Goal: Task Accomplishment & Management: Use online tool/utility

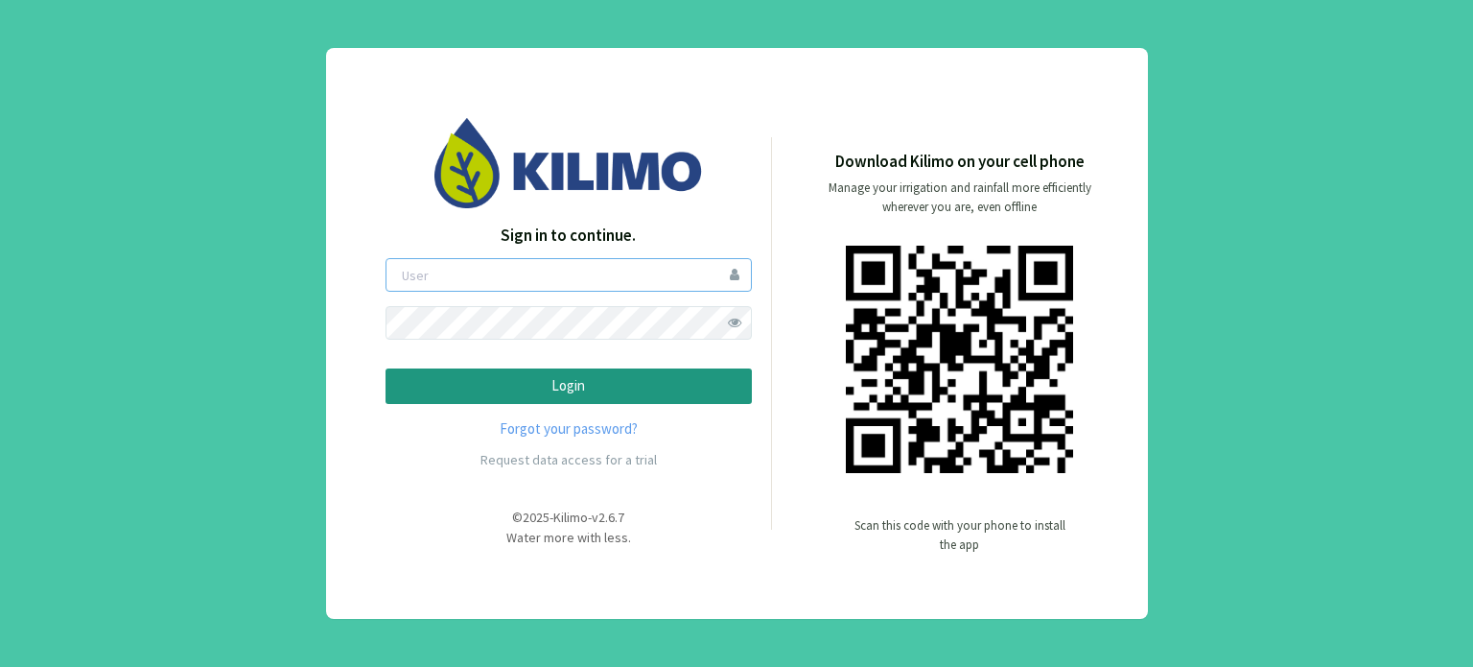
type input "boccolini"
click at [506, 388] on p "Login" at bounding box center [569, 386] width 334 height 22
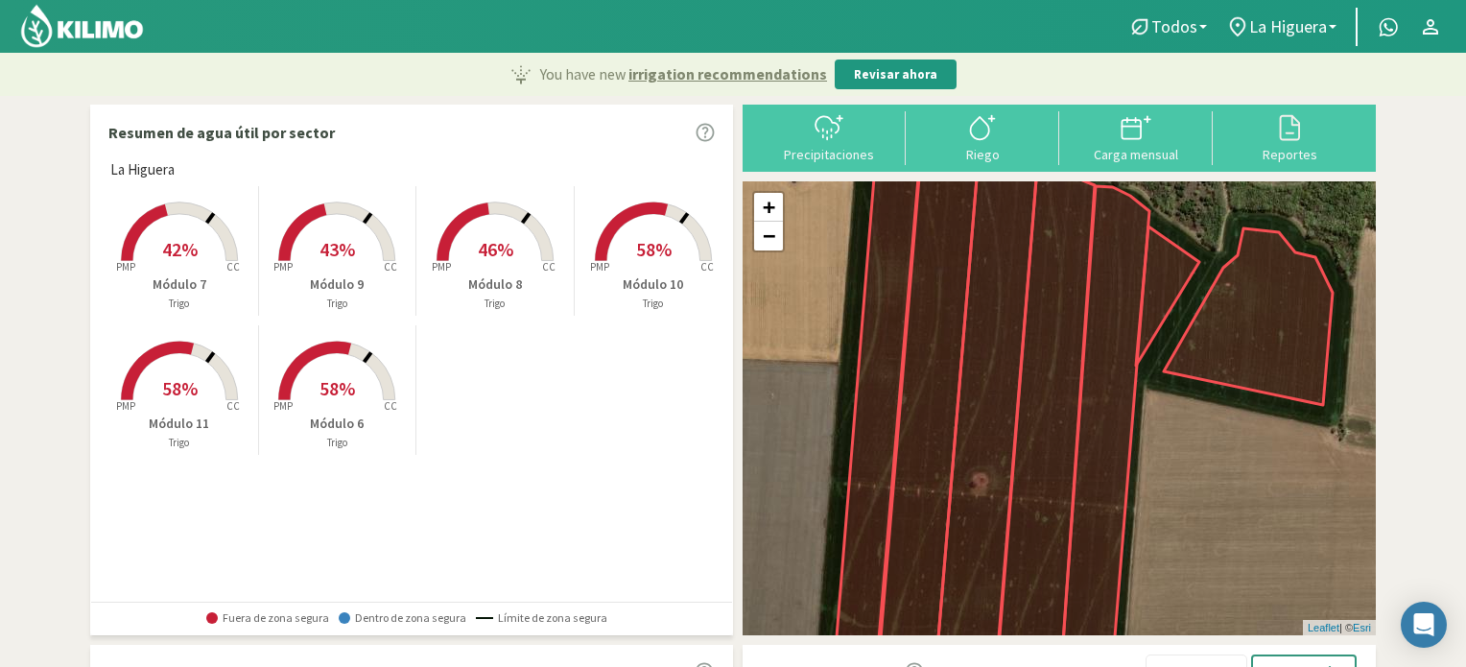
click at [341, 382] on span "58%" at bounding box center [336, 388] width 35 height 24
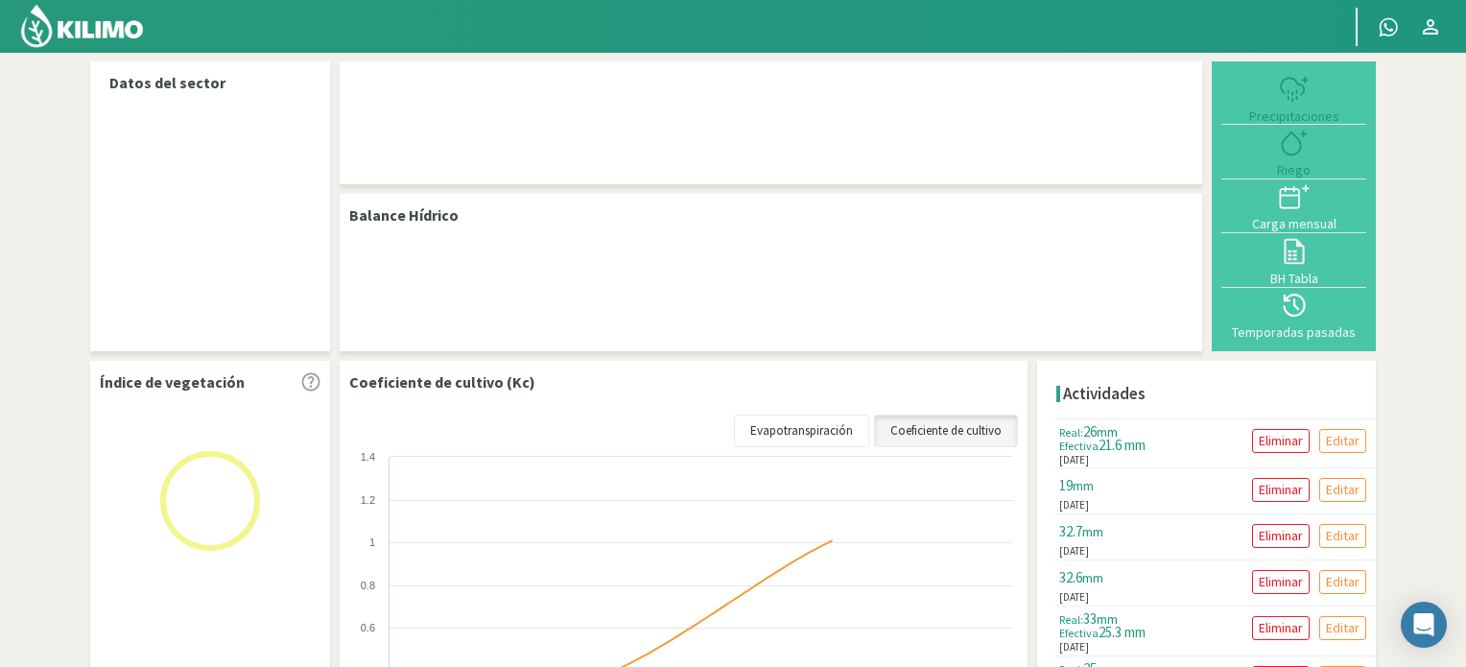
select select "1: Object"
select select "2: Object"
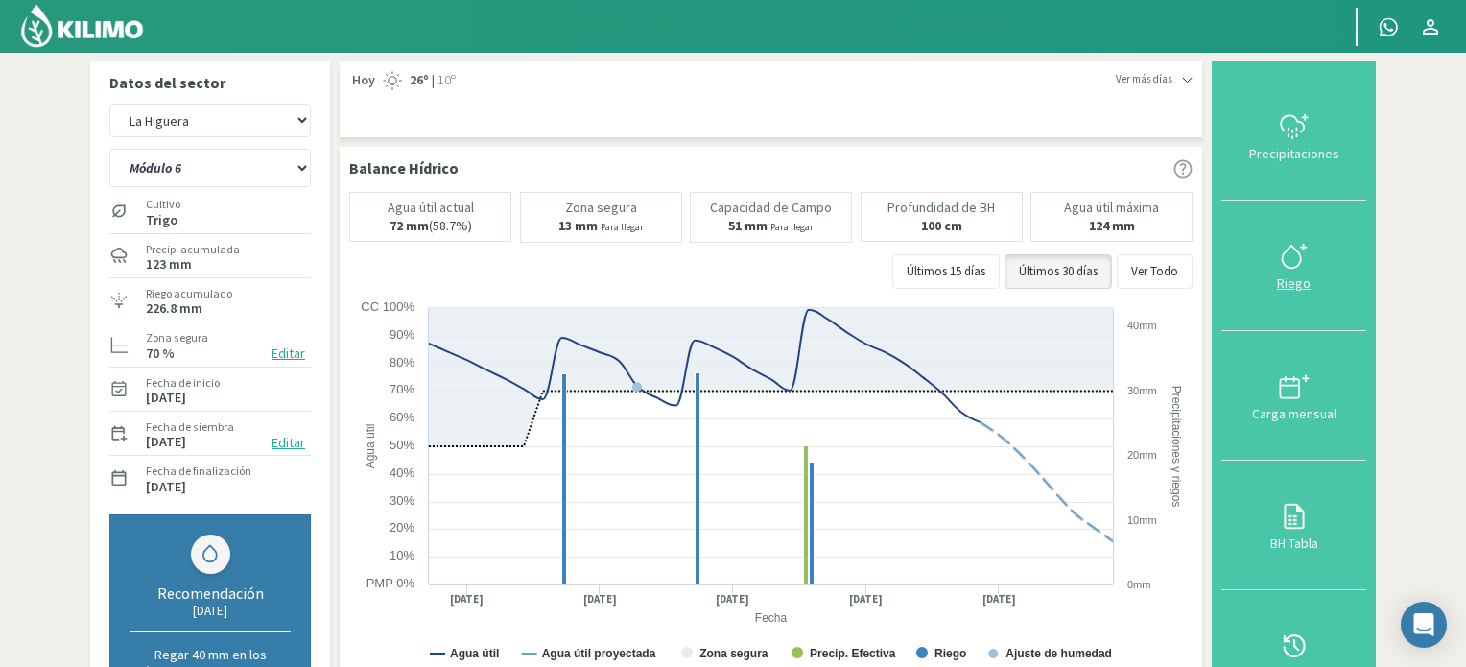
click at [1293, 260] on icon at bounding box center [1294, 256] width 31 height 31
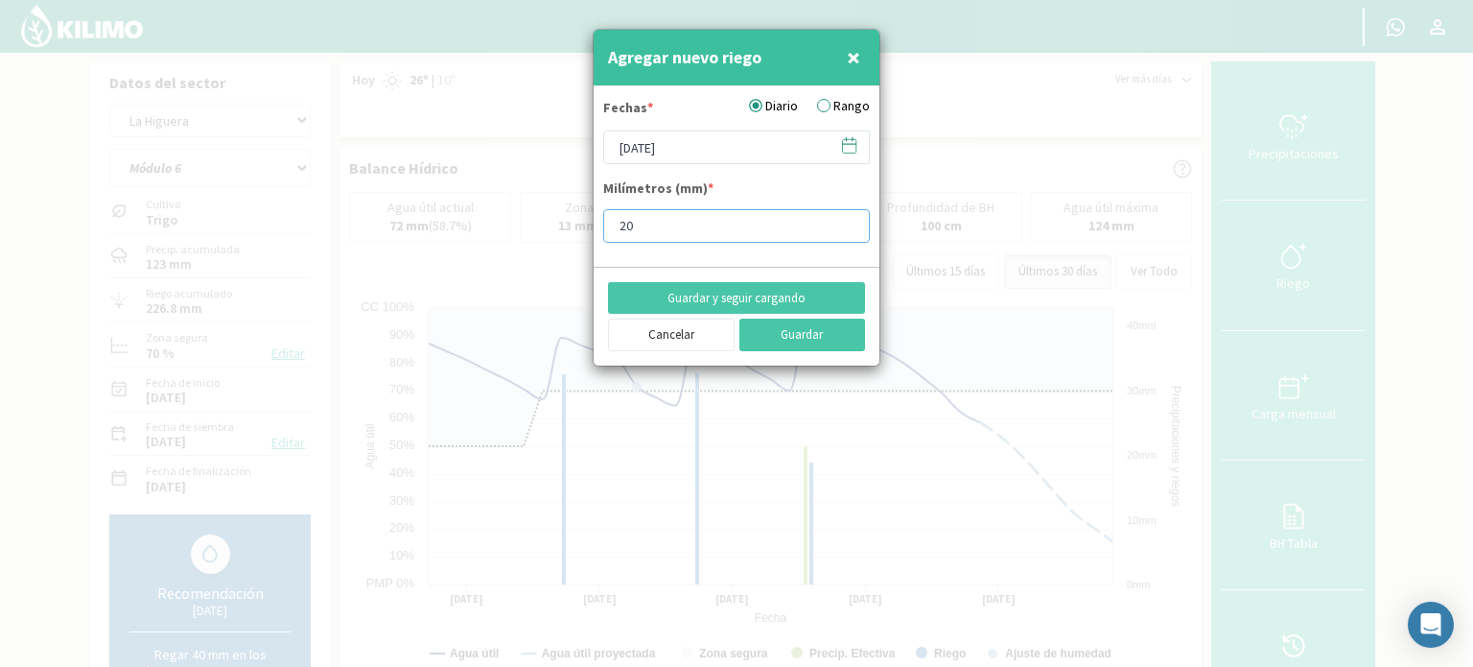
click at [846, 221] on input "20" at bounding box center [736, 226] width 267 height 34
click at [843, 232] on input "19" at bounding box center [736, 226] width 267 height 34
click at [843, 232] on input "18" at bounding box center [736, 226] width 267 height 34
click at [843, 232] on input "17" at bounding box center [736, 226] width 267 height 34
click at [843, 232] on input "16" at bounding box center [736, 226] width 267 height 34
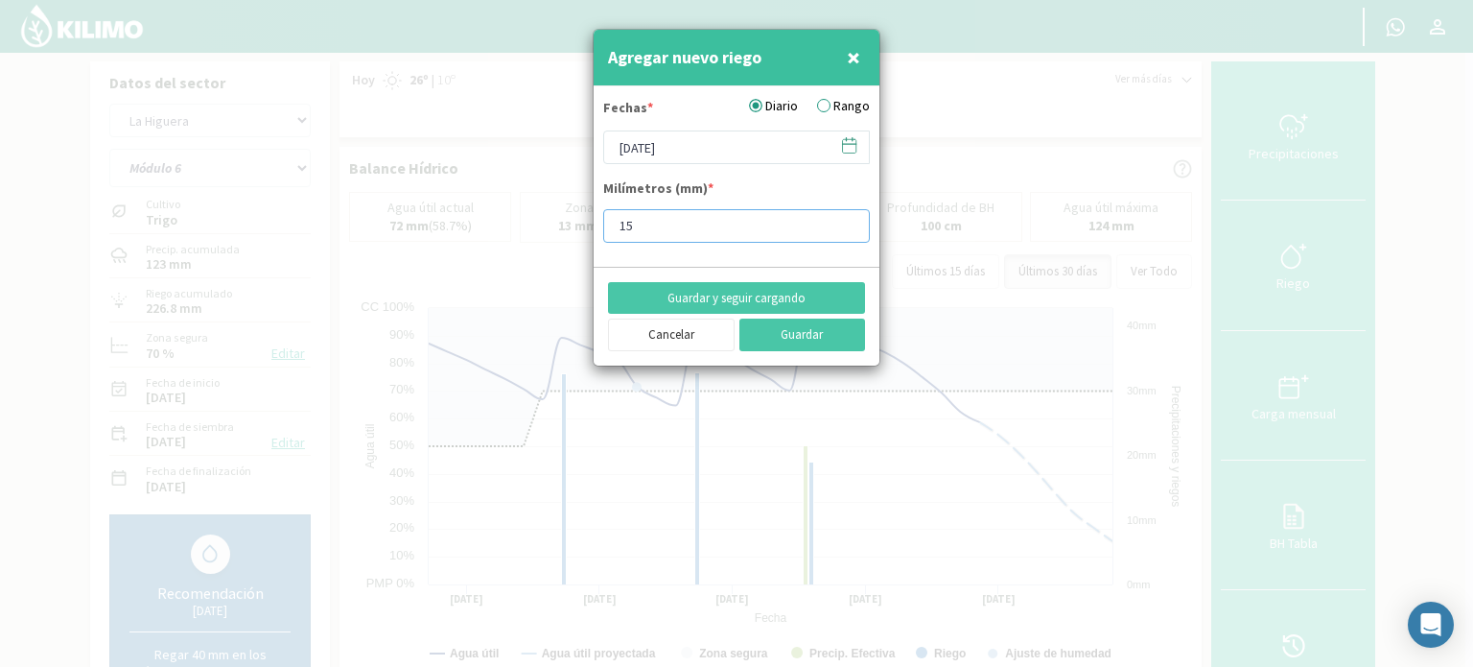
click at [843, 232] on input "15" at bounding box center [736, 226] width 267 height 34
click at [843, 232] on input "14" at bounding box center [736, 226] width 267 height 34
type input "13"
click at [843, 232] on input "13" at bounding box center [736, 226] width 267 height 34
type input "13.5"
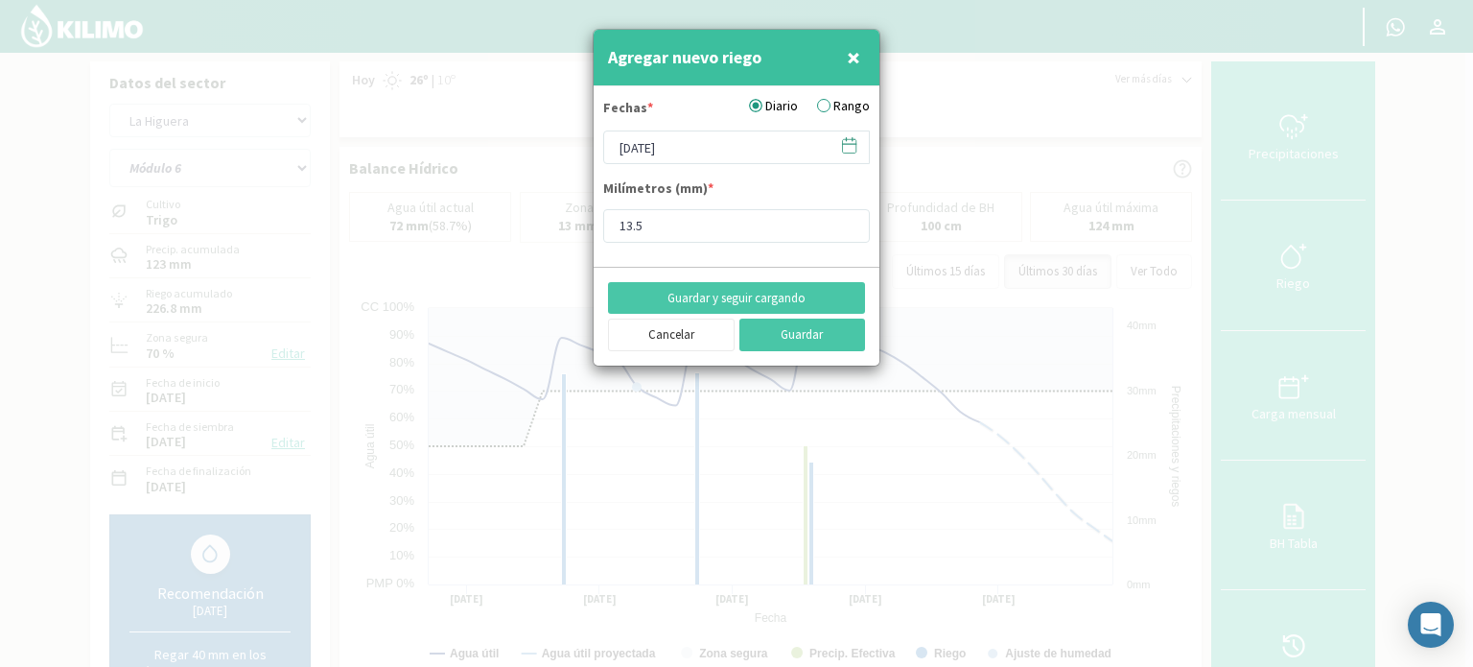
click at [847, 144] on icon at bounding box center [849, 144] width 13 height 0
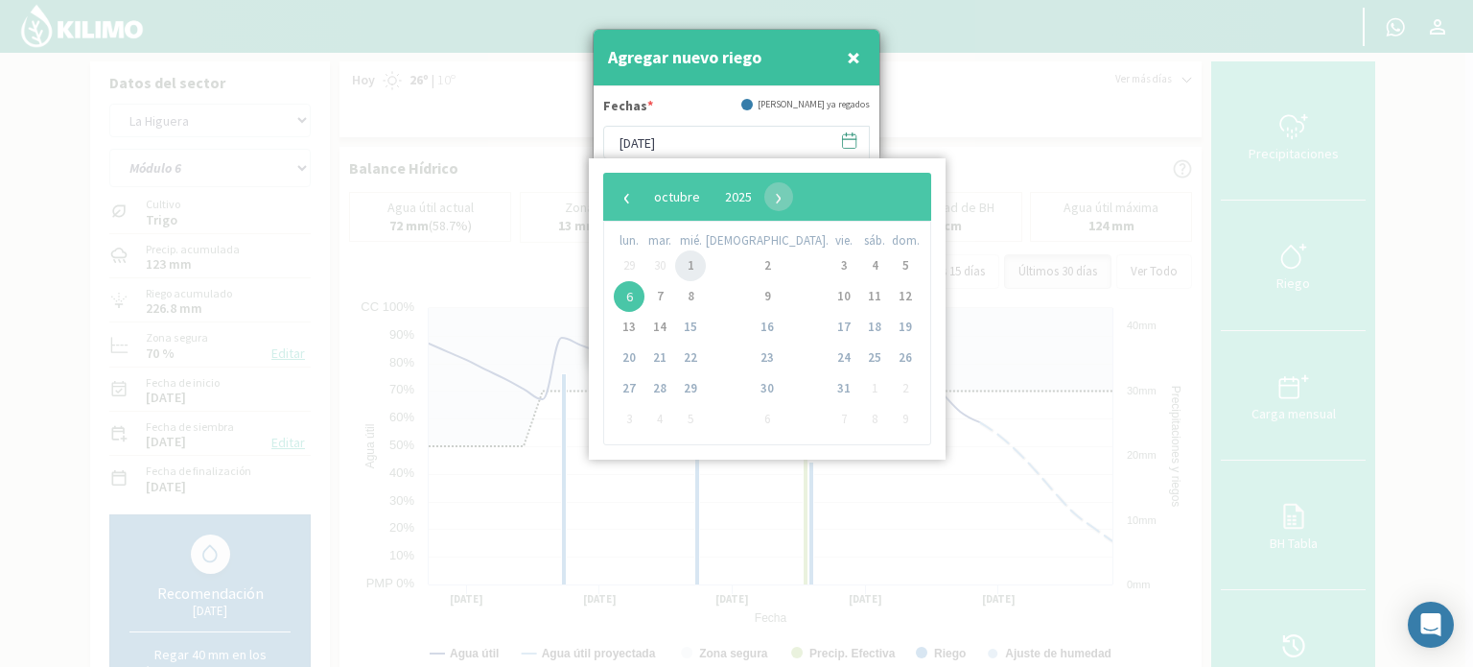
click at [706, 268] on span "1" at bounding box center [690, 265] width 31 height 31
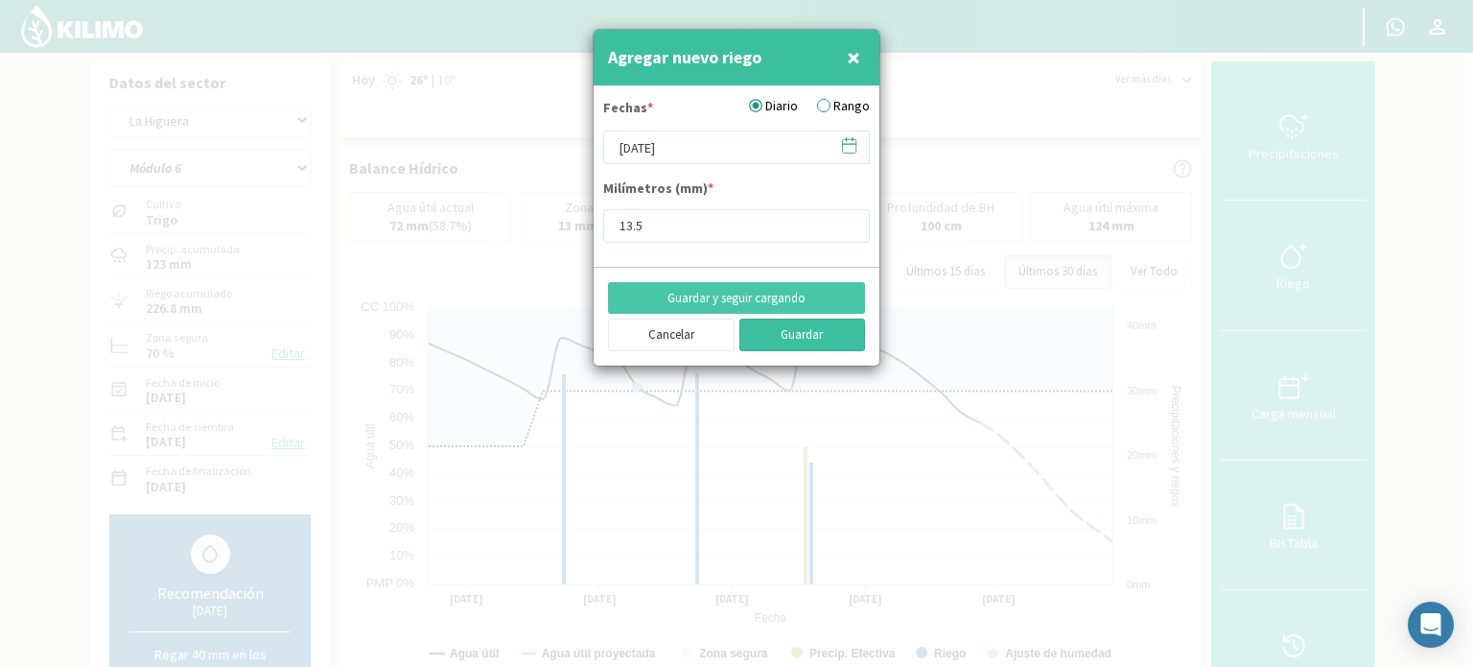
click at [789, 341] on button "Guardar" at bounding box center [803, 334] width 127 height 33
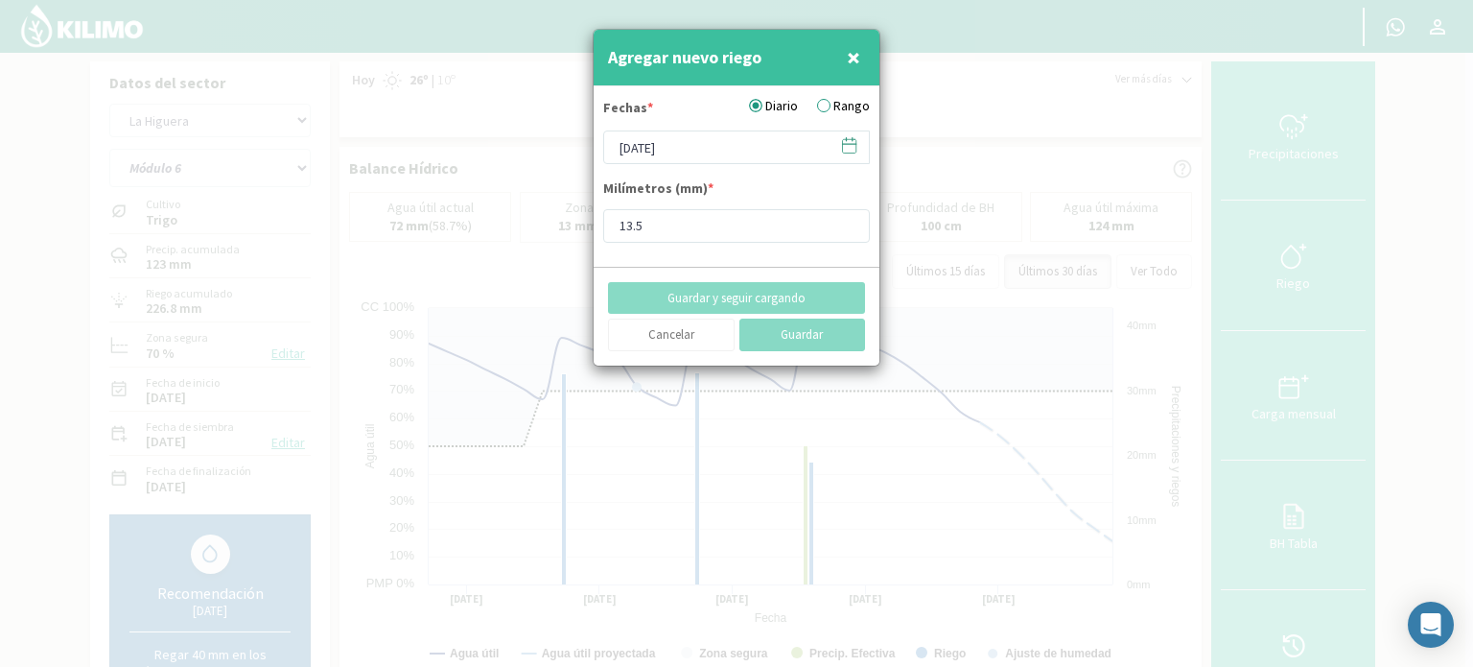
type input "[DATE]"
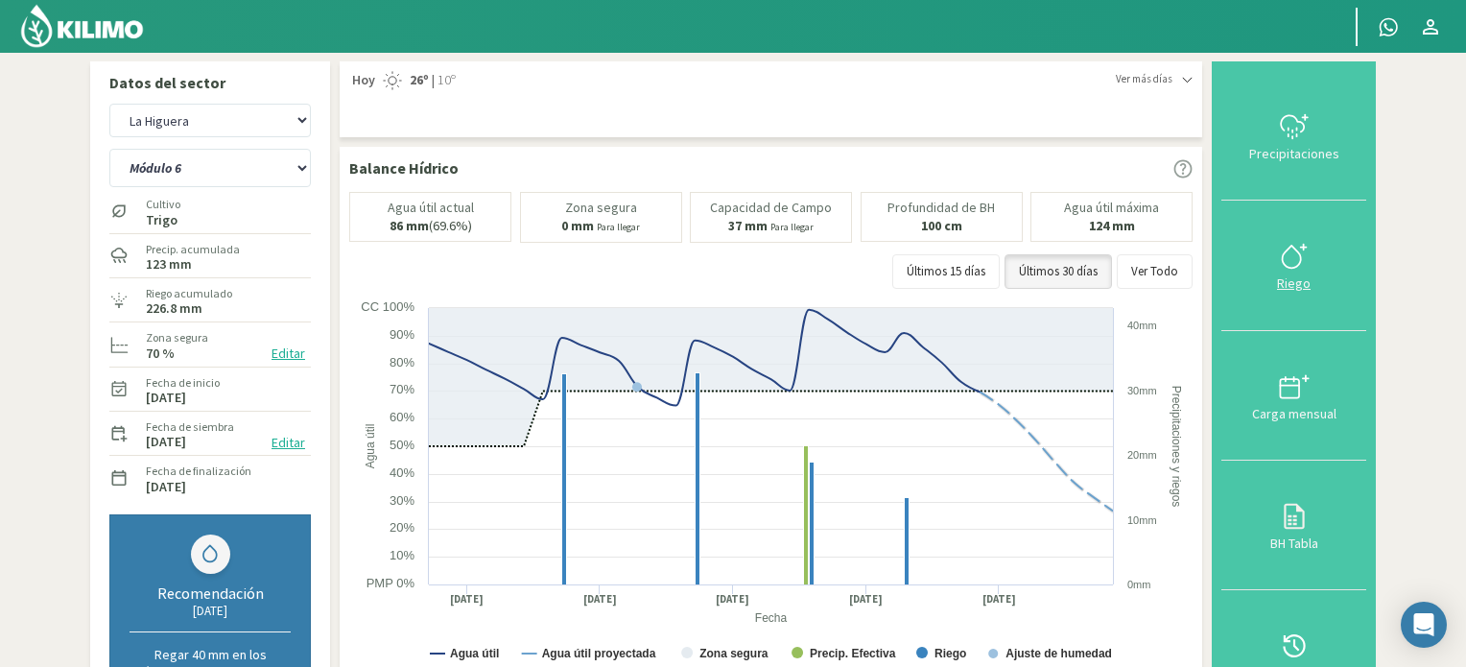
click at [1290, 258] on icon at bounding box center [1294, 256] width 31 height 31
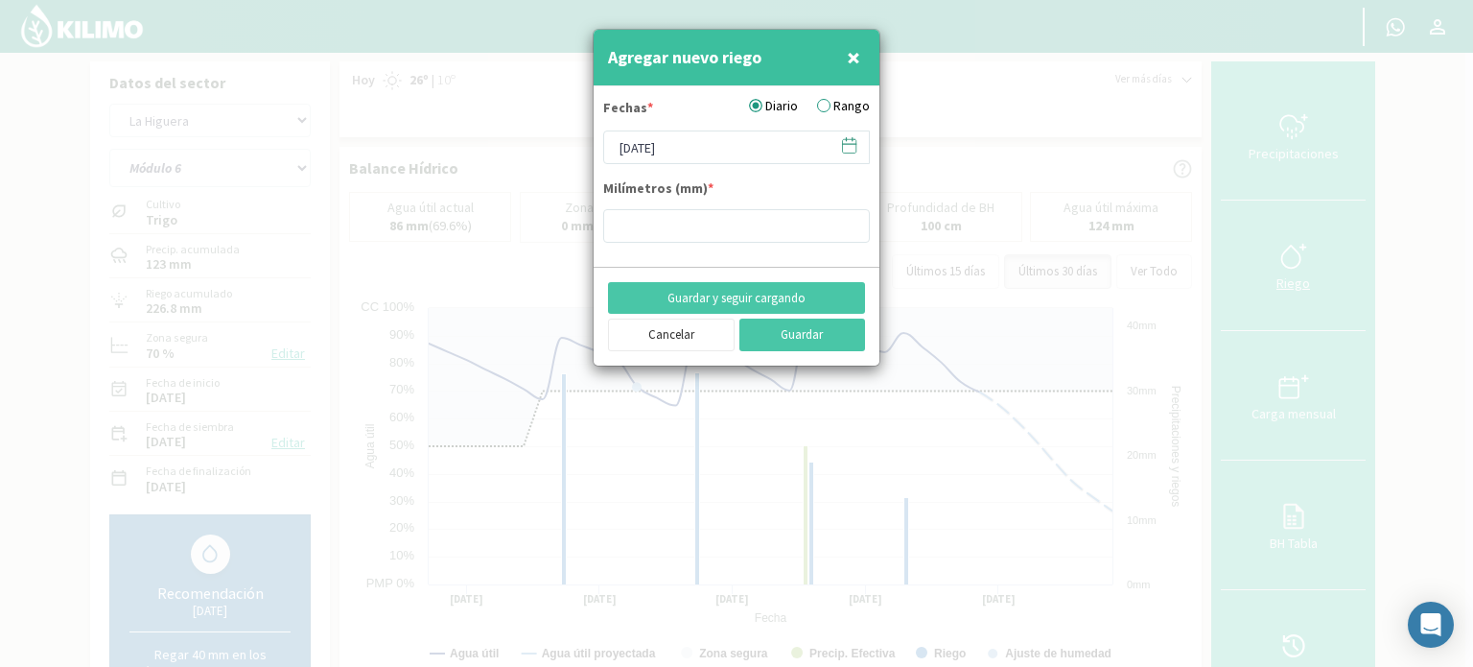
type input "13.5"
click at [847, 57] on span "×" at bounding box center [853, 57] width 13 height 32
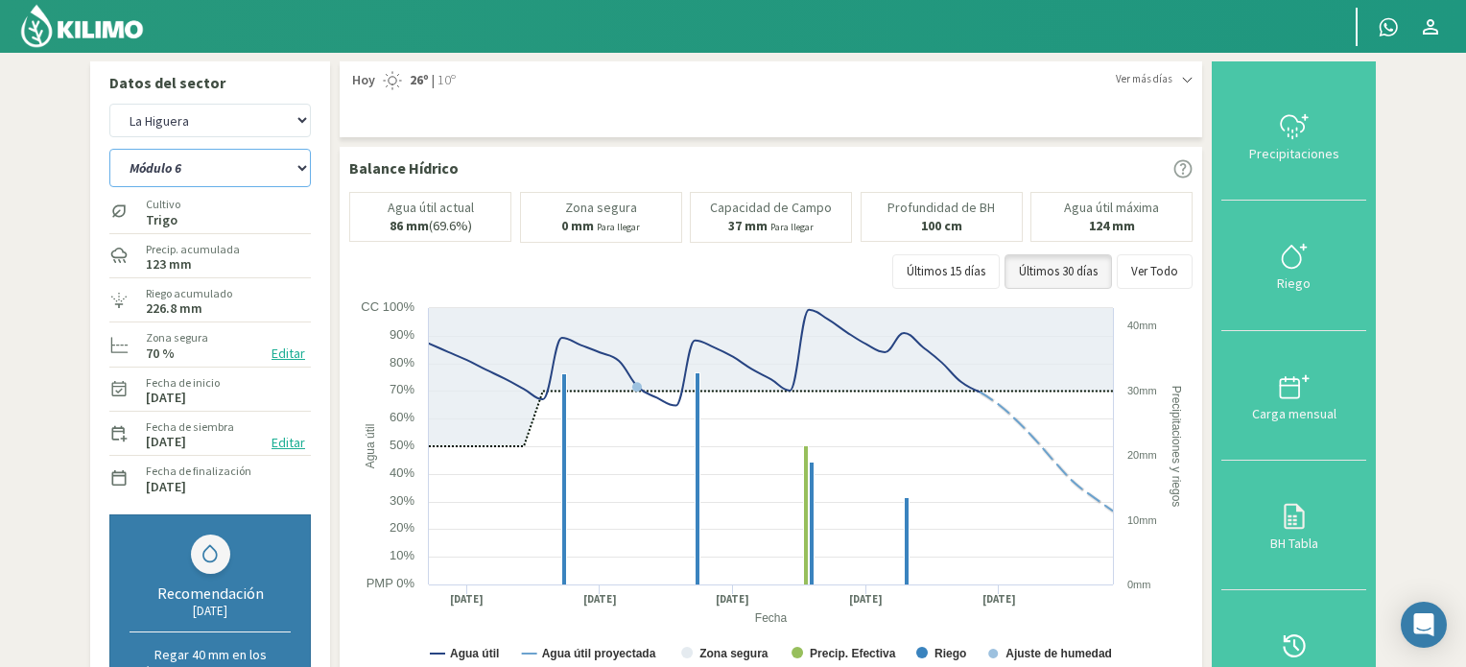
click at [306, 166] on select "Módulo 10 Módulo 11 Módulo 6 Módulo 7 Módulo 8 Módulo 9" at bounding box center [209, 168] width 201 height 38
select select "3: Object"
click at [109, 149] on select "Módulo 10 Módulo 11 Módulo 6 Módulo 7 Módulo 8 Módulo 9" at bounding box center [209, 168] width 201 height 38
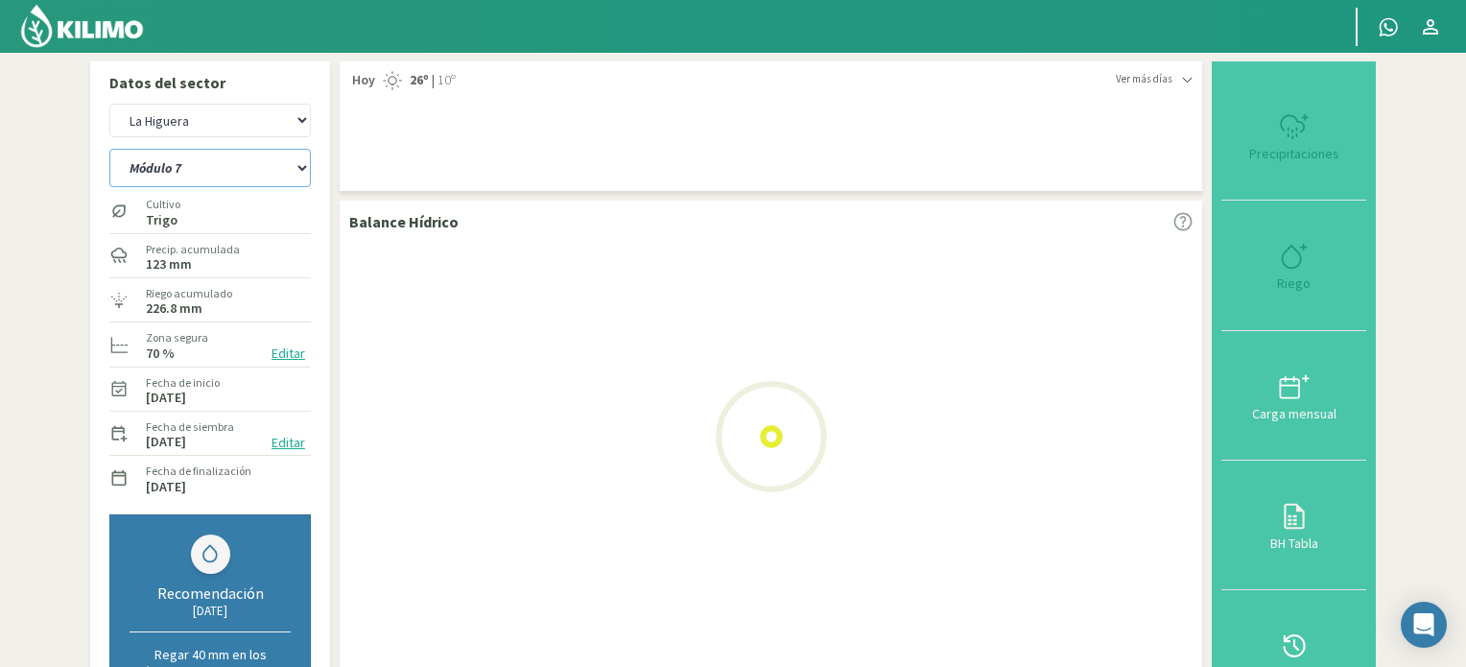
select select "4: Object"
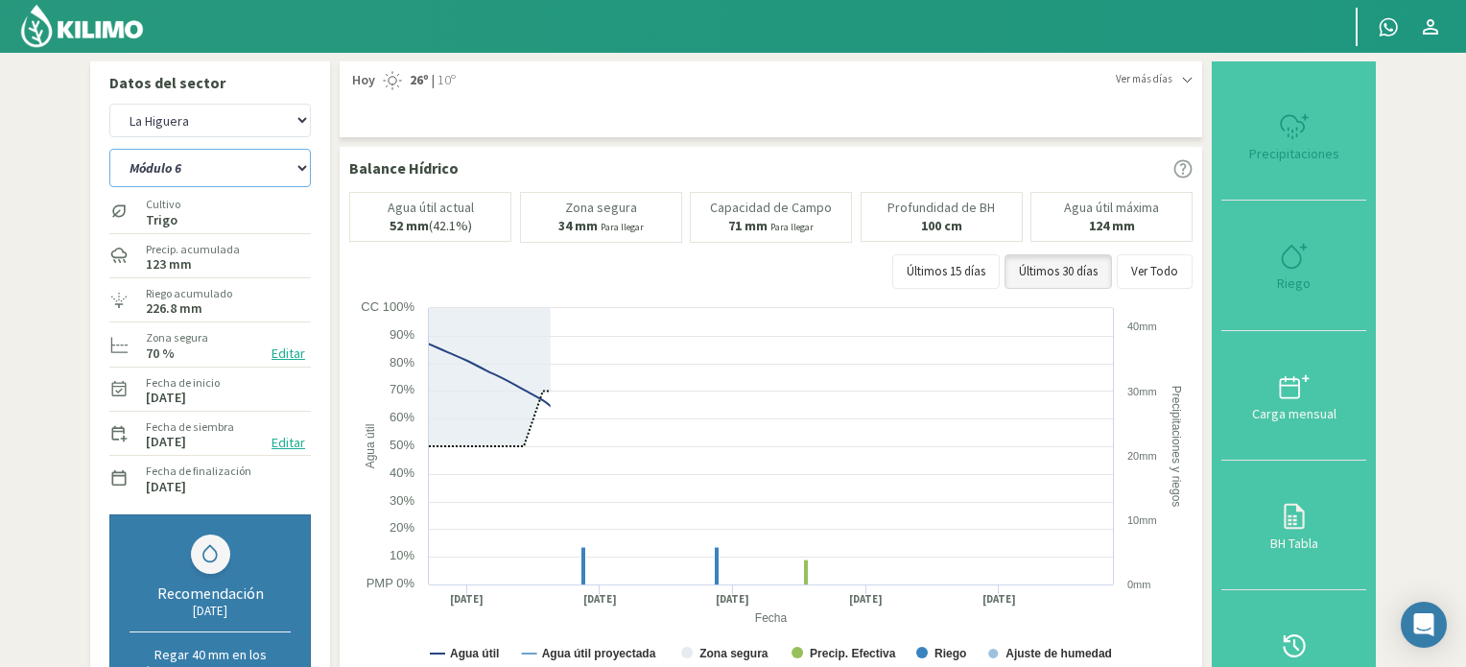
select select "9: Object"
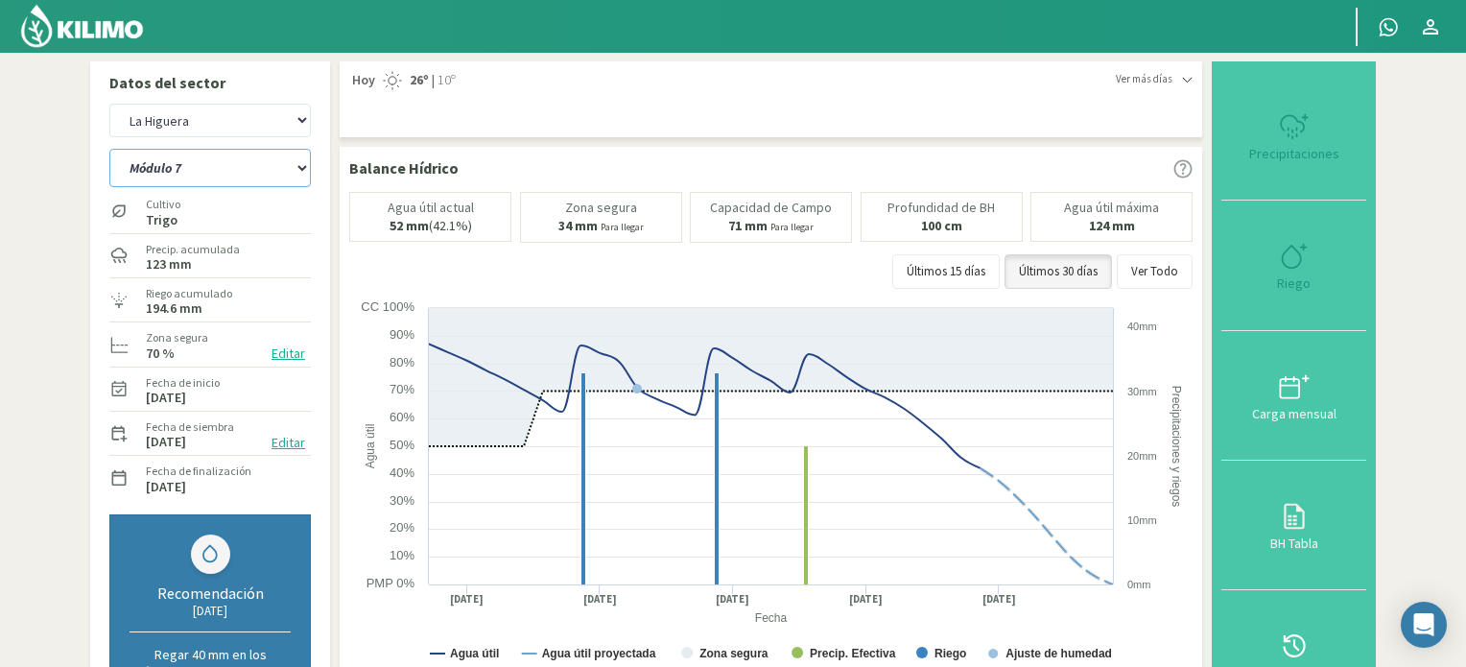
type input "32.9"
click at [1301, 248] on icon at bounding box center [1294, 256] width 31 height 31
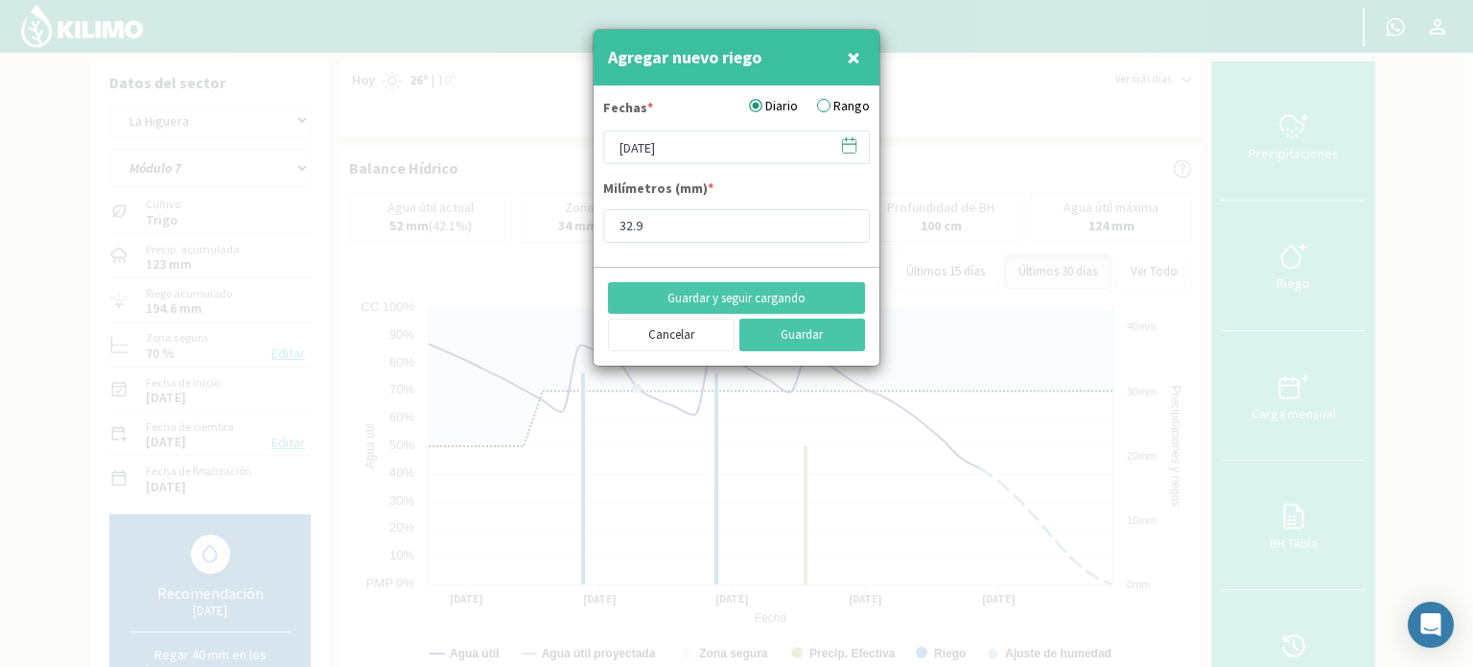
click at [855, 140] on icon at bounding box center [849, 145] width 18 height 18
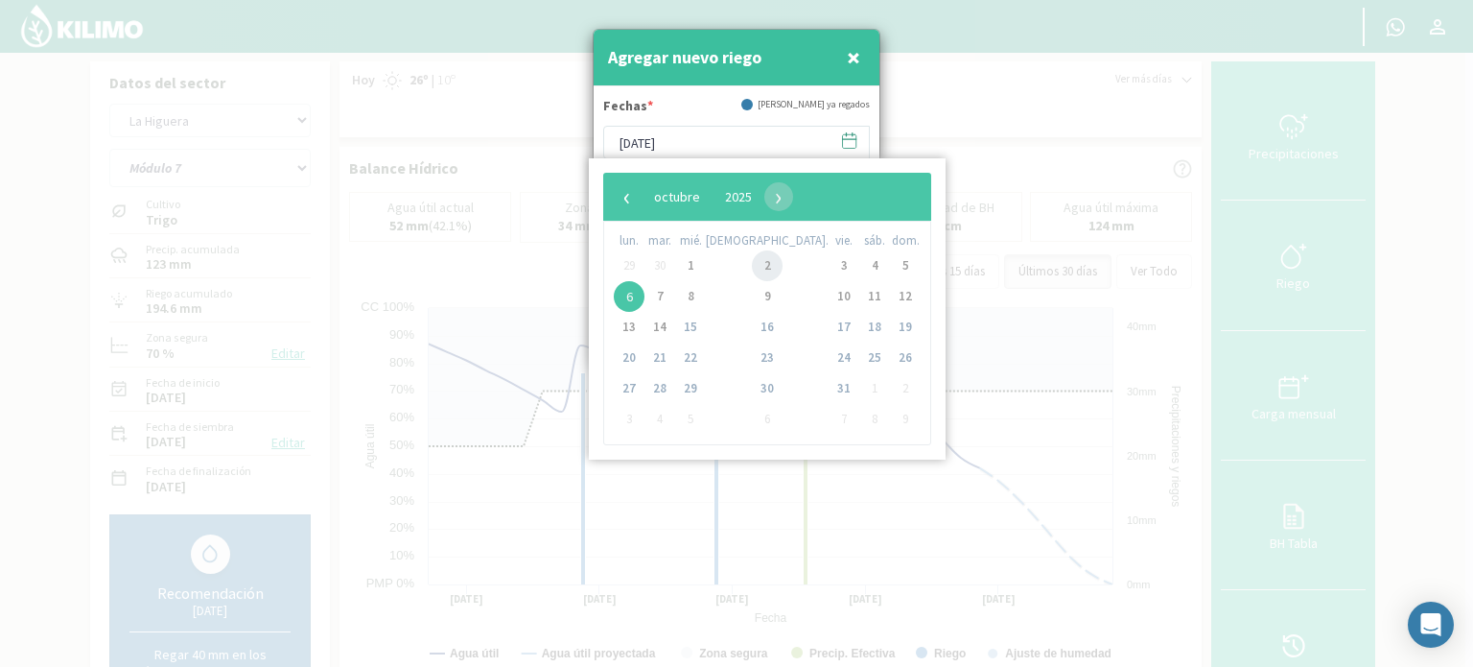
click at [752, 263] on span "2" at bounding box center [767, 265] width 31 height 31
type input "[DATE]"
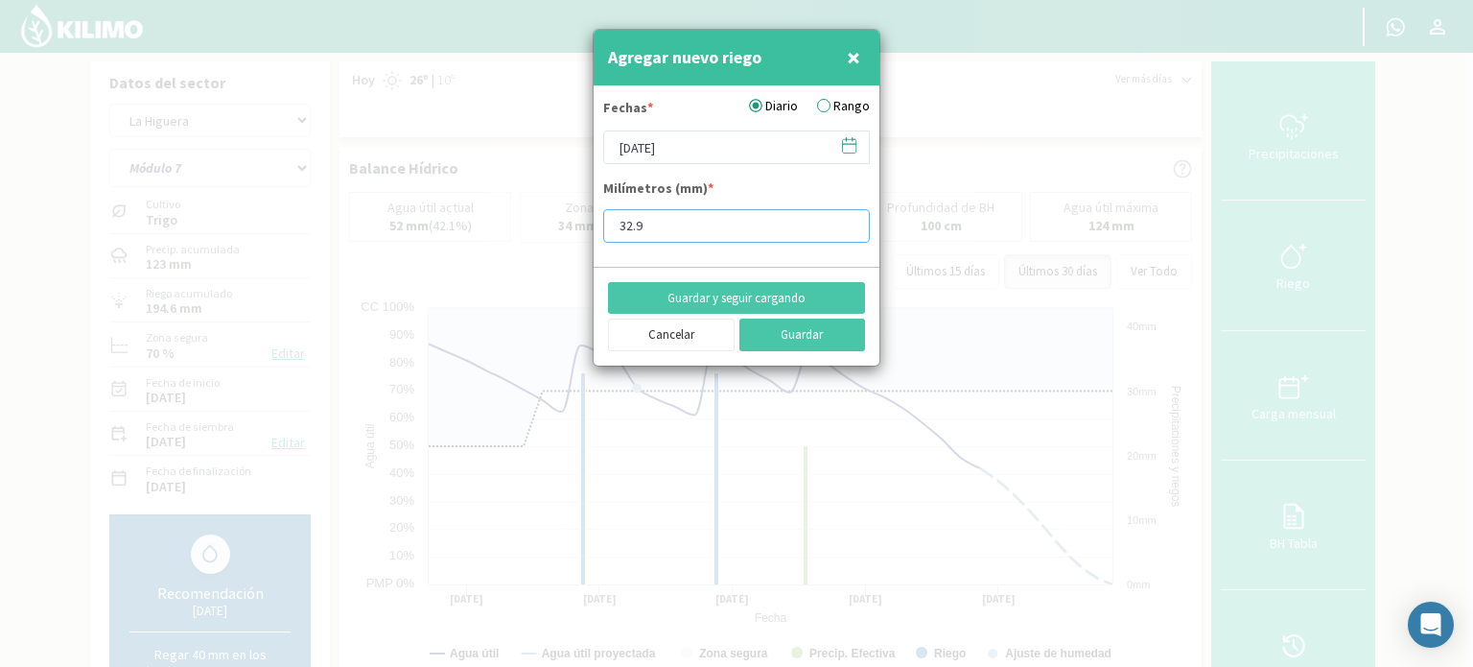
click at [669, 228] on input "32.9" at bounding box center [736, 226] width 267 height 34
type input "32.7"
click at [809, 329] on button "Guardar" at bounding box center [803, 334] width 127 height 33
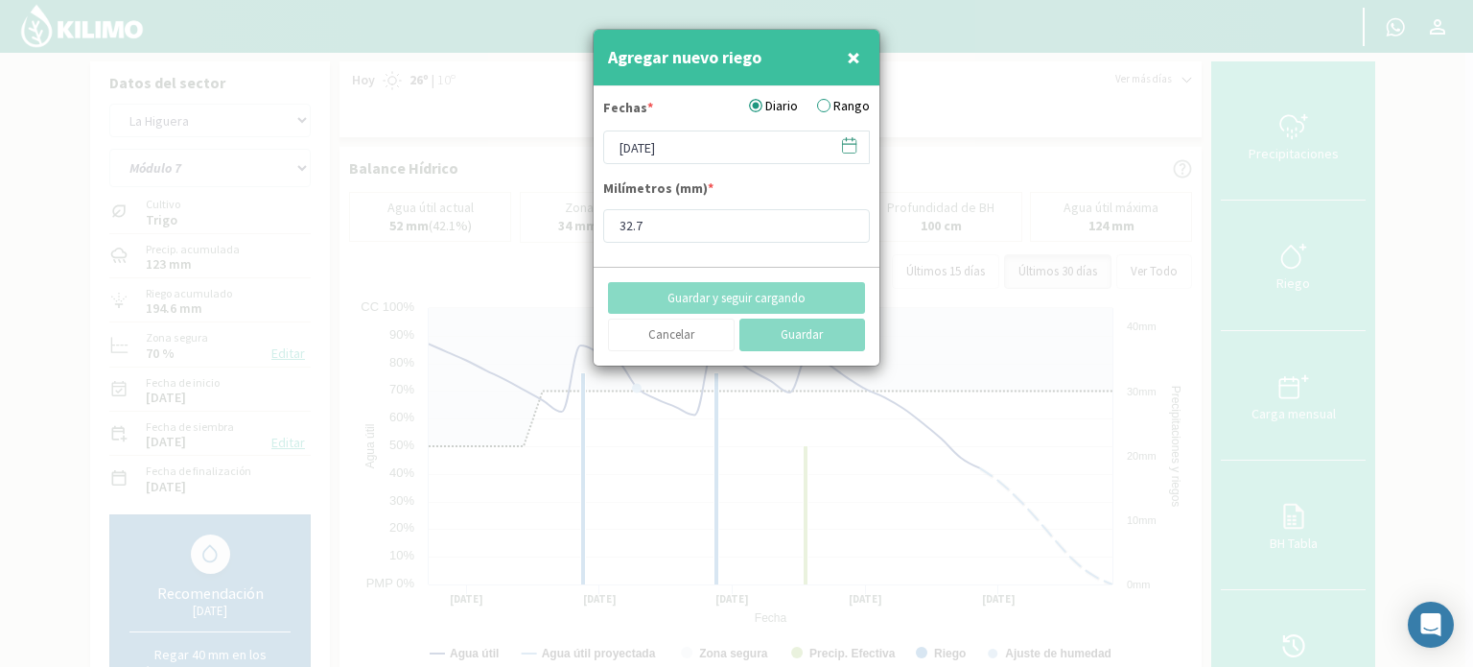
type input "[DATE]"
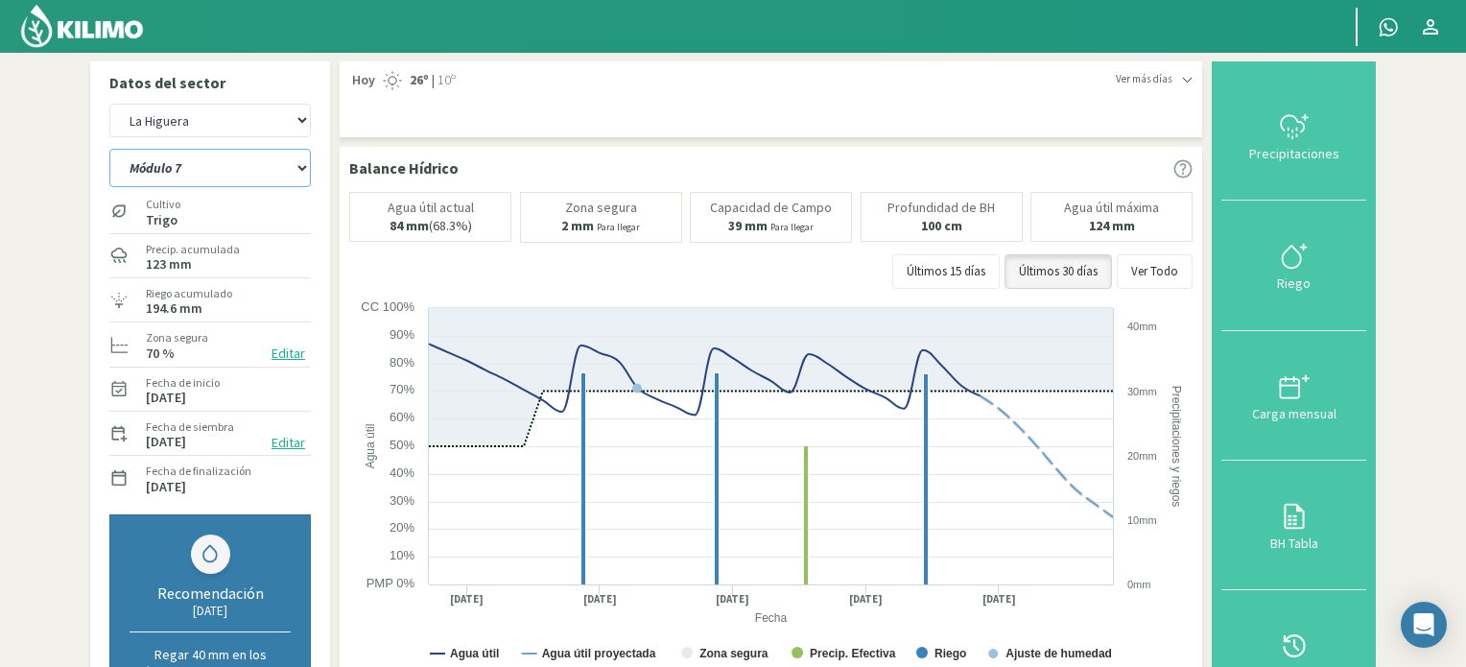
click at [301, 164] on select "Módulo 10 Módulo 11 Módulo 6 Módulo 7 Módulo 8 Módulo 9" at bounding box center [209, 168] width 201 height 38
select select "10: Object"
click at [109, 149] on select "Módulo 10 Módulo 11 Módulo 6 Módulo 7 Módulo 8 Módulo 9" at bounding box center [209, 168] width 201 height 38
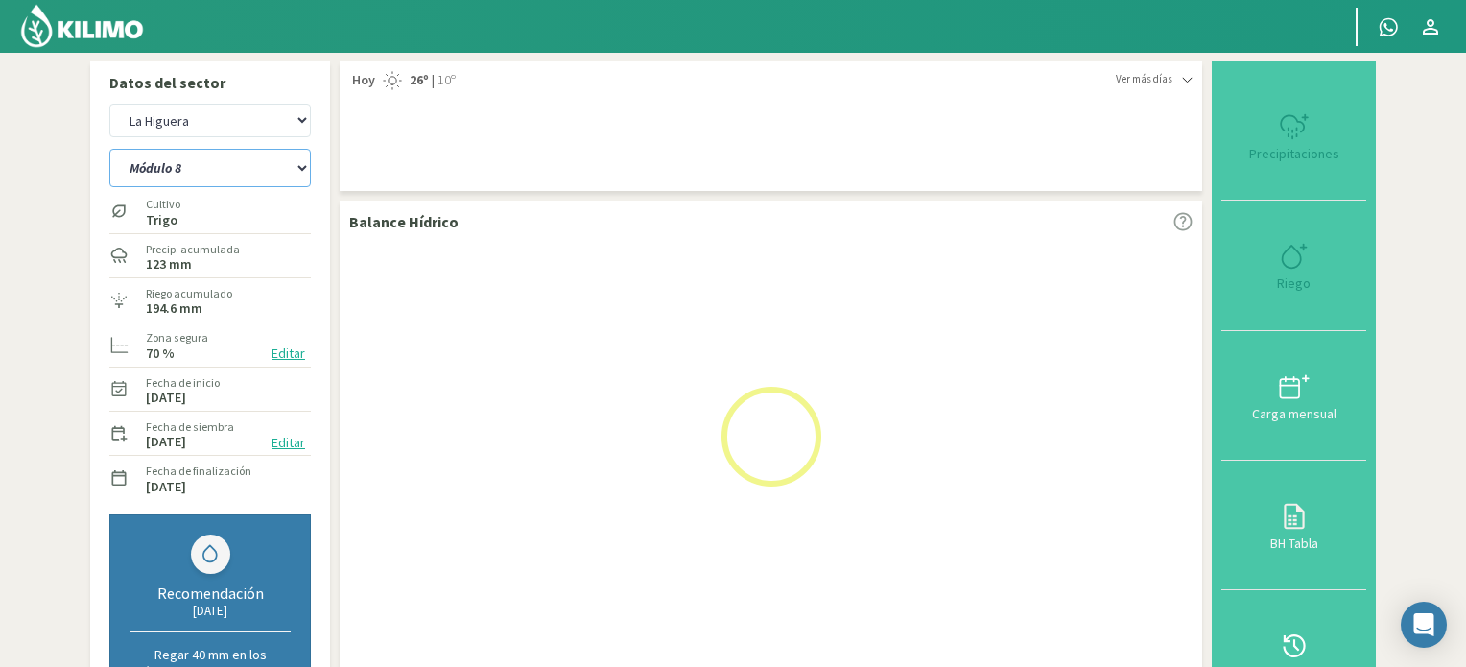
select select "7: Object"
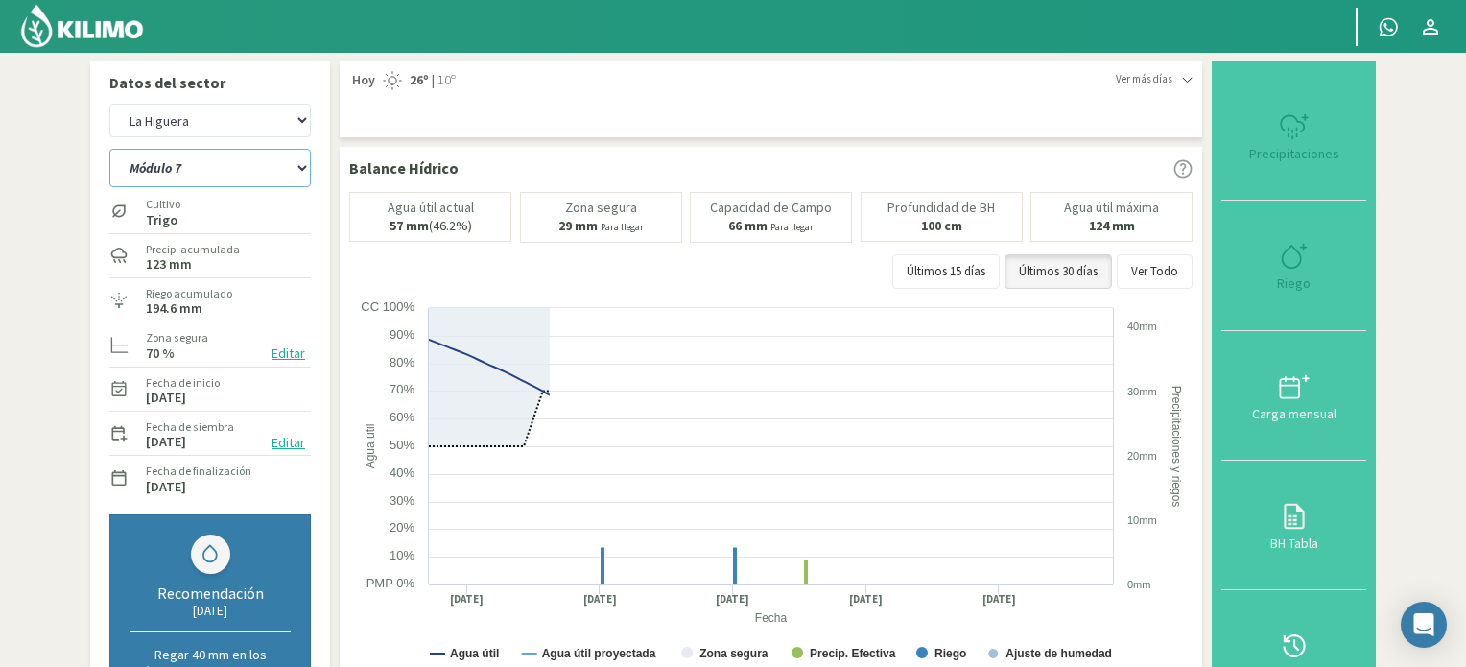
select select "16: Object"
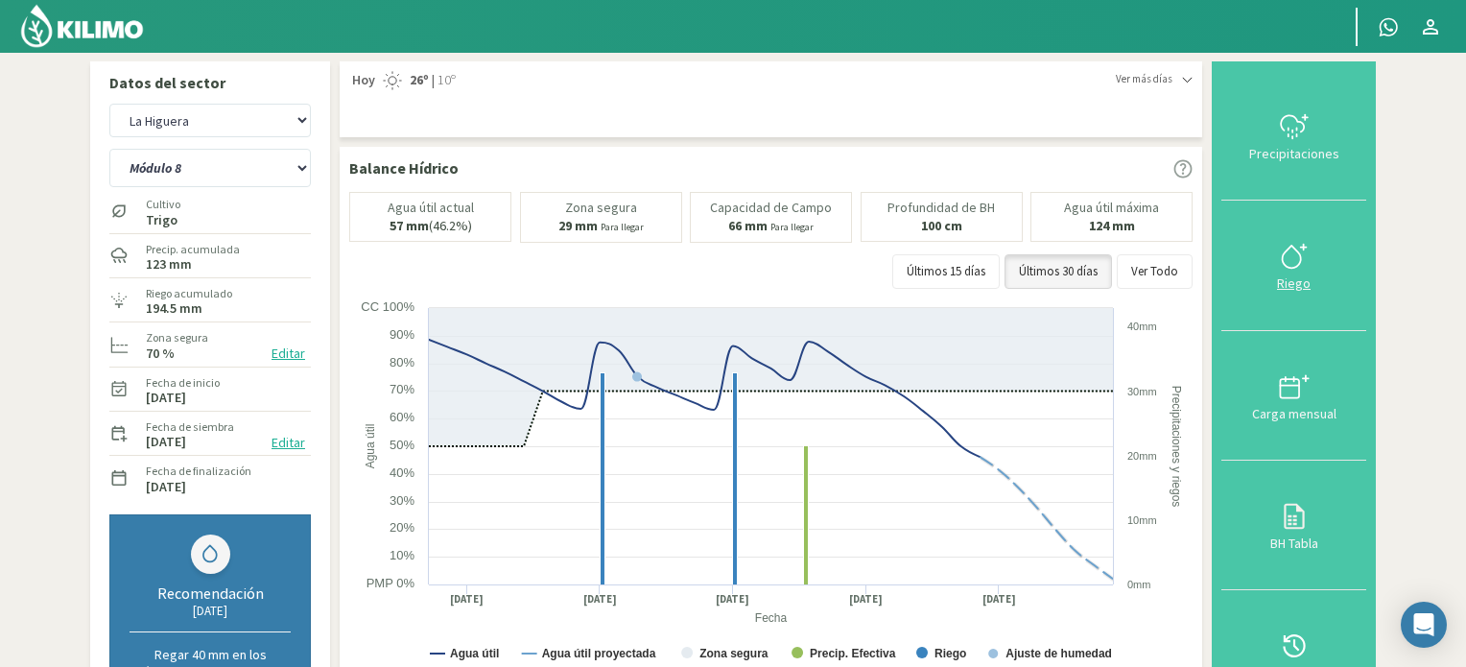
click at [1301, 259] on icon at bounding box center [1294, 256] width 31 height 31
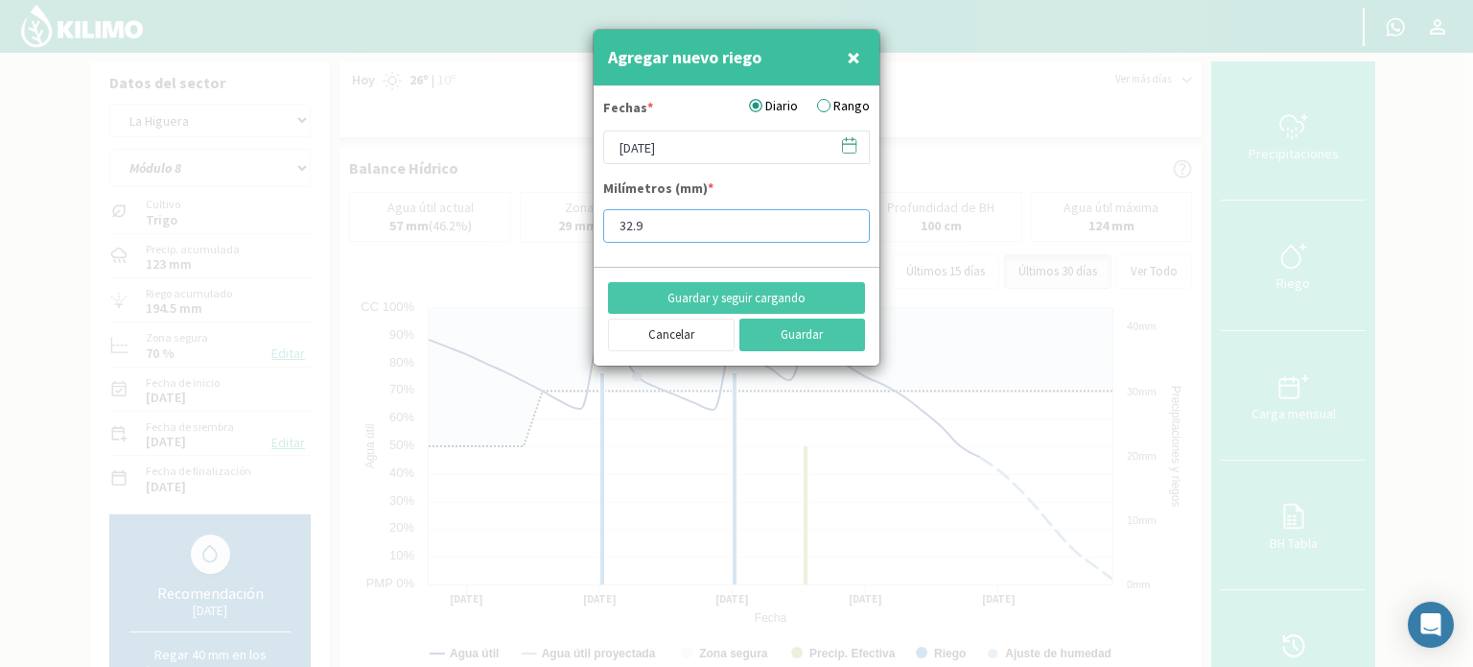
click at [695, 220] on input "32.9" at bounding box center [736, 226] width 267 height 34
type input "32.6"
click at [853, 145] on icon at bounding box center [849, 145] width 18 height 18
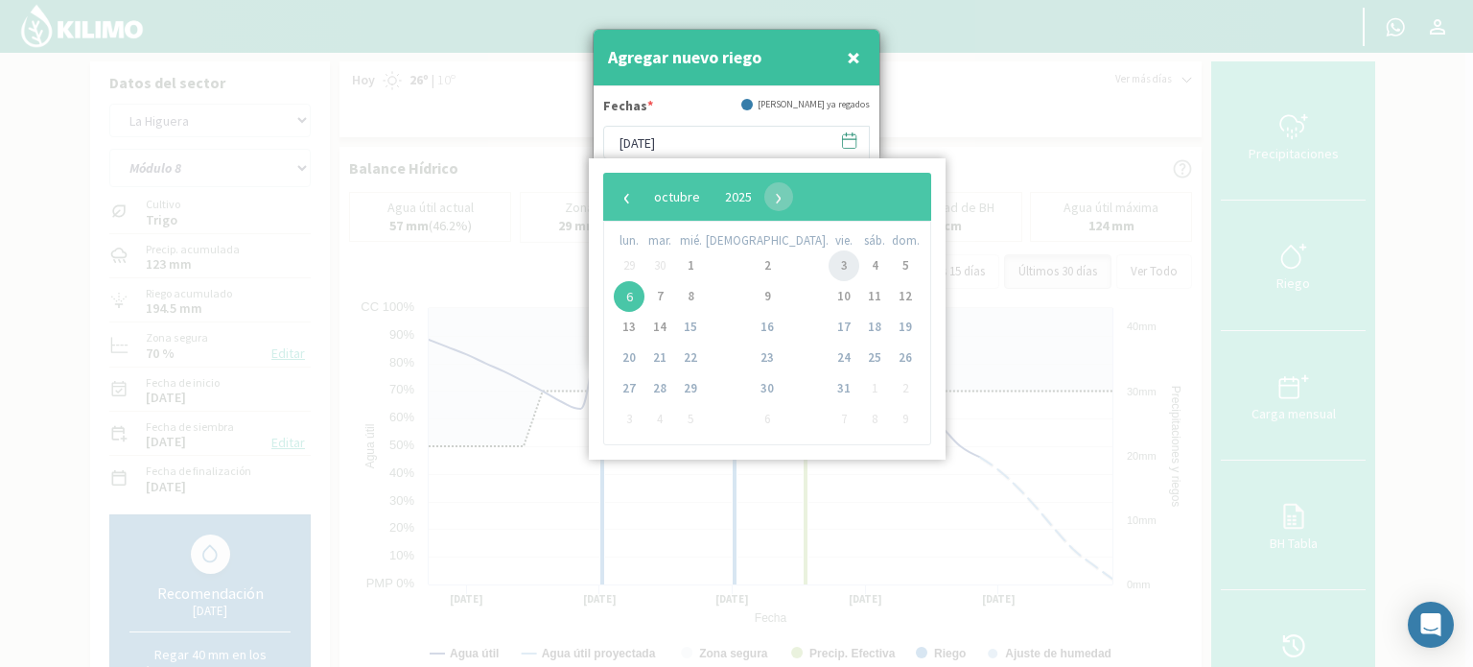
click at [829, 266] on span "3" at bounding box center [844, 265] width 31 height 31
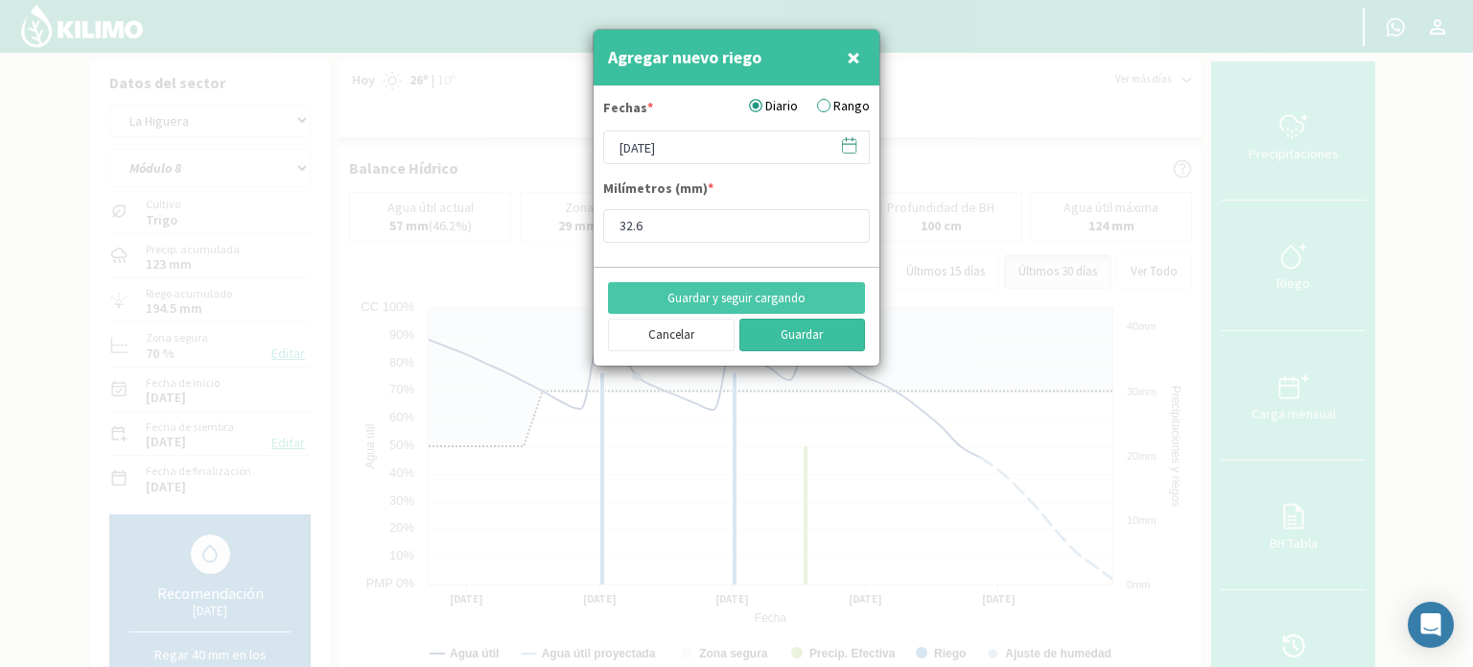
click at [799, 329] on button "Guardar" at bounding box center [803, 334] width 127 height 33
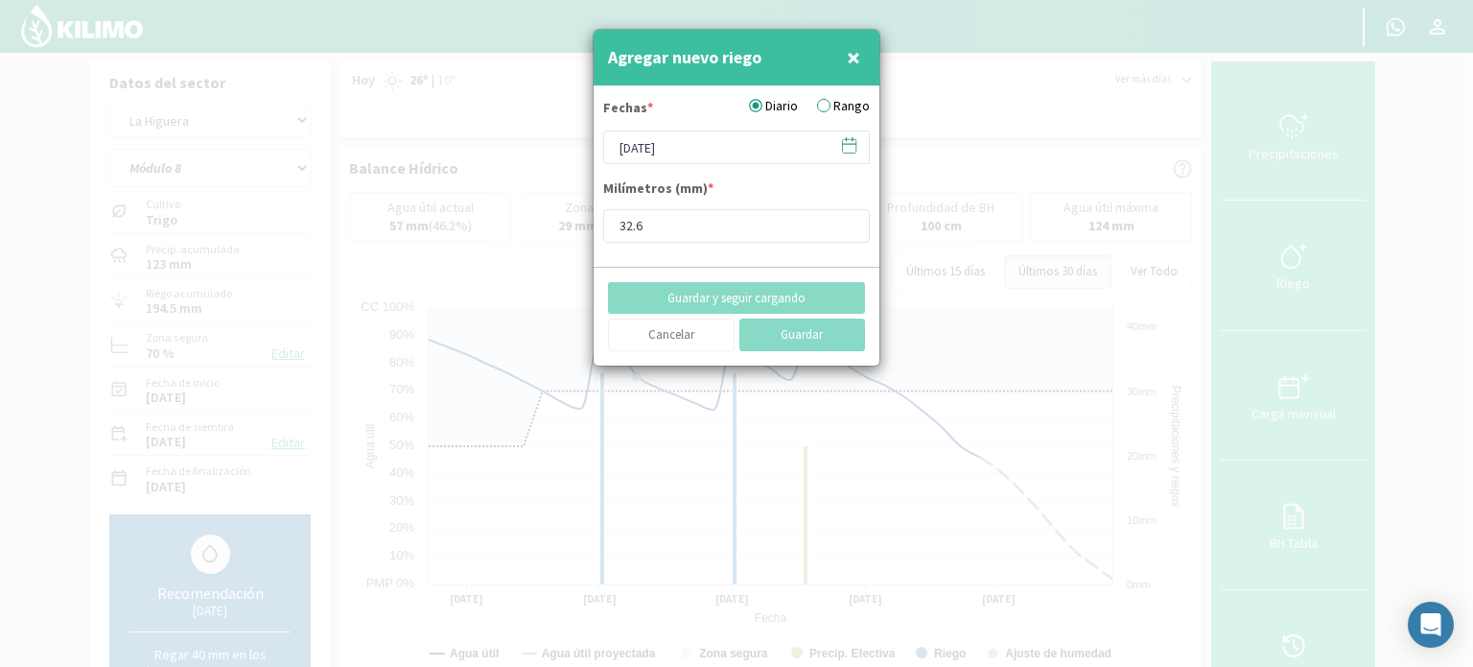
type input "[DATE]"
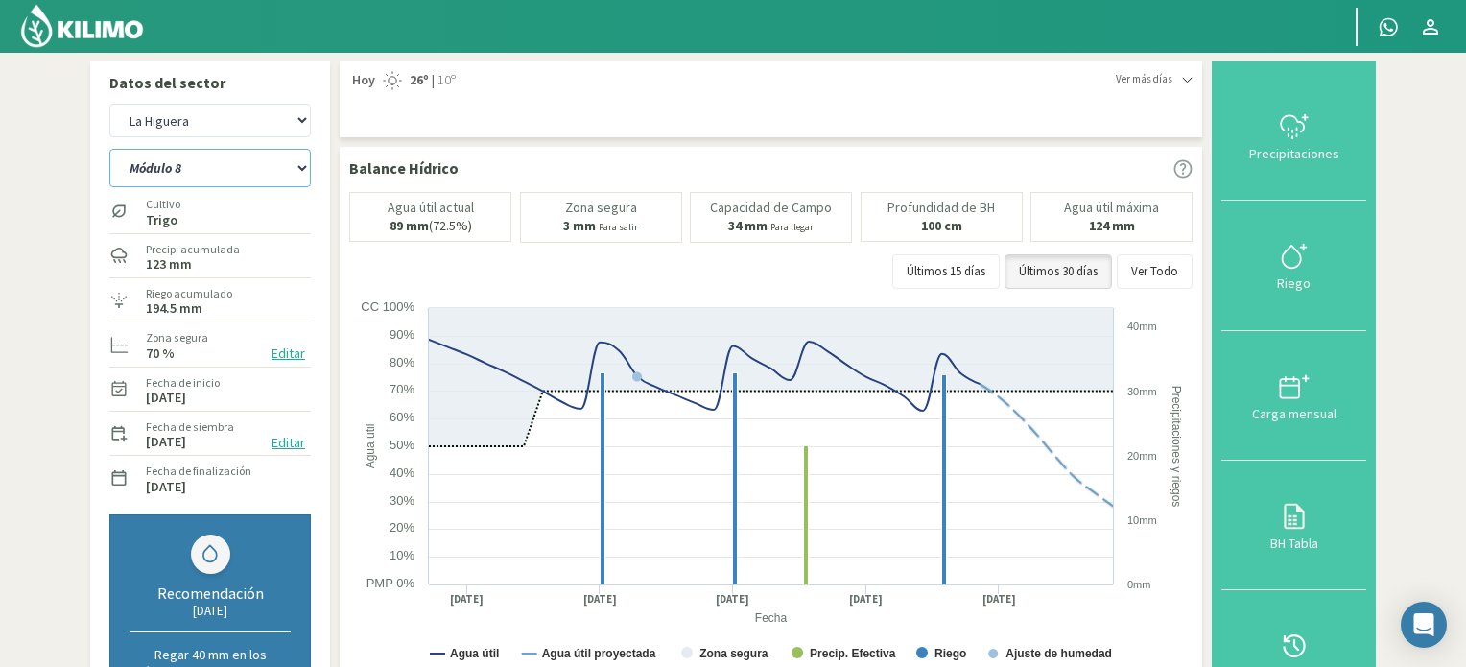
click at [302, 170] on select "Módulo 10 Módulo 11 Módulo 6 Módulo 7 Módulo 8 Módulo 9" at bounding box center [209, 168] width 201 height 38
select select "17: Object"
click at [109, 149] on select "Módulo 10 Módulo 11 Módulo 6 Módulo 7 Módulo 8 Módulo 9" at bounding box center [209, 168] width 201 height 38
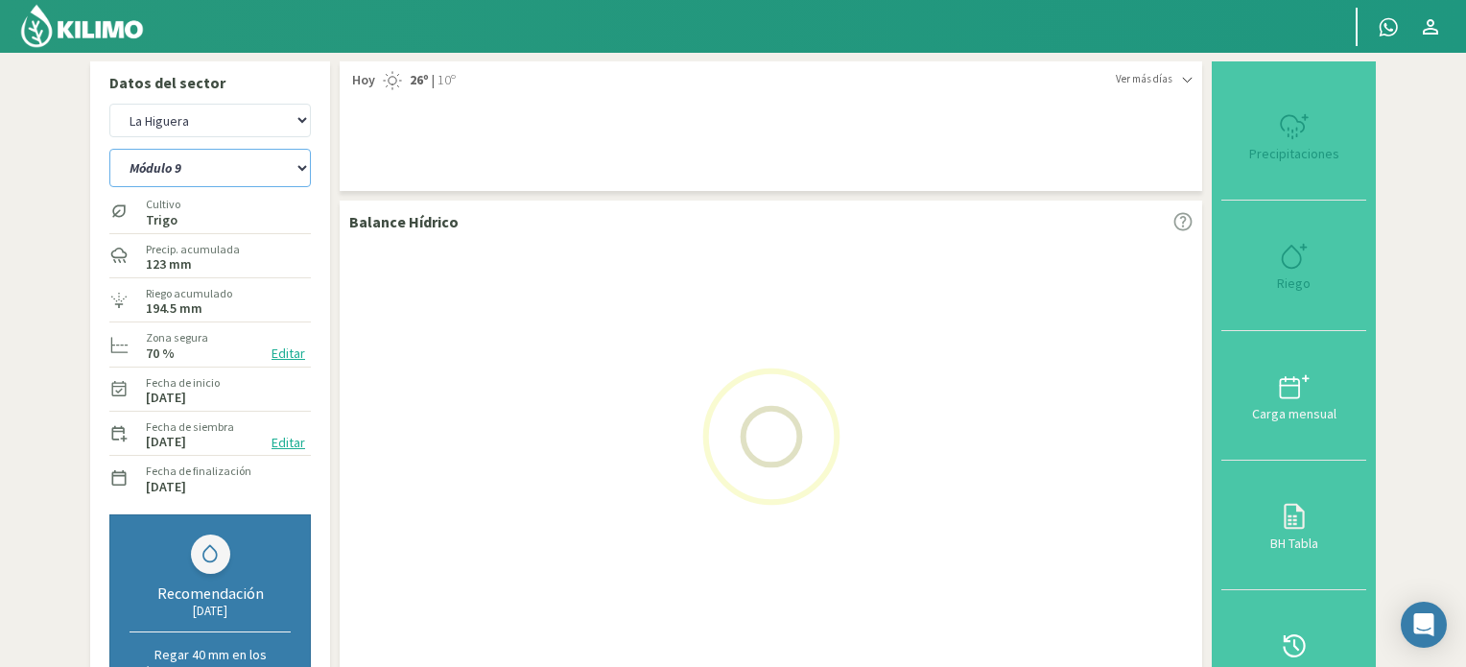
select select "10: Object"
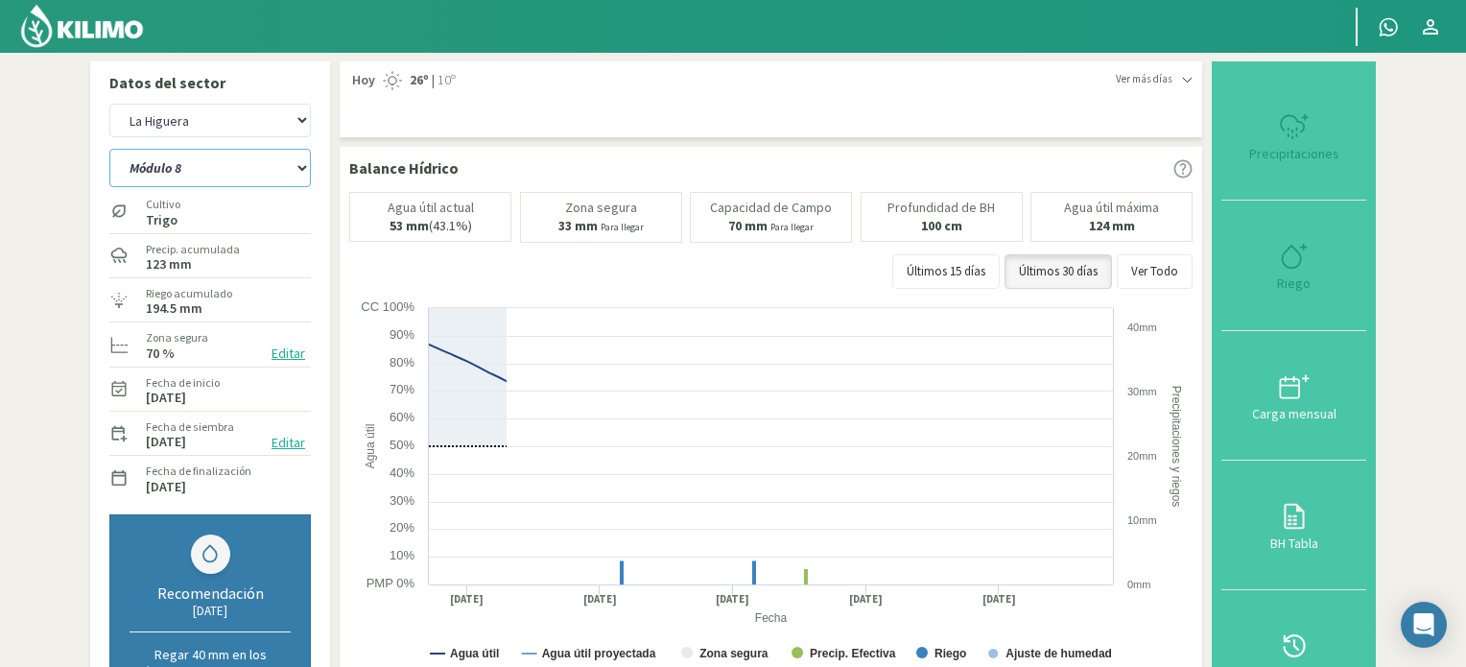
select select "23: Object"
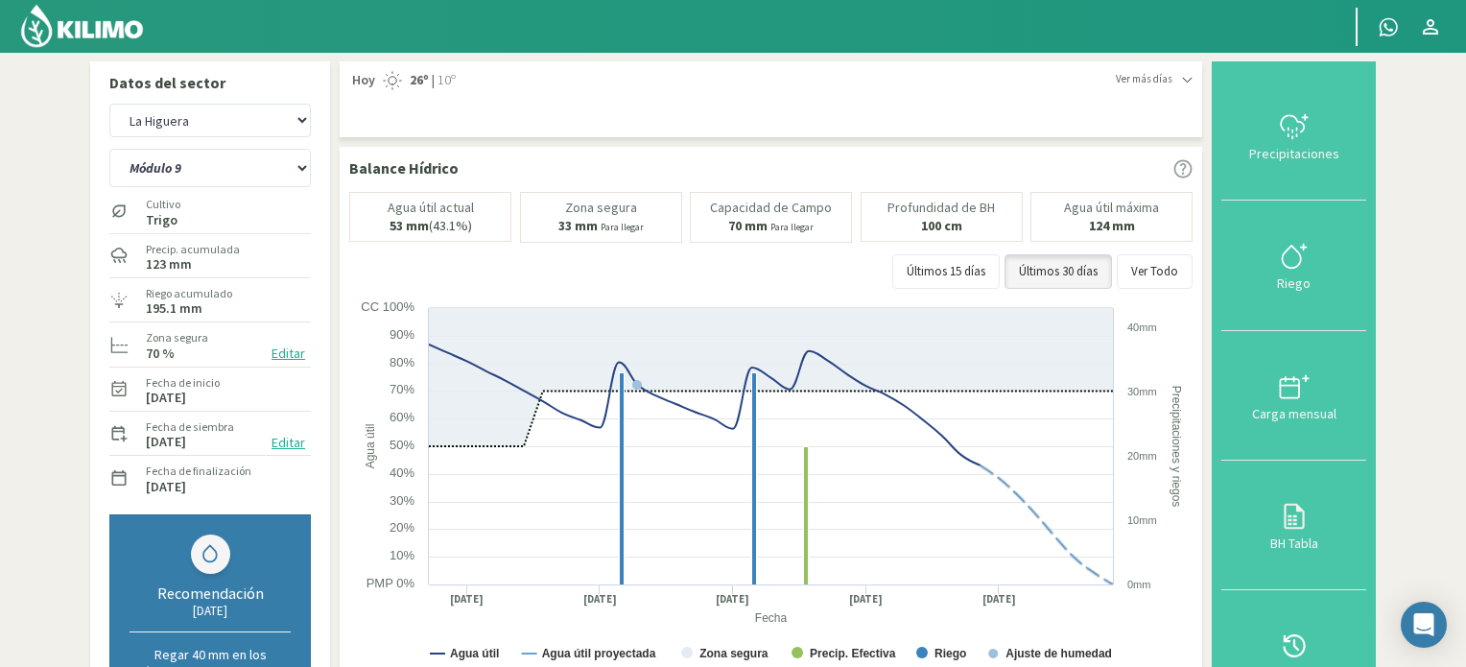
click at [1286, 251] on icon at bounding box center [1294, 256] width 31 height 31
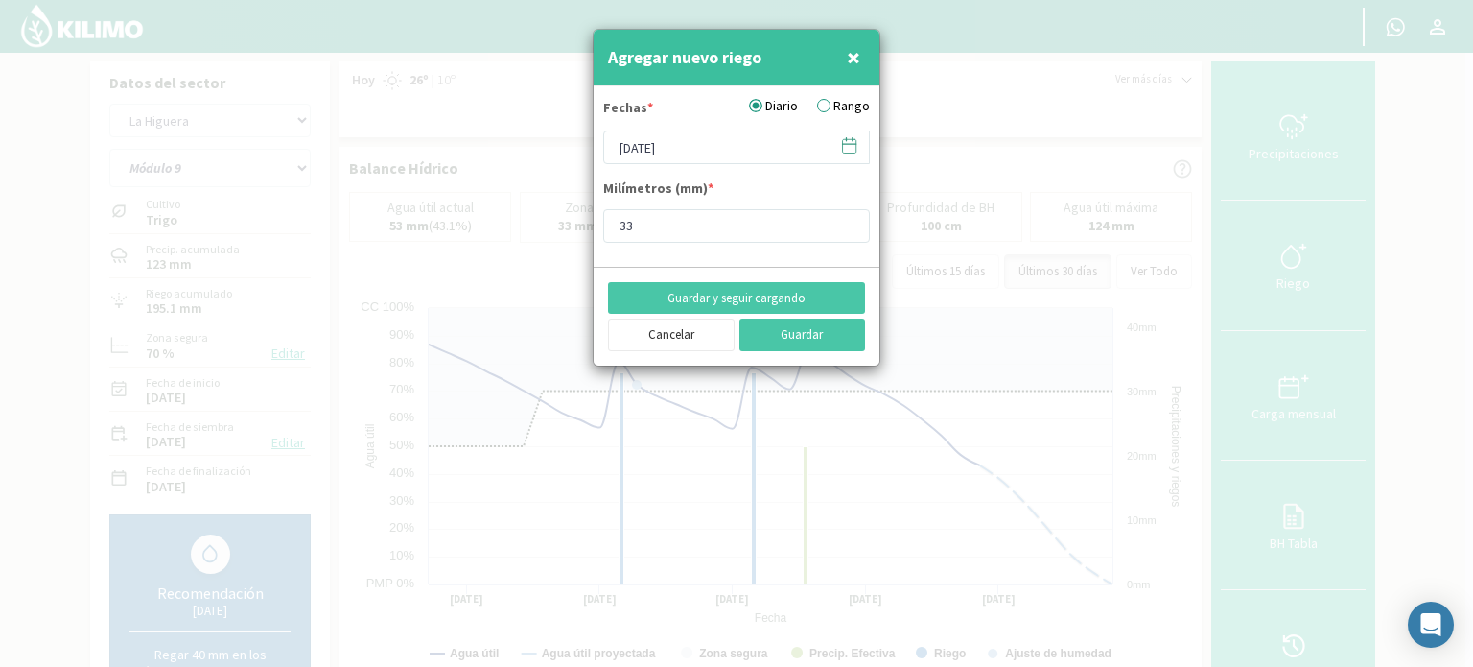
click at [856, 148] on icon at bounding box center [849, 145] width 18 height 18
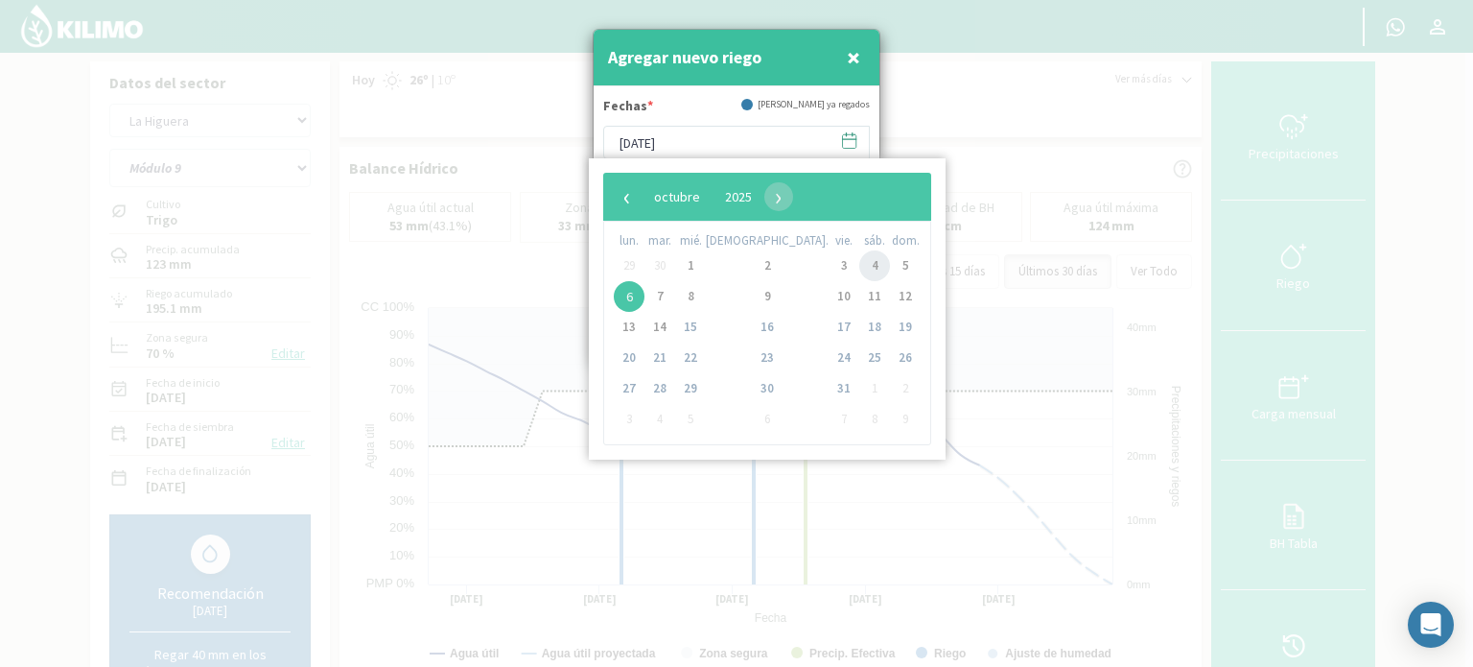
click at [859, 261] on span "4" at bounding box center [874, 265] width 31 height 31
type input "[DATE]"
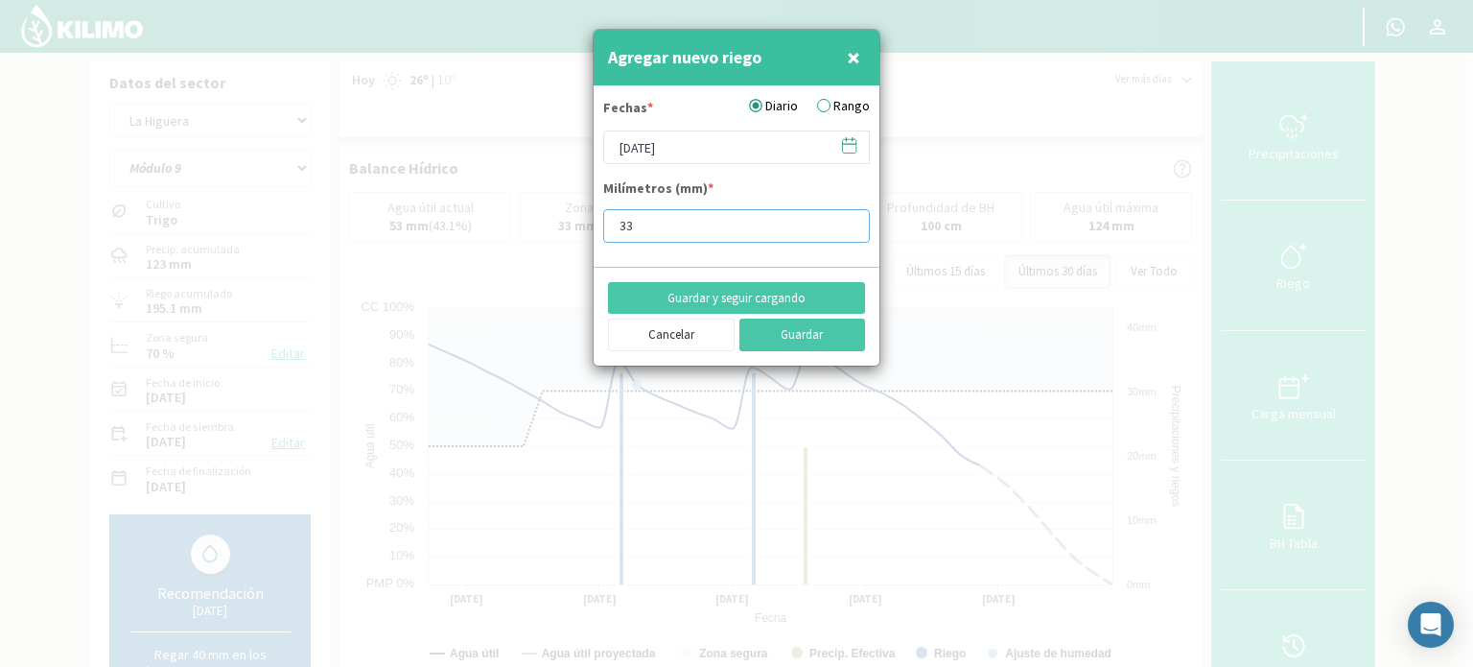
click at [759, 223] on input "33" at bounding box center [736, 226] width 267 height 34
type input "32"
type input "32.9"
click at [814, 328] on button "Guardar" at bounding box center [803, 334] width 127 height 33
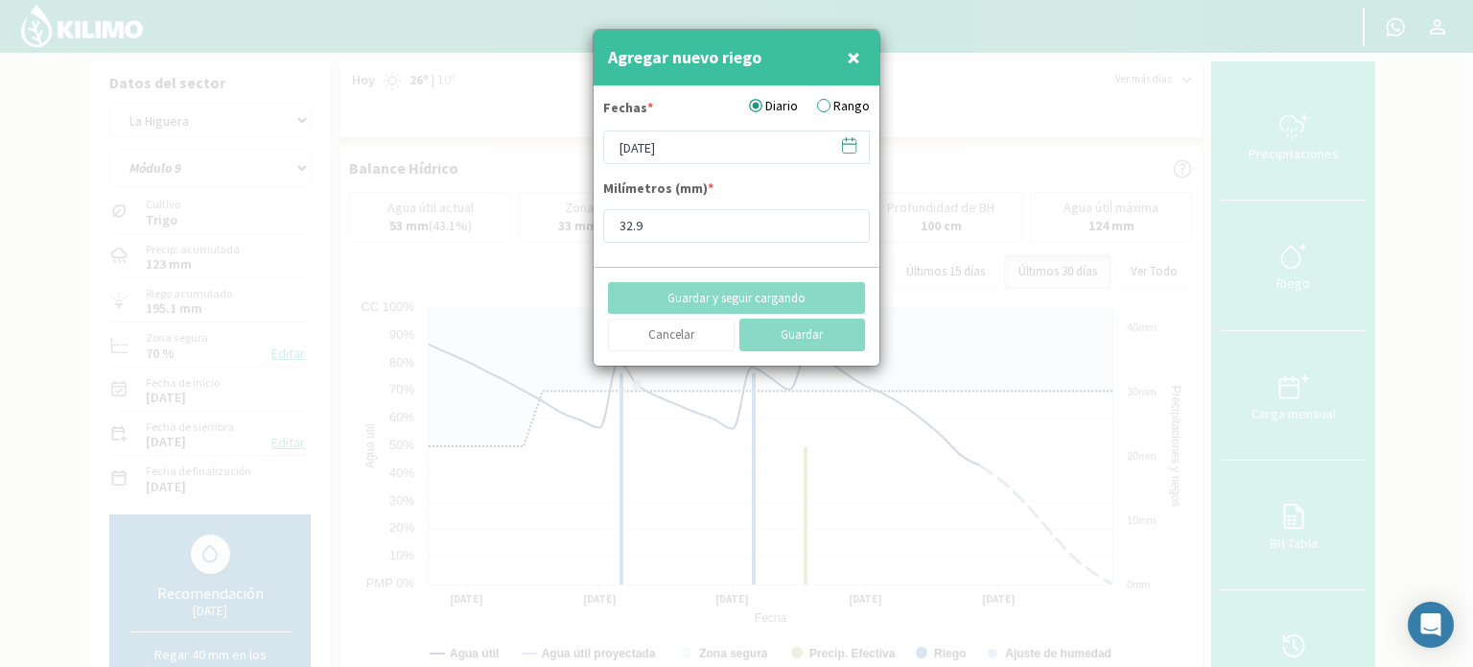
type input "[DATE]"
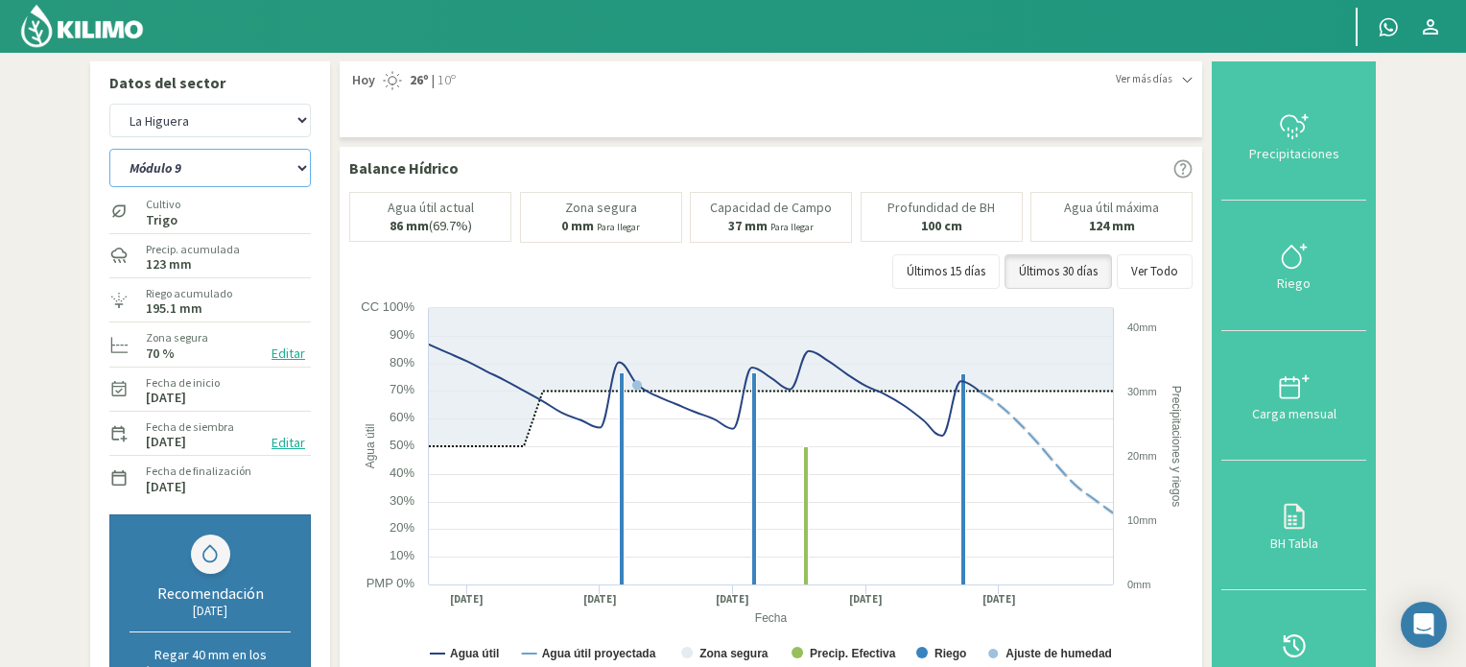
click at [301, 168] on select "Módulo 10 Módulo 11 Módulo 6 Módulo 7 Módulo 8 Módulo 9" at bounding box center [209, 168] width 201 height 38
select select "18: Object"
click at [109, 149] on select "Módulo 10 Módulo 11 Módulo 6 Módulo 7 Módulo 8 Módulo 9" at bounding box center [209, 168] width 201 height 38
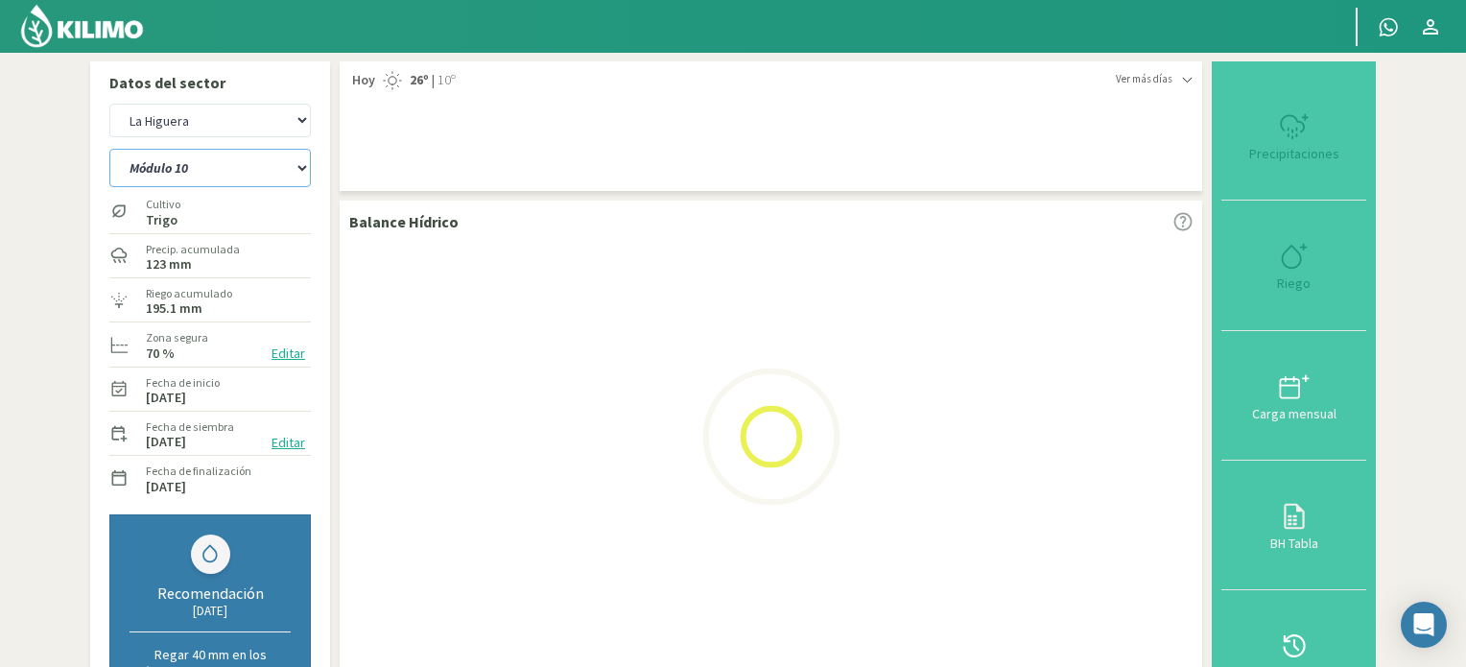
select select "13: Object"
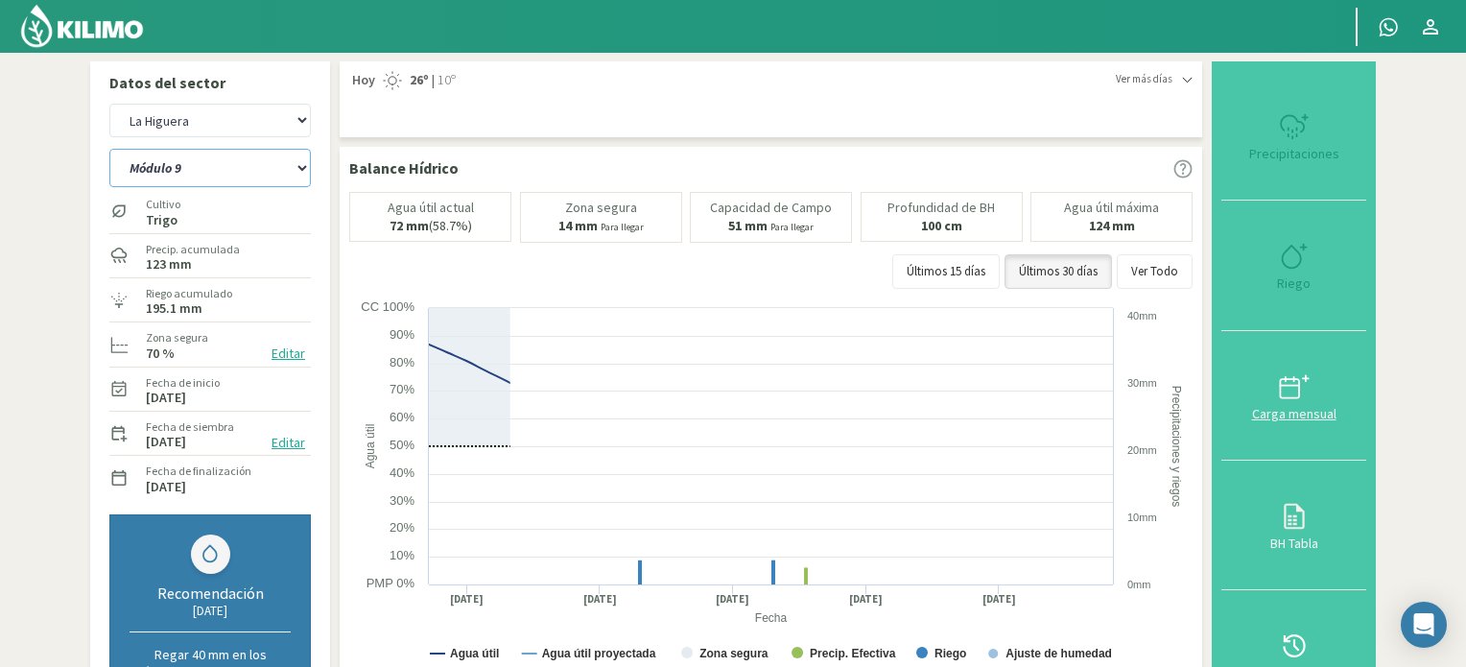
select select "24: Object"
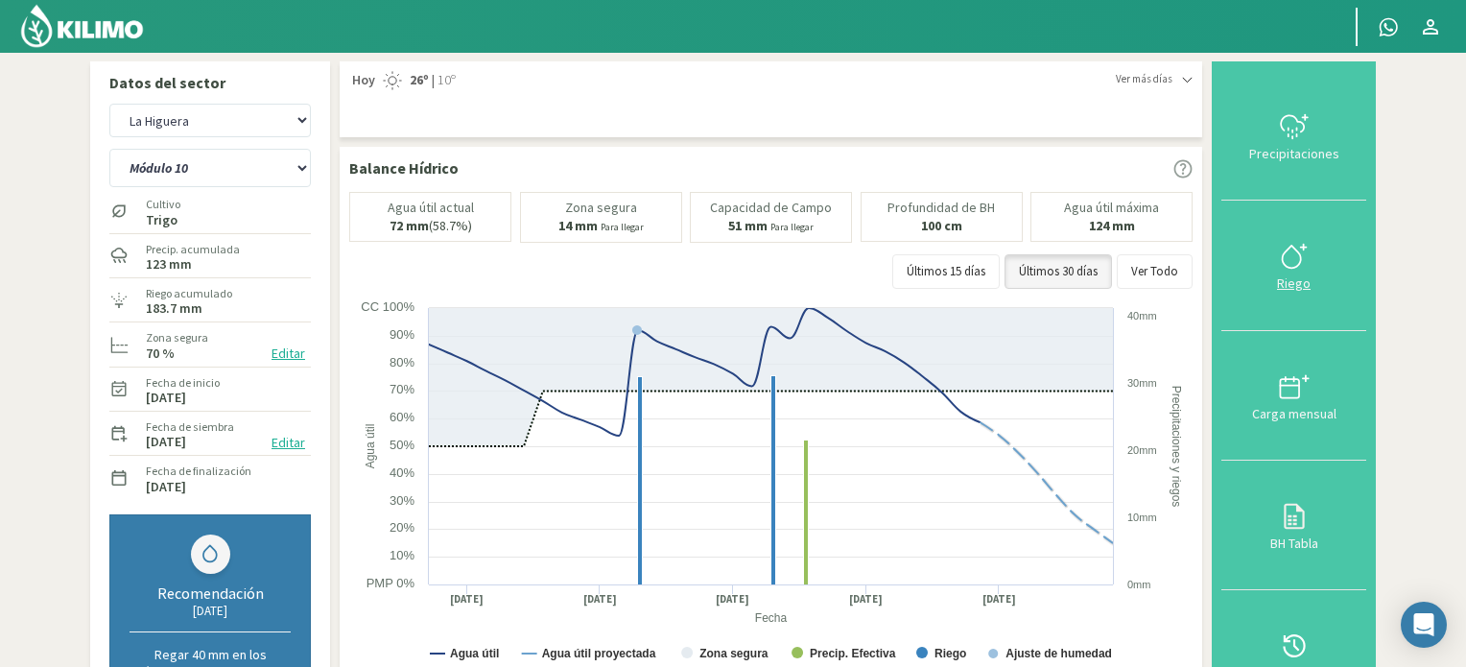
click at [1305, 256] on icon at bounding box center [1294, 256] width 31 height 31
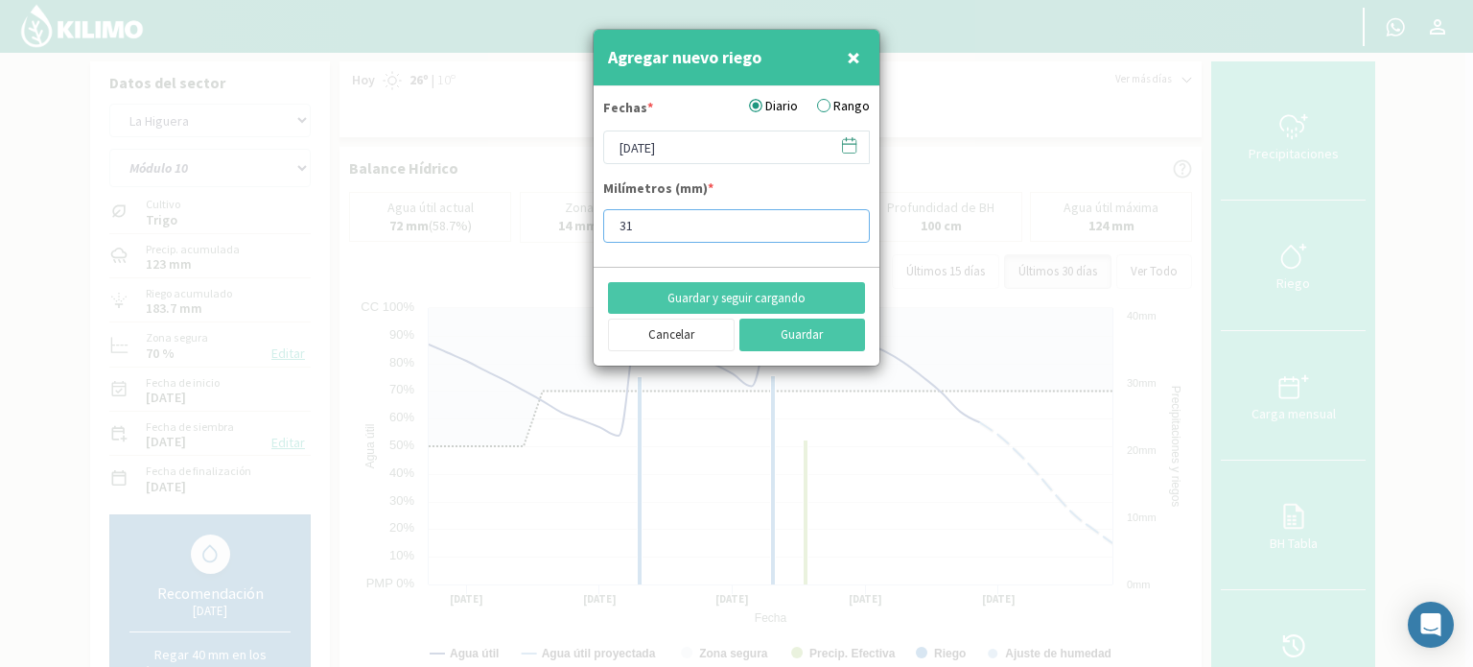
click at [845, 229] on input "31" at bounding box center [736, 226] width 267 height 34
type input "30"
click at [845, 229] on input "30" at bounding box center [736, 226] width 267 height 34
type input "30.9"
drag, startPoint x: 853, startPoint y: 145, endPoint x: 839, endPoint y: 151, distance: 14.6
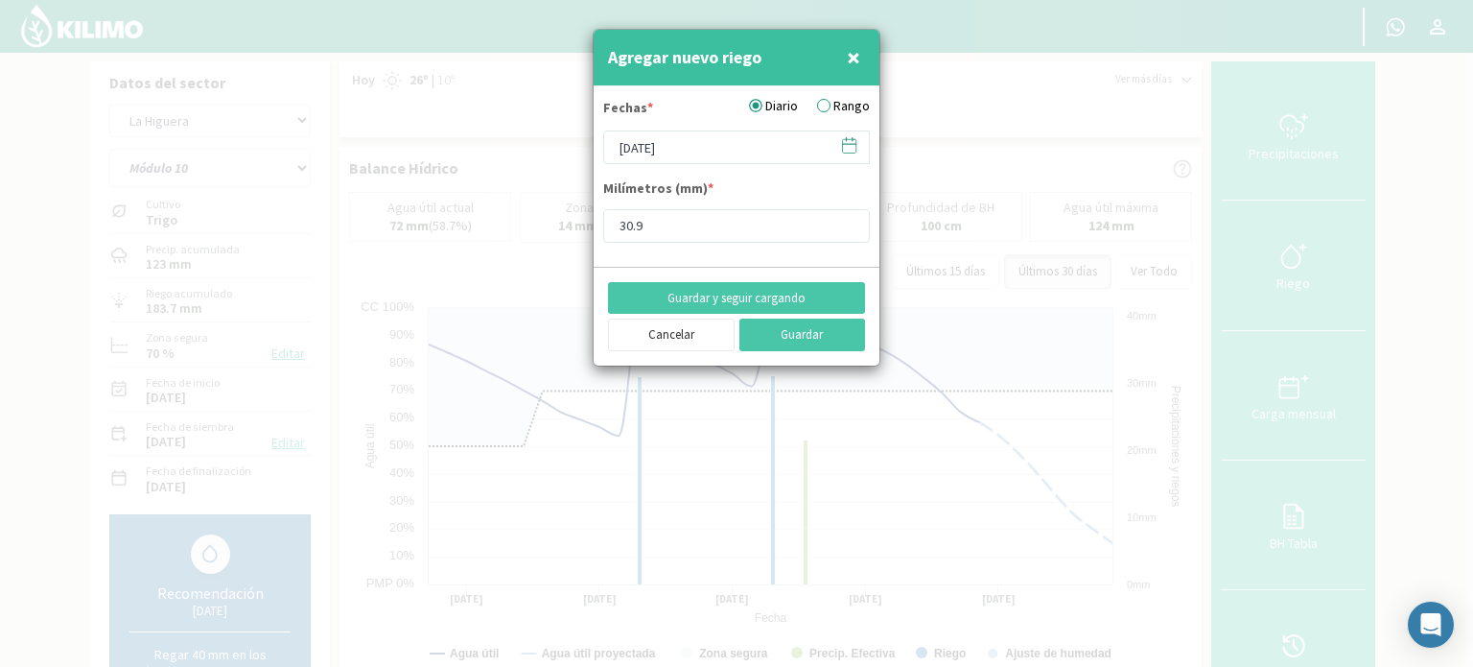
click at [852, 145] on icon at bounding box center [849, 145] width 18 height 18
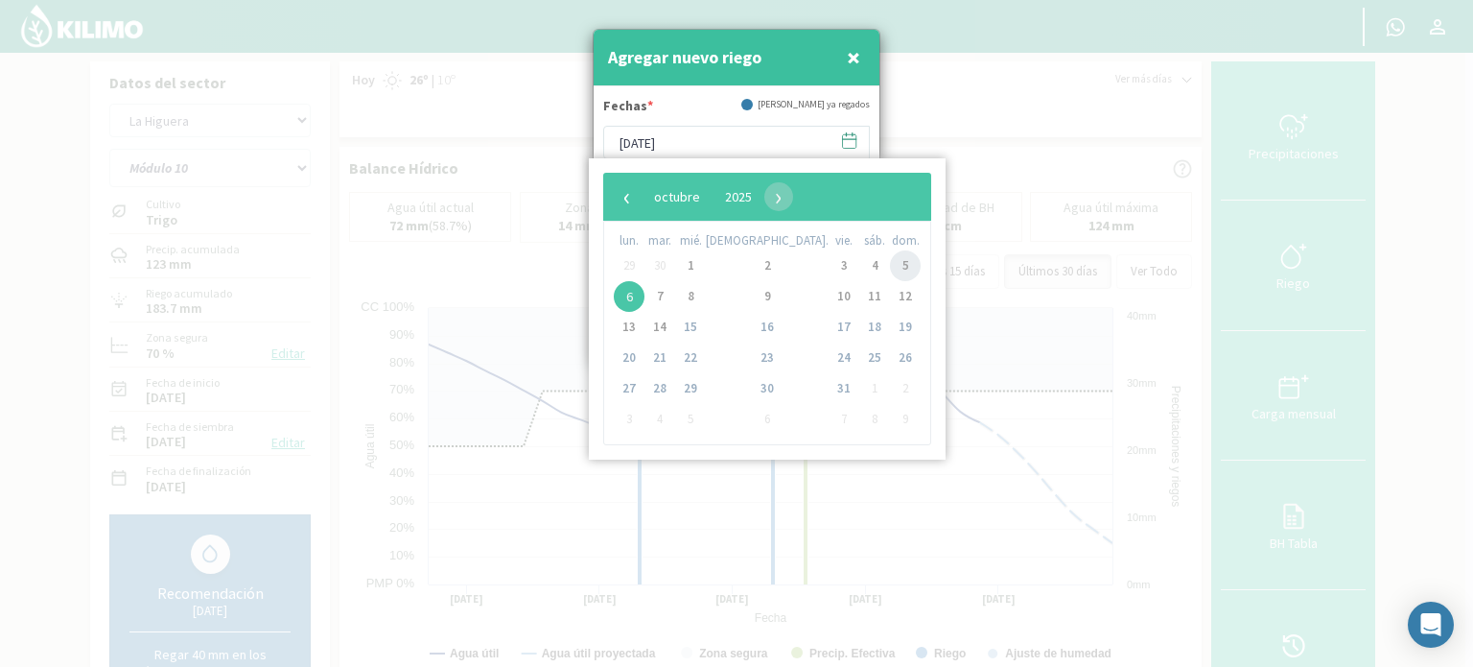
click at [890, 261] on span "5" at bounding box center [905, 265] width 31 height 31
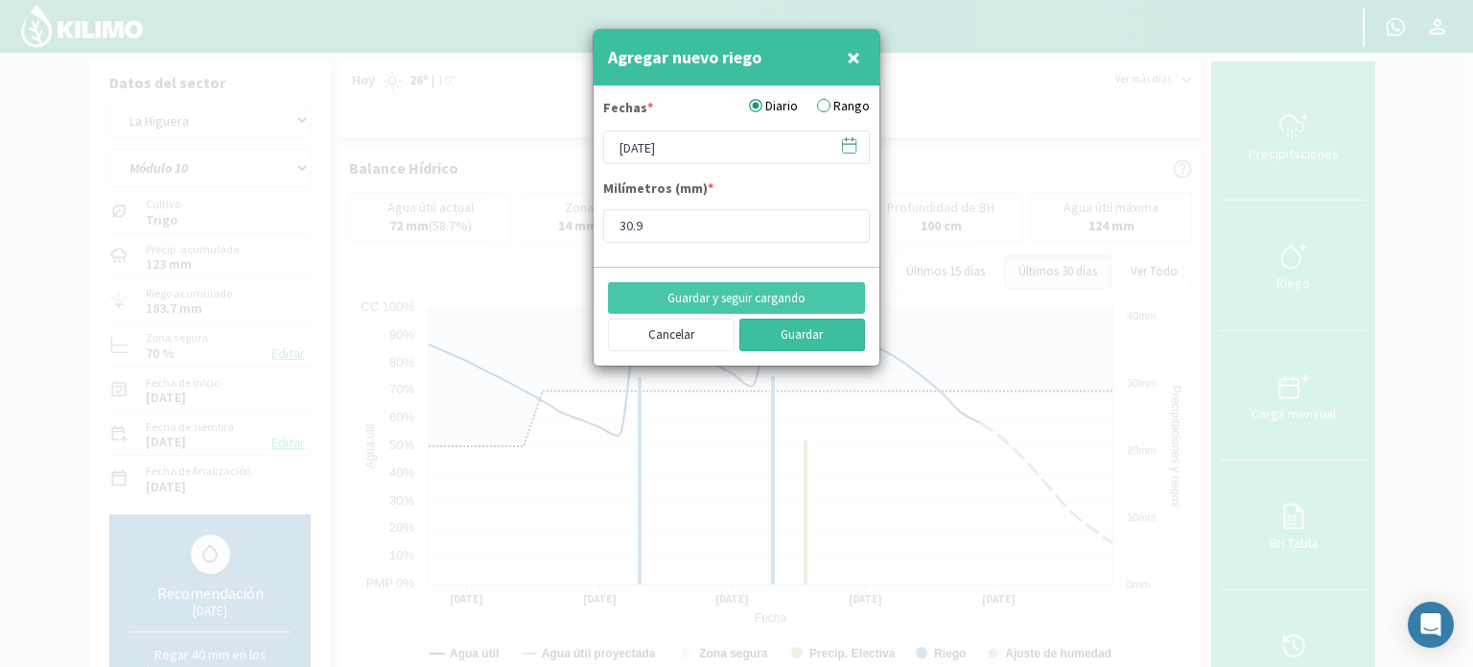
click at [799, 333] on button "Guardar" at bounding box center [803, 334] width 127 height 33
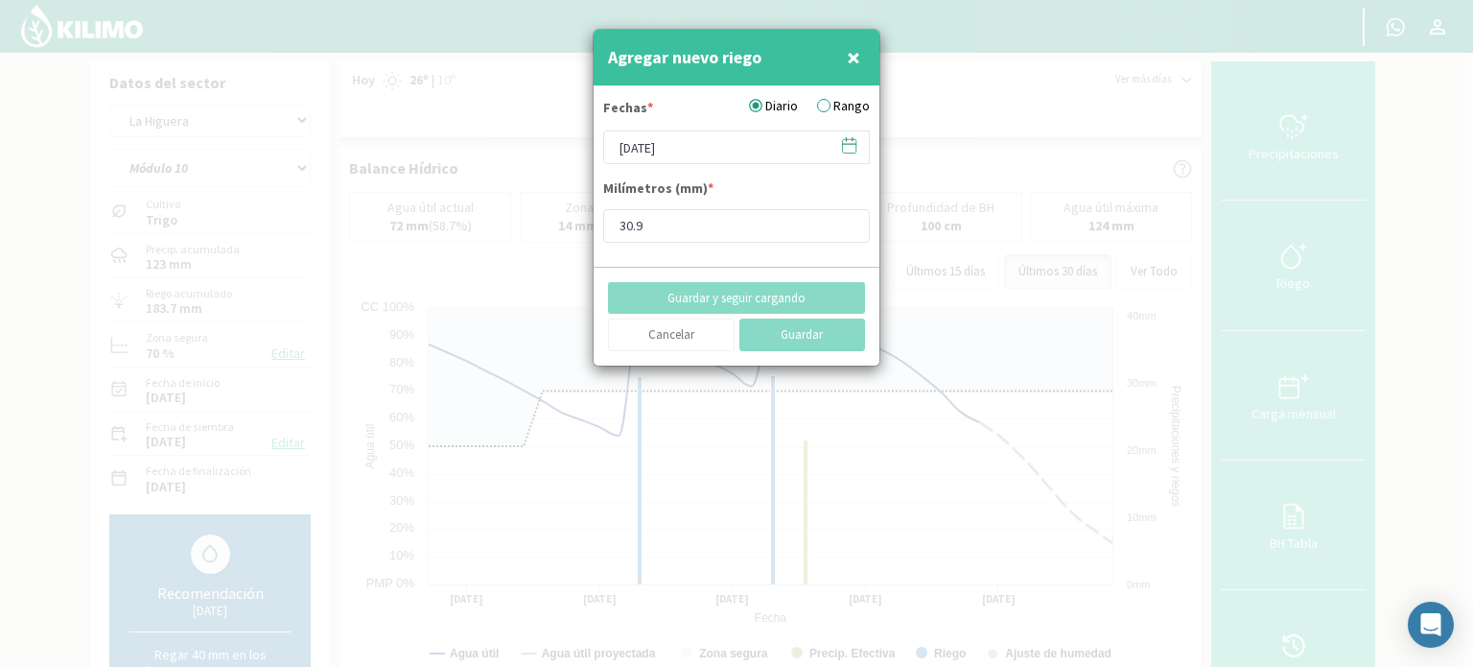
type input "[DATE]"
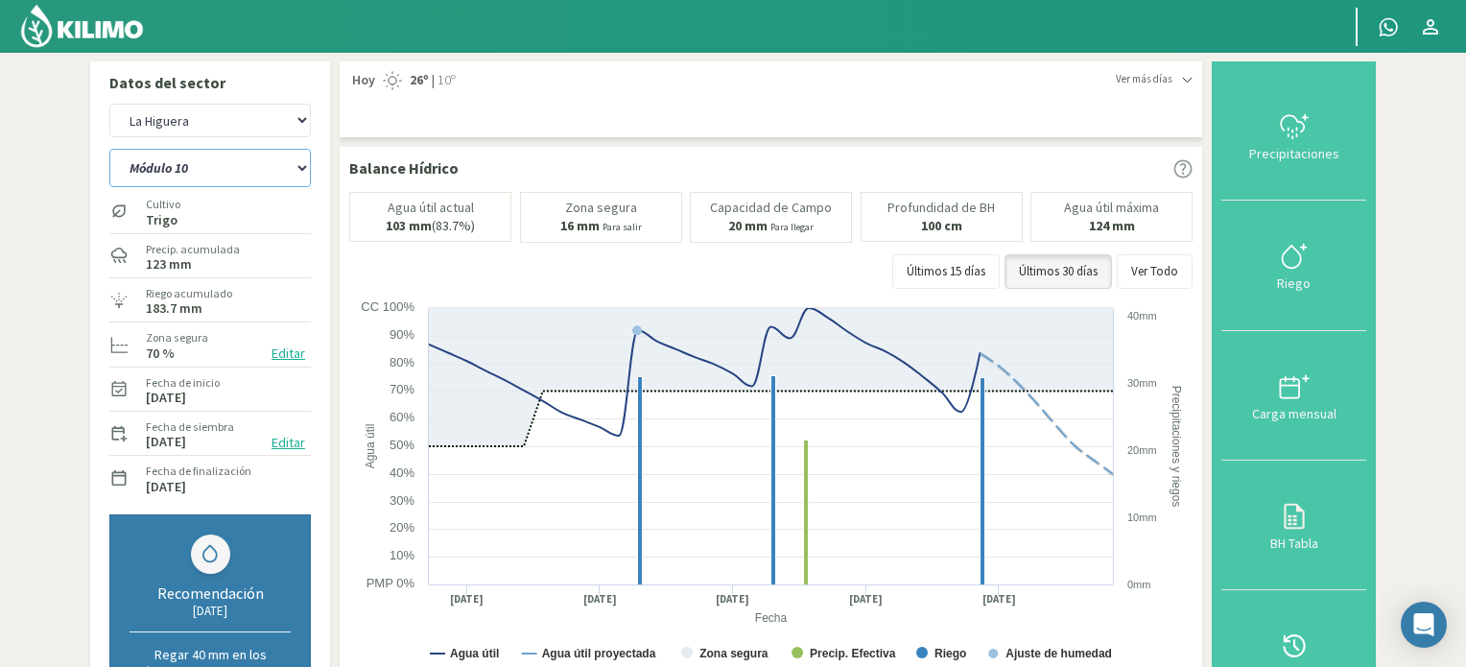
drag, startPoint x: 303, startPoint y: 163, endPoint x: 228, endPoint y: 184, distance: 77.7
click at [303, 164] on select "Módulo 10 Módulo 11 Módulo 6 Módulo 7 Módulo 8 Módulo 9" at bounding box center [209, 168] width 201 height 38
select select "25: Object"
click at [109, 149] on select "Módulo 10 Módulo 11 Módulo 6 Módulo 7 Módulo 8 Módulo 9" at bounding box center [209, 168] width 201 height 38
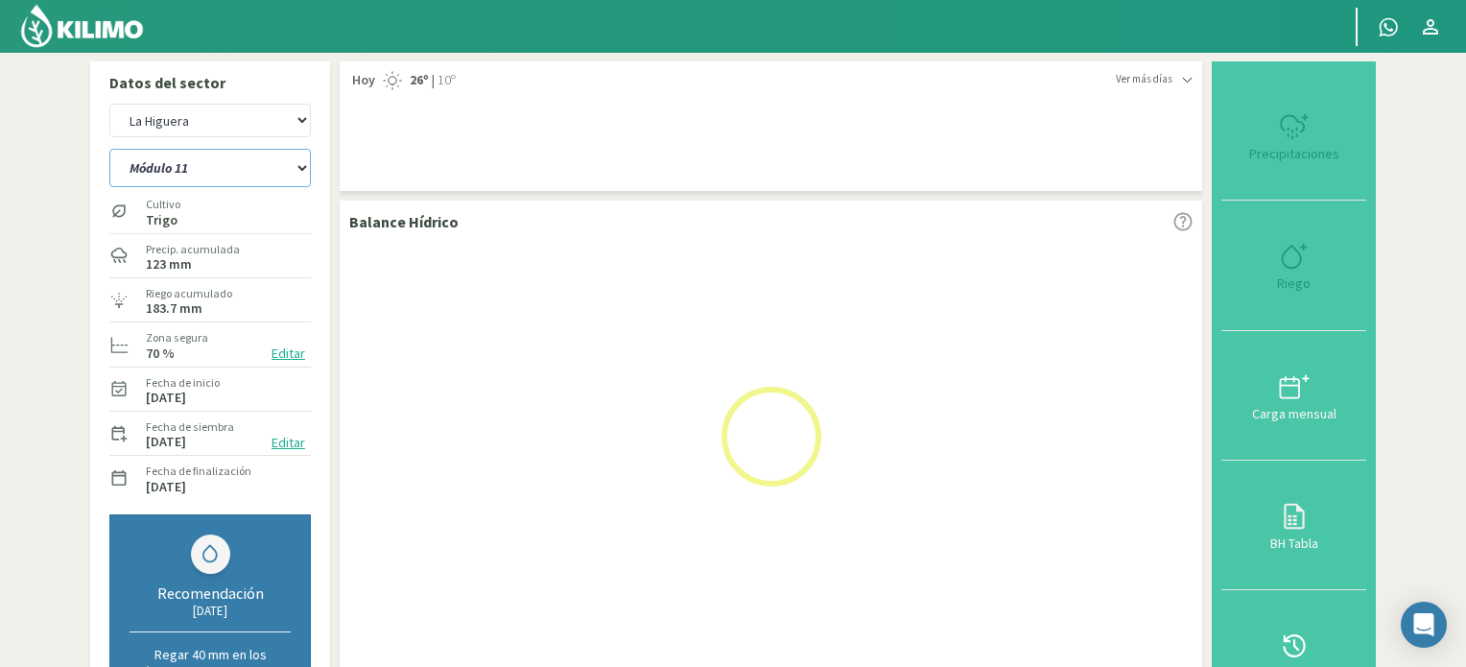
select select "16: Object"
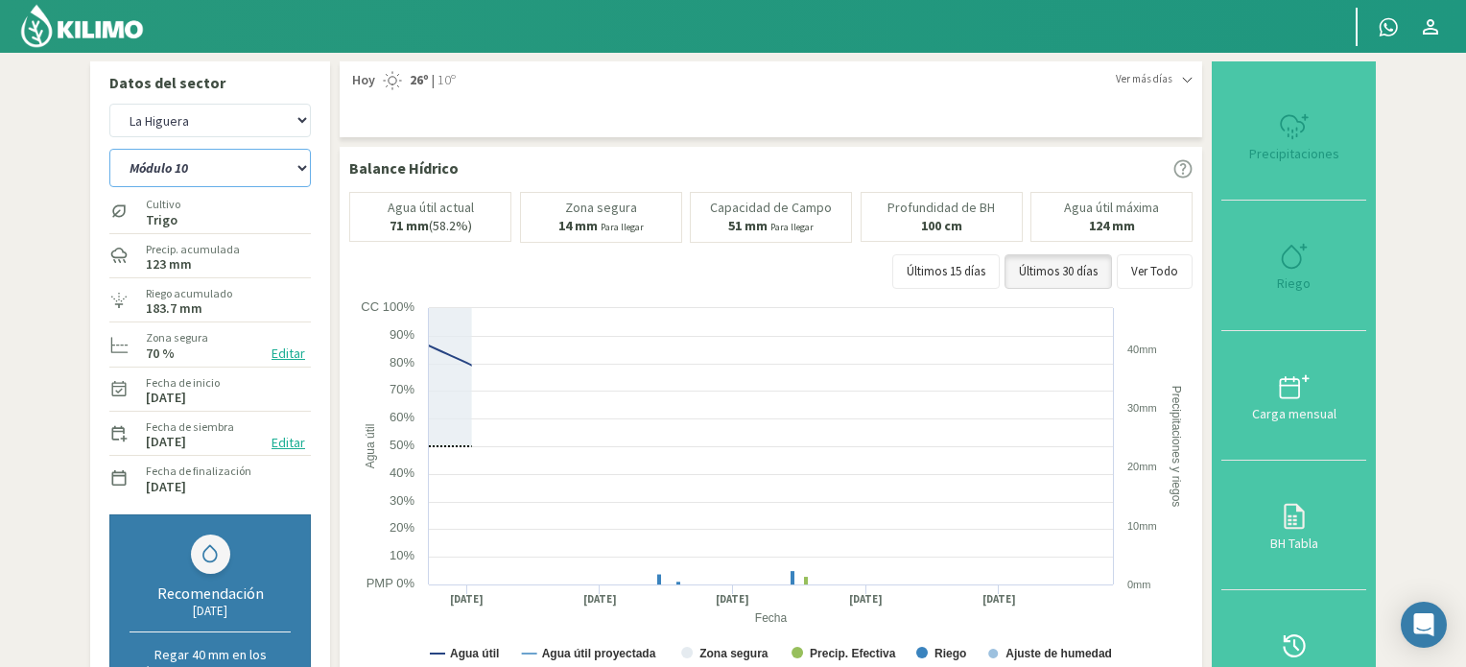
select select "31: Object"
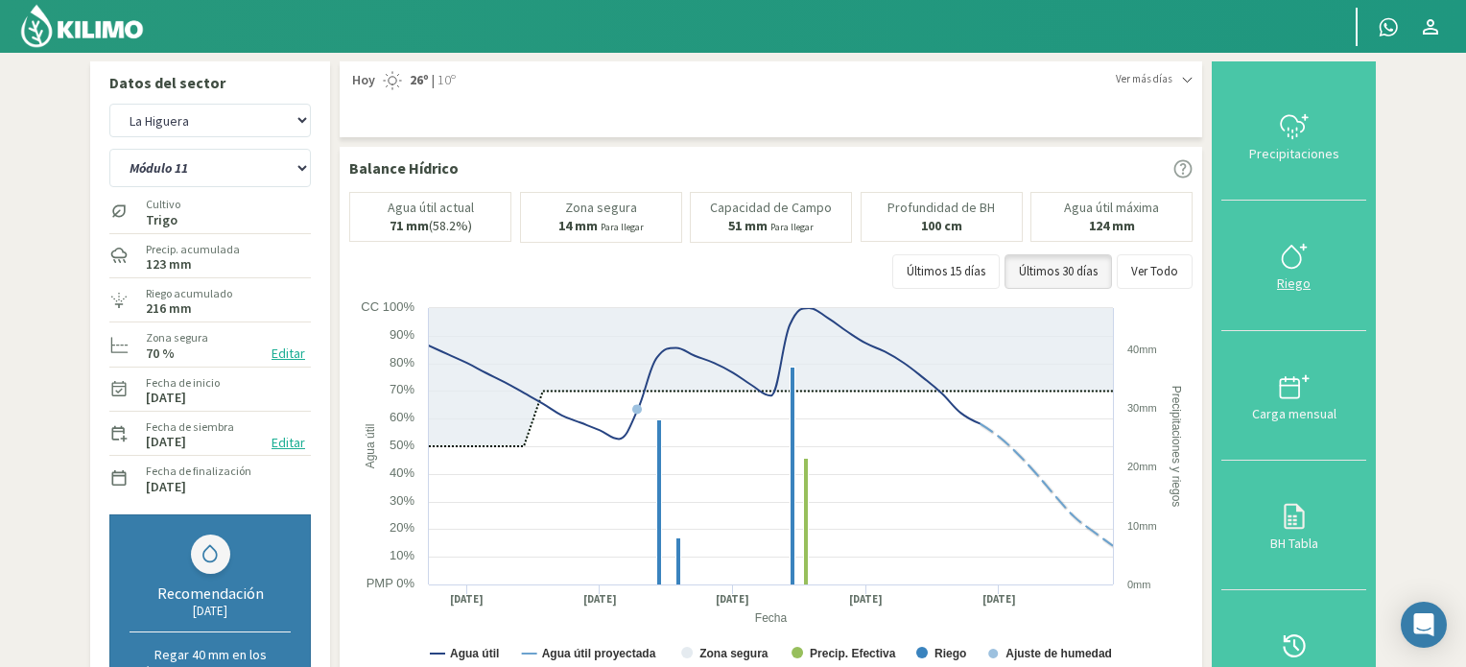
click at [1281, 256] on icon at bounding box center [1294, 256] width 31 height 31
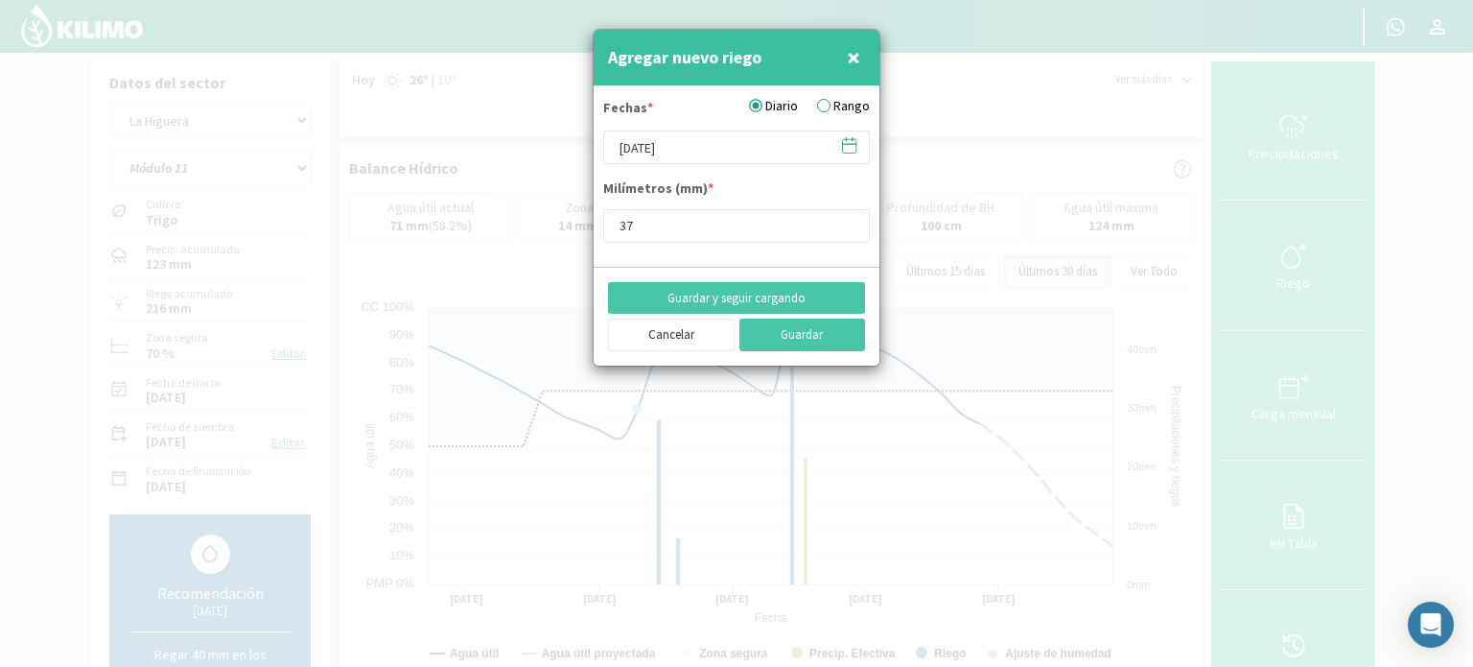
click at [846, 142] on icon at bounding box center [849, 145] width 18 height 18
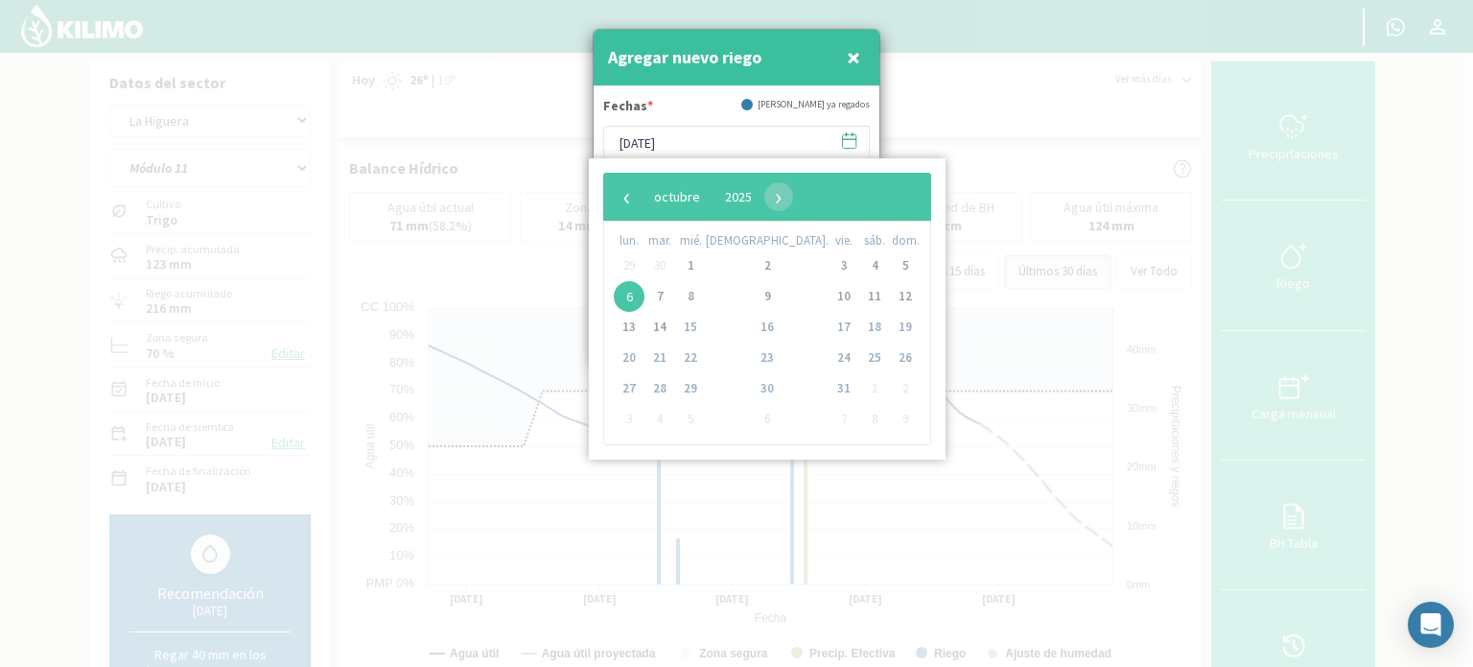
click at [622, 298] on span "6" at bounding box center [629, 296] width 31 height 31
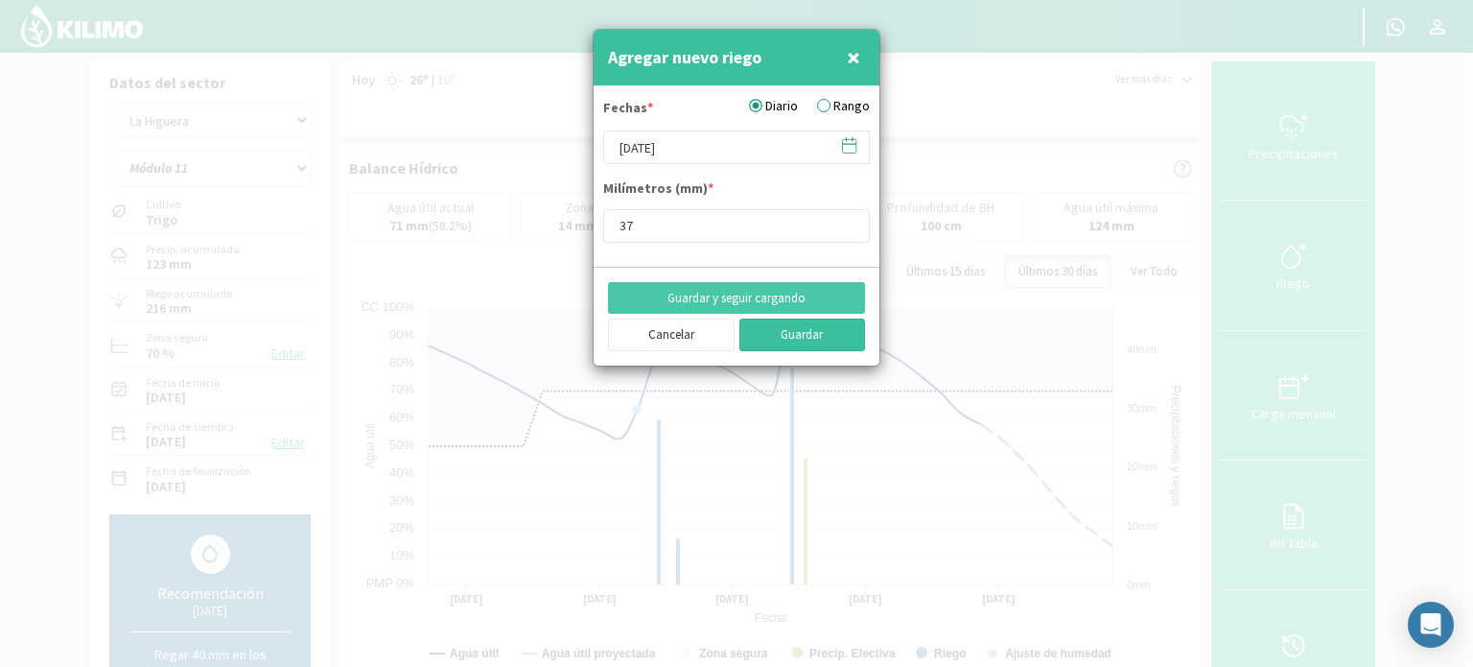
click at [788, 329] on button "Guardar" at bounding box center [803, 334] width 127 height 33
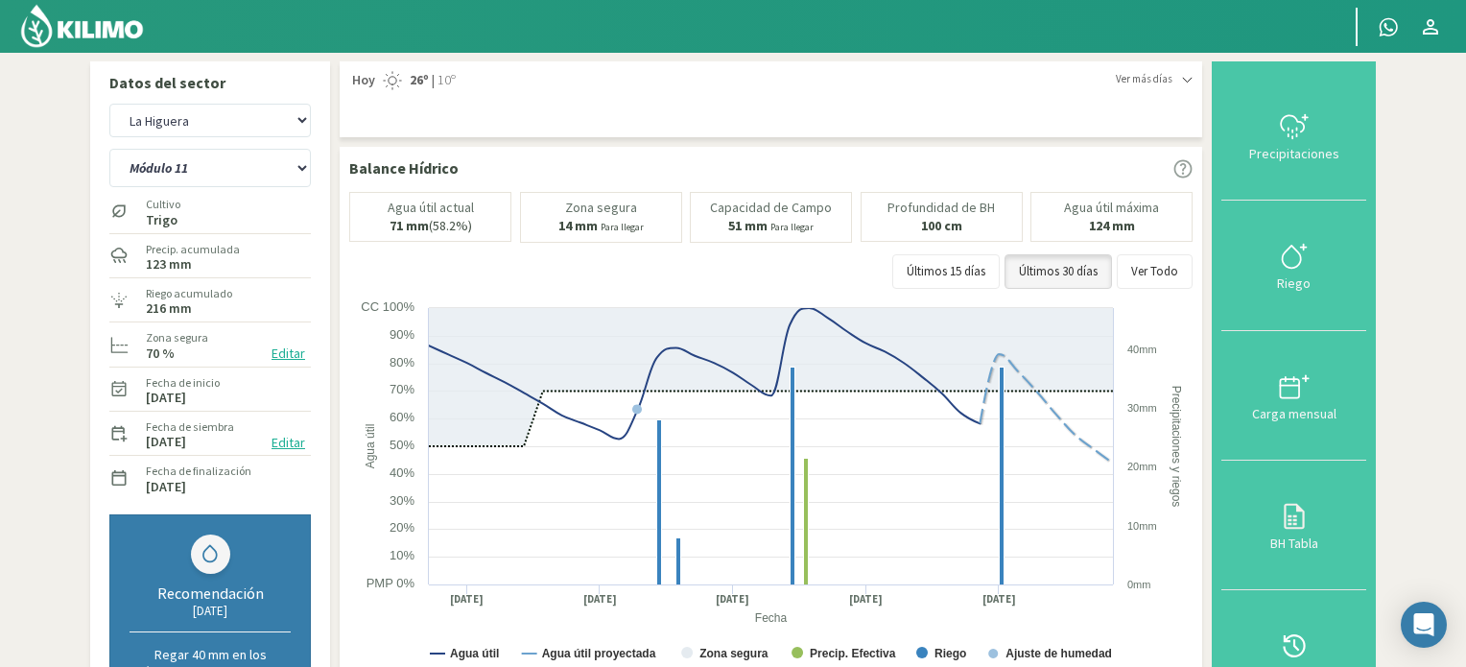
click at [118, 30] on img at bounding box center [82, 26] width 126 height 46
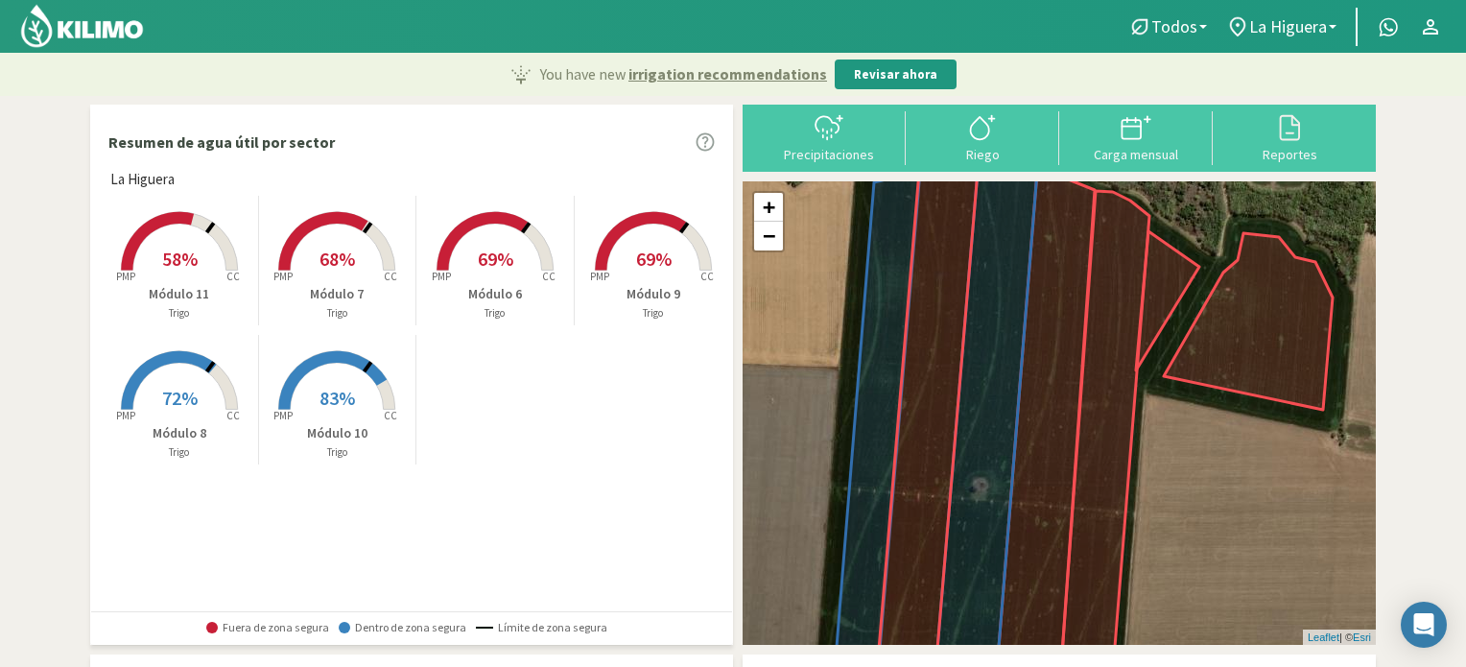
click at [326, 253] on span "68%" at bounding box center [336, 259] width 35 height 24
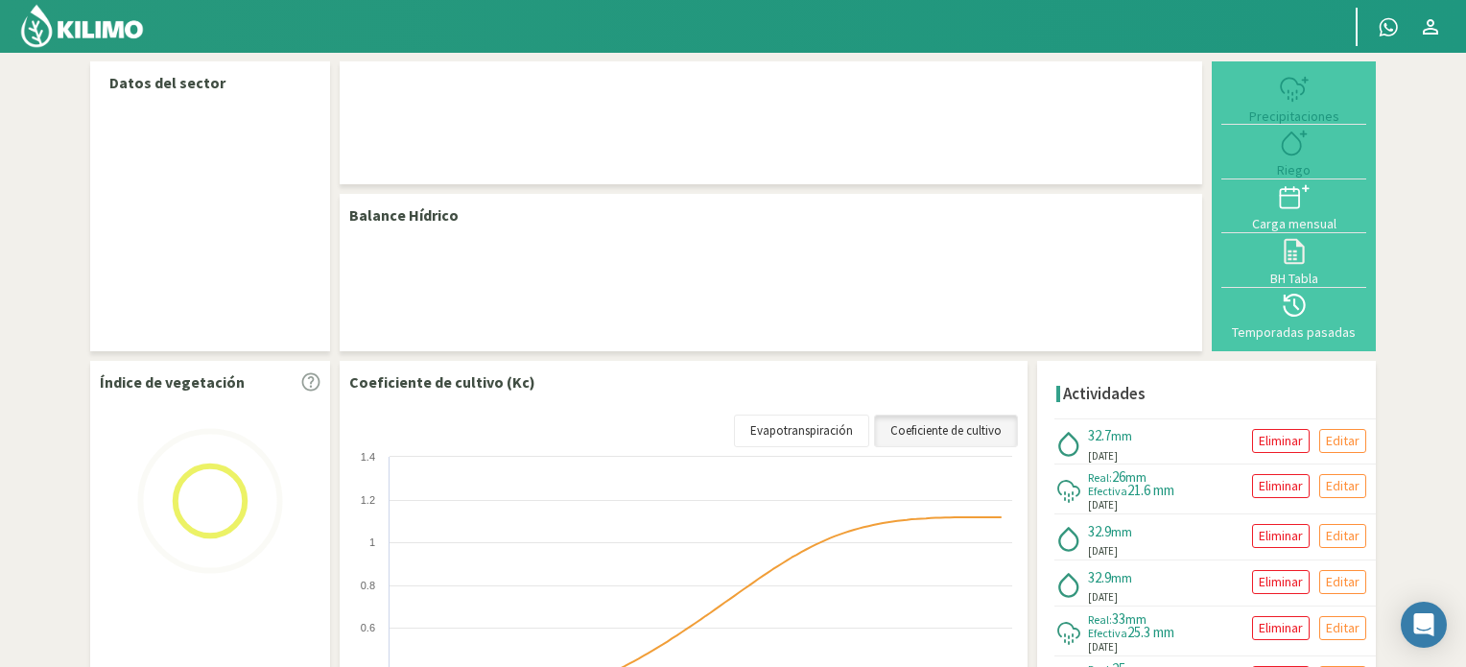
select select "1: Object"
select select "3: Object"
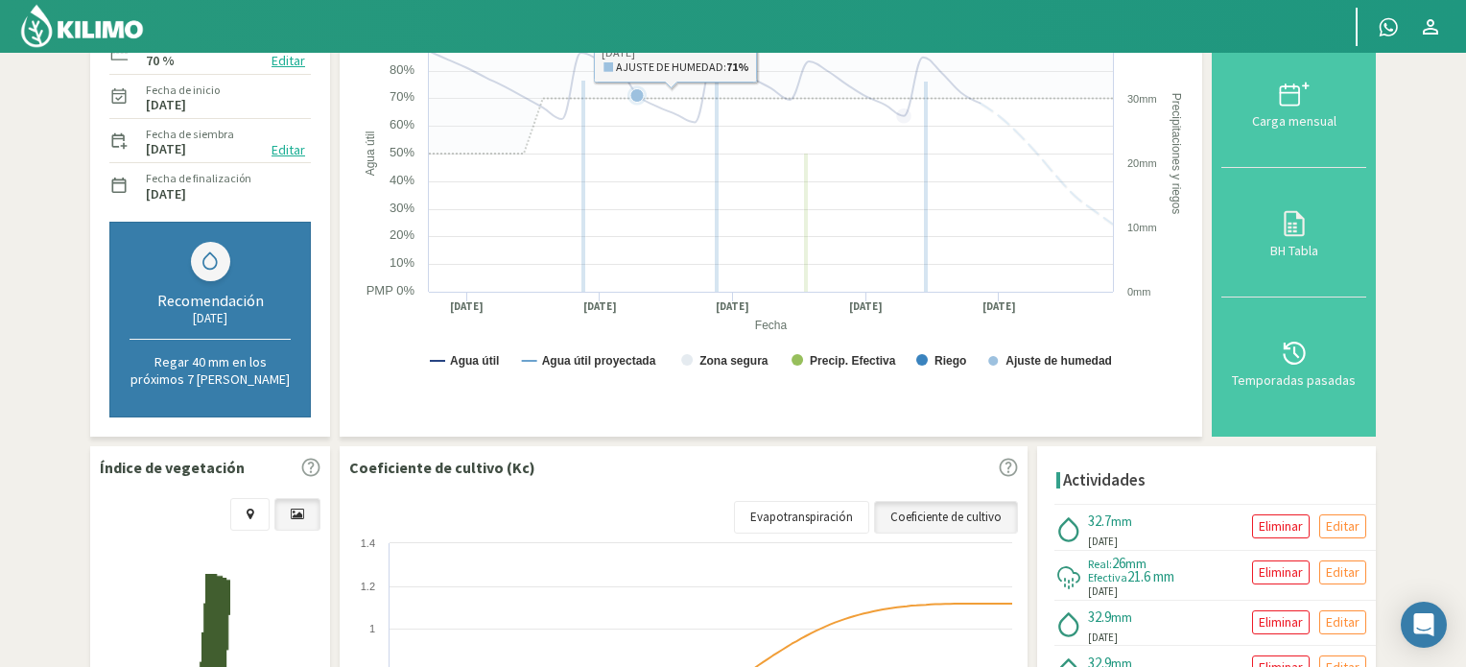
scroll to position [384, 0]
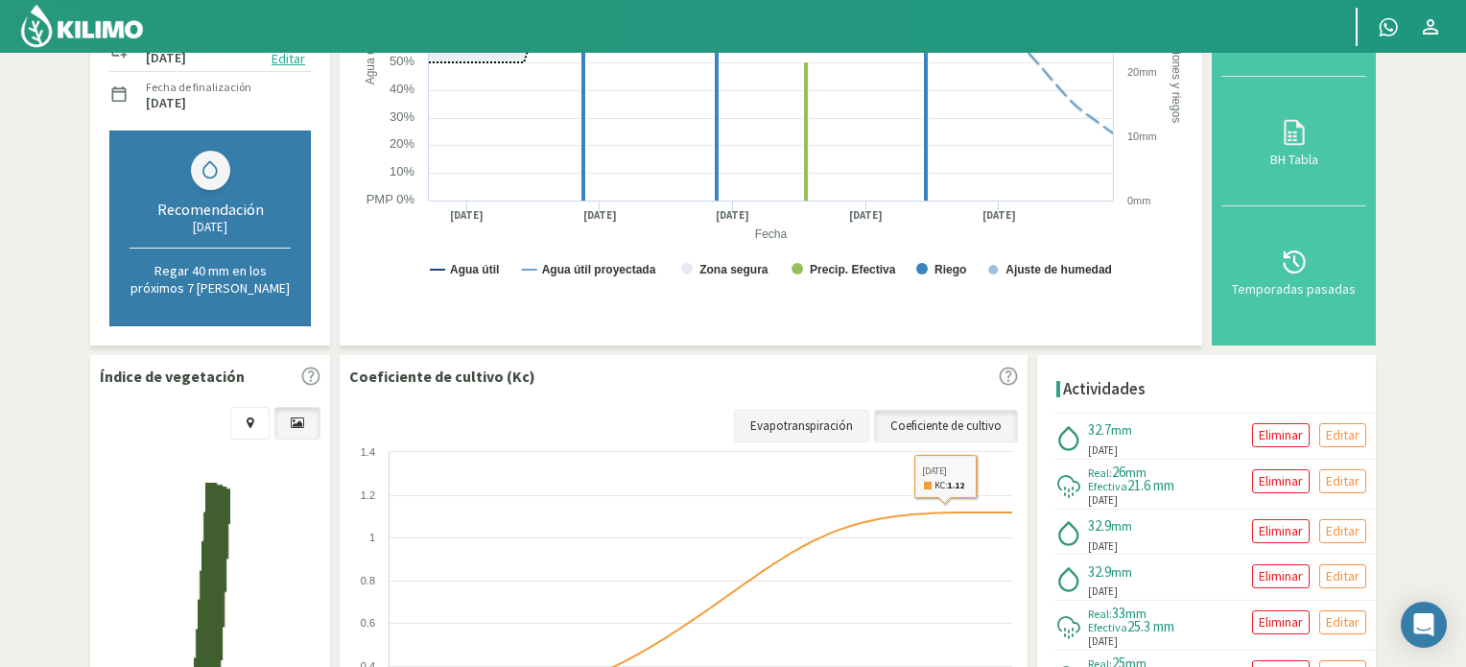
click at [806, 417] on link "Evapotranspiración" at bounding box center [801, 426] width 135 height 33
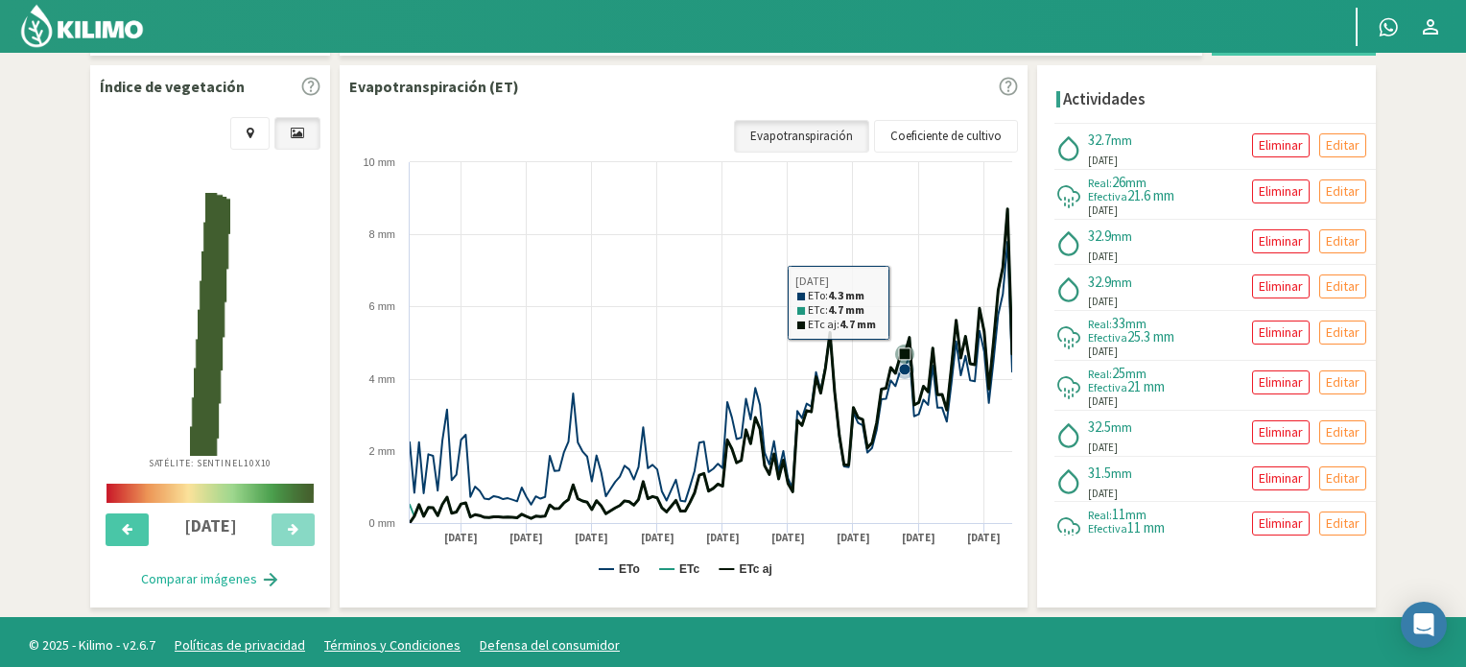
scroll to position [676, 0]
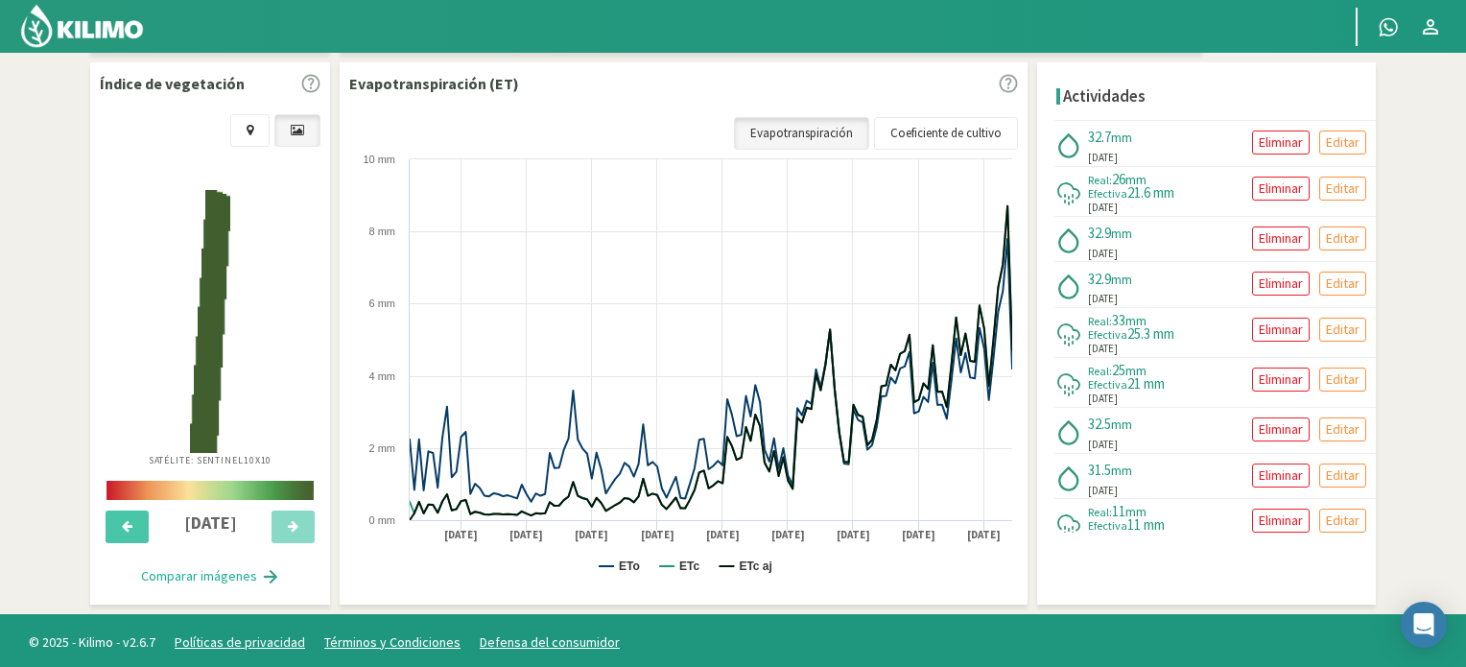
click at [93, 33] on img at bounding box center [82, 26] width 126 height 46
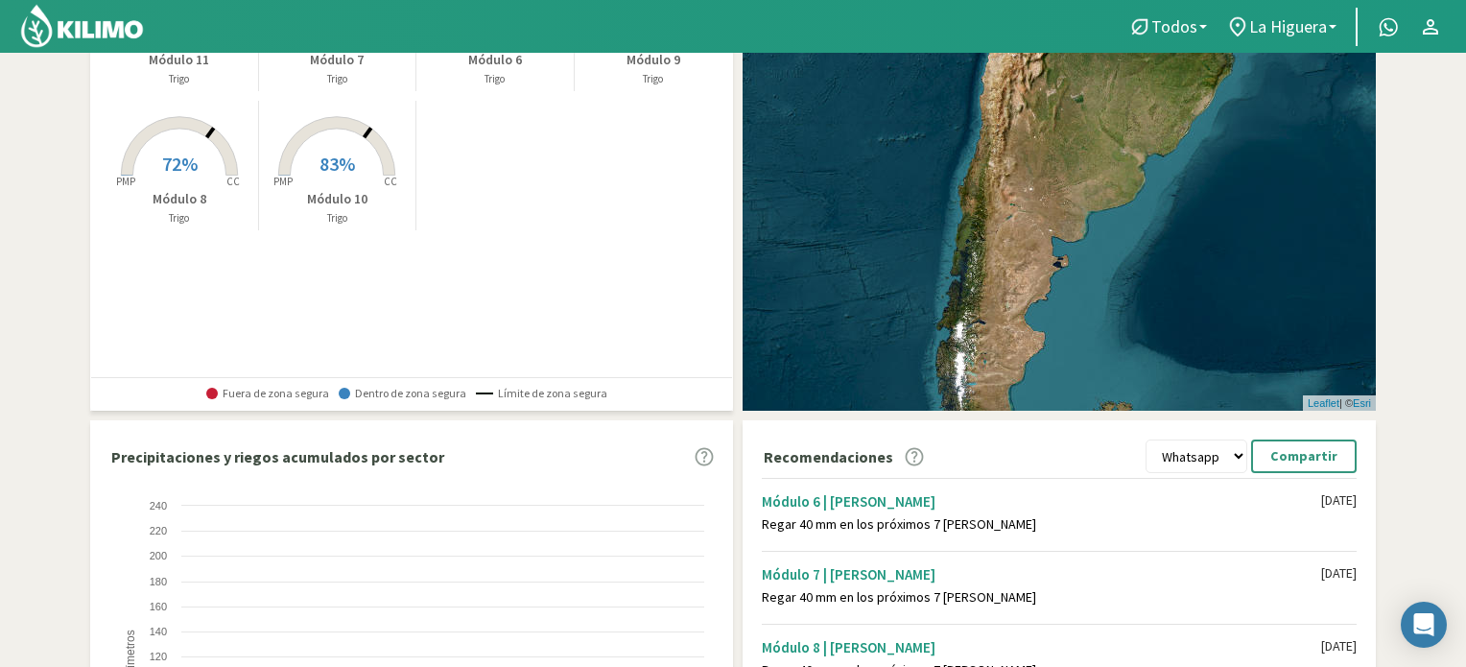
scroll to position [538, 0]
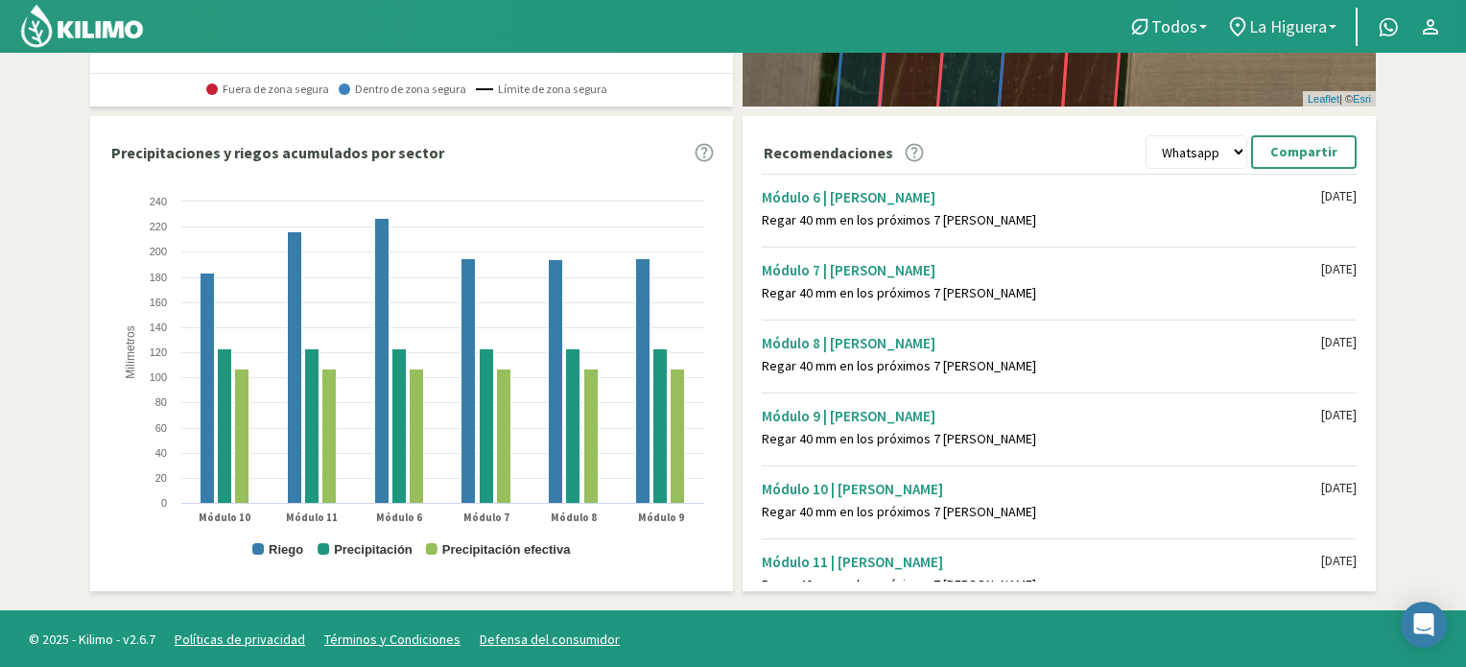
click at [1333, 22] on link "La Higuera" at bounding box center [1280, 27] width 129 height 36
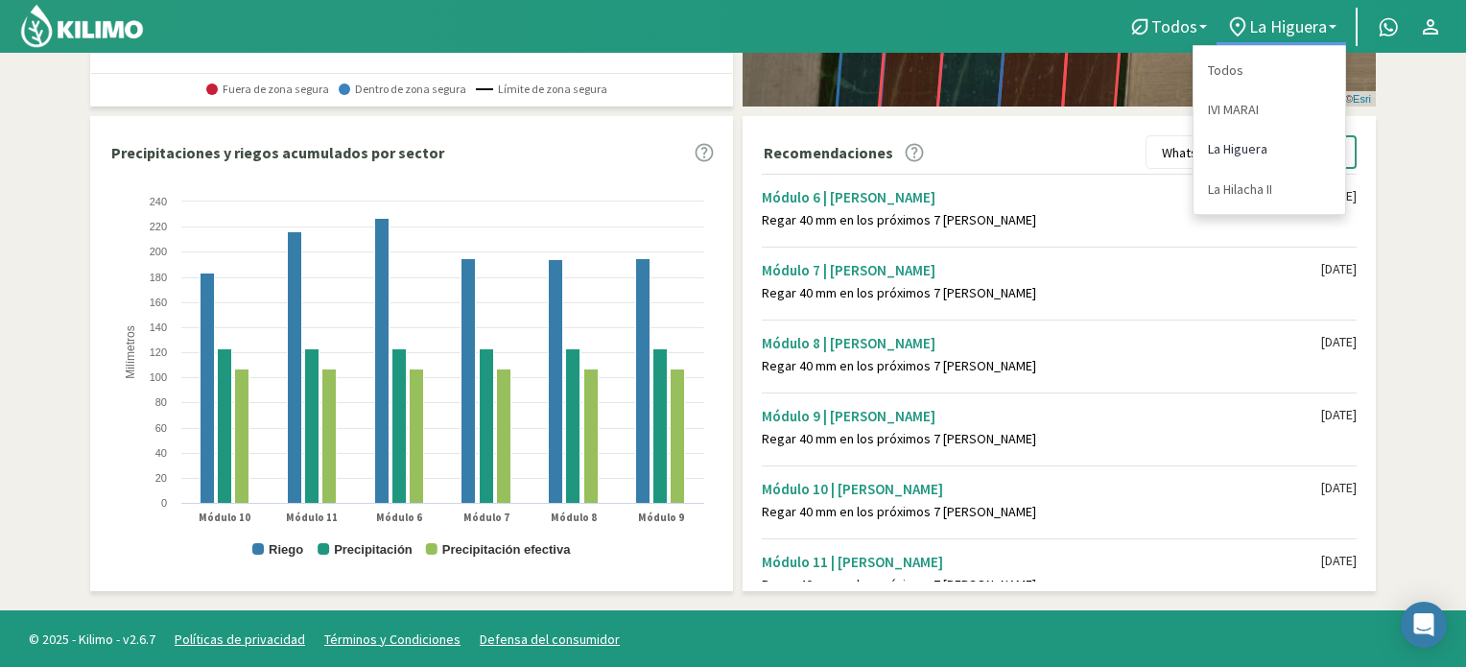
click at [1246, 150] on link "La Higuera" at bounding box center [1269, 148] width 152 height 39
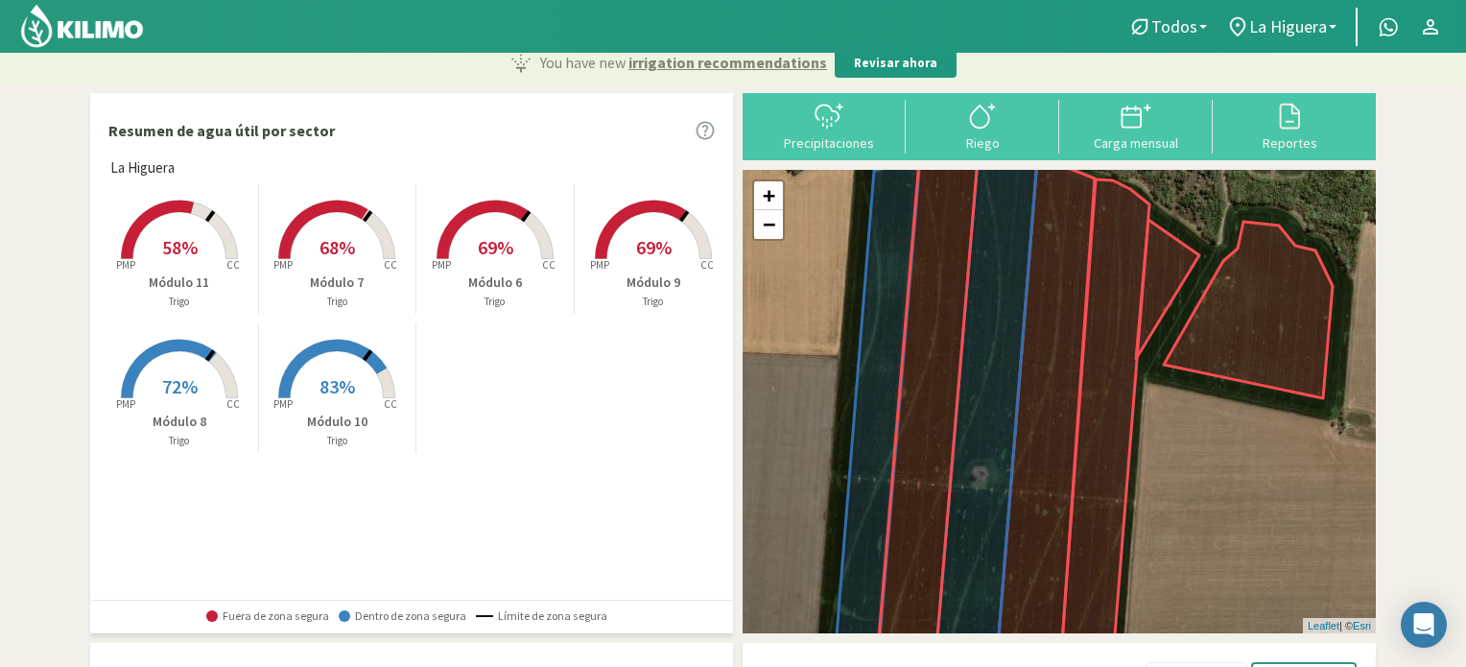
scroll to position [0, 0]
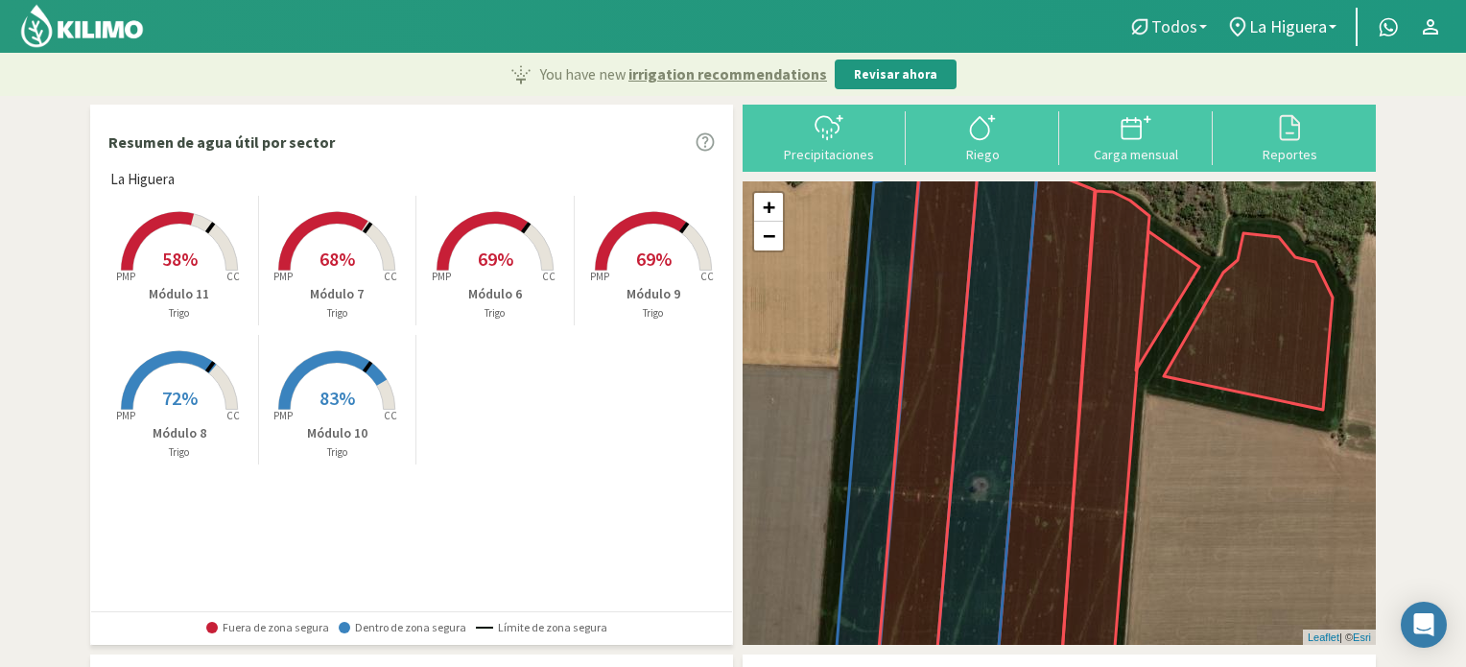
click at [1206, 21] on link "Todos" at bounding box center [1167, 27] width 98 height 36
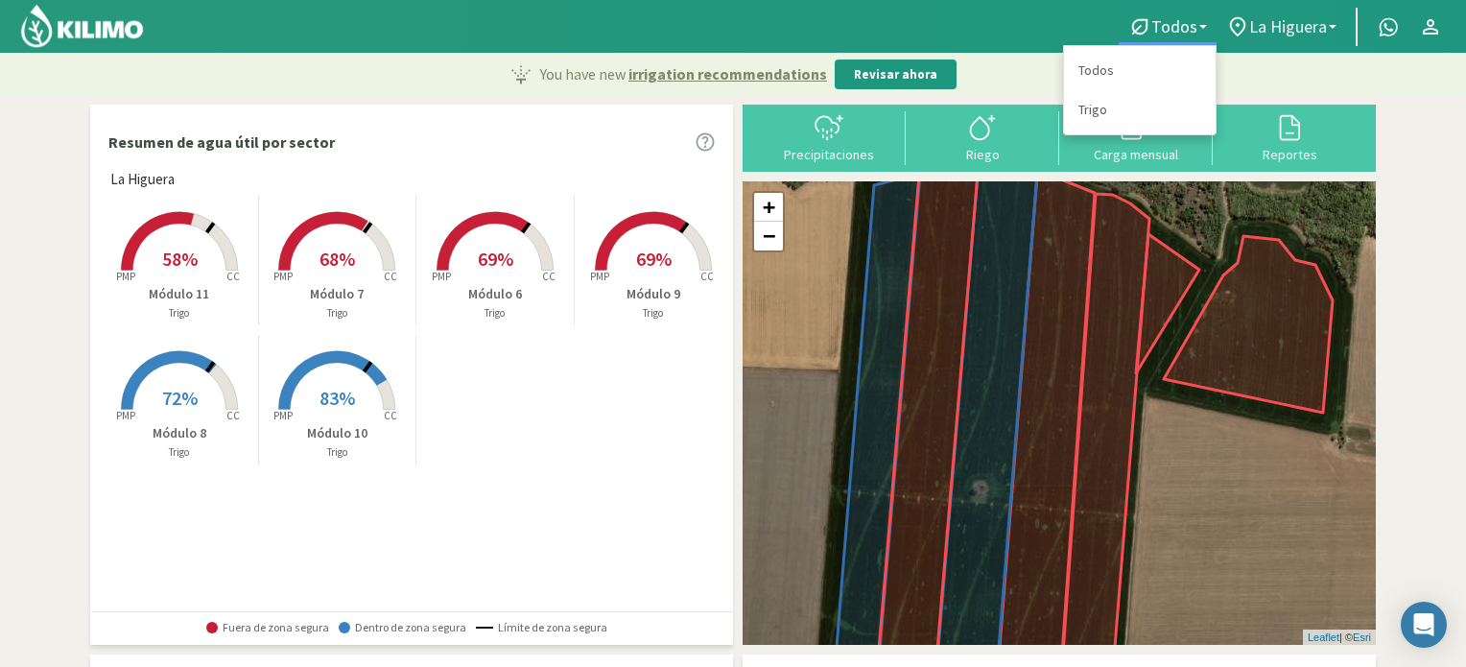
click at [1334, 22] on link "La Higuera" at bounding box center [1280, 27] width 129 height 36
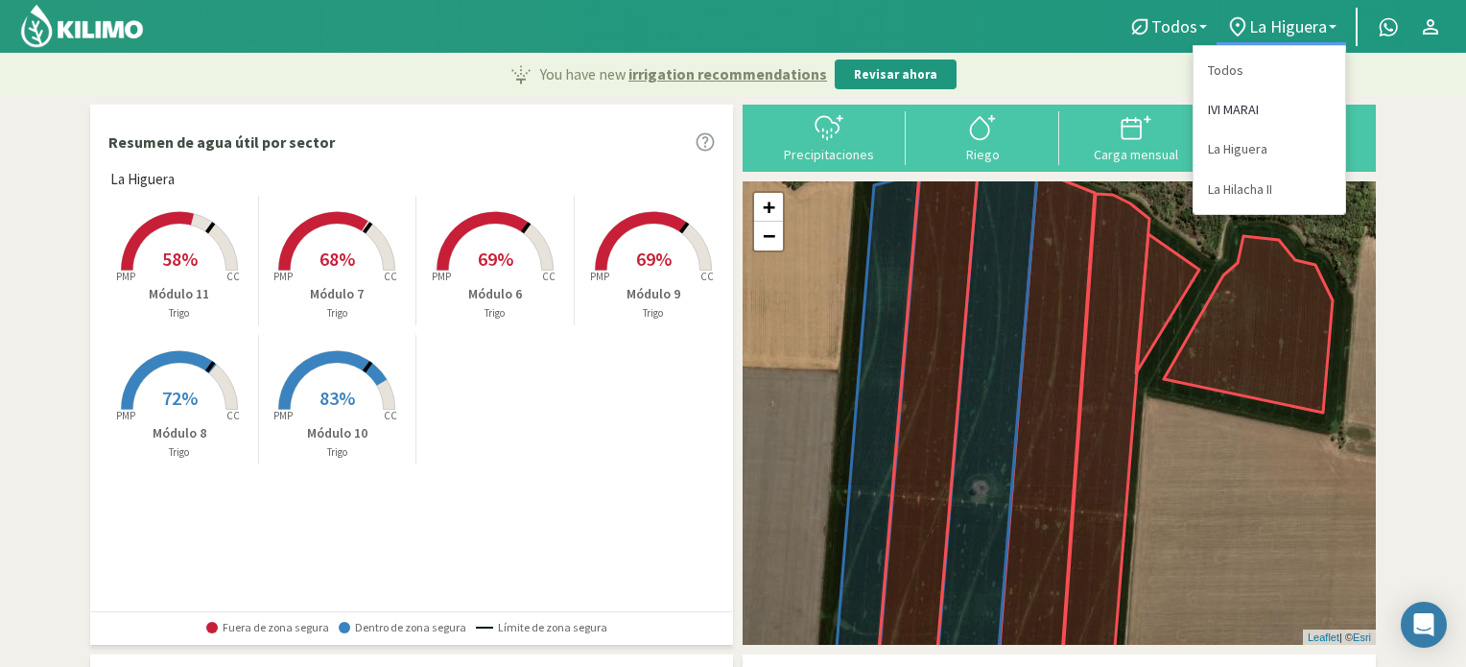
click at [1240, 106] on link "IVI MARAI" at bounding box center [1269, 109] width 152 height 39
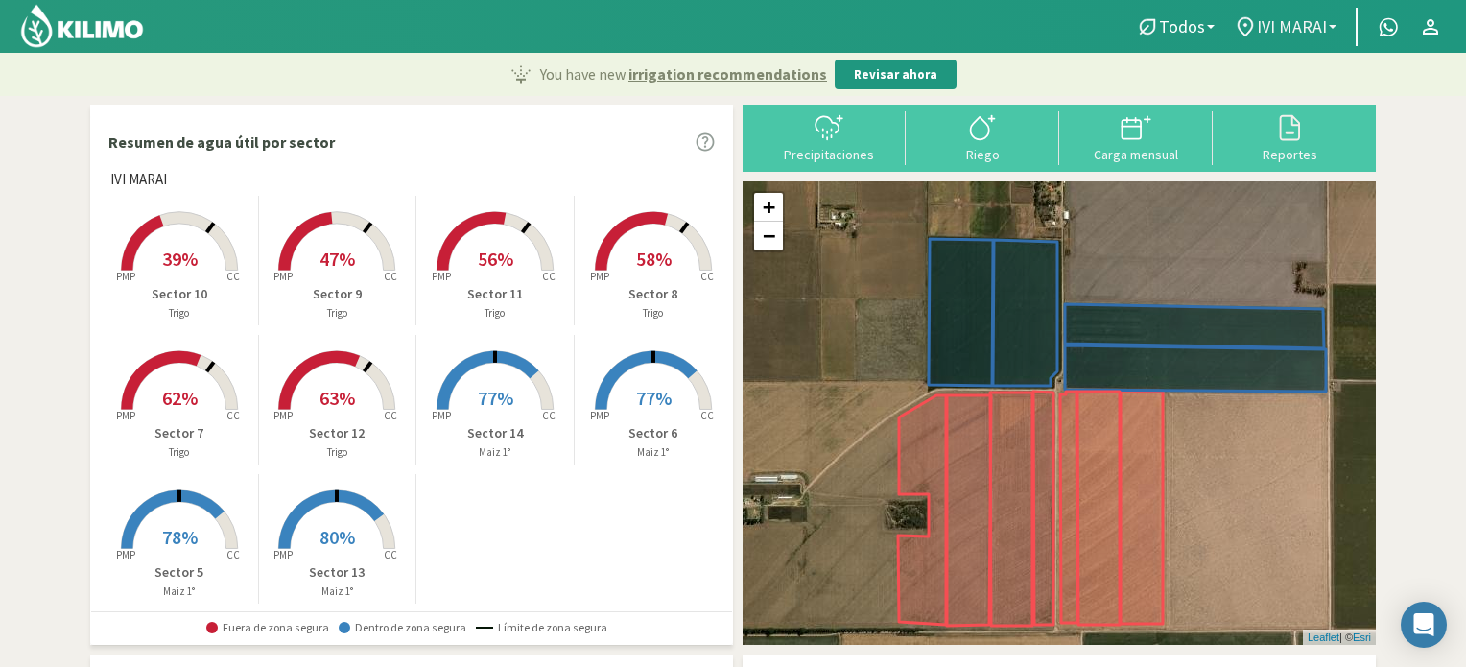
click at [1333, 22] on link "IVI MARAI" at bounding box center [1285, 27] width 122 height 36
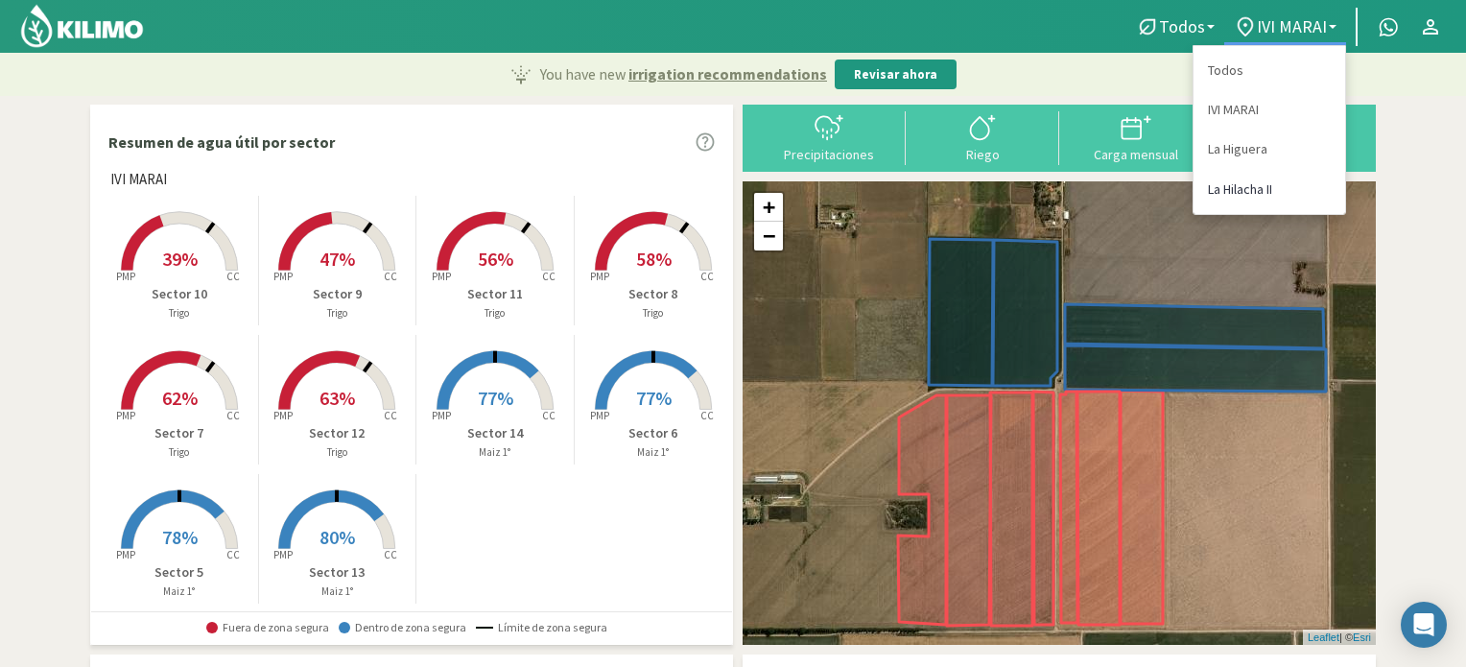
click at [1243, 191] on link "La Hilacha II" at bounding box center [1269, 189] width 152 height 39
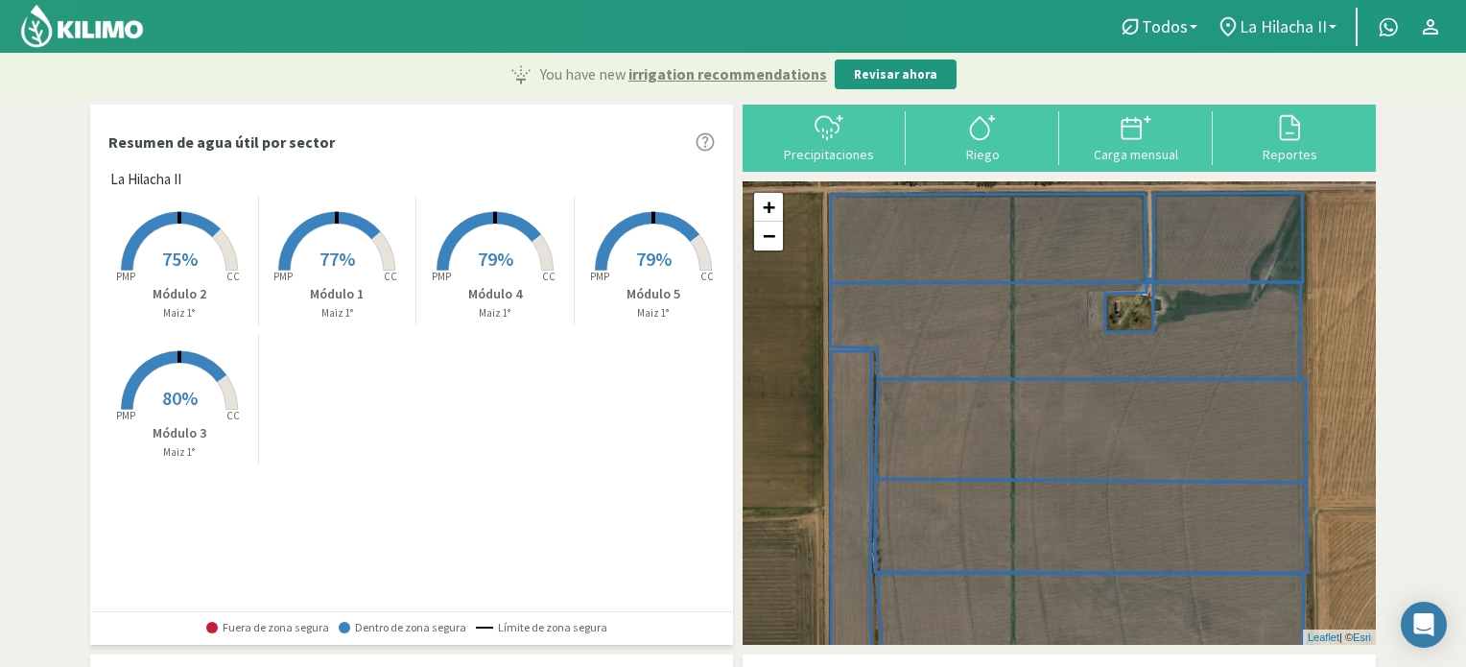
click at [1335, 28] on b at bounding box center [1332, 27] width 8 height 4
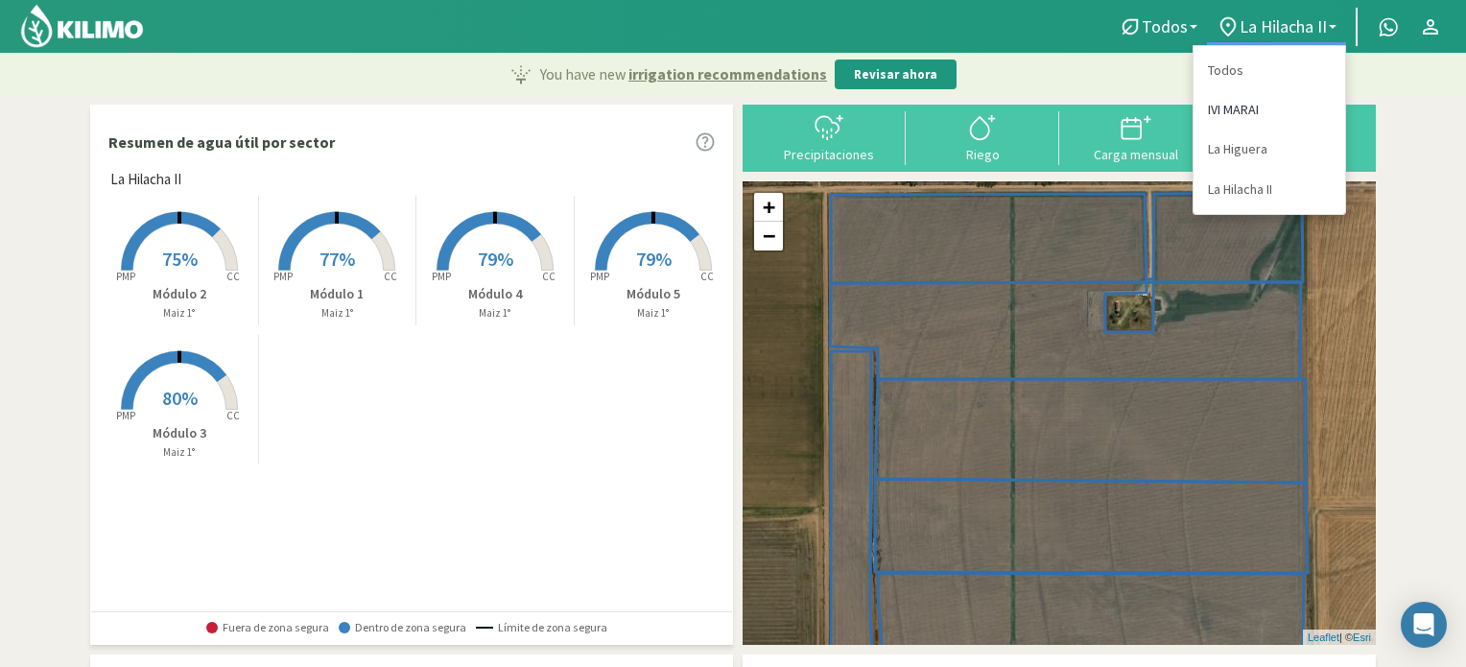
click at [1247, 106] on link "IVI MARAI" at bounding box center [1269, 109] width 152 height 39
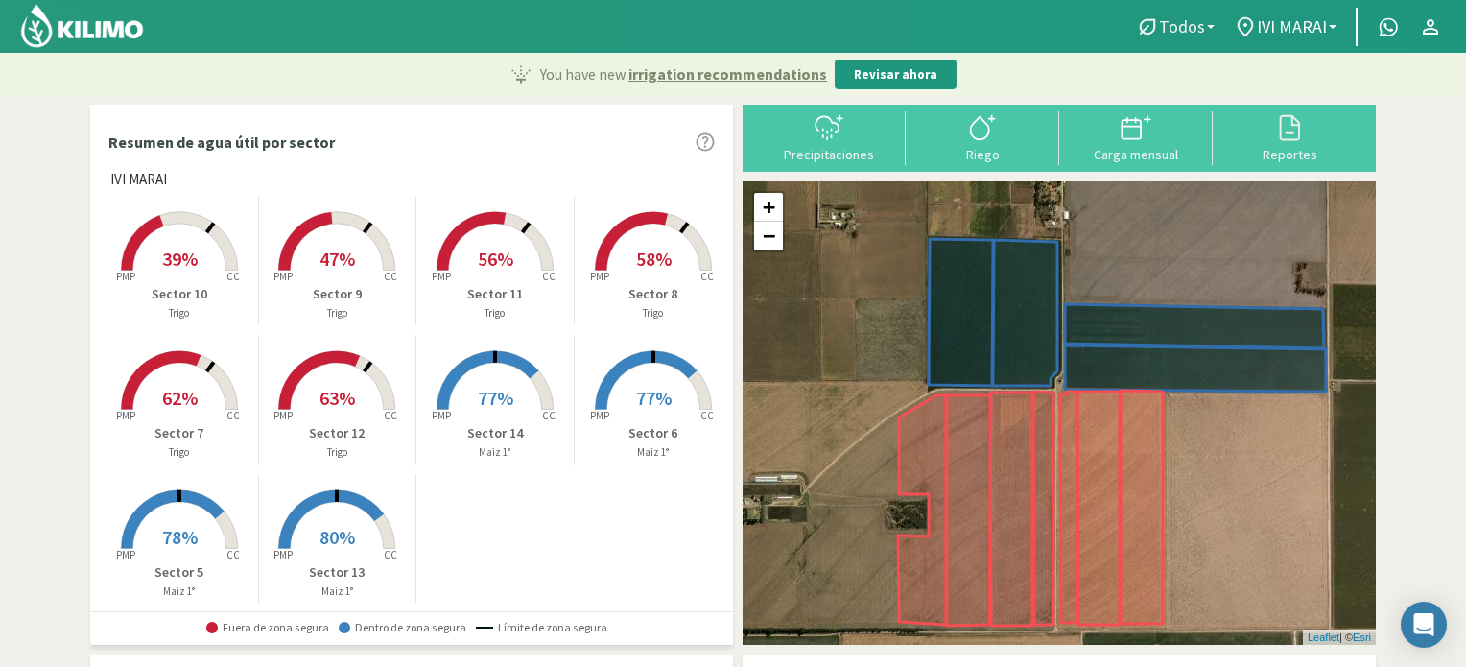
click at [1214, 26] on b at bounding box center [1211, 27] width 8 height 4
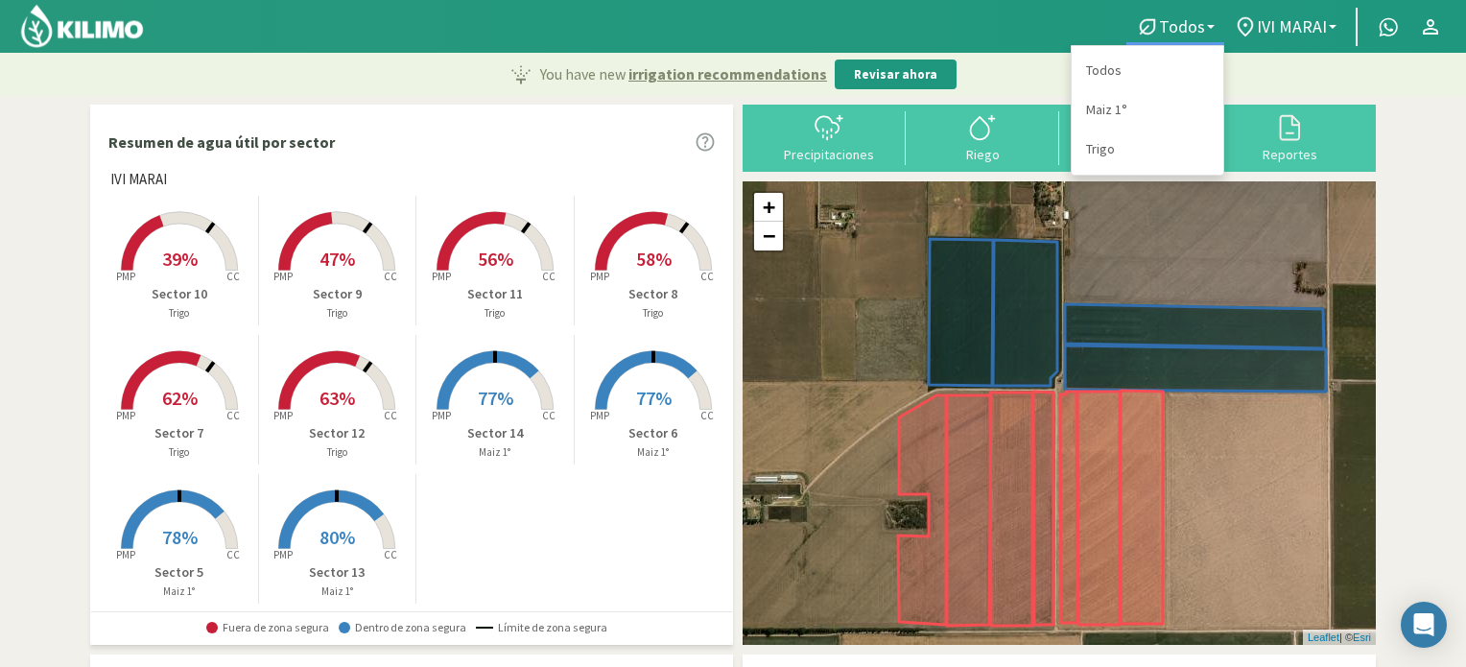
click at [1113, 108] on link "Maiz 1°" at bounding box center [1147, 109] width 152 height 39
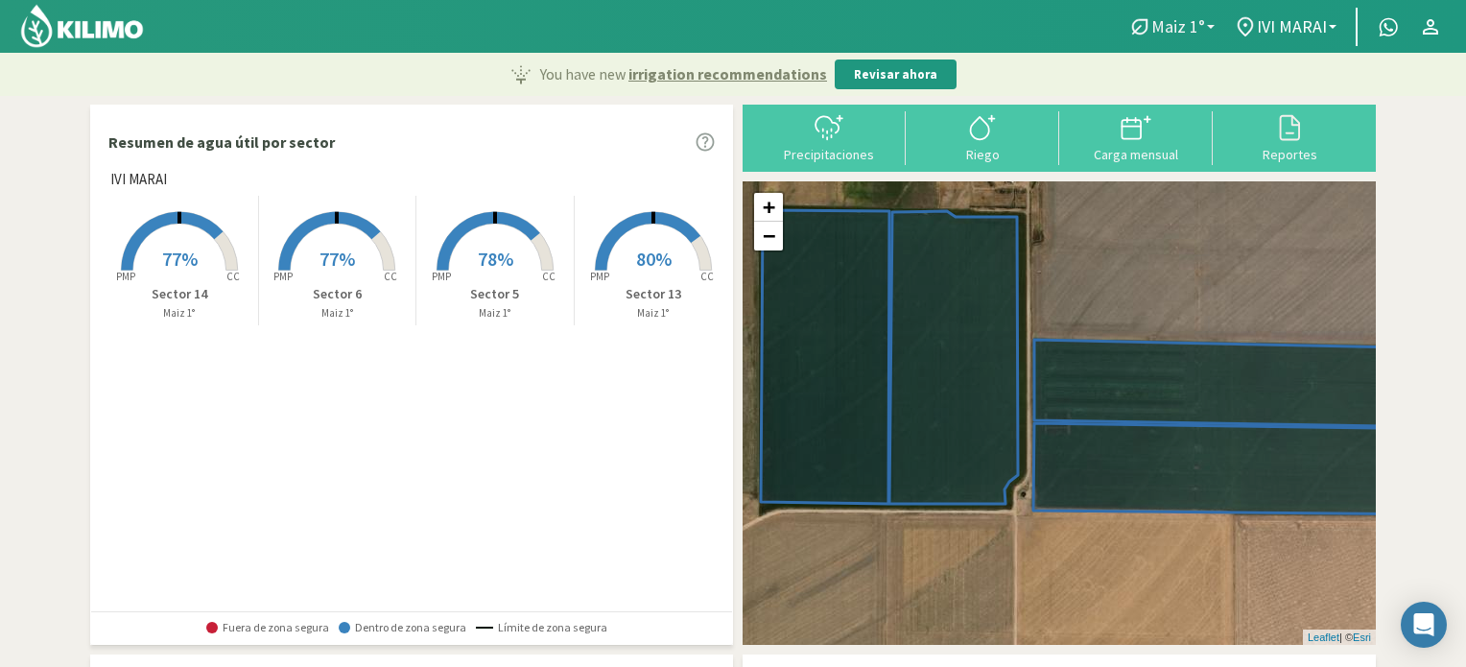
click at [1211, 23] on link "Maiz 1°" at bounding box center [1171, 27] width 106 height 36
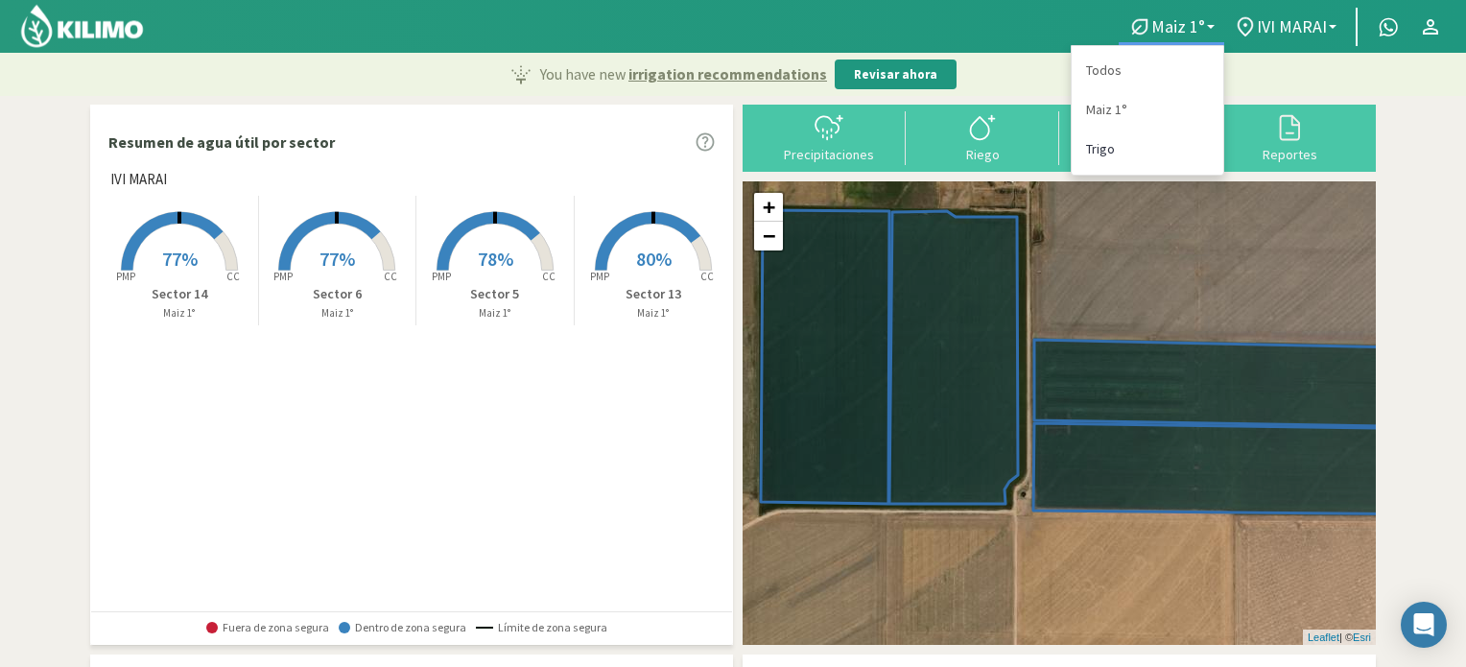
click at [1113, 144] on link "Trigo" at bounding box center [1147, 148] width 152 height 39
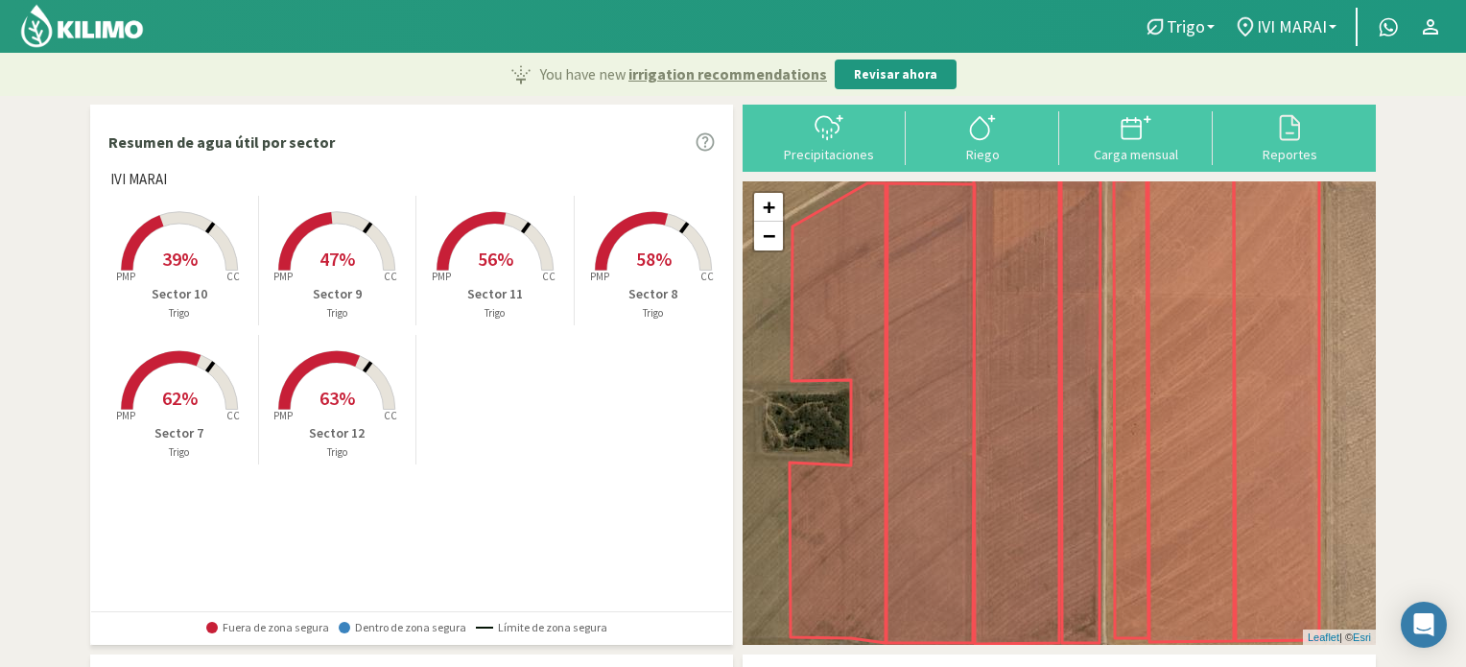
click at [179, 403] on span "62%" at bounding box center [179, 398] width 35 height 24
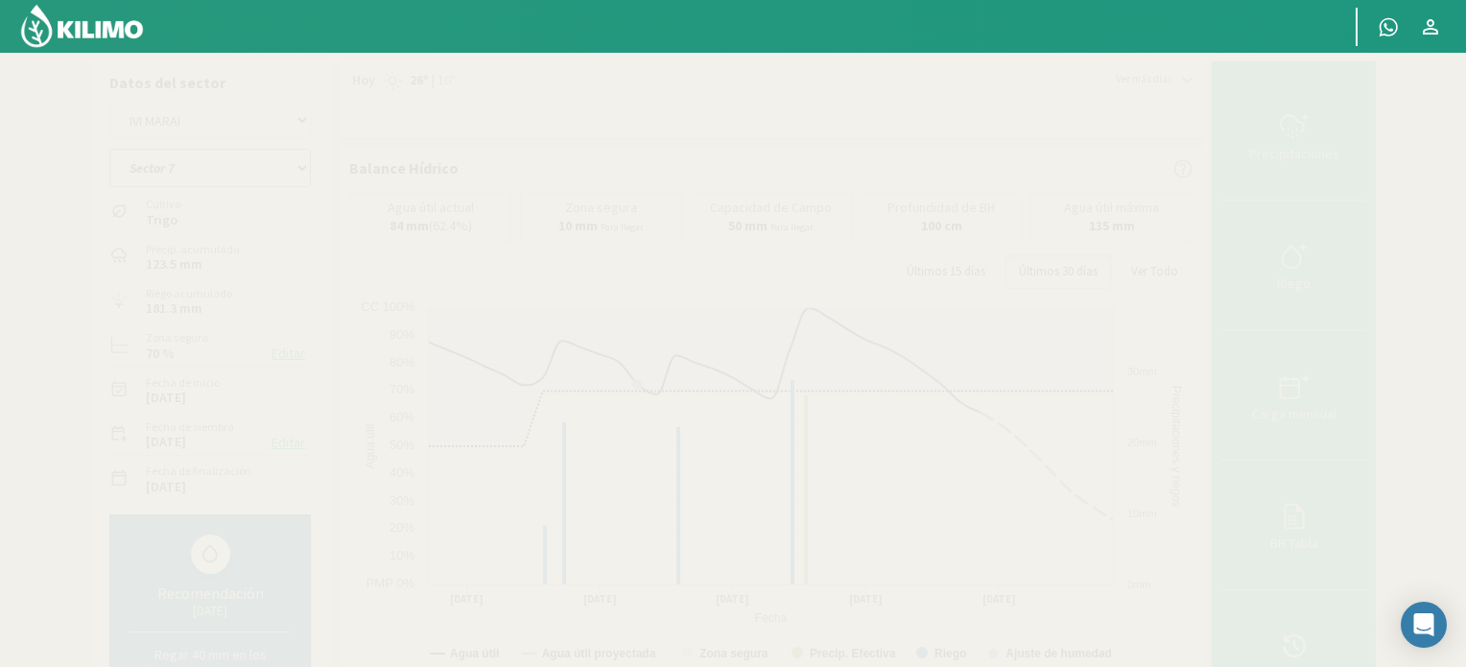
click at [301, 168] on select "Sector 10 Sector 11 Sector 12 Sector 13 Sector 14 Sector 5 Sector 6 Sector 7 Se…" at bounding box center [209, 168] width 201 height 38
select select "8: Object"
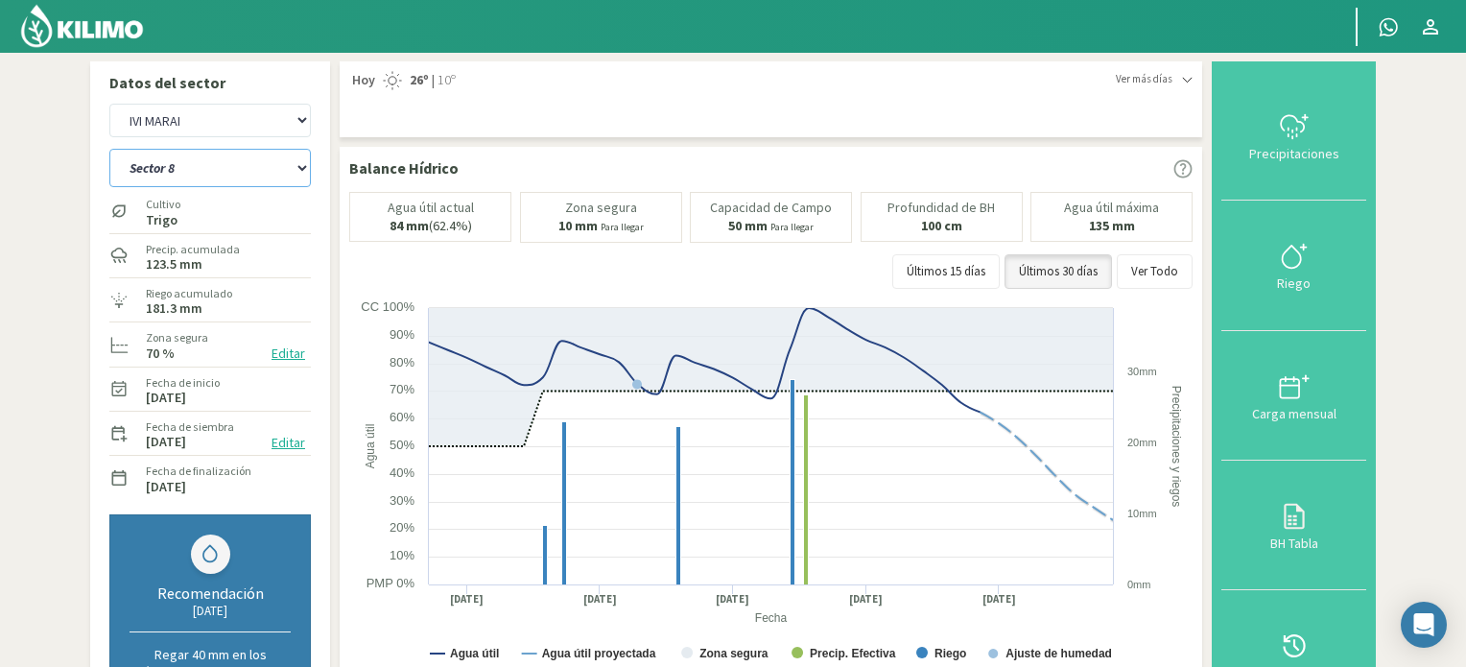
click at [109, 149] on select "Sector 10 Sector 11 Sector 12 Sector 13 Sector 14 Sector 5 Sector 6 Sector 7 Se…" at bounding box center [209, 168] width 201 height 38
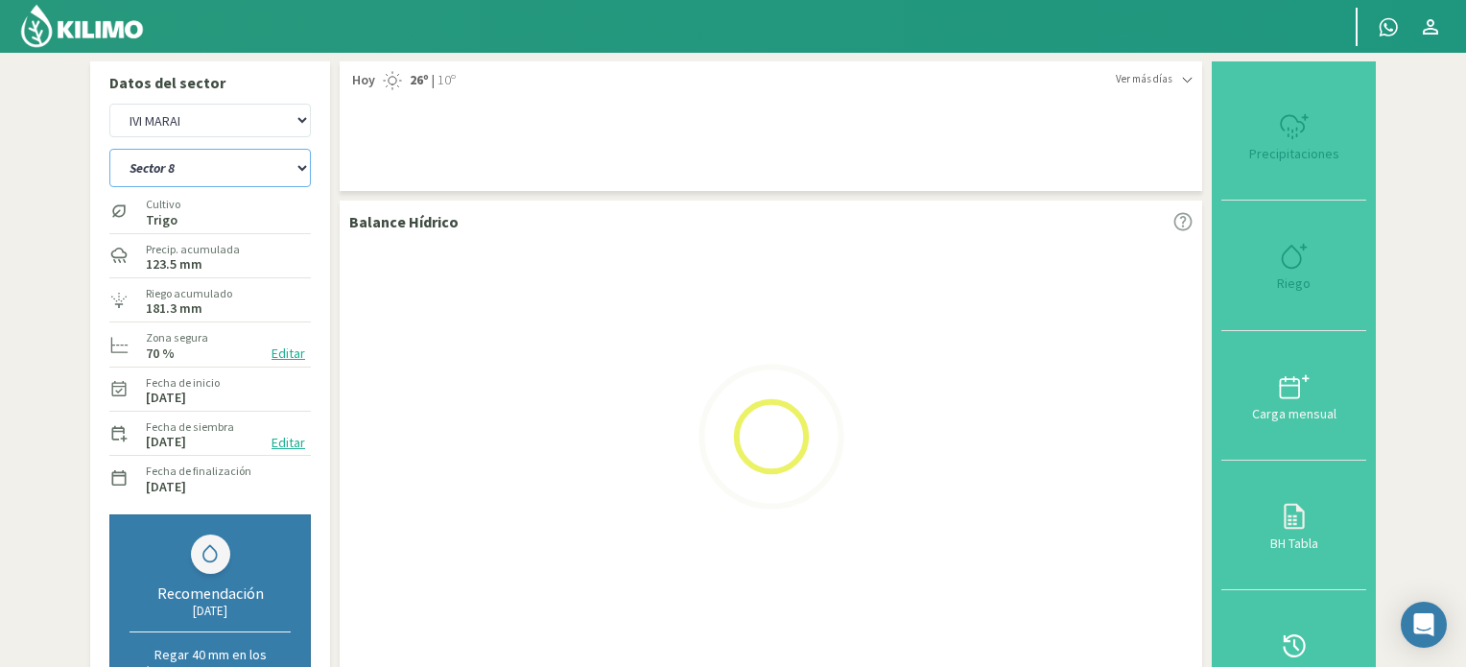
select select "3: Object"
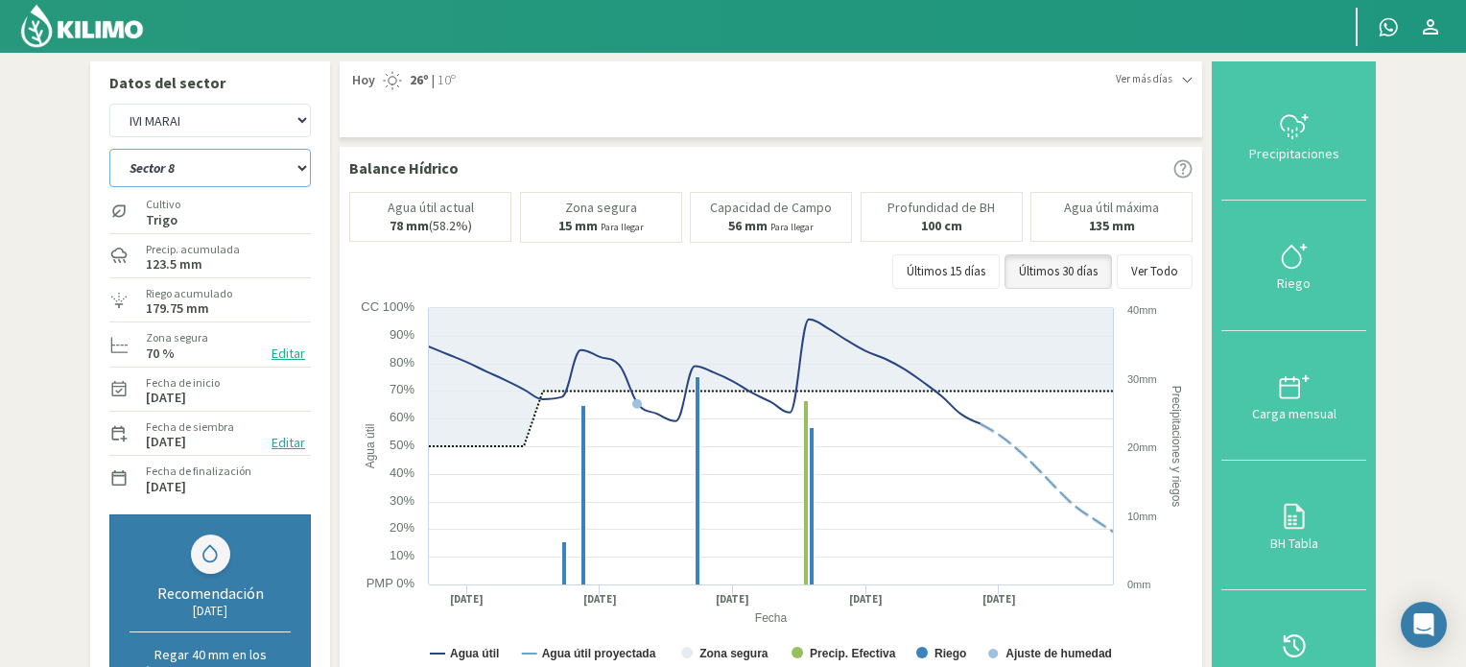
click at [303, 164] on select "Sector 10 Sector 11 Sector 12 Sector 13 Sector 14 Sector 5 Sector 6 Sector 7 Se…" at bounding box center [209, 168] width 201 height 38
select select "19: Object"
click at [109, 149] on select "Sector 10 Sector 11 Sector 12 Sector 13 Sector 14 Sector 5 Sector 6 Sector 7 Se…" at bounding box center [209, 168] width 201 height 38
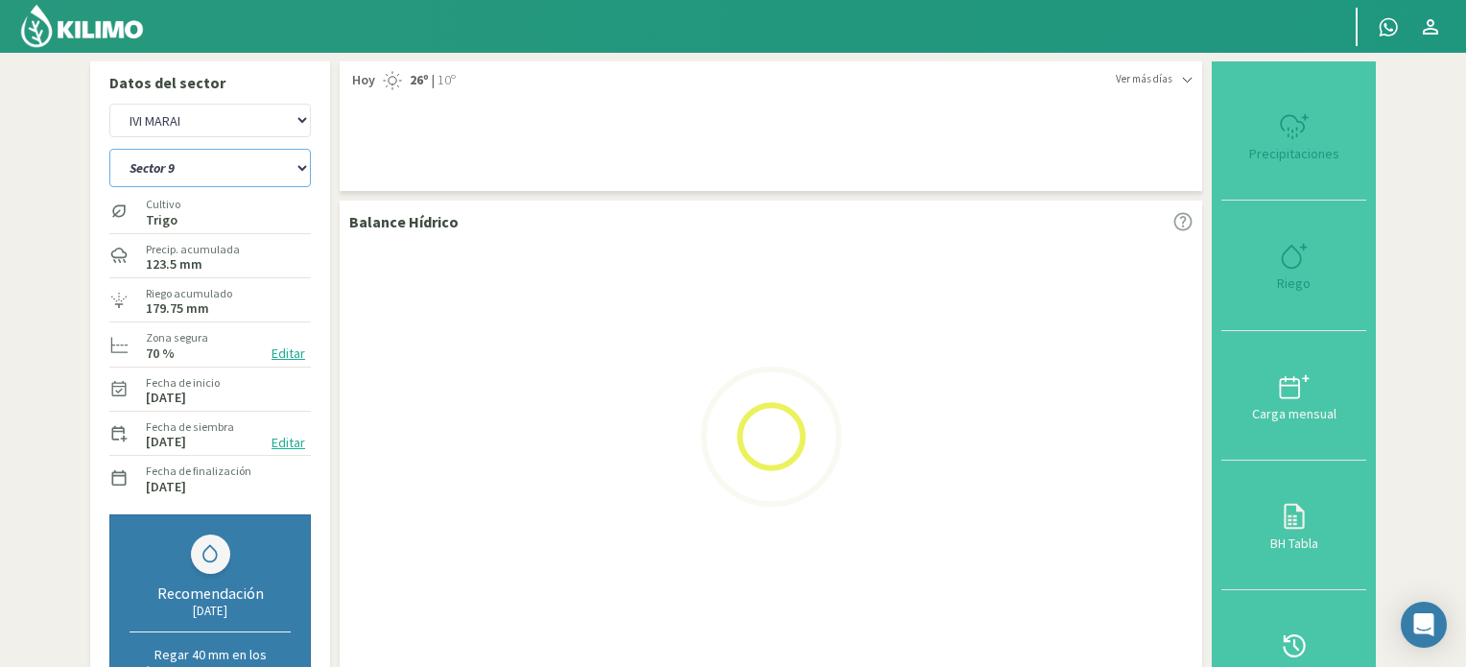
select select "6: Object"
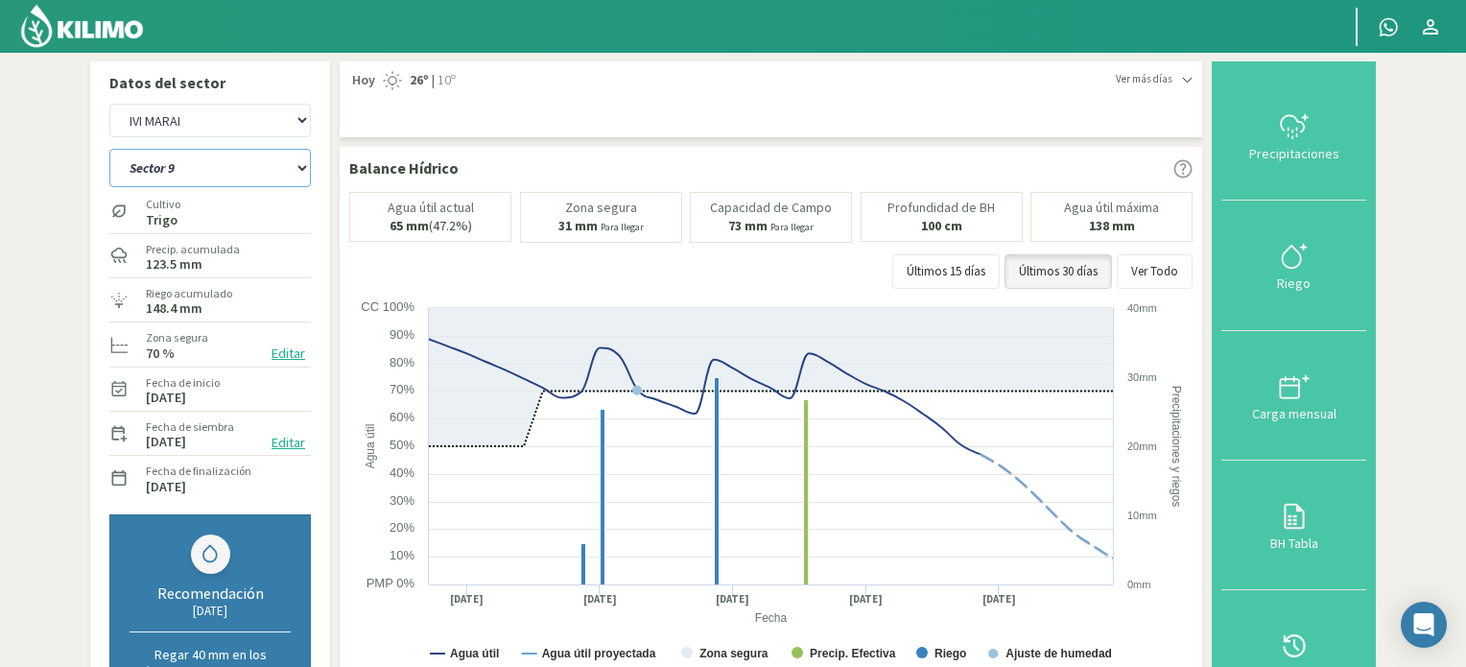
click at [302, 168] on select "Sector 10 Sector 11 Sector 12 Sector 13 Sector 14 Sector 5 Sector 6 Sector 7 Se…" at bounding box center [209, 168] width 201 height 38
click at [109, 149] on select "Sector 10 Sector 11 Sector 12 Sector 13 Sector 14 Sector 5 Sector 6 Sector 7 Se…" at bounding box center [209, 168] width 201 height 38
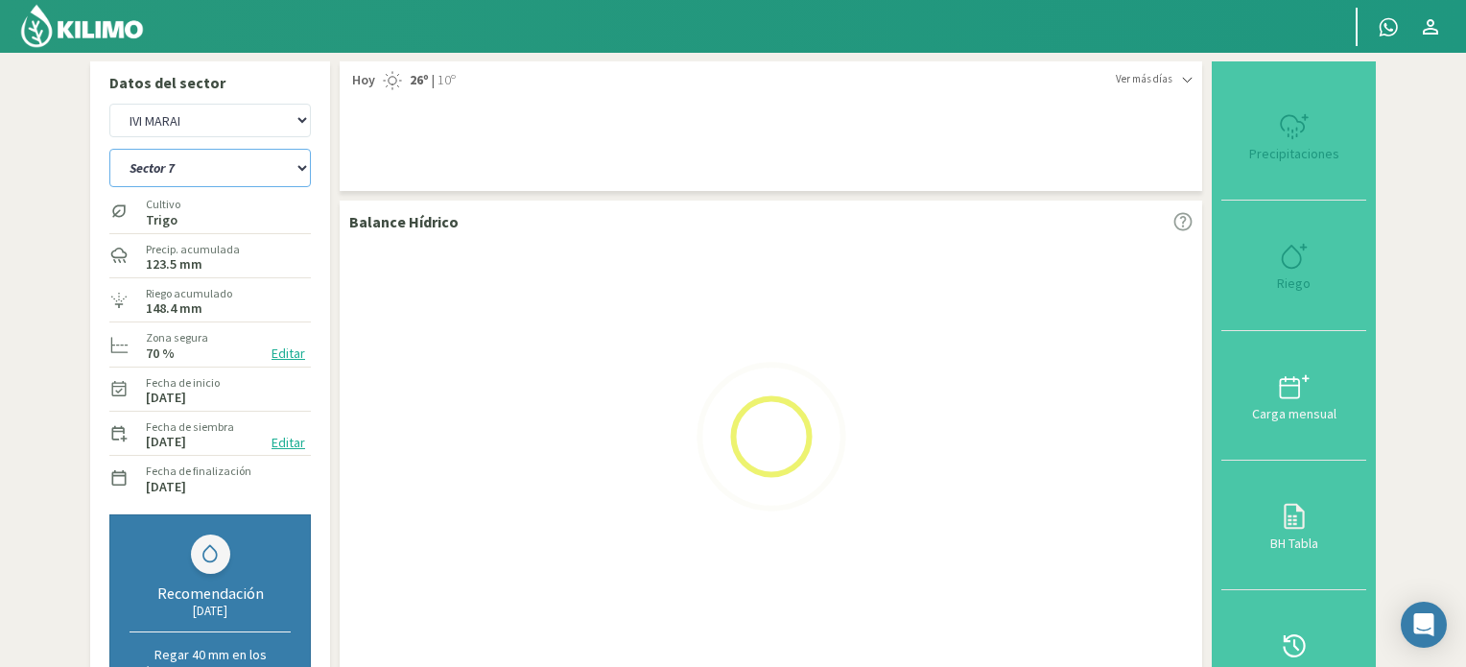
select select "29: Object"
select select "9: Object"
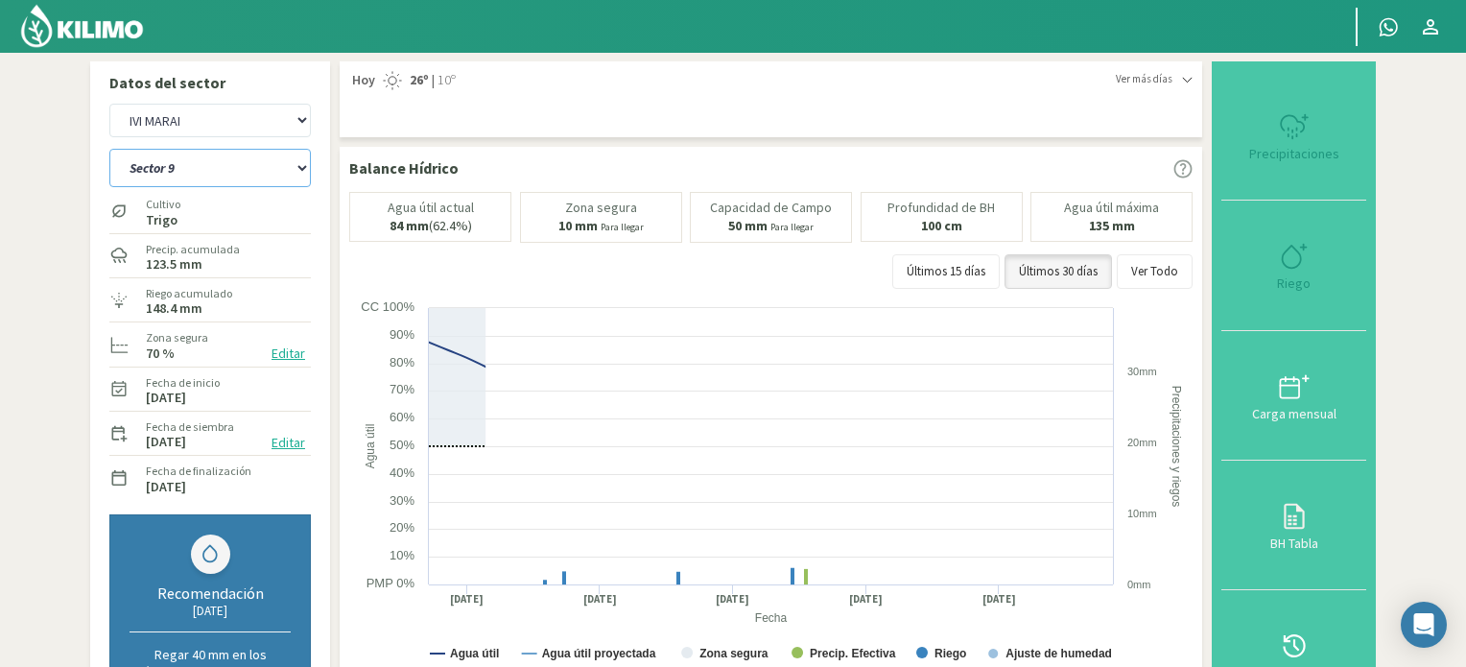
select select "37: Object"
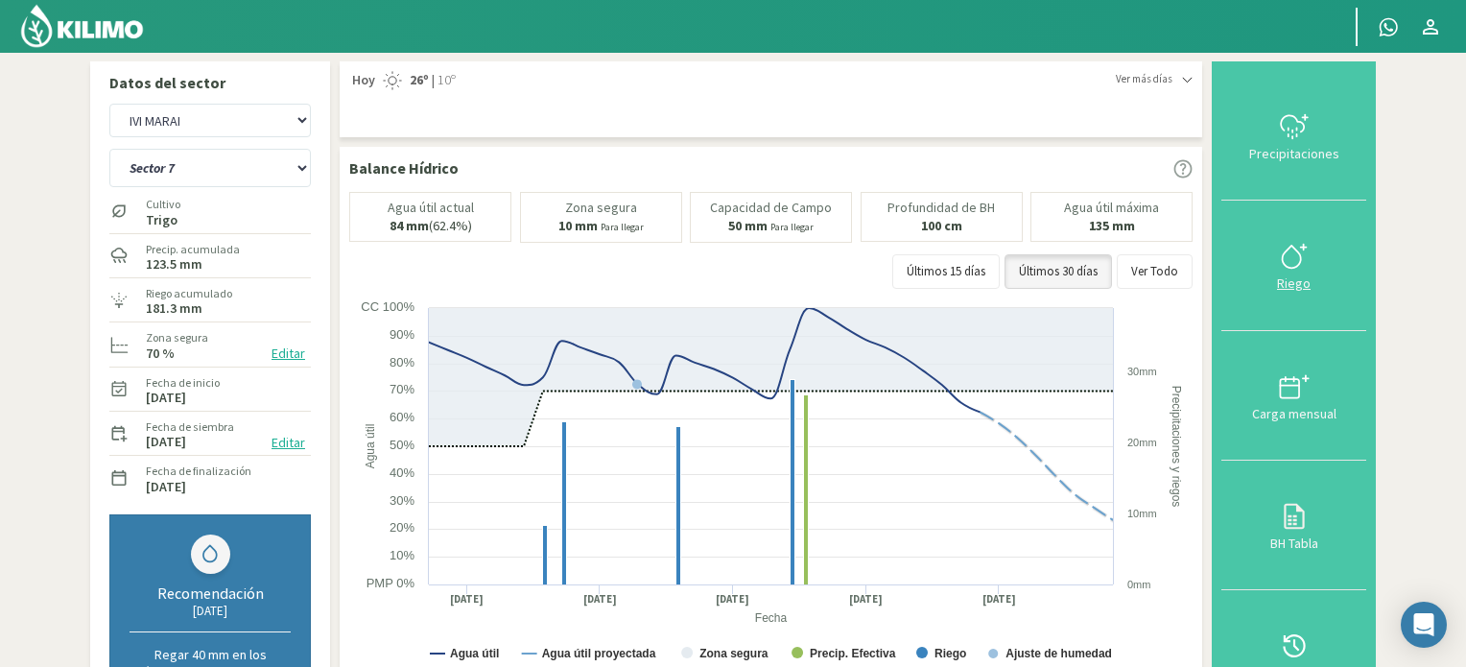
click at [1295, 260] on icon at bounding box center [1294, 256] width 31 height 31
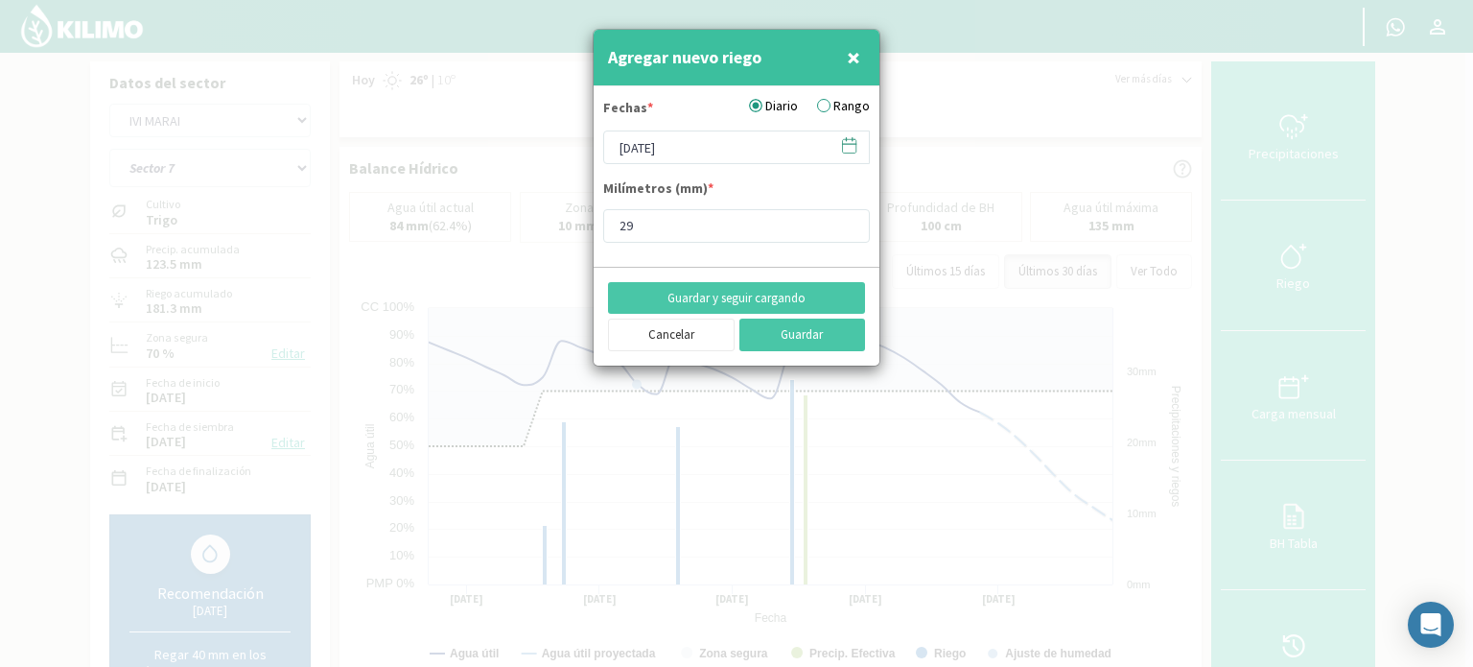
click at [848, 141] on icon at bounding box center [849, 145] width 18 height 18
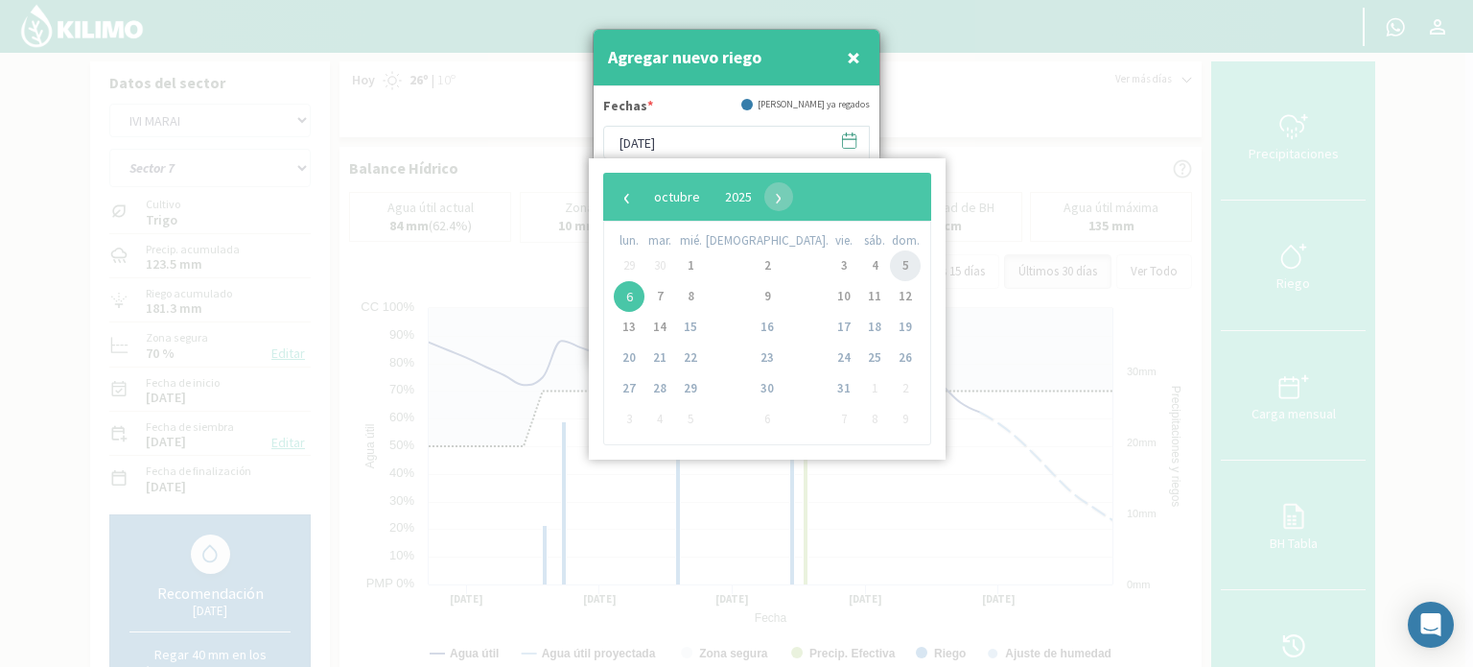
click at [890, 270] on span "5" at bounding box center [905, 265] width 31 height 31
type input "[DATE]"
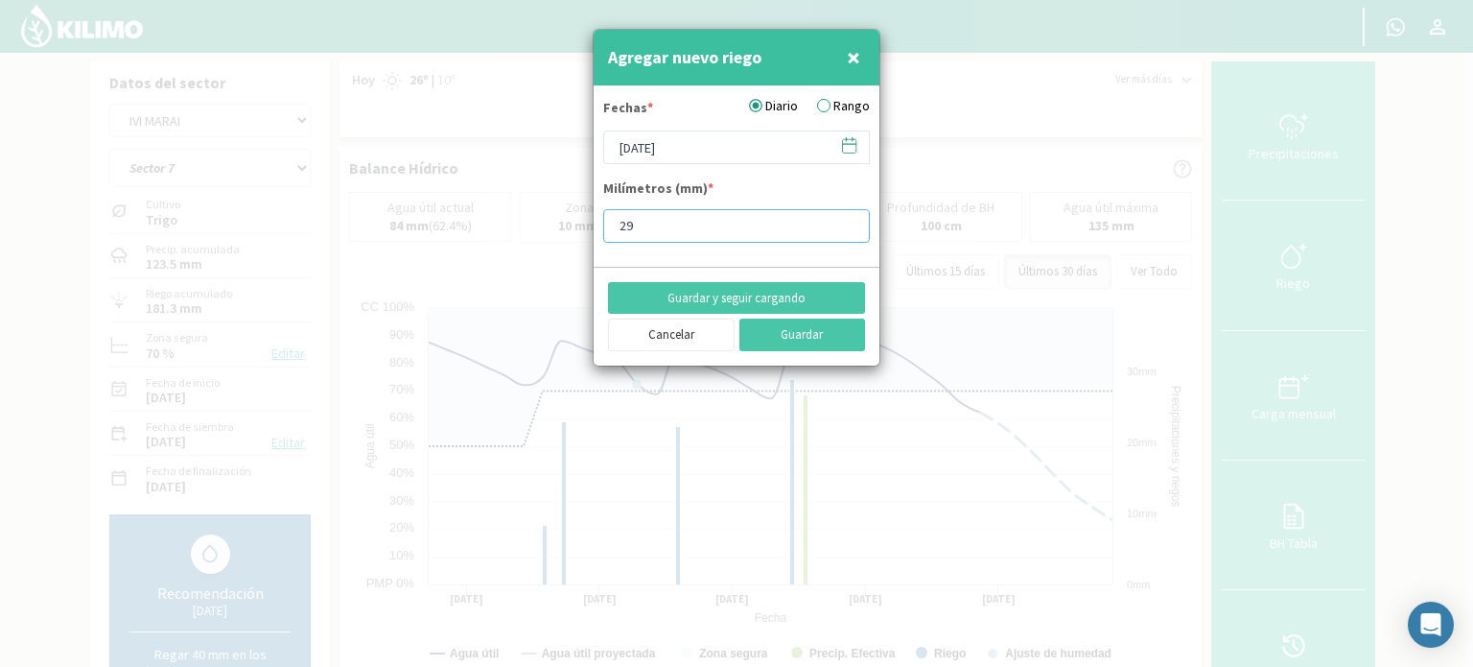
click at [716, 225] on input "29" at bounding box center [736, 226] width 267 height 34
type input "2"
type input "15"
type input "15.2"
click at [779, 337] on button "Guardar" at bounding box center [803, 334] width 127 height 33
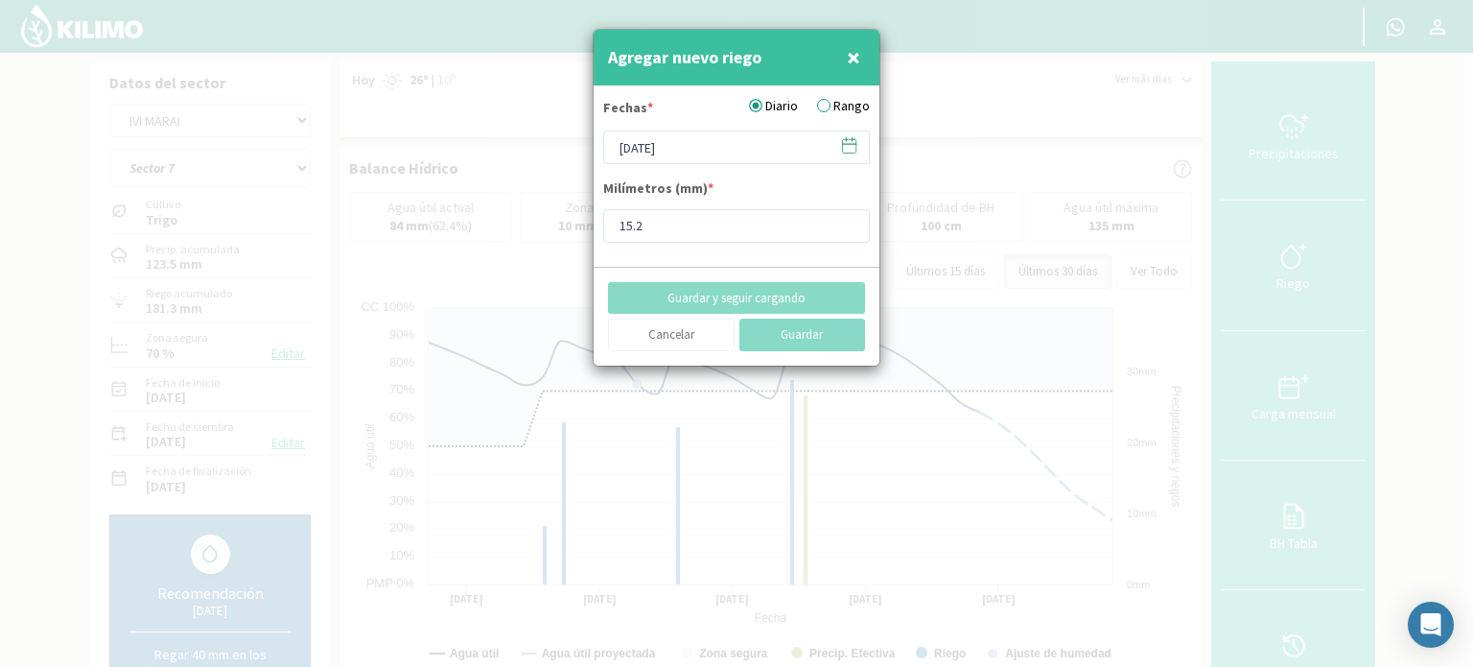
type input "[DATE]"
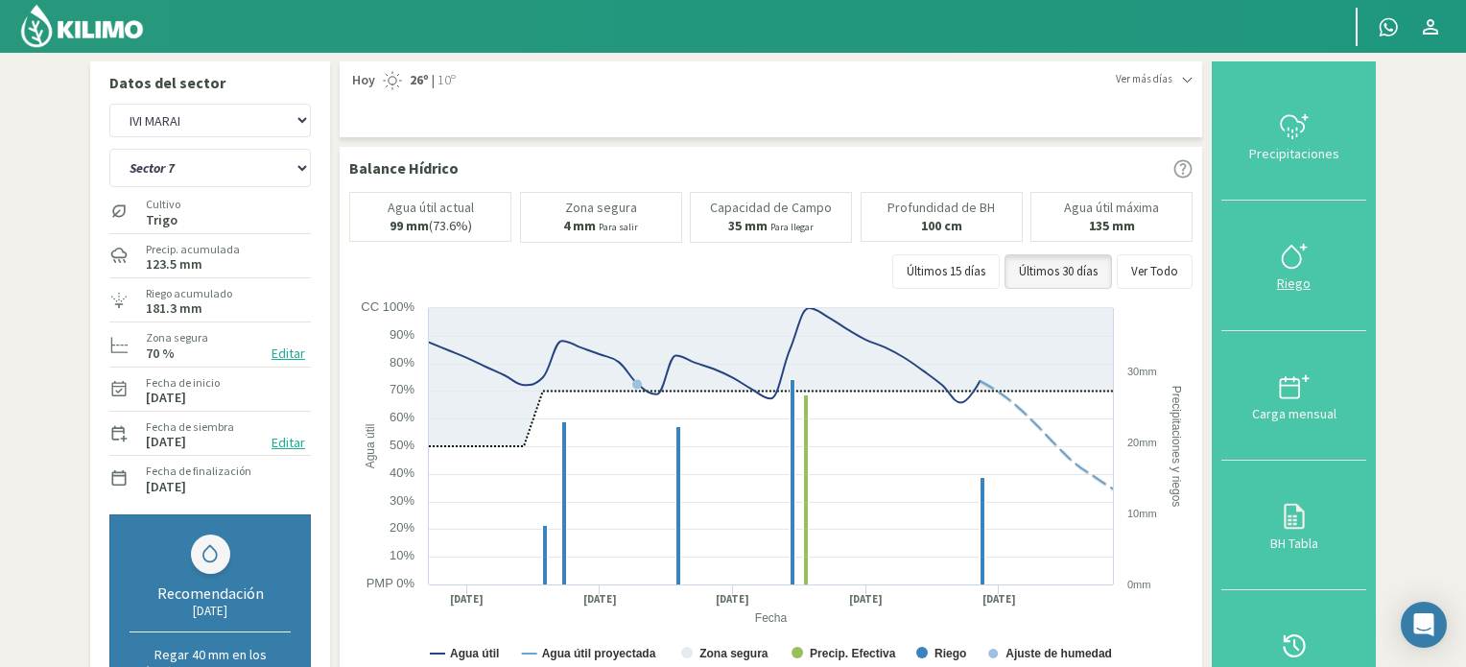
click at [1298, 253] on icon at bounding box center [1294, 256] width 31 height 31
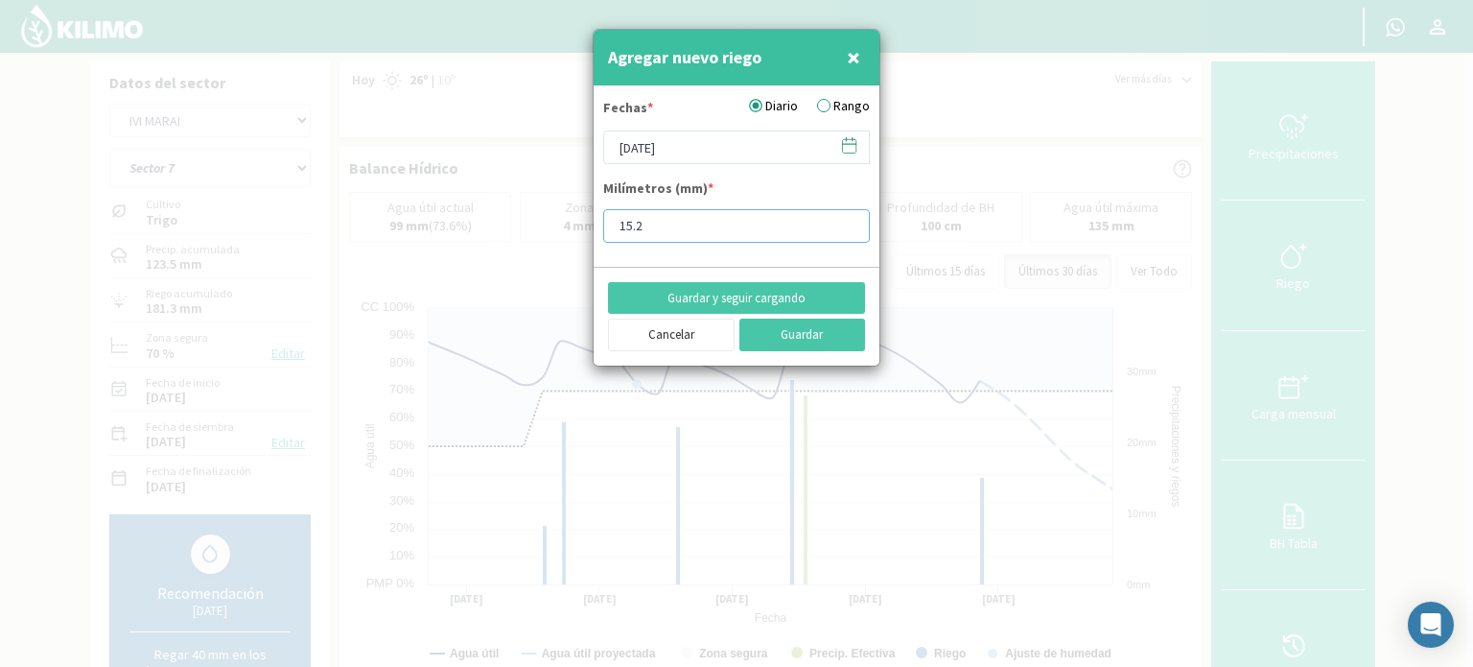
click at [671, 222] on input "15.2" at bounding box center [736, 226] width 267 height 34
type input "15.8"
click at [848, 145] on icon at bounding box center [849, 145] width 18 height 18
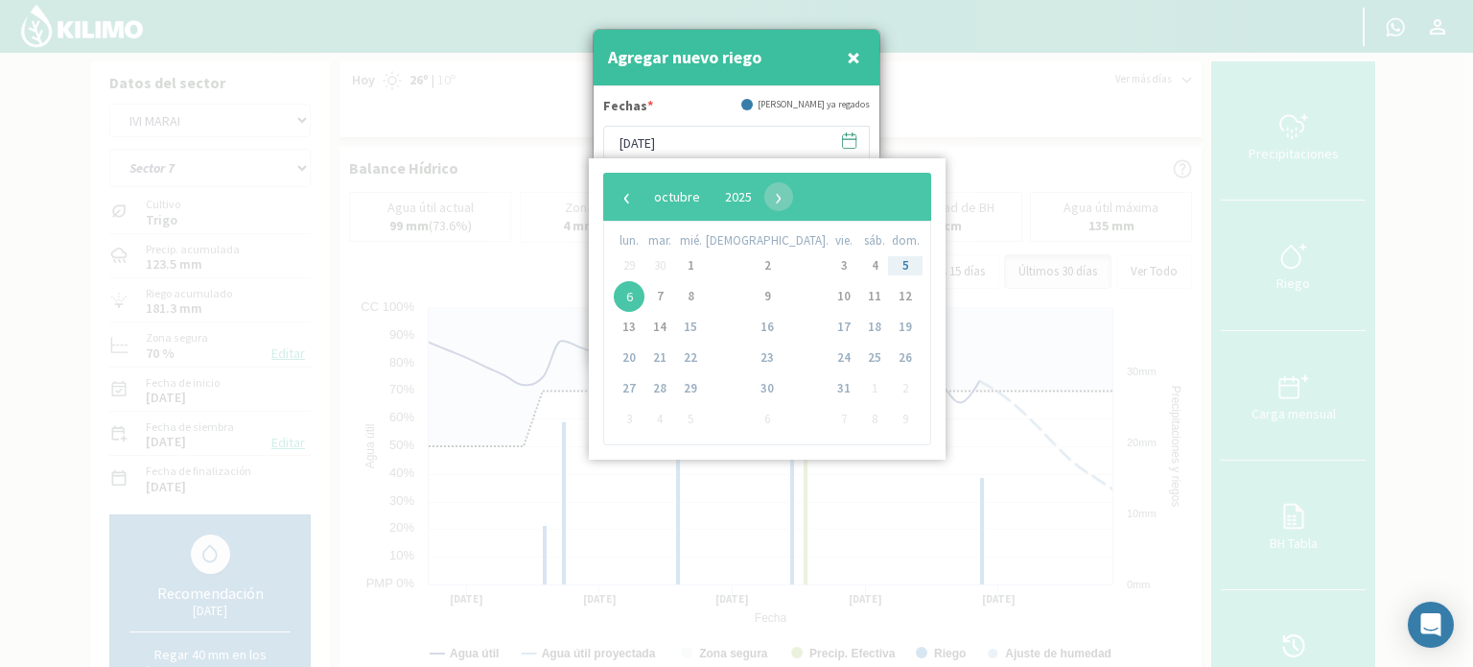
click at [627, 298] on span "6" at bounding box center [629, 296] width 31 height 31
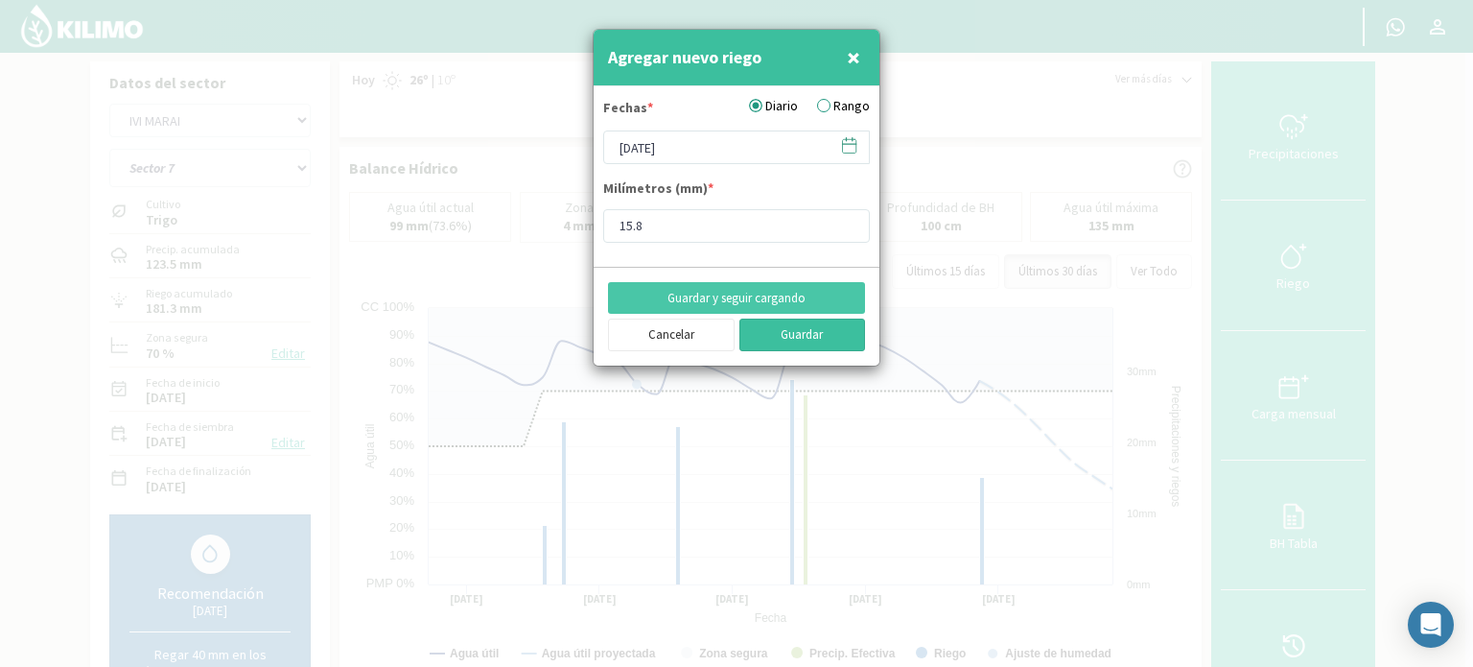
click at [780, 332] on button "Guardar" at bounding box center [803, 334] width 127 height 33
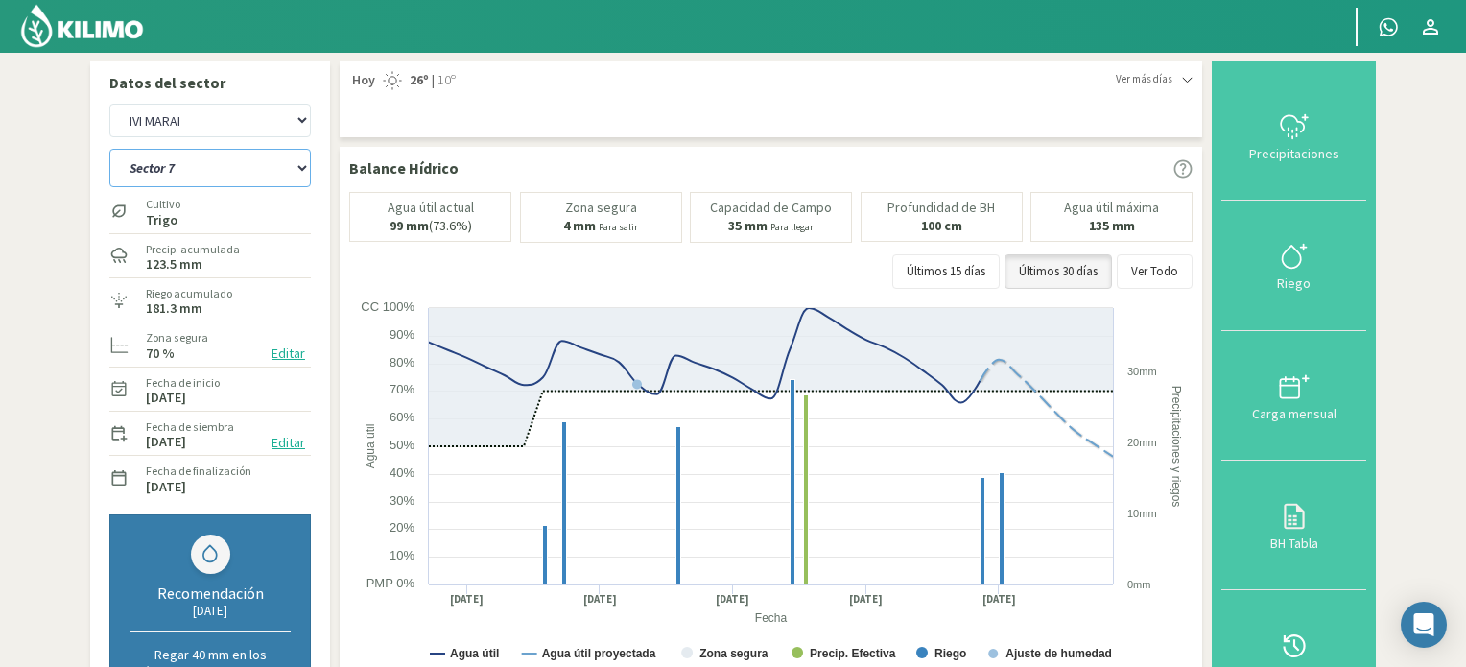
click at [299, 166] on select "Sector 10 Sector 11 Sector 12 Sector 13 Sector 14 Sector 5 Sector 6 Sector 7 Se…" at bounding box center [209, 168] width 201 height 38
click at [109, 149] on select "Sector 10 Sector 11 Sector 12 Sector 13 Sector 14 Sector 5 Sector 6 Sector 7 Se…" at bounding box center [209, 168] width 201 height 38
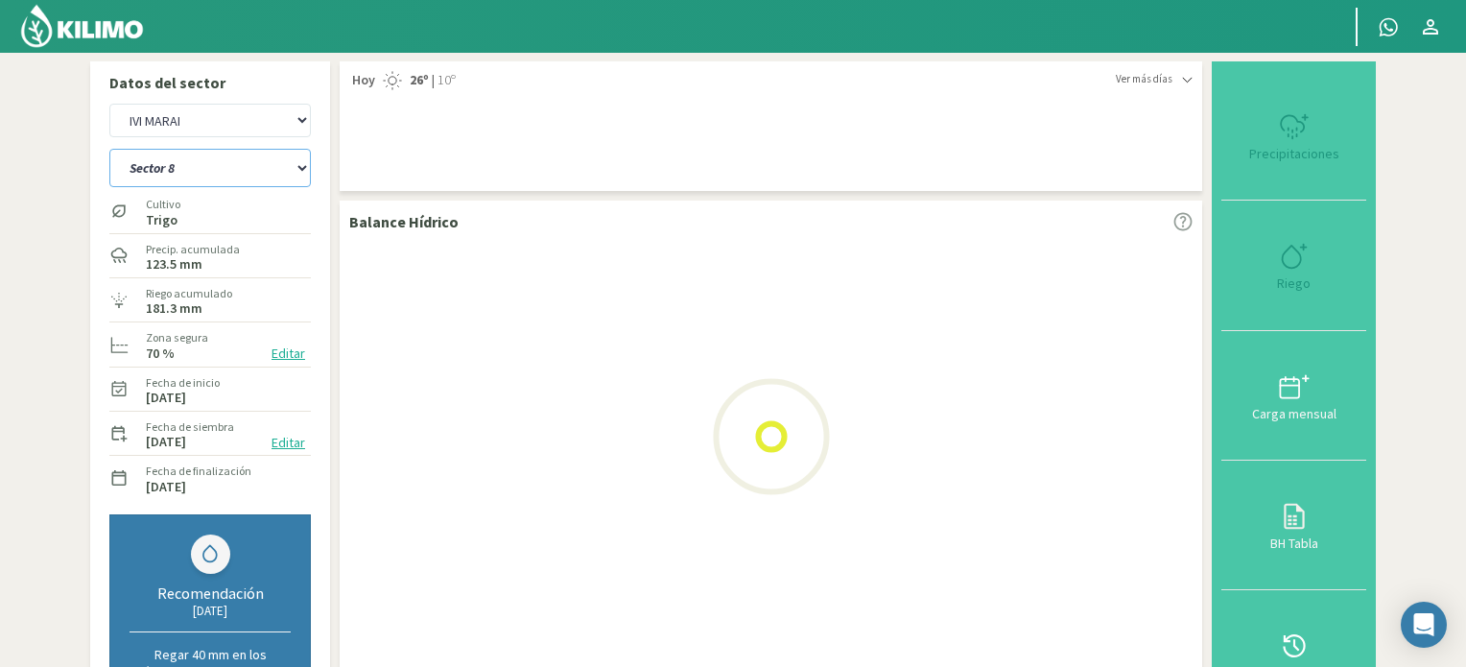
select select "37: Object"
select select "12: Object"
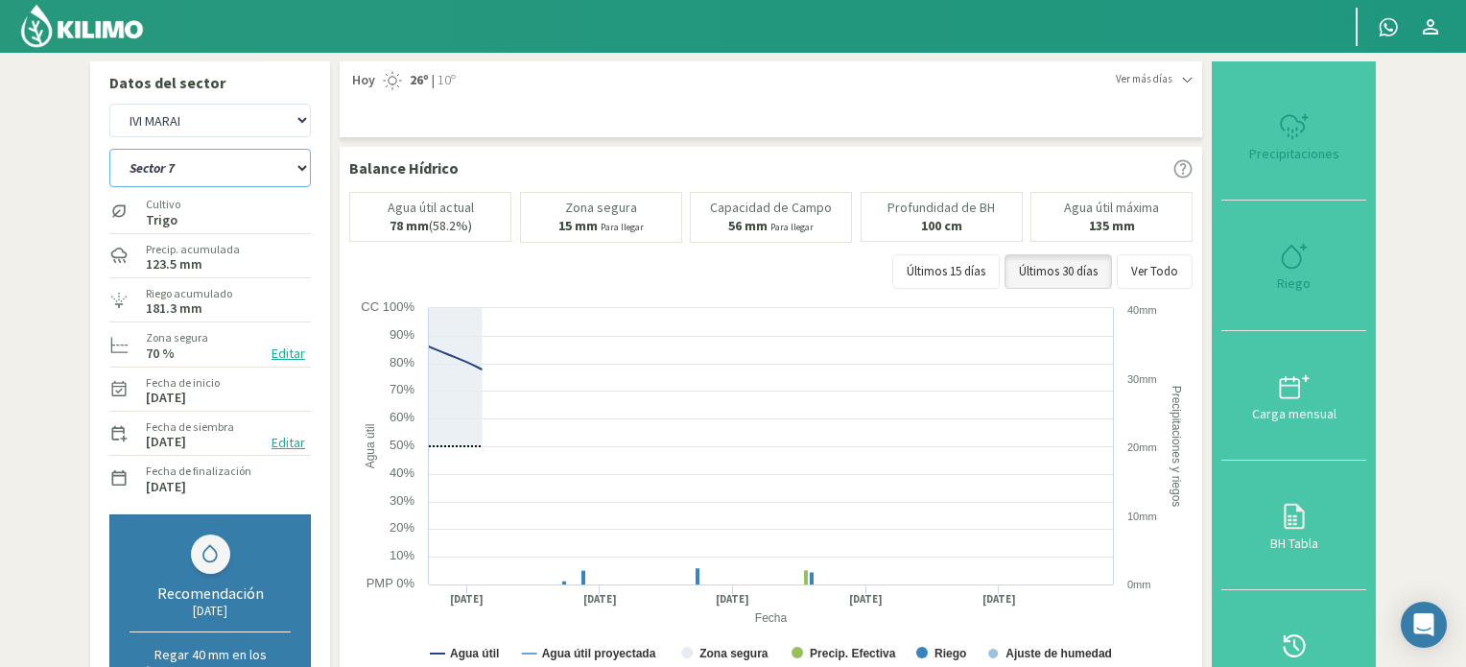
select select "48: Object"
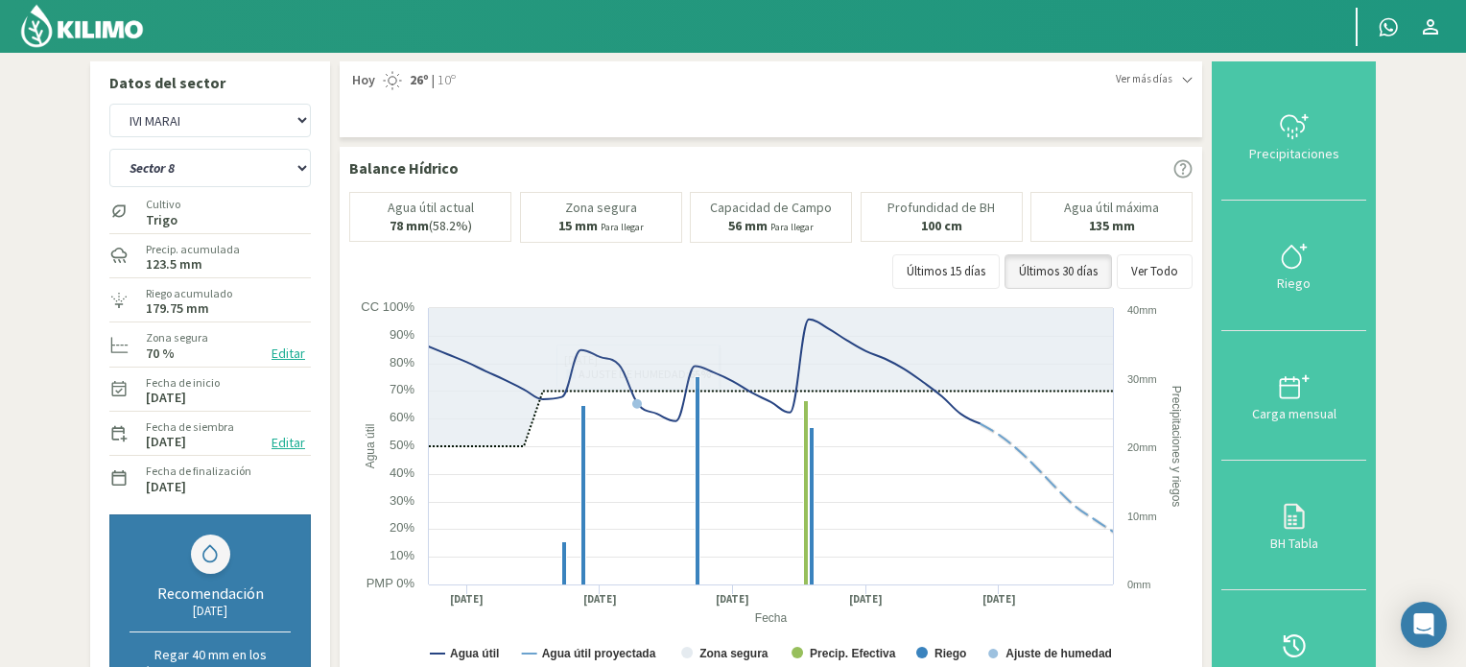
click at [1287, 265] on icon at bounding box center [1290, 257] width 18 height 22
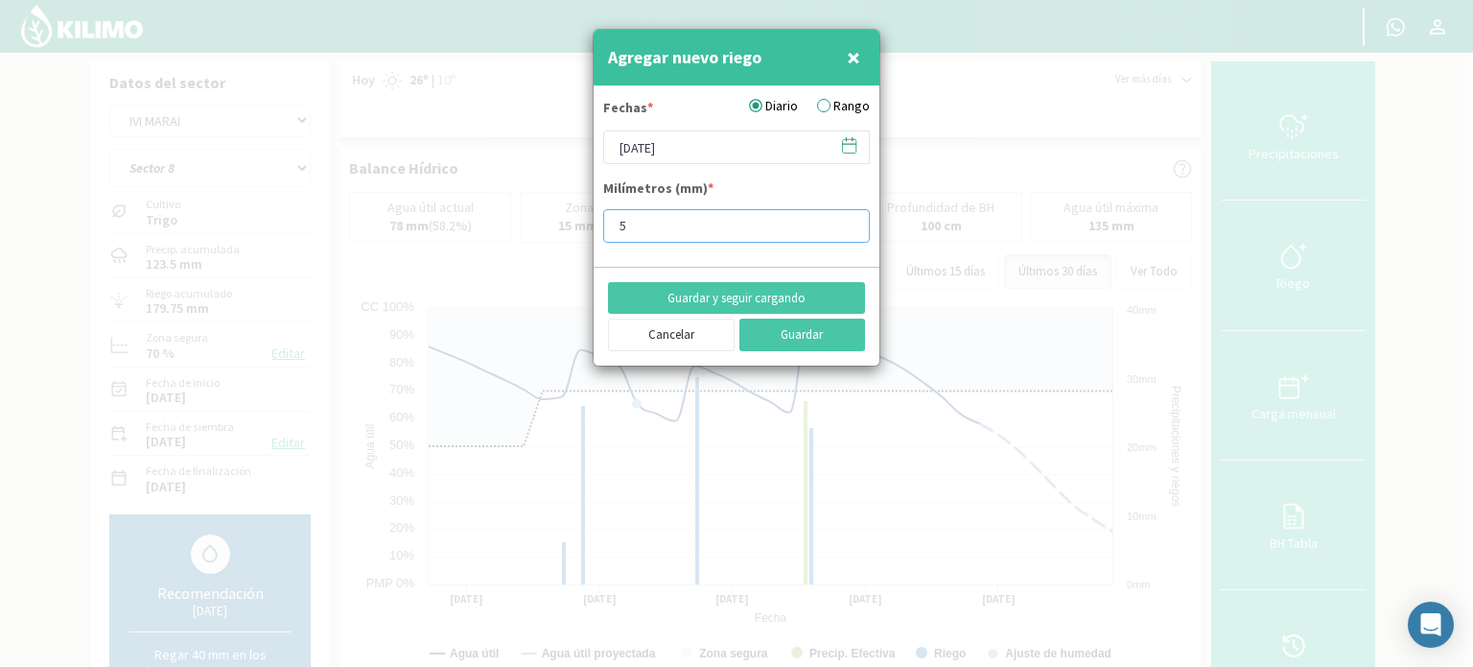
click at [848, 229] on input "5" at bounding box center [736, 226] width 267 height 34
click at [846, 216] on input "6" at bounding box center [736, 226] width 267 height 34
type input "7"
click at [846, 216] on input "7" at bounding box center [736, 226] width 267 height 34
type input "7.2"
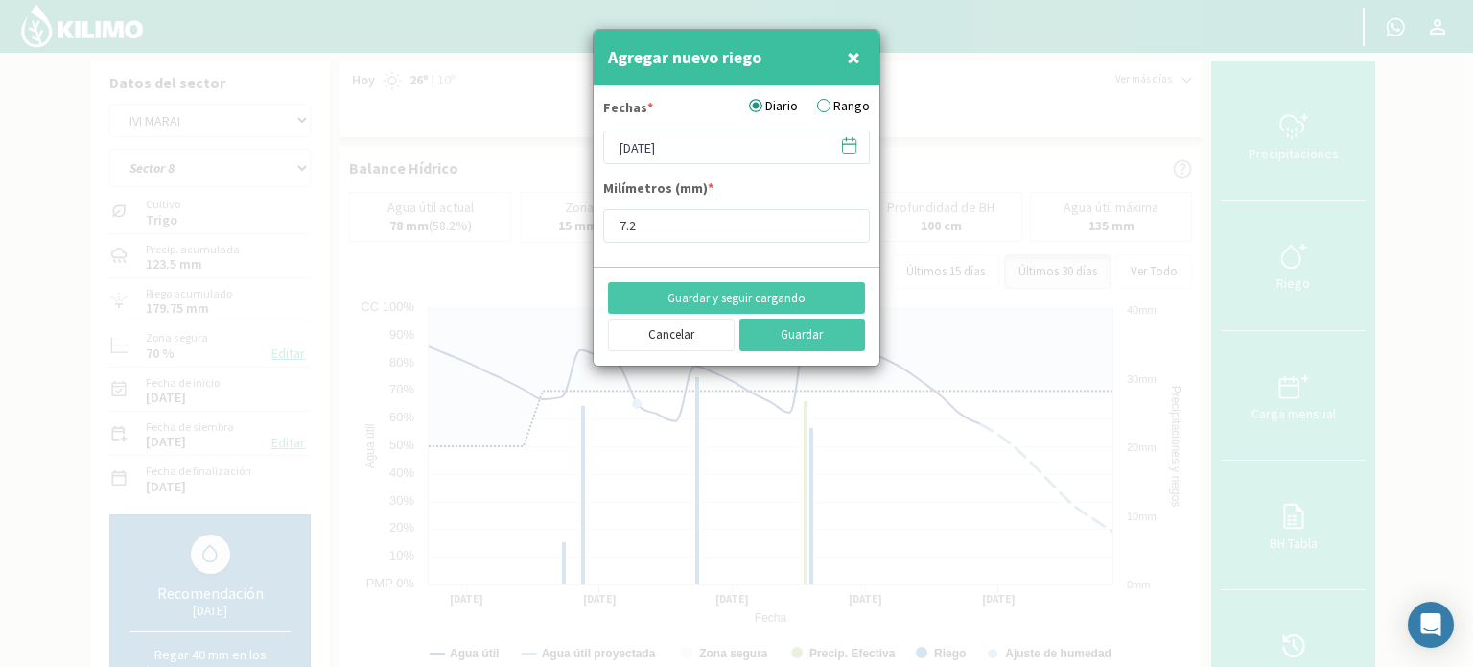
click at [848, 142] on icon at bounding box center [849, 145] width 18 height 18
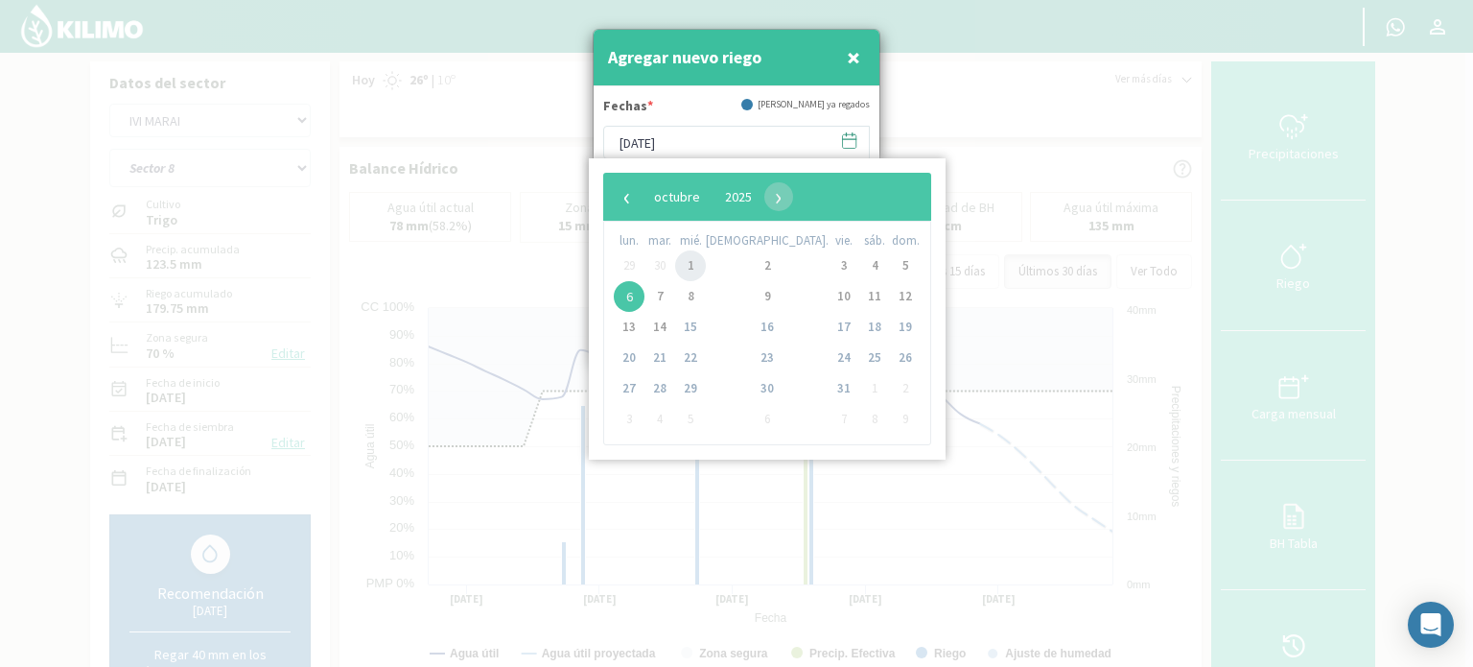
click at [701, 270] on span "1" at bounding box center [690, 265] width 31 height 31
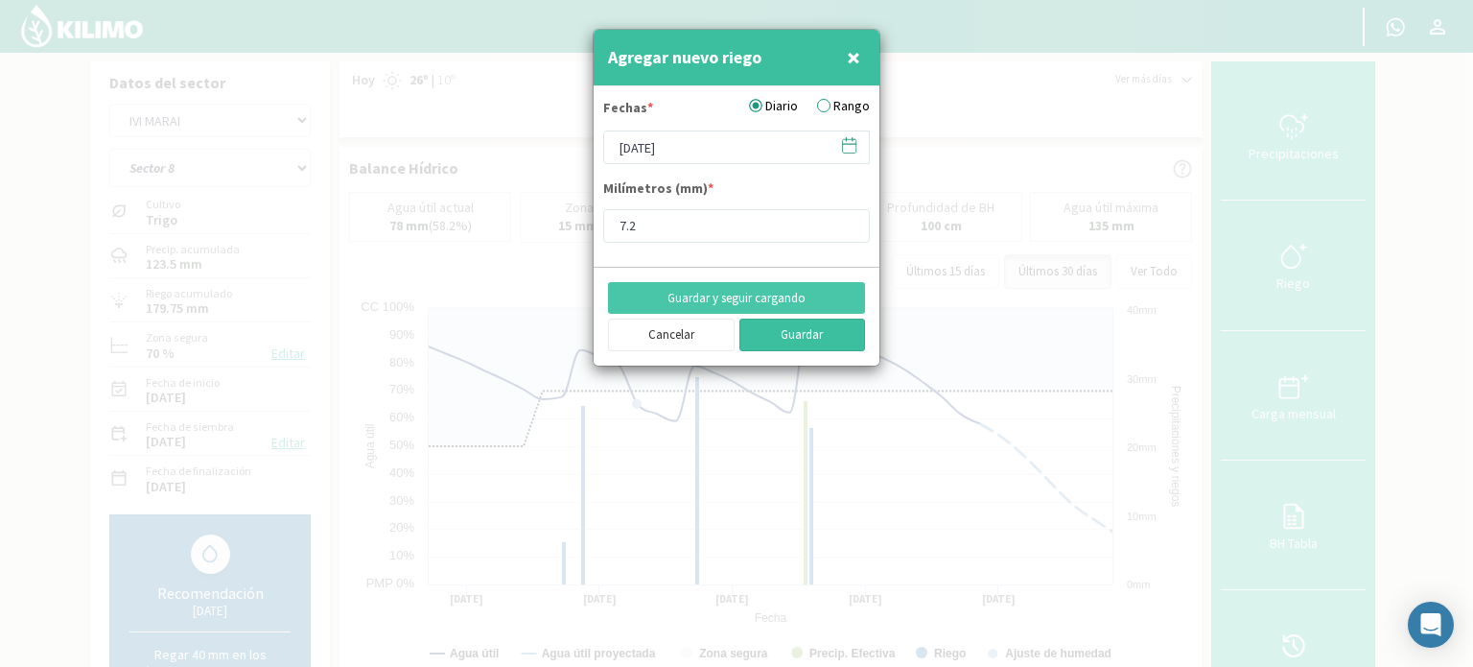
click at [810, 327] on button "Guardar" at bounding box center [803, 334] width 127 height 33
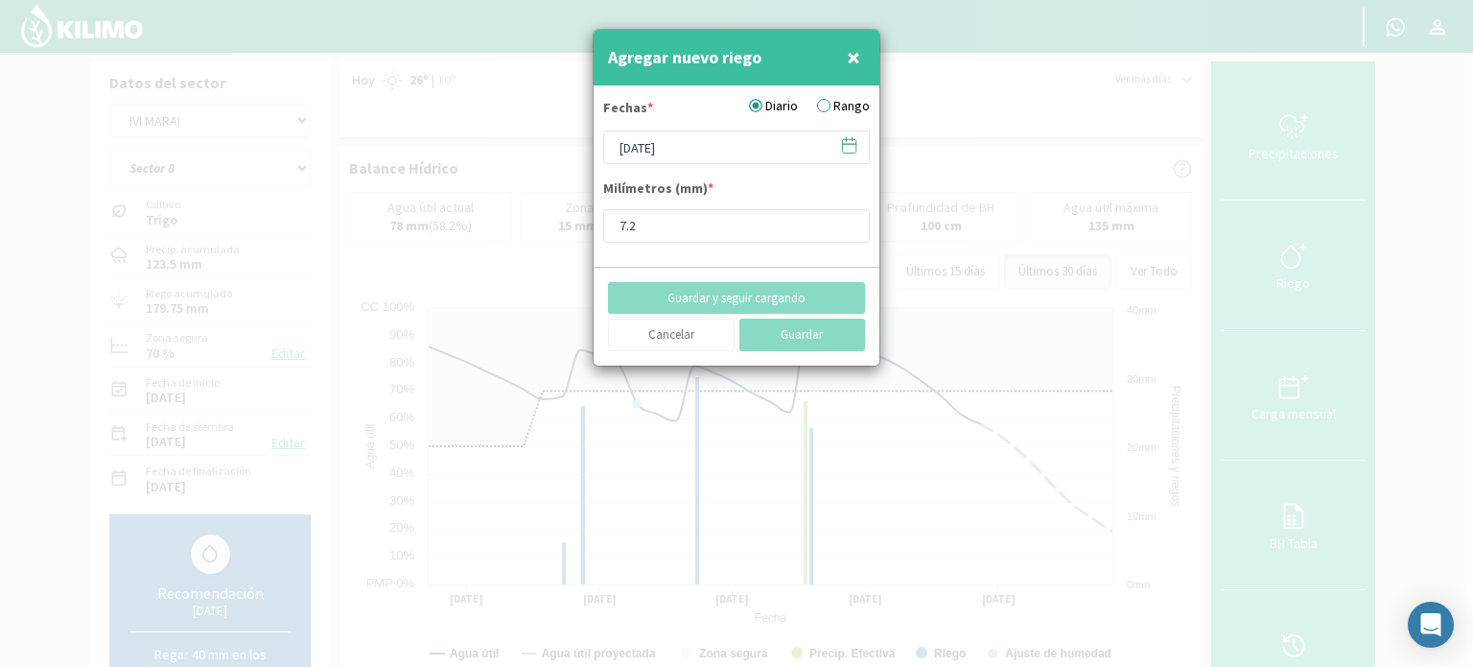
type input "[DATE]"
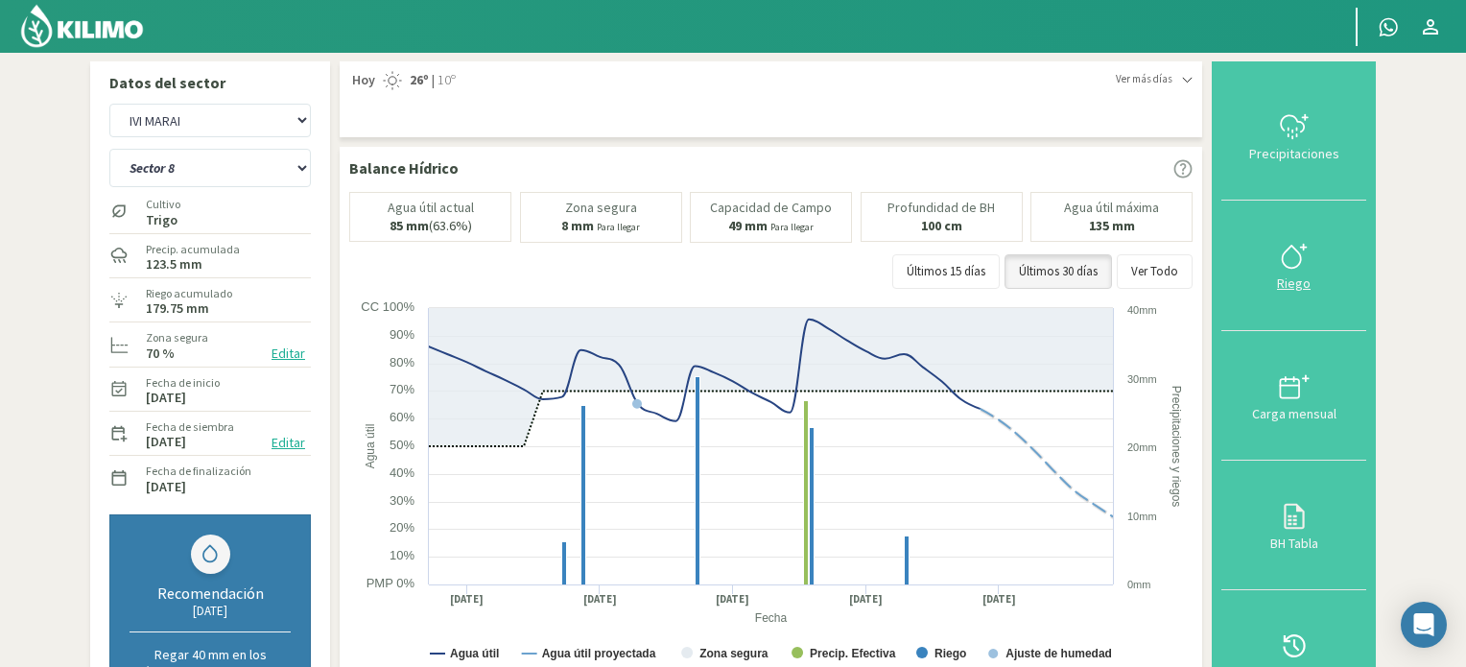
click at [1295, 250] on icon at bounding box center [1294, 256] width 31 height 31
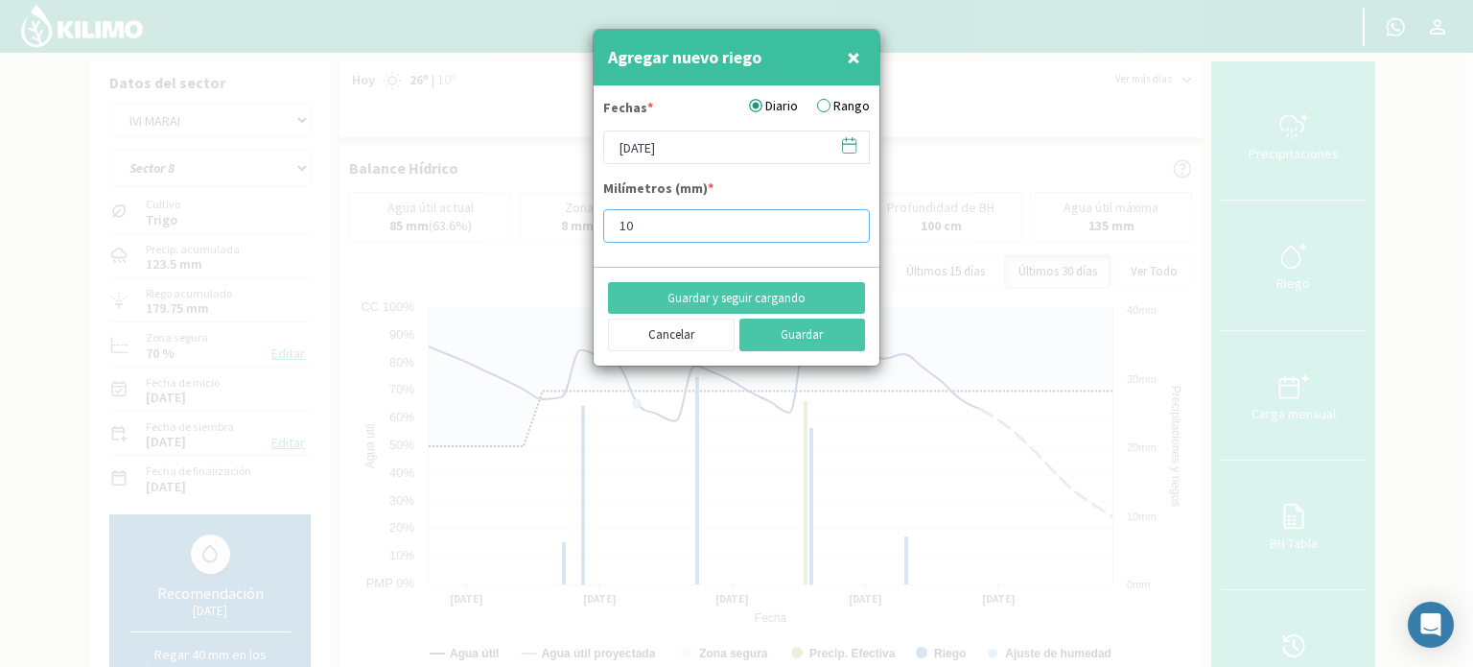
click at [848, 217] on input "10" at bounding box center [736, 226] width 267 height 34
type input "10"
type input "10.3"
click at [845, 149] on icon at bounding box center [849, 145] width 18 height 18
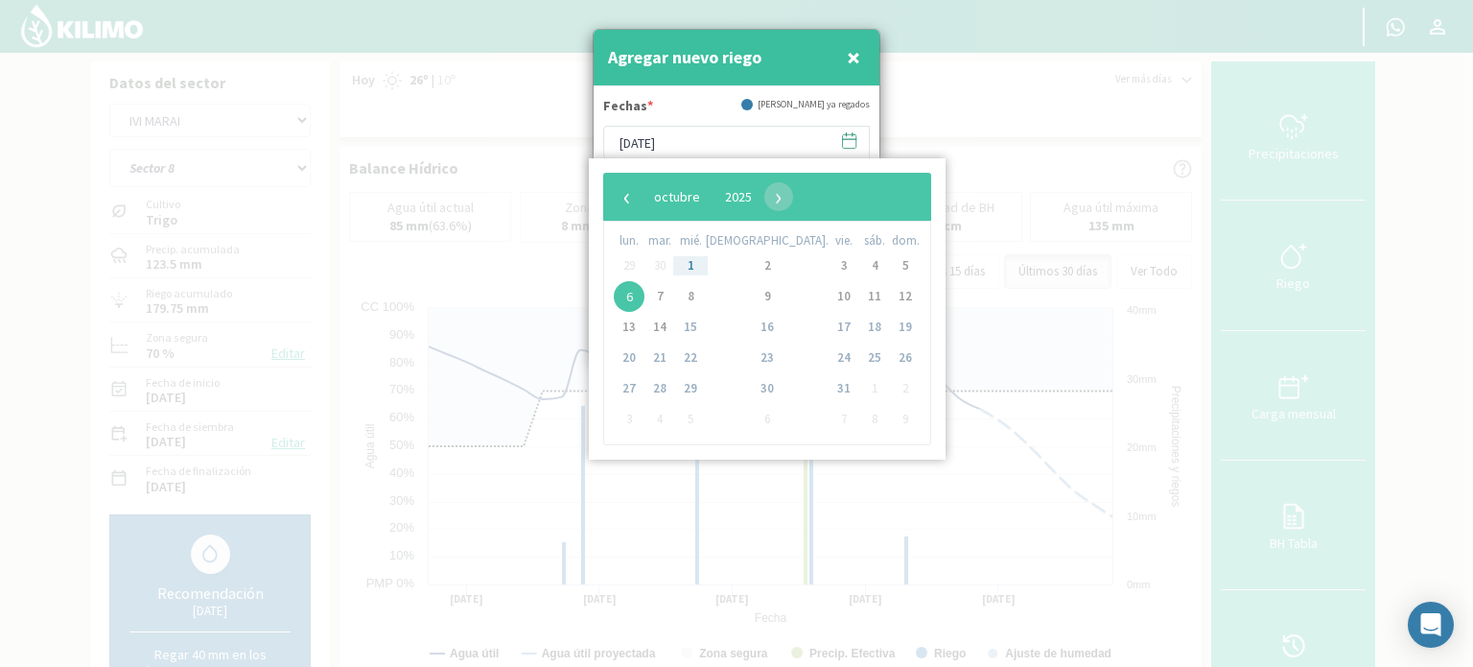
click at [622, 291] on span "6" at bounding box center [629, 296] width 31 height 31
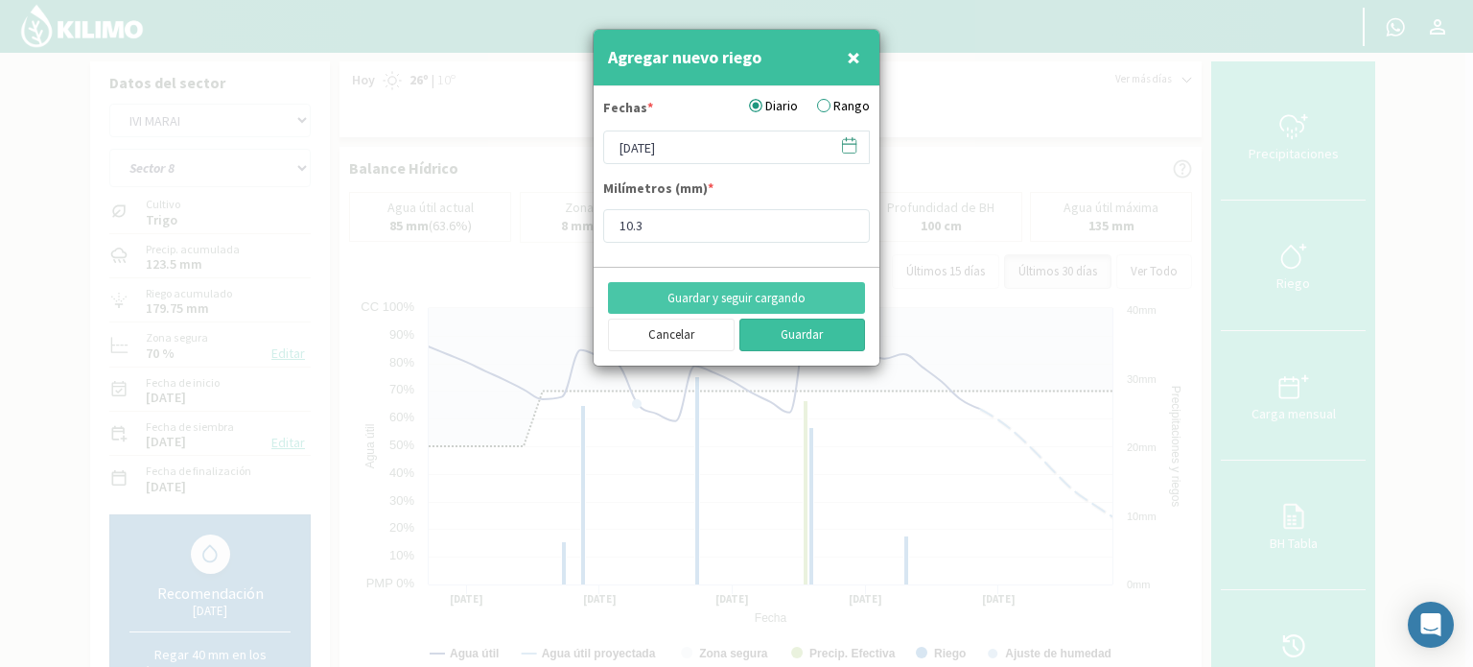
click at [781, 328] on button "Guardar" at bounding box center [803, 334] width 127 height 33
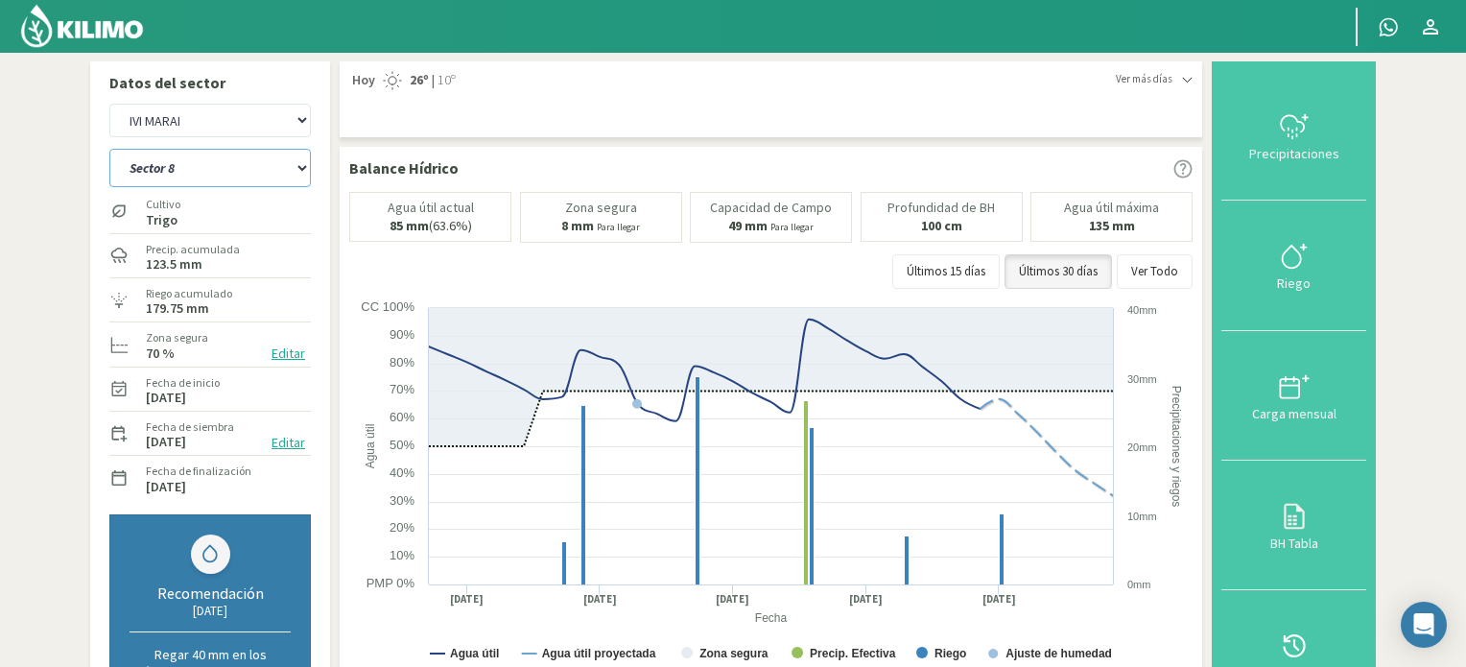
click at [303, 166] on select "Sector 10 Sector 11 Sector 12 Sector 13 Sector 14 Sector 5 Sector 6 Sector 7 Se…" at bounding box center [209, 168] width 201 height 38
click at [109, 149] on select "Sector 10 Sector 11 Sector 12 Sector 13 Sector 14 Sector 5 Sector 6 Sector 7 Se…" at bounding box center [209, 168] width 201 height 38
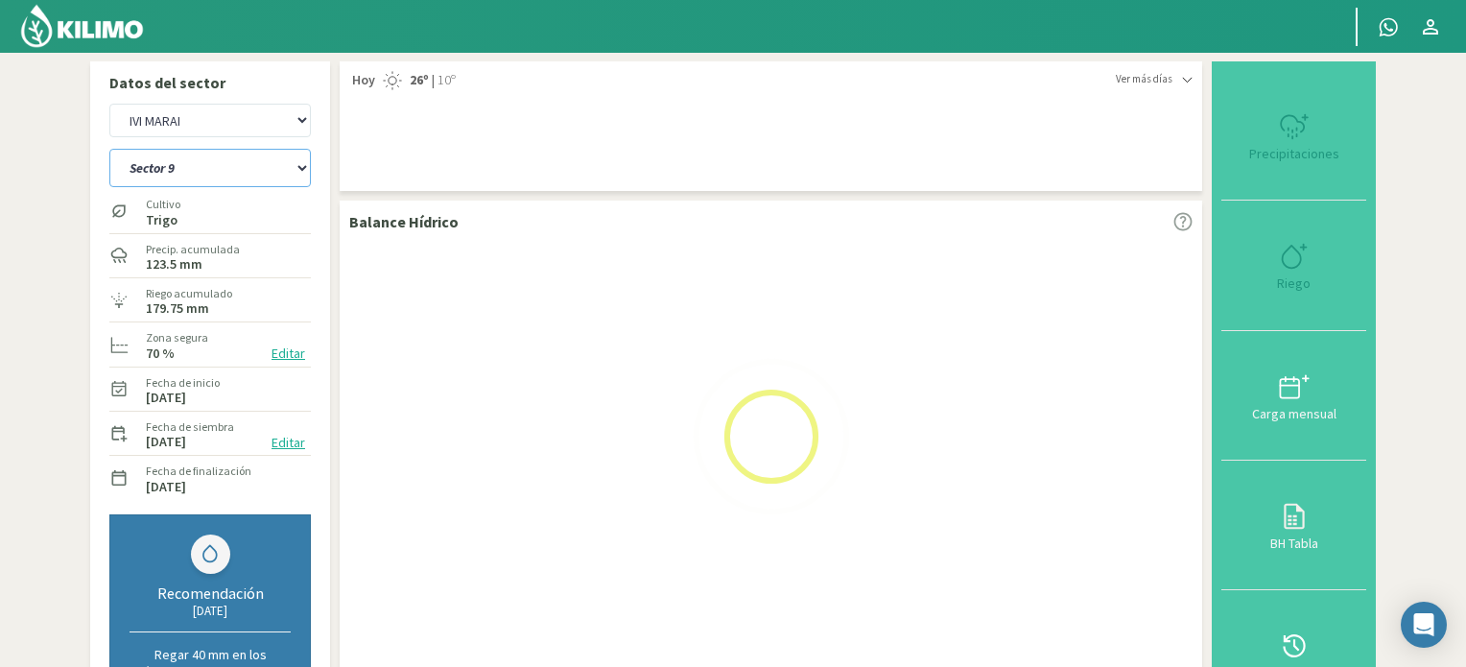
select select "48: Object"
select select "15: Object"
select select "59: Object"
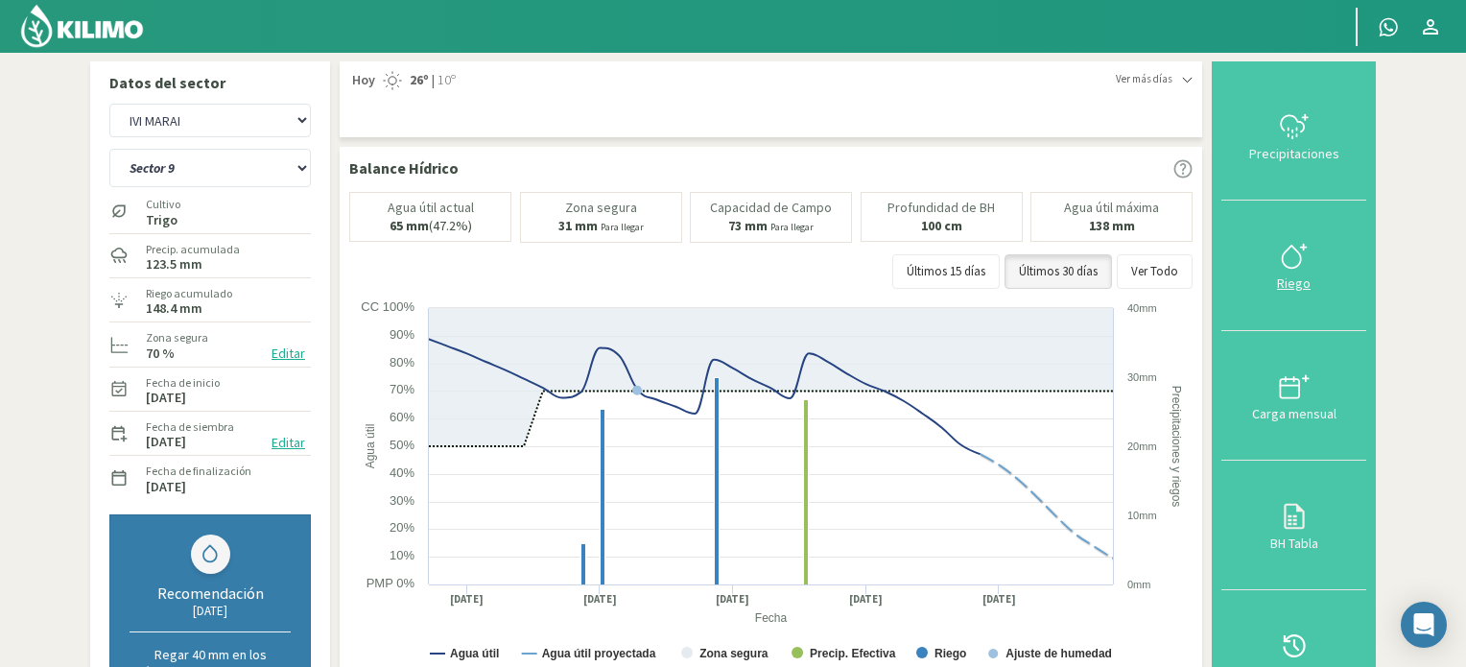
click at [1292, 254] on icon at bounding box center [1294, 256] width 31 height 31
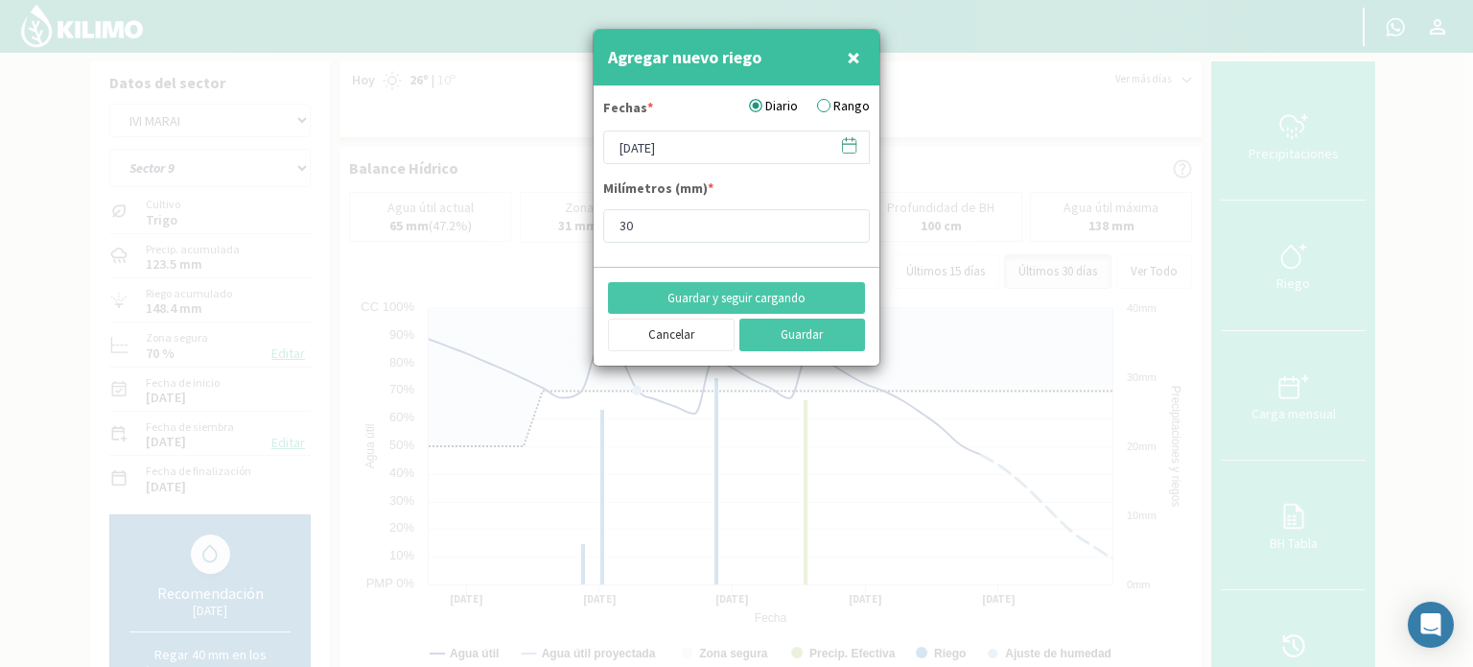
click at [847, 145] on icon at bounding box center [849, 145] width 18 height 18
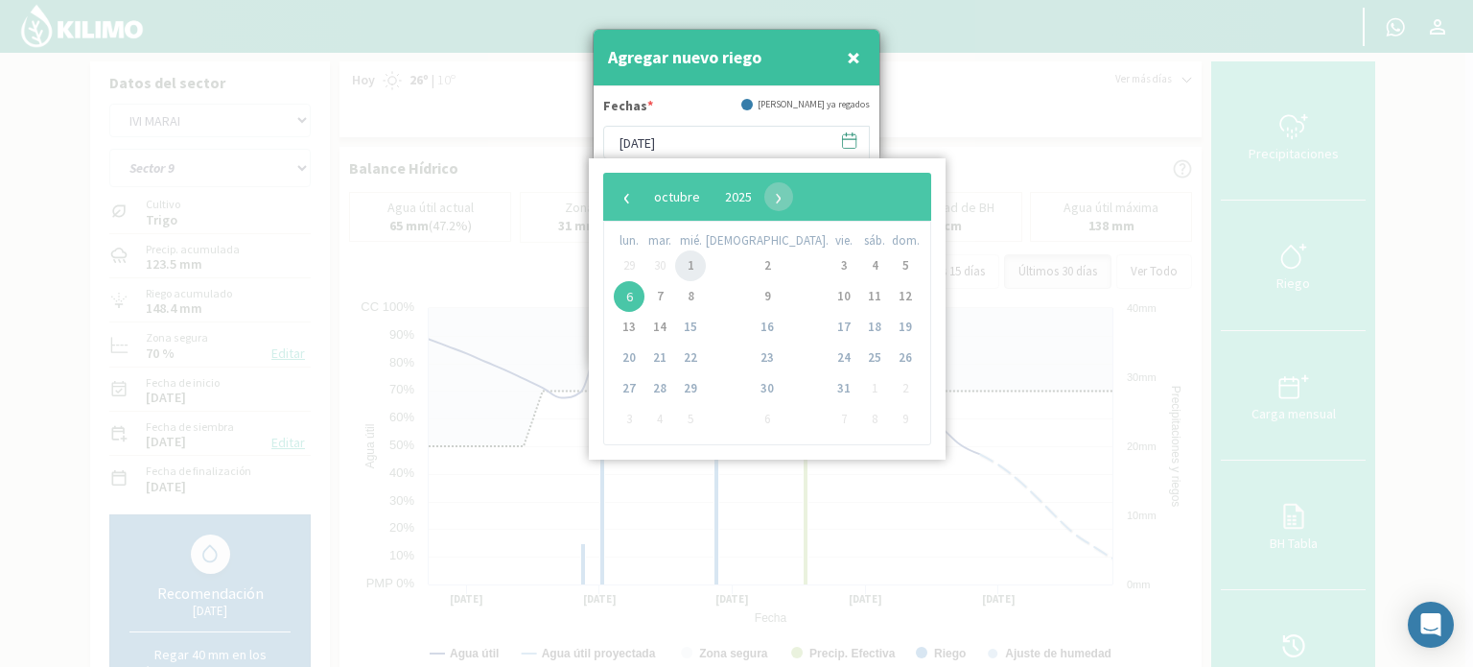
click at [706, 267] on span "1" at bounding box center [690, 265] width 31 height 31
type input "[DATE]"
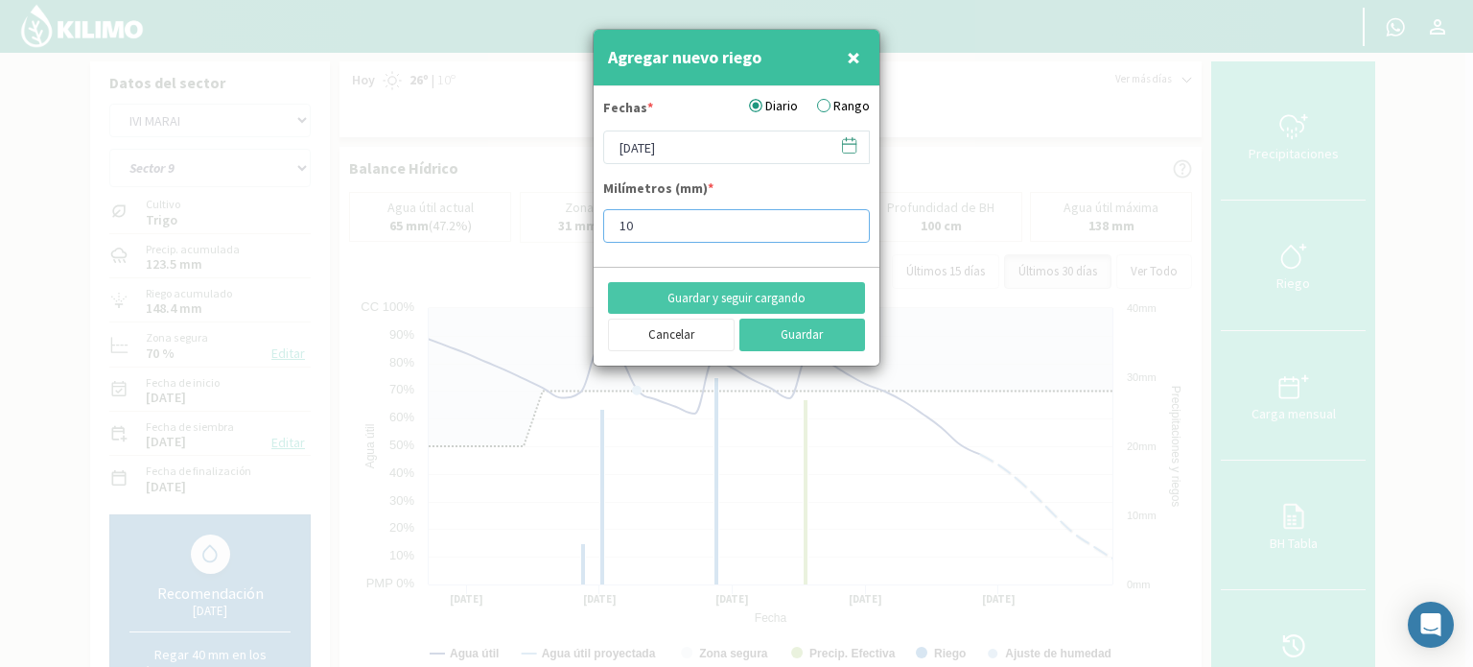
click at [844, 228] on input "10" at bounding box center [736, 226] width 267 height 34
type input "0"
type input "3"
type input "0"
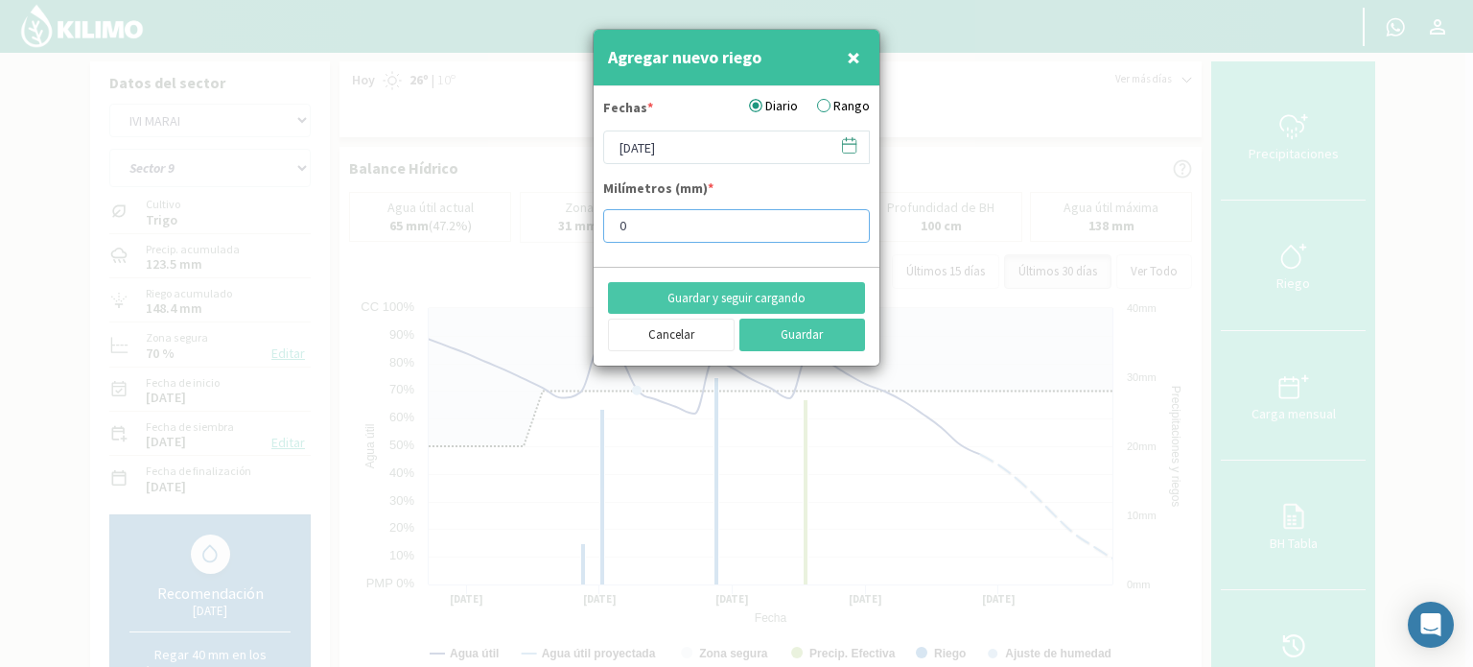
click at [842, 228] on input "0" at bounding box center [736, 226] width 267 height 34
click at [848, 223] on input "1" at bounding box center [736, 226] width 267 height 34
click at [848, 223] on input "2" at bounding box center [736, 226] width 267 height 34
type input "9"
click at [848, 223] on input "9" at bounding box center [736, 226] width 267 height 34
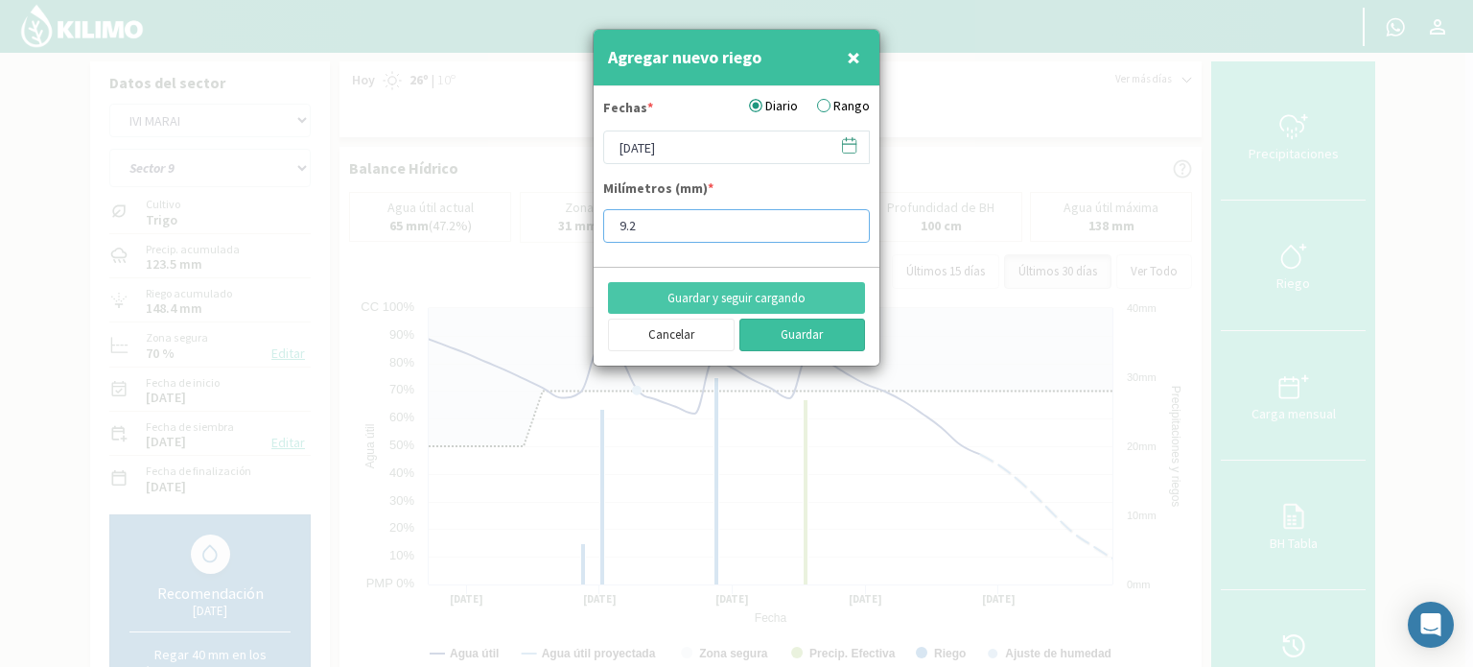
type input "9.2"
click at [809, 337] on button "Guardar" at bounding box center [803, 334] width 127 height 33
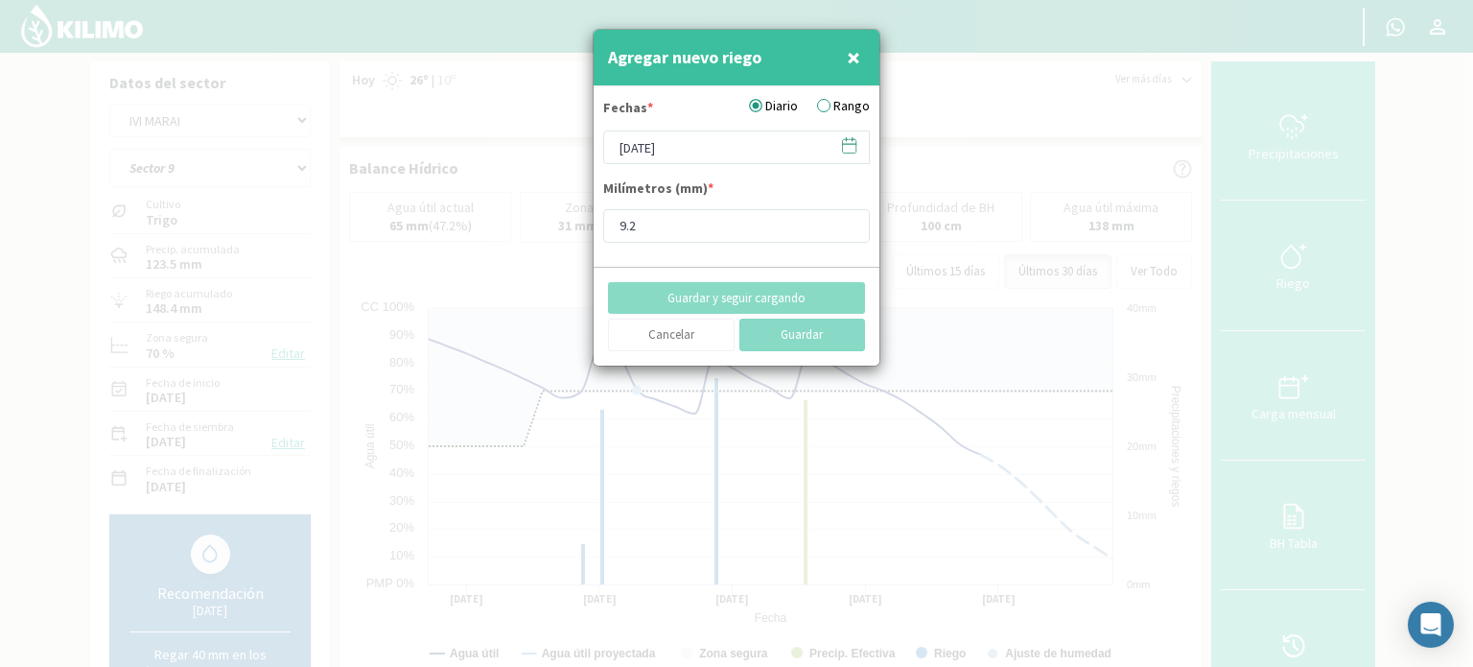
type input "[DATE]"
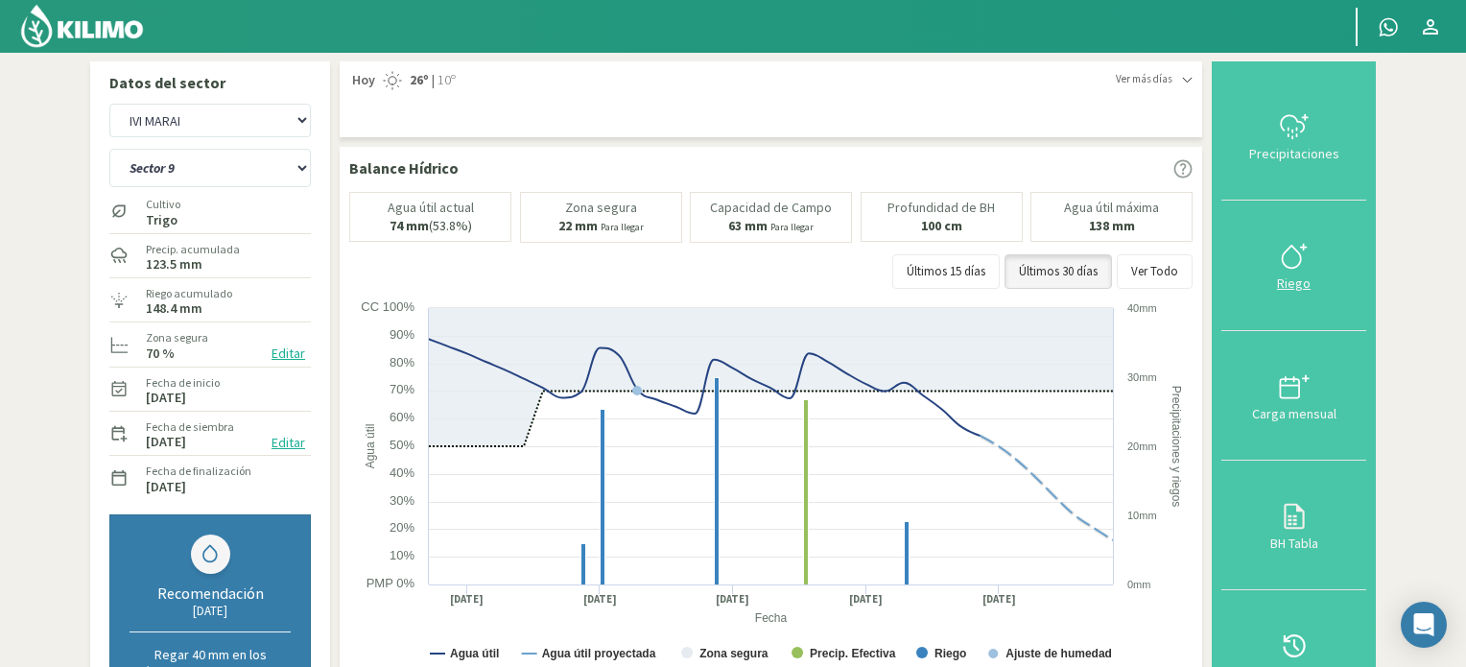
click at [1284, 259] on icon at bounding box center [1290, 257] width 18 height 22
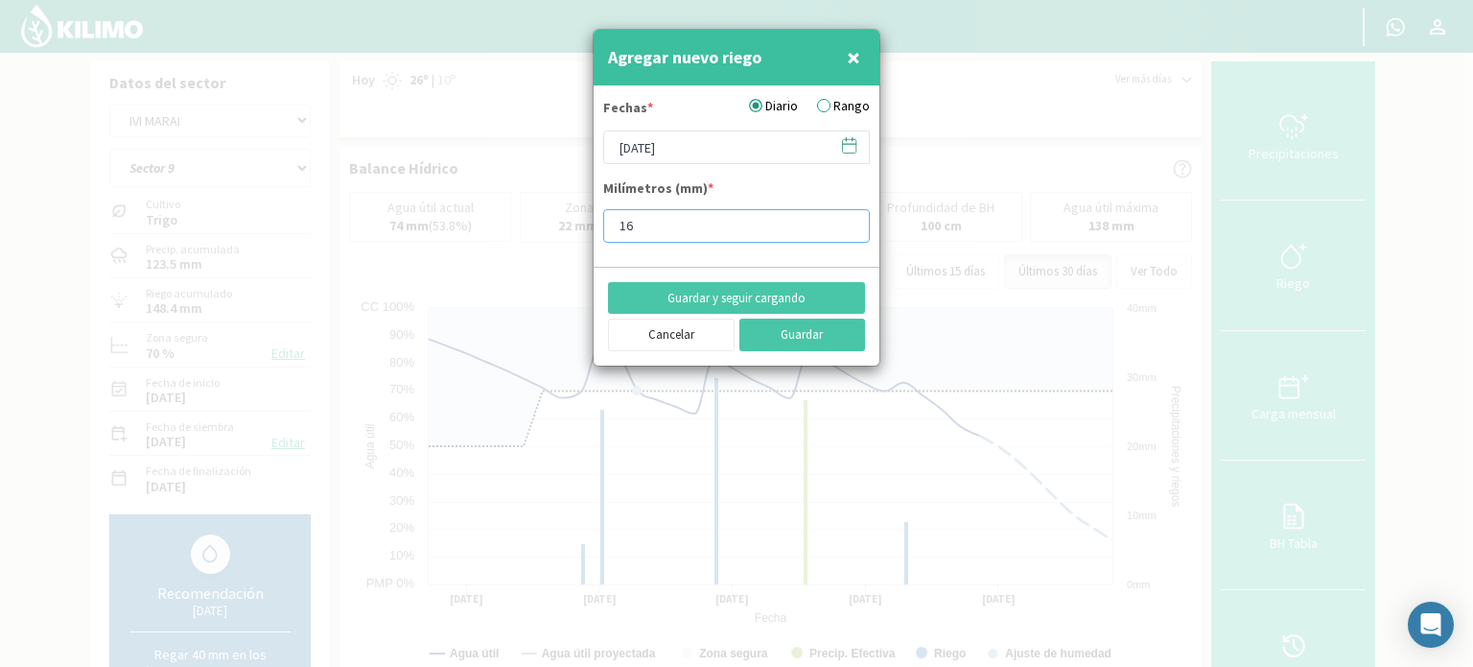
click at [843, 219] on input "16" at bounding box center [736, 226] width 267 height 34
click at [843, 219] on input "17" at bounding box center [736, 226] width 267 height 34
click at [843, 219] on input "18" at bounding box center [736, 226] width 267 height 34
click at [843, 219] on input "19" at bounding box center [736, 226] width 267 height 34
click at [843, 219] on input "20" at bounding box center [736, 226] width 267 height 34
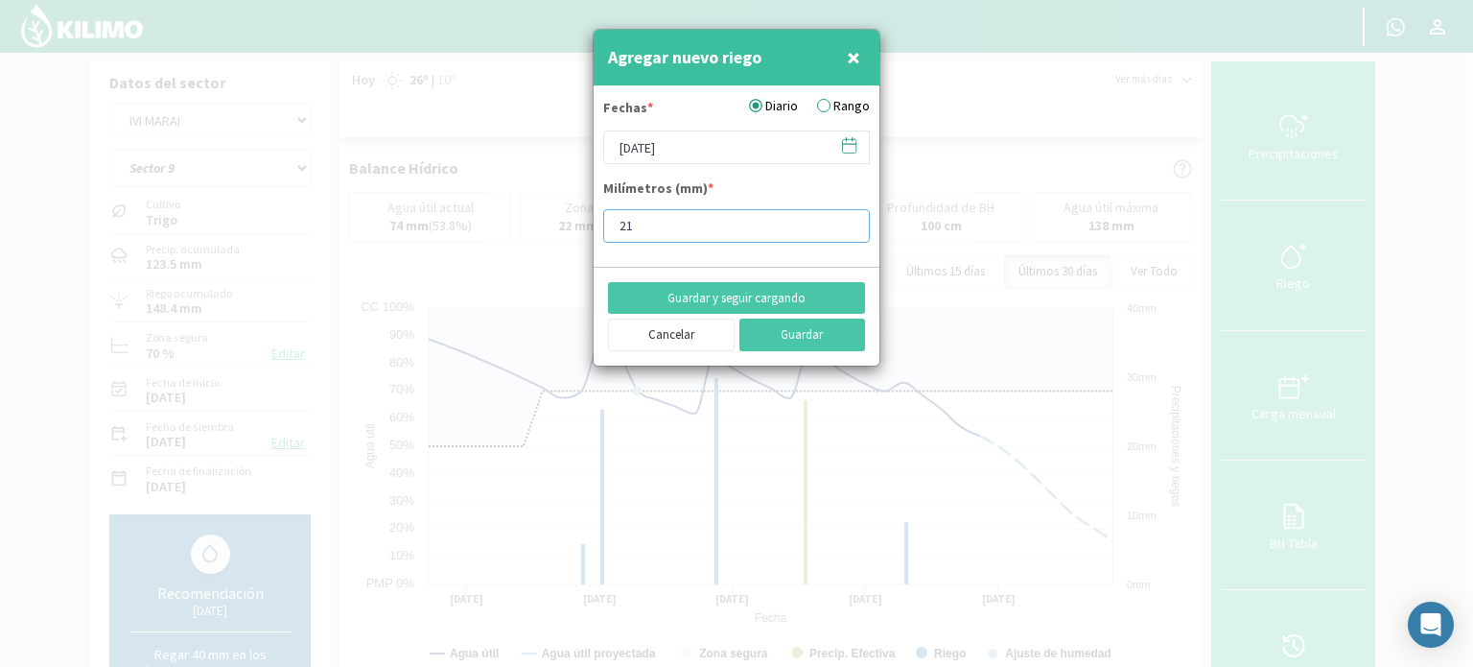
type input "21"
click at [843, 219] on input "21" at bounding box center [736, 226] width 267 height 34
type input "21.1"
click at [847, 147] on icon at bounding box center [849, 145] width 18 height 18
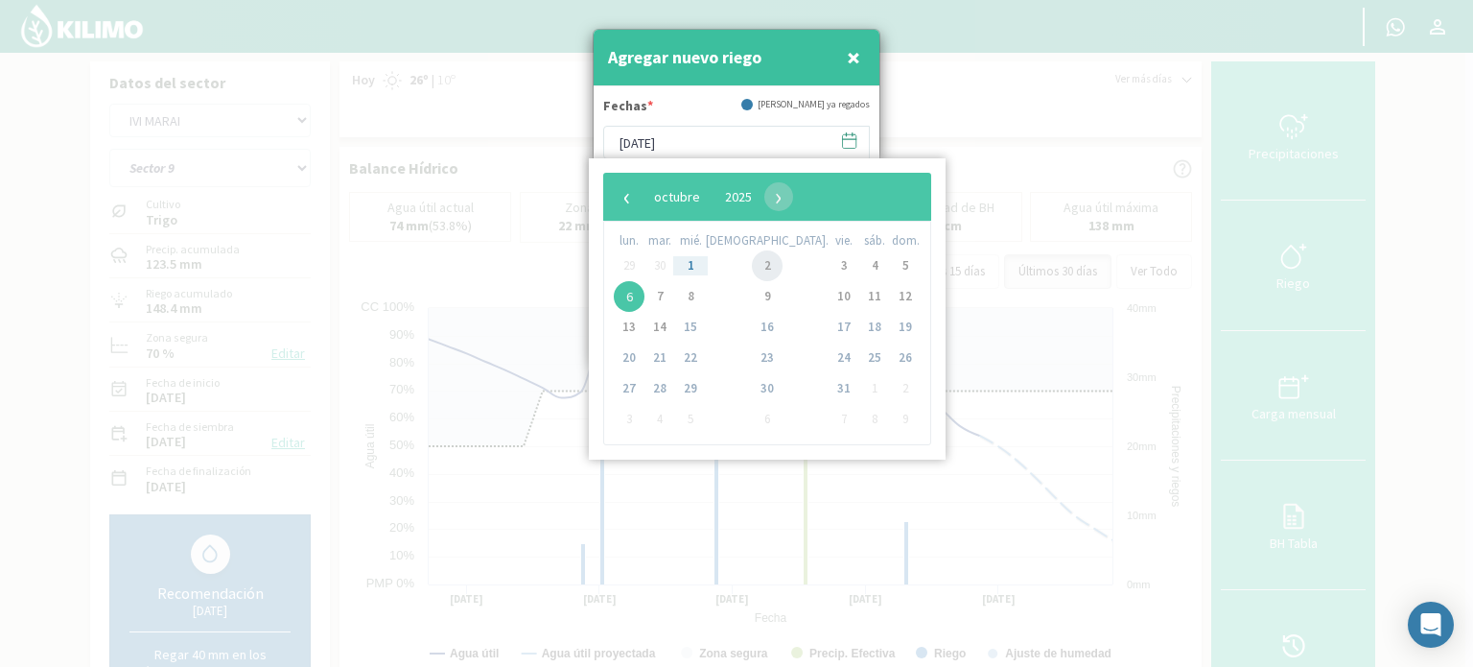
click at [752, 258] on span "2" at bounding box center [767, 265] width 31 height 31
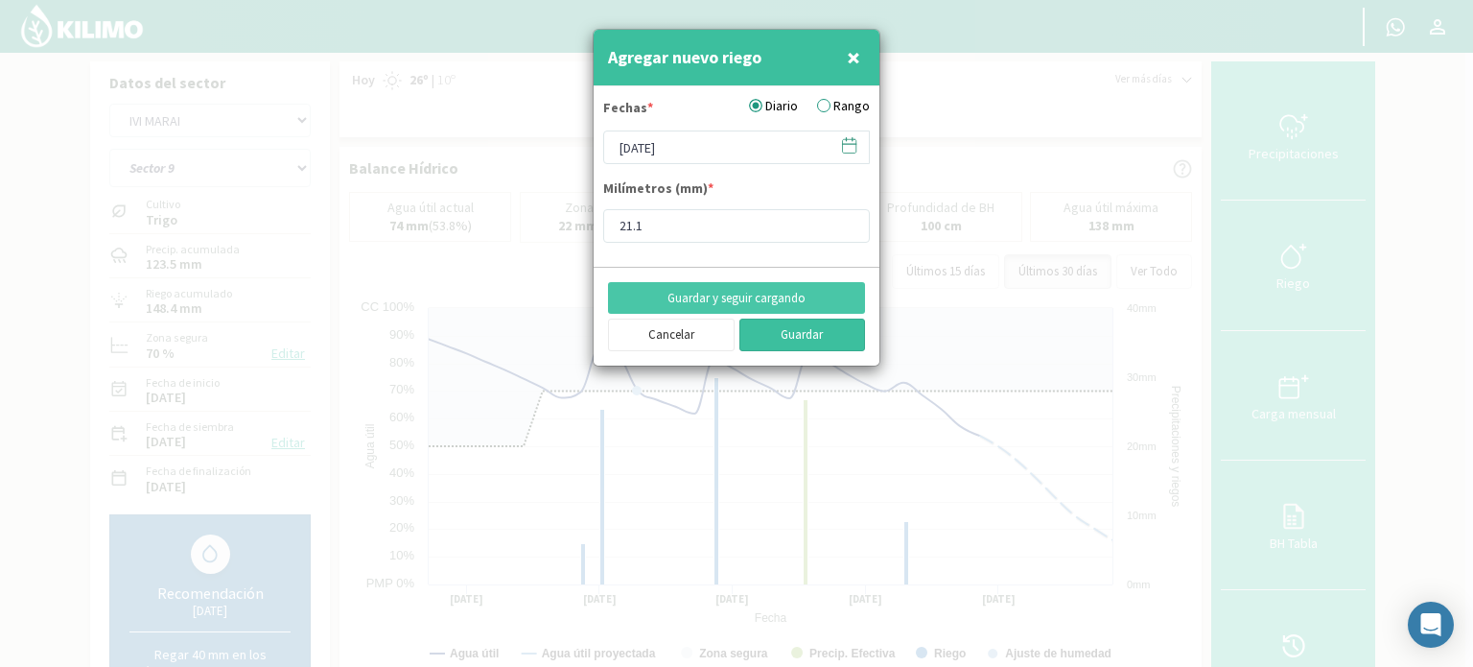
click at [786, 337] on button "Guardar" at bounding box center [803, 334] width 127 height 33
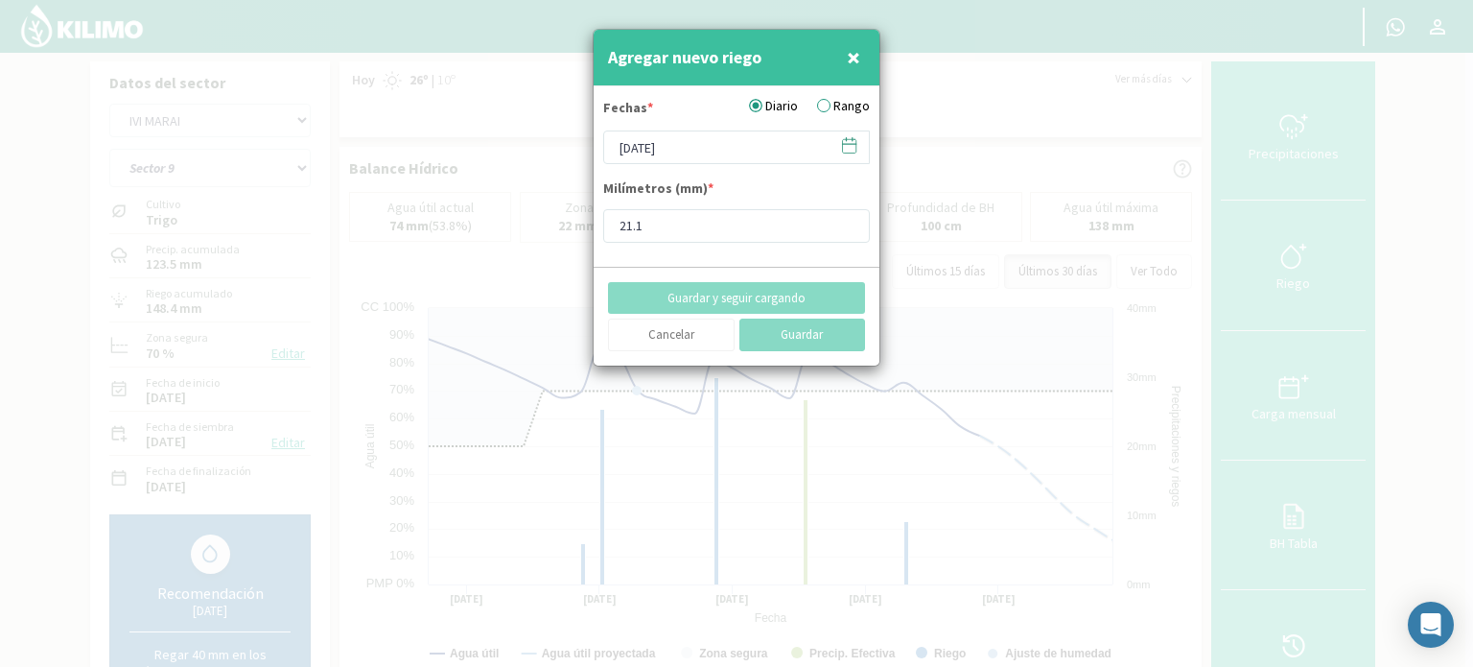
type input "[DATE]"
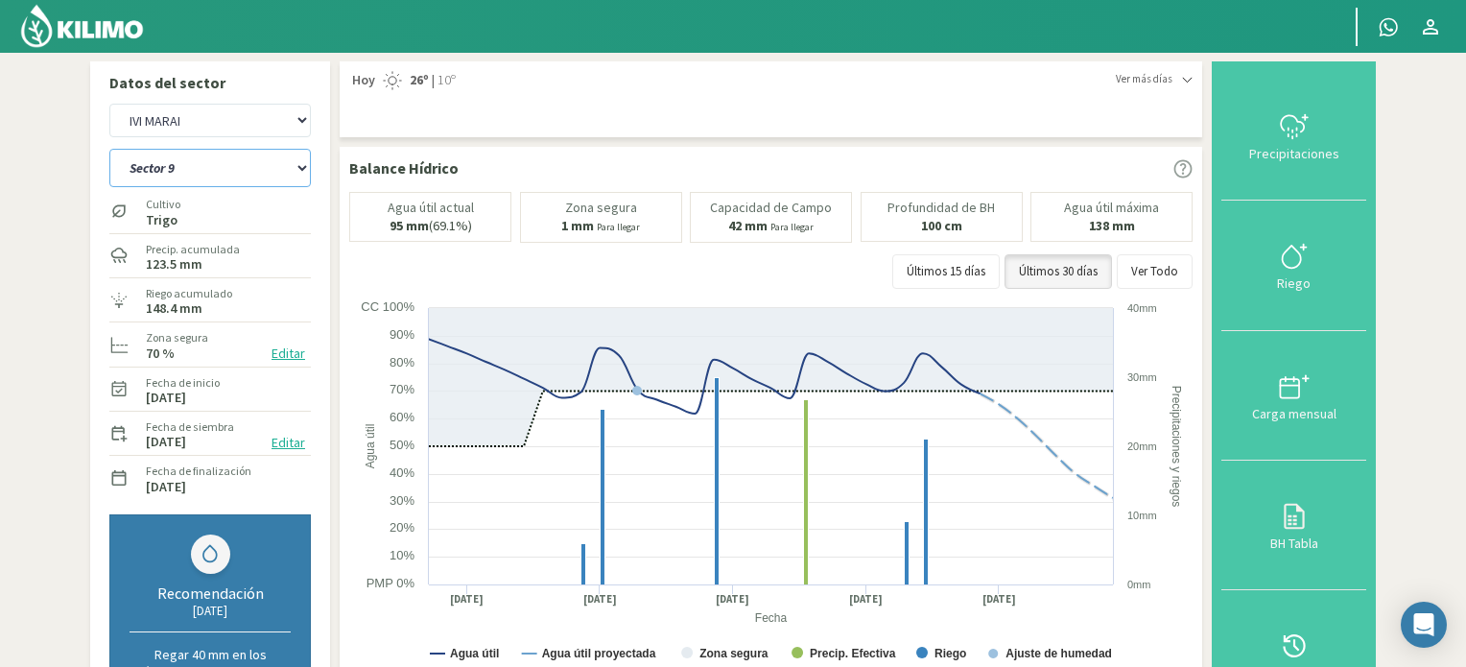
click at [301, 165] on select "Sector 10 Sector 11 Sector 12 Sector 13 Sector 14 Sector 5 Sector 6 Sector 7 Se…" at bounding box center [209, 168] width 201 height 38
select select "50: Object"
click at [109, 149] on select "Sector 10 Sector 11 Sector 12 Sector 13 Sector 14 Sector 5 Sector 6 Sector 7 Se…" at bounding box center [209, 168] width 201 height 38
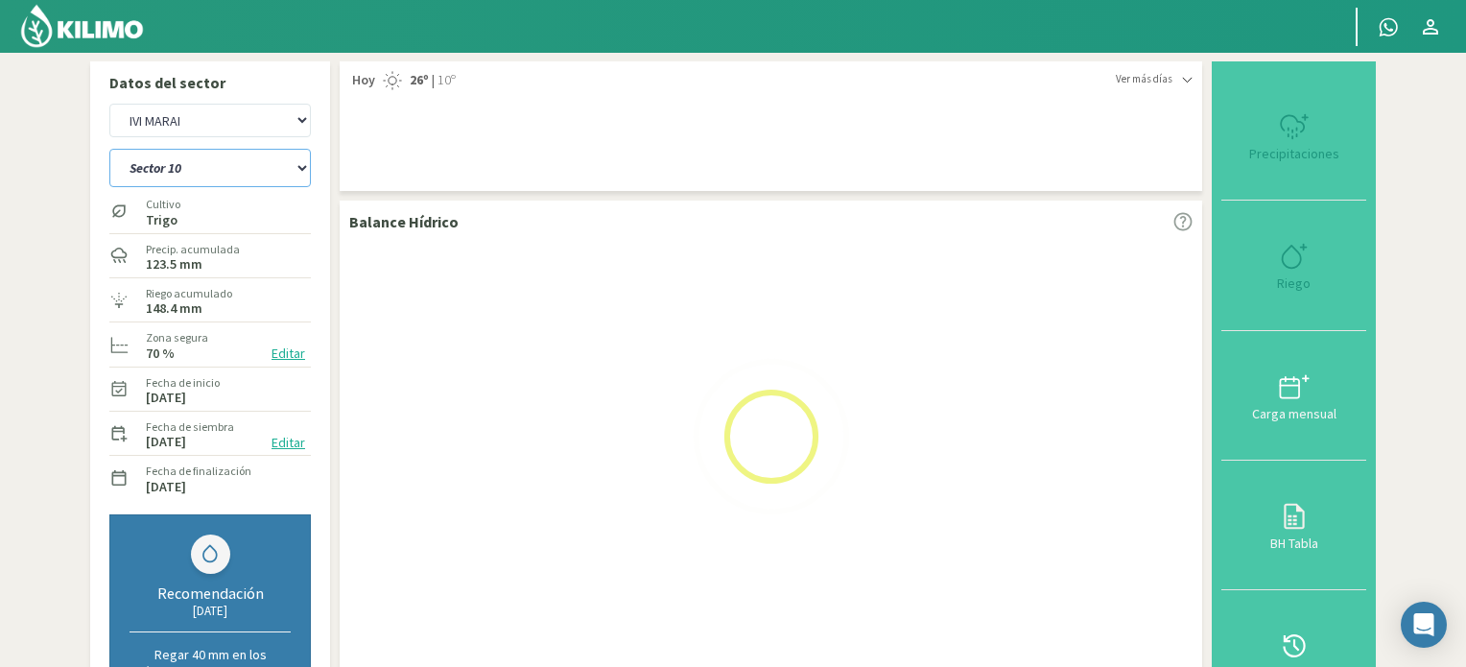
select select "18: Object"
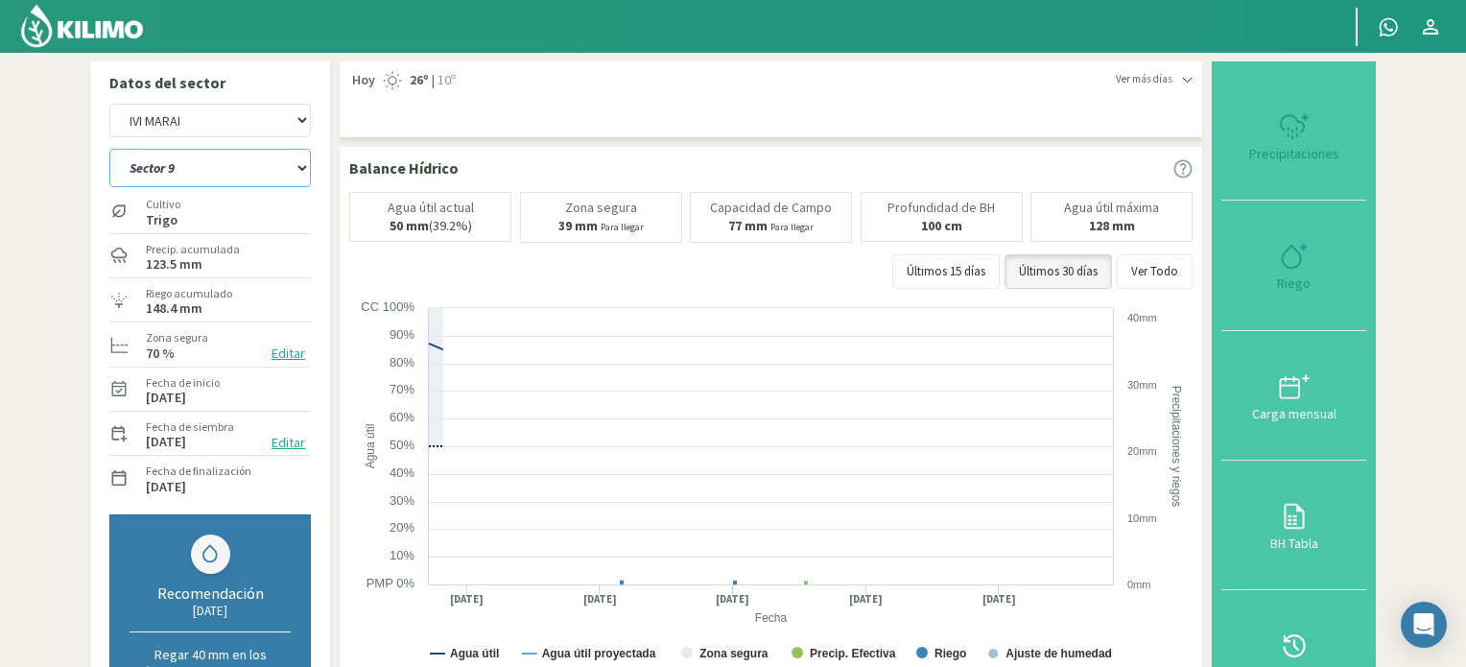
select select "60: Object"
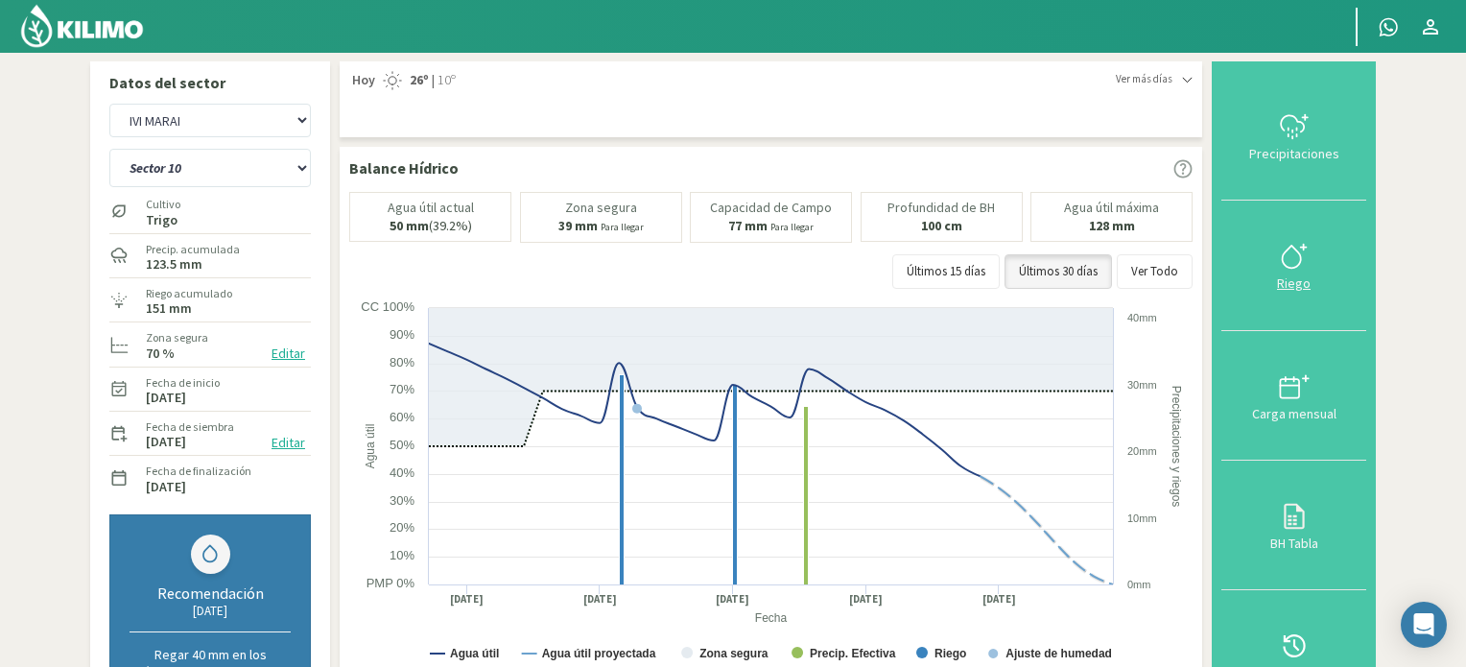
click at [1300, 257] on icon at bounding box center [1290, 257] width 18 height 22
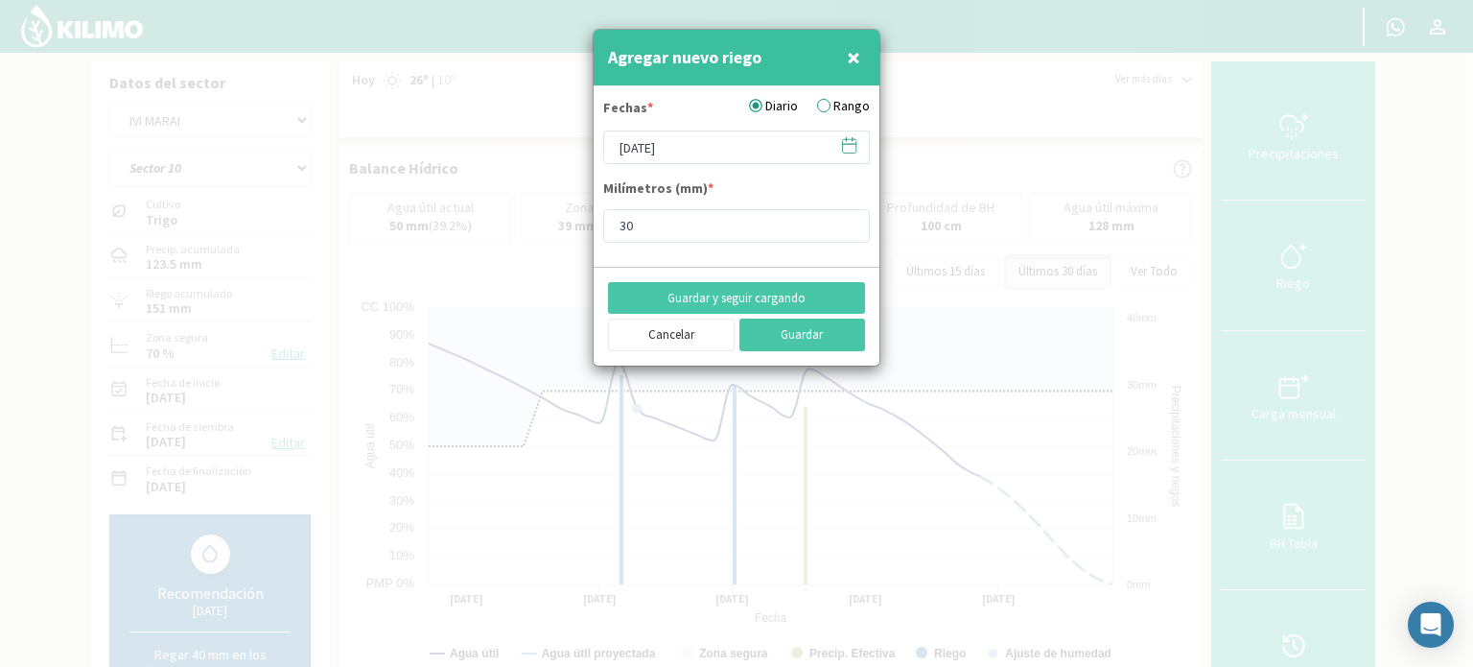
click at [848, 147] on icon at bounding box center [849, 145] width 18 height 18
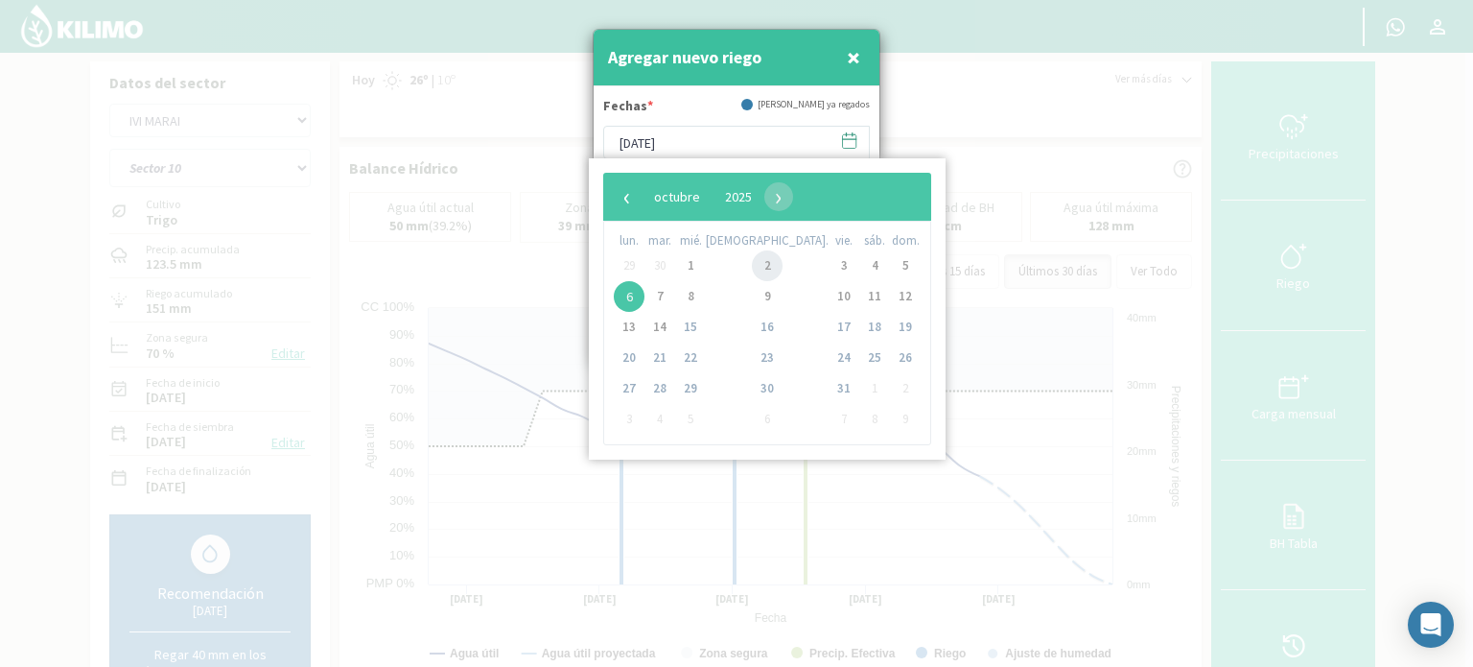
click at [752, 270] on span "2" at bounding box center [767, 265] width 31 height 31
type input "[DATE]"
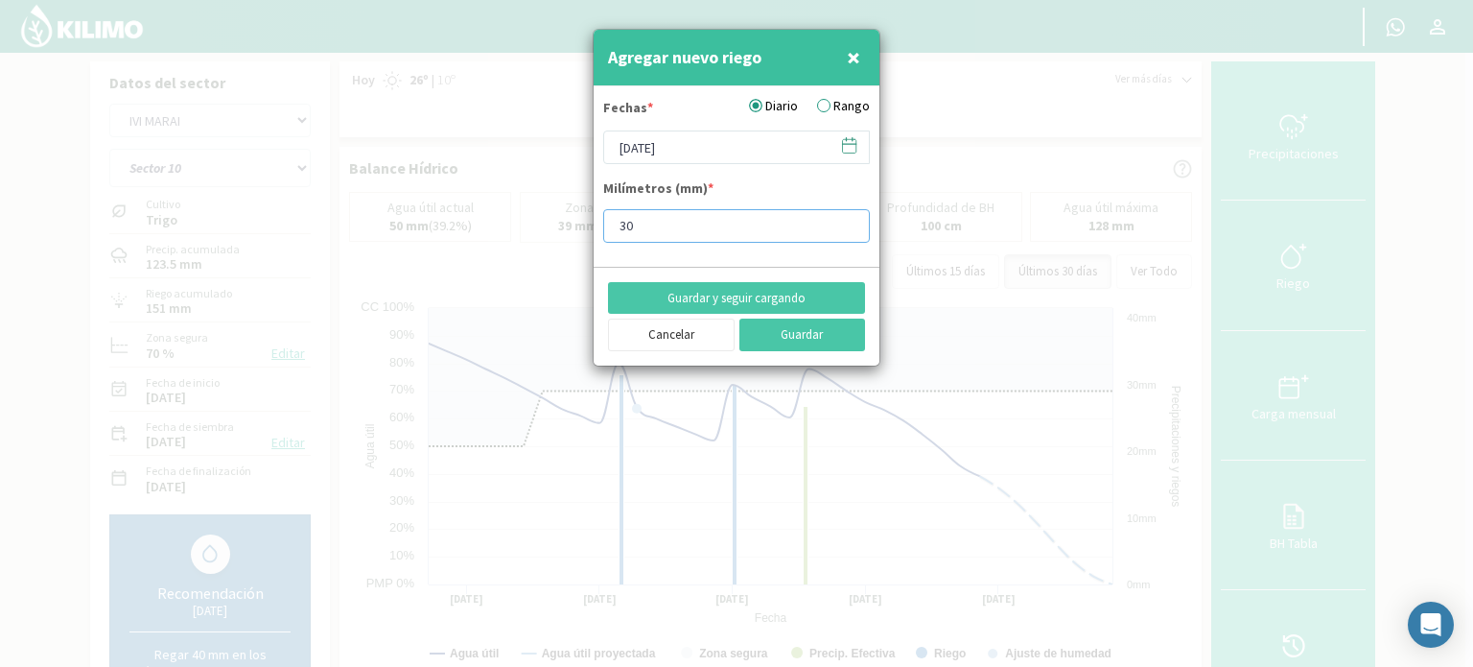
drag, startPoint x: 645, startPoint y: 225, endPoint x: 612, endPoint y: 224, distance: 32.6
click at [612, 224] on input "30" at bounding box center [736, 226] width 267 height 34
type input "10"
type input "10.5"
click at [802, 335] on button "Guardar" at bounding box center [803, 334] width 127 height 33
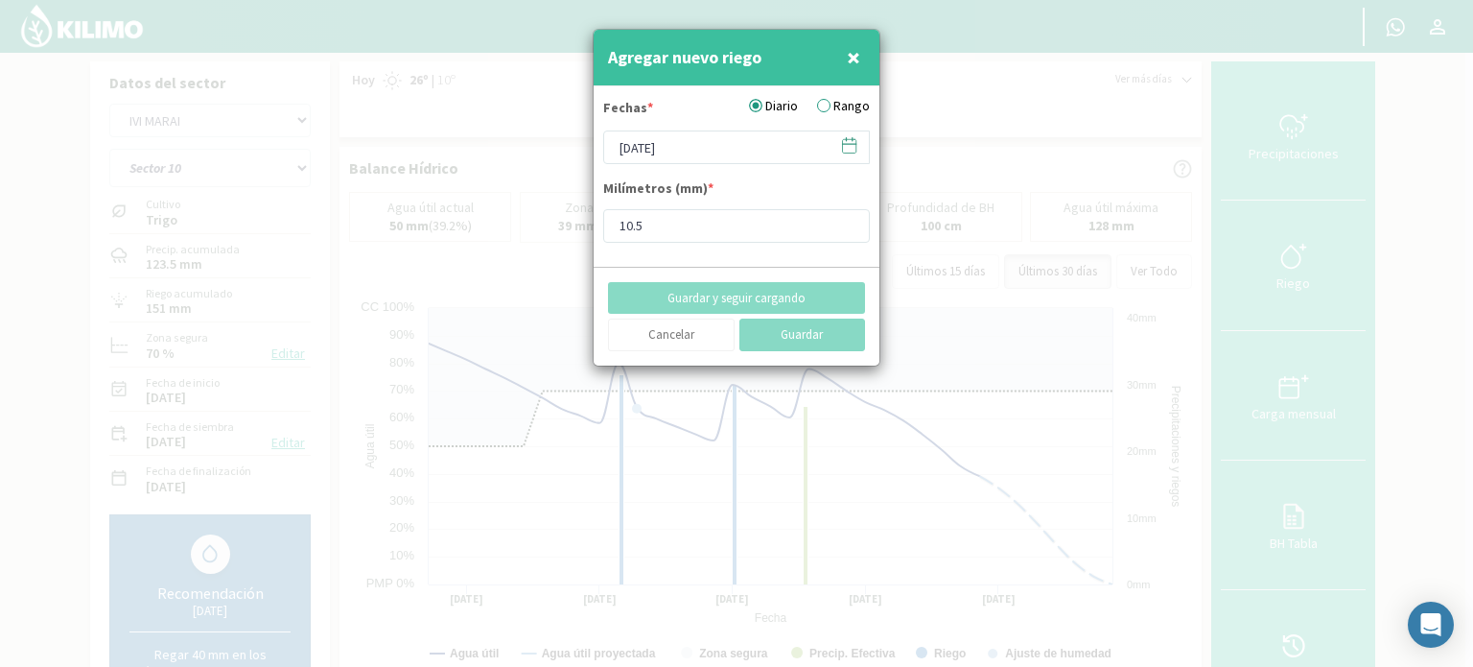
type input "[DATE]"
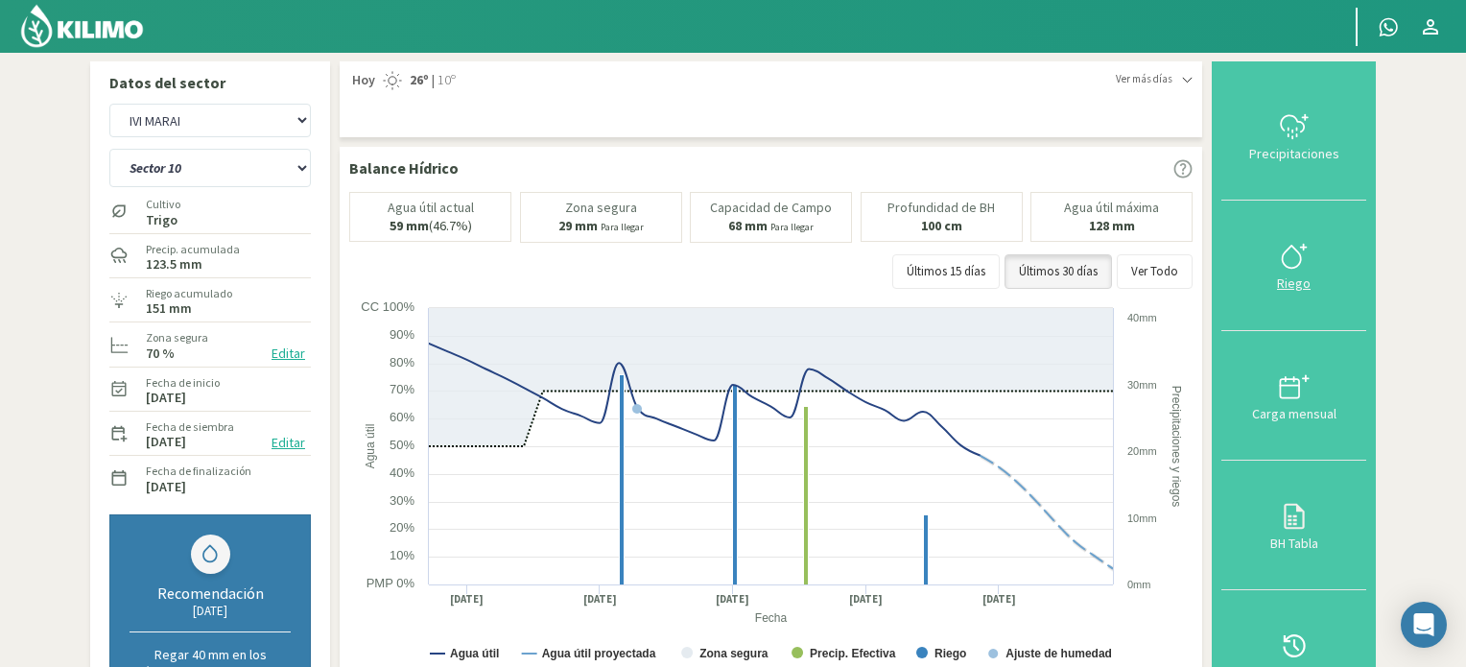
click at [1285, 257] on icon at bounding box center [1294, 256] width 31 height 31
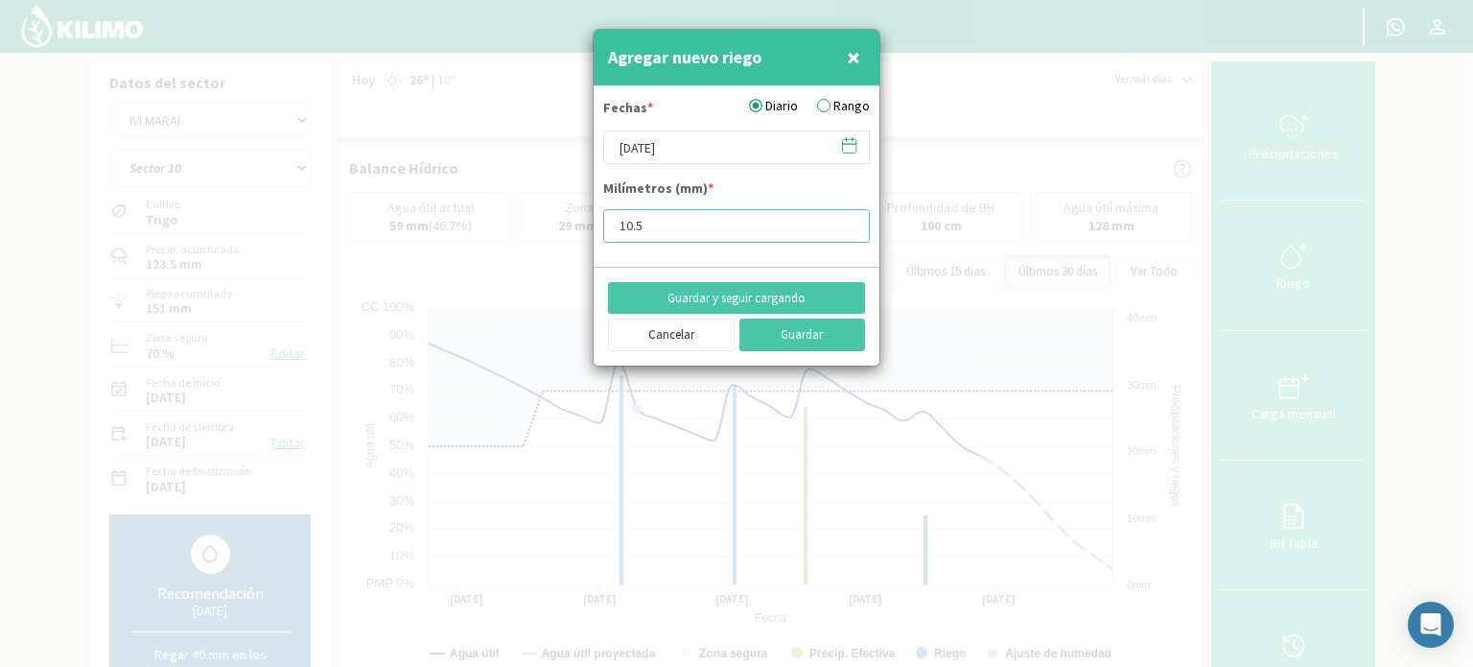
drag, startPoint x: 694, startPoint y: 216, endPoint x: 534, endPoint y: 223, distance: 160.3
click at [534, 223] on div "Agregar nuevo riego × Fechas * Diario Rango [DATE] Milímetros (mm) * 10.5 Guard…" at bounding box center [736, 333] width 1473 height 667
type input "19"
type input "19.7"
click at [843, 145] on icon at bounding box center [849, 145] width 18 height 18
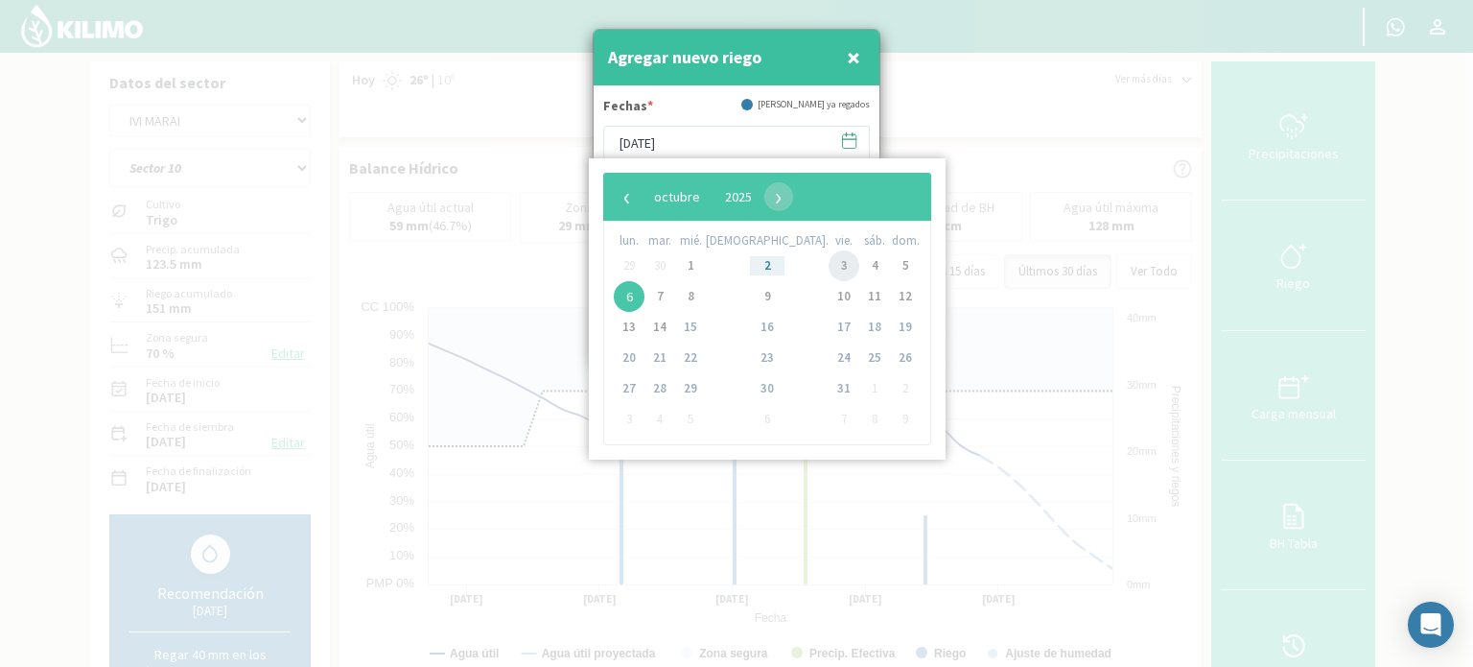
click at [829, 270] on span "3" at bounding box center [844, 265] width 31 height 31
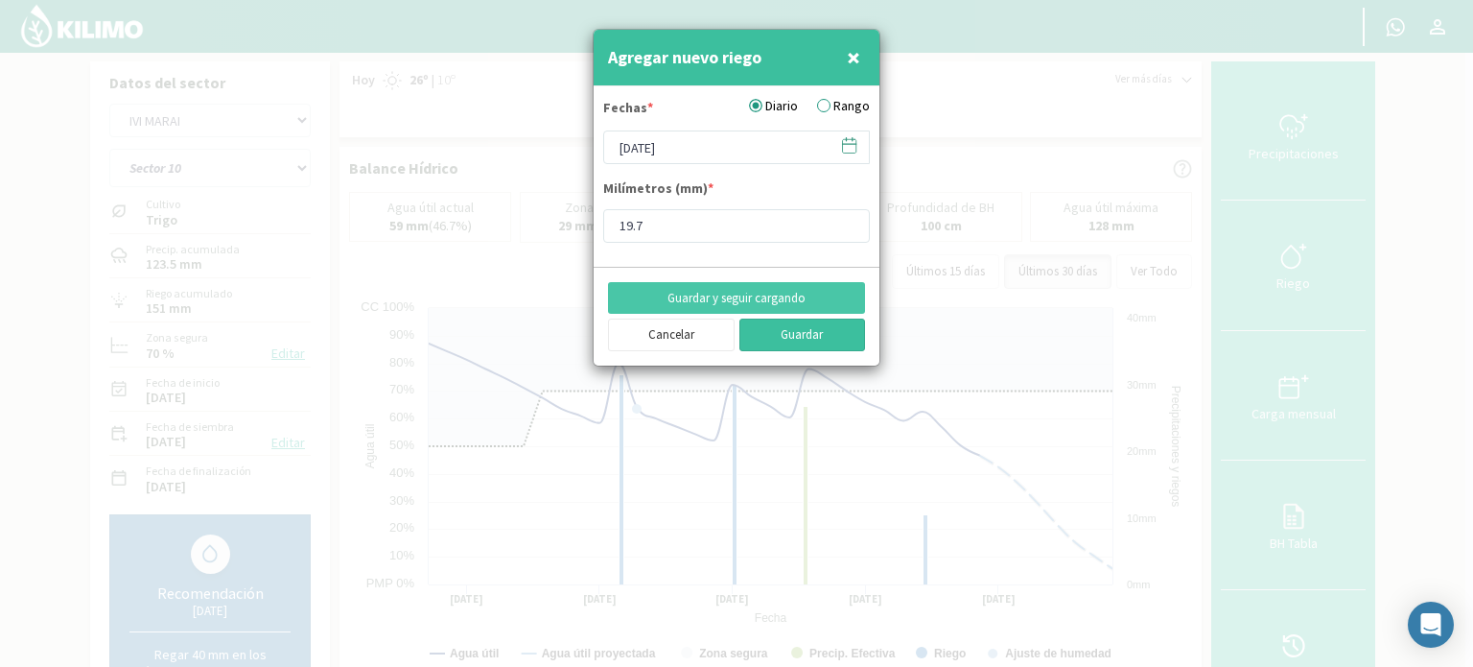
click at [772, 332] on button "Guardar" at bounding box center [803, 334] width 127 height 33
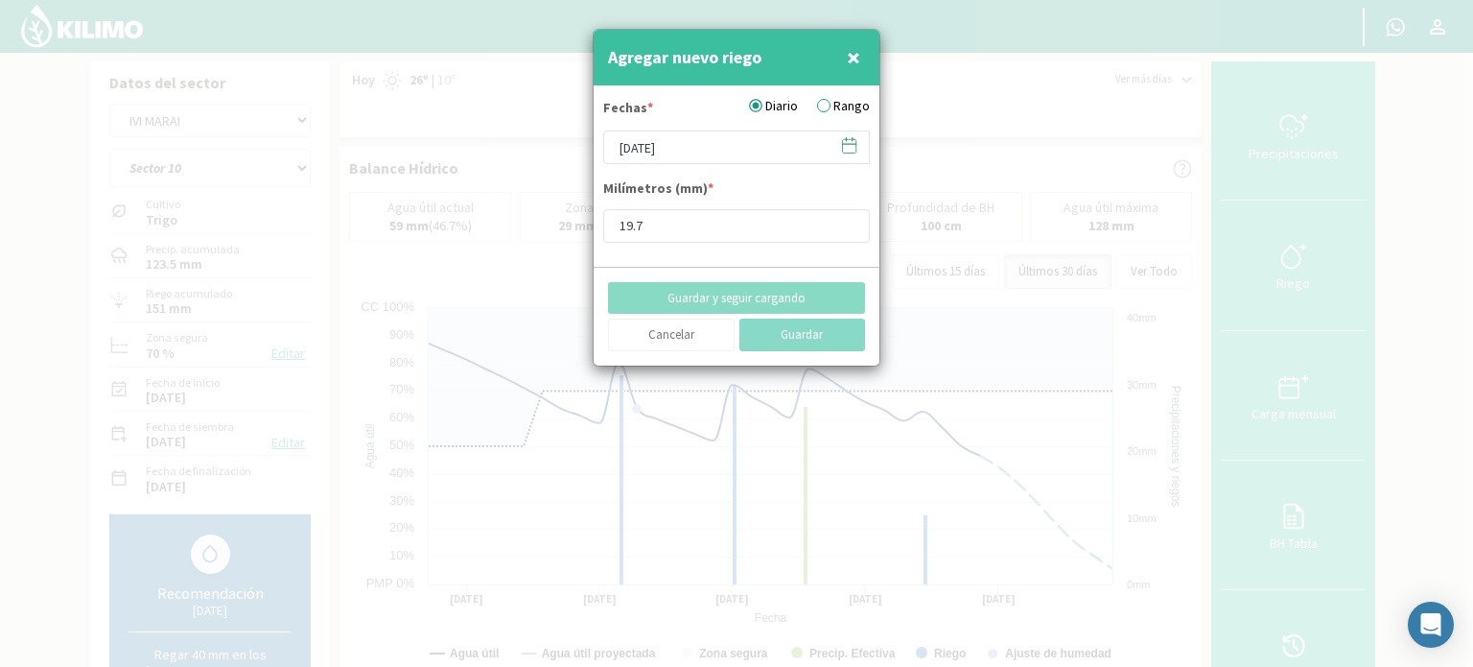
type input "[DATE]"
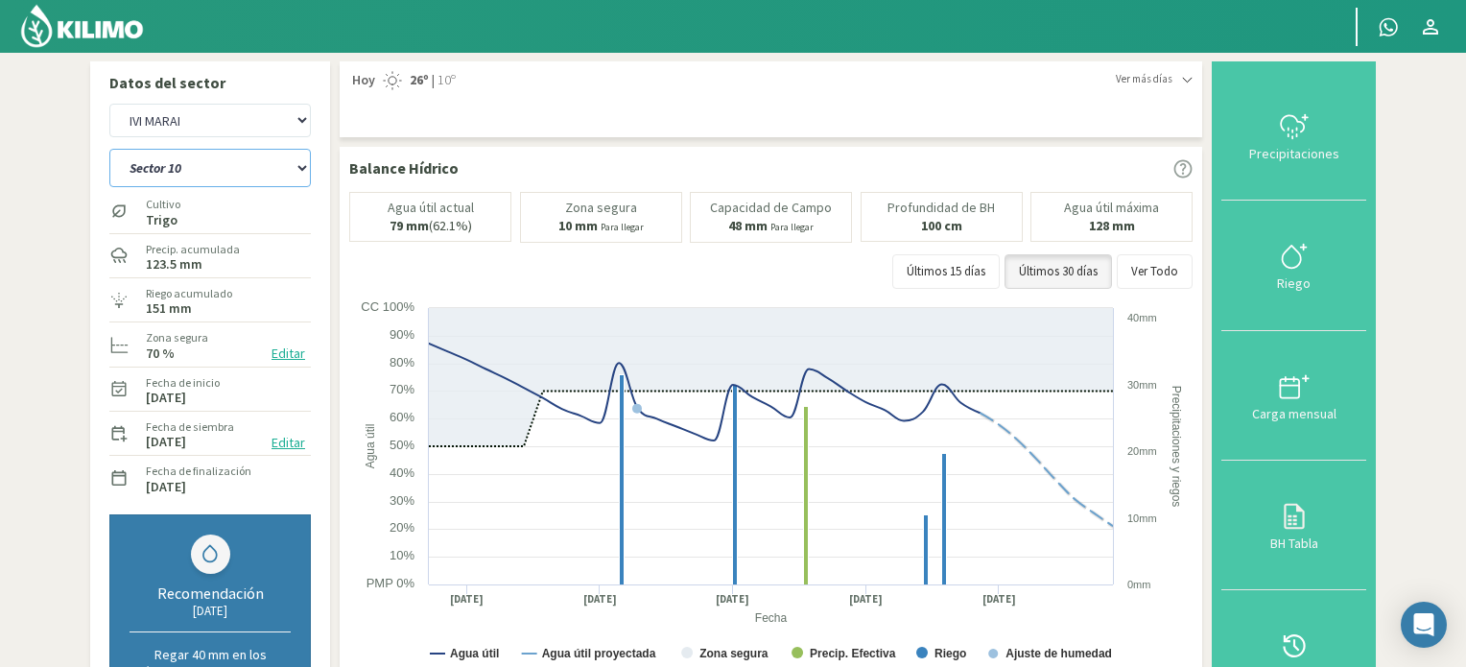
click at [301, 168] on select "Sector 10 Sector 11 Sector 12 Sector 13 Sector 14 Sector 5 Sector 6 Sector 7 Se…" at bounding box center [209, 168] width 201 height 38
click at [109, 149] on select "Sector 10 Sector 11 Sector 12 Sector 13 Sector 14 Sector 5 Sector 6 Sector 7 Se…" at bounding box center [209, 168] width 201 height 38
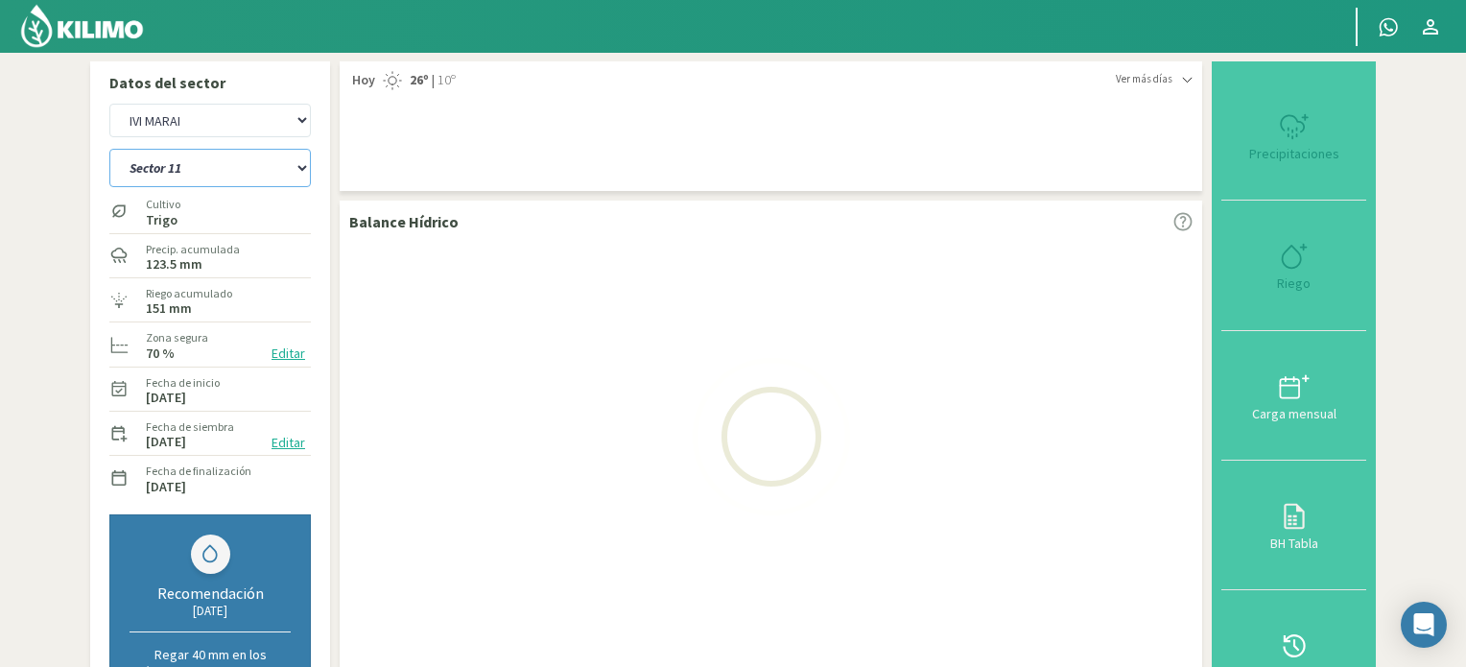
select select "60: Object"
select select "21: Object"
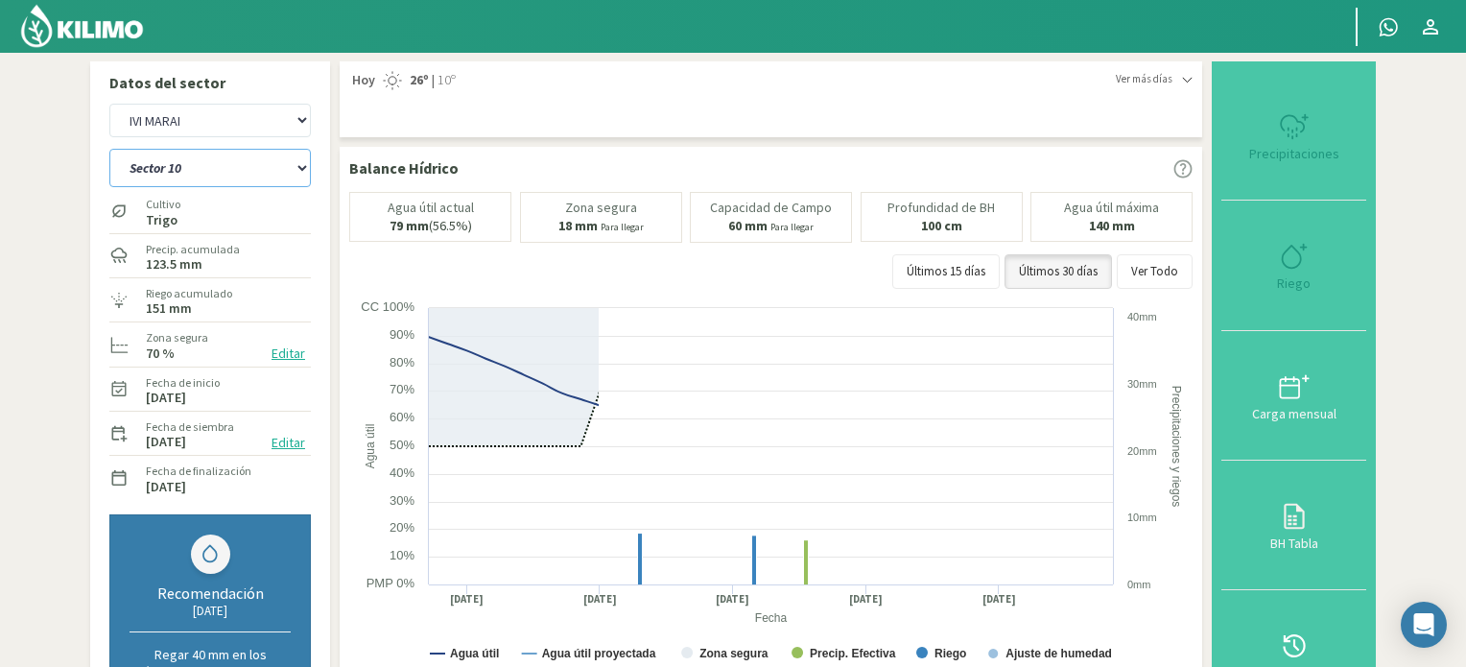
select select "71: Object"
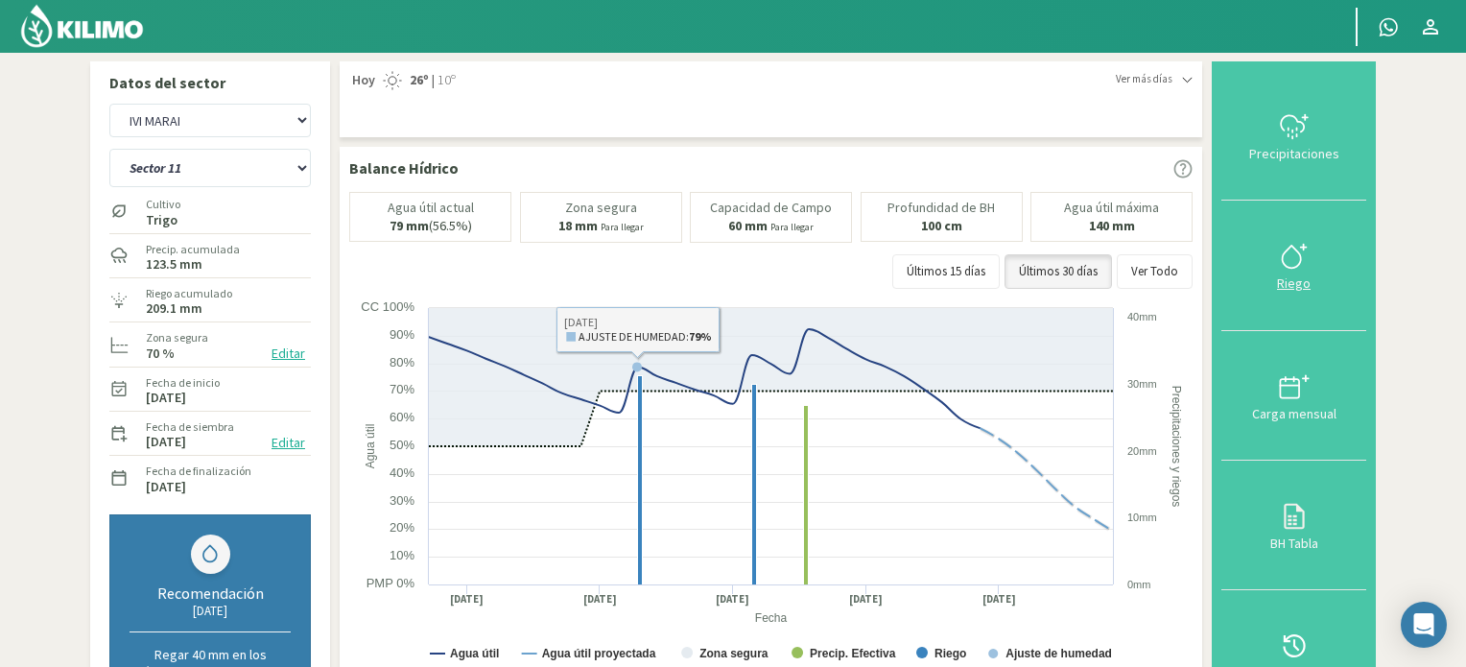
click at [1293, 258] on icon at bounding box center [1294, 256] width 31 height 31
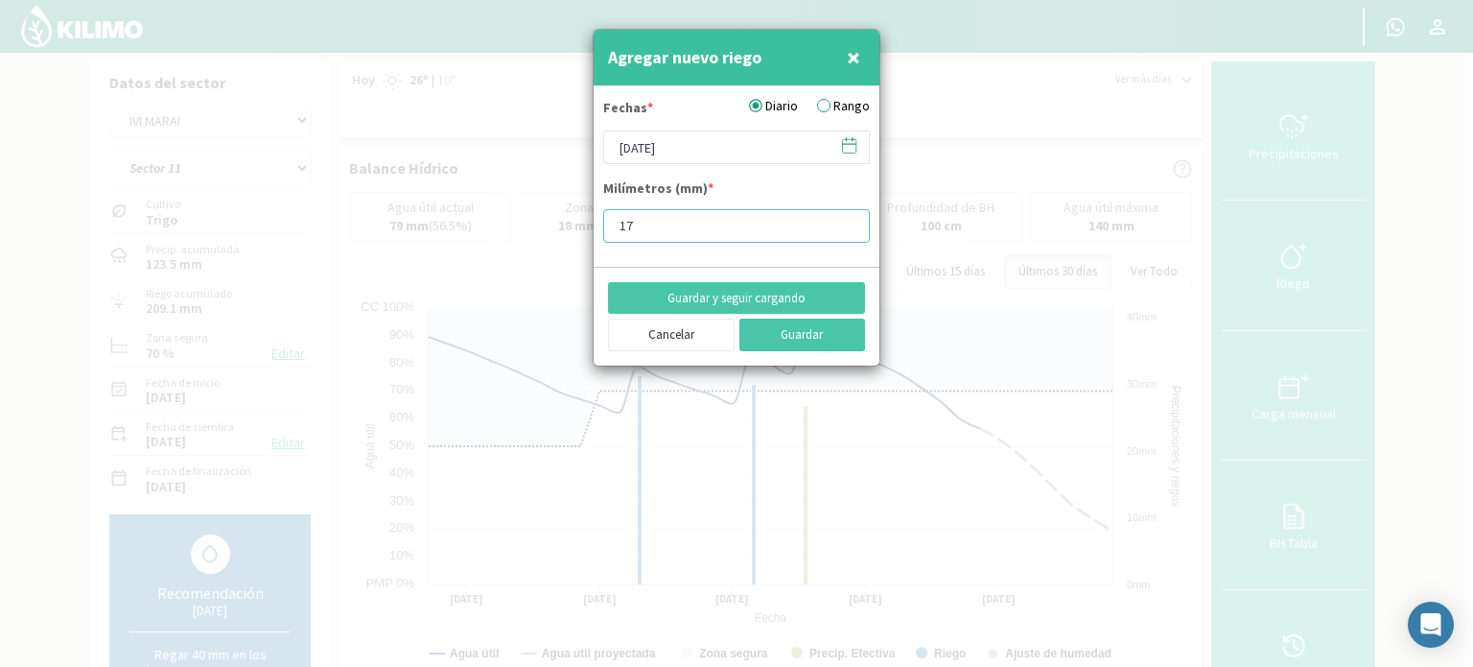
click at [843, 226] on input "17" at bounding box center [736, 226] width 267 height 34
click at [843, 226] on input "16" at bounding box center [736, 226] width 267 height 34
click at [843, 226] on input "15" at bounding box center [736, 226] width 267 height 34
click at [843, 226] on input "14" at bounding box center [736, 226] width 267 height 34
click at [843, 226] on input "13" at bounding box center [736, 226] width 267 height 34
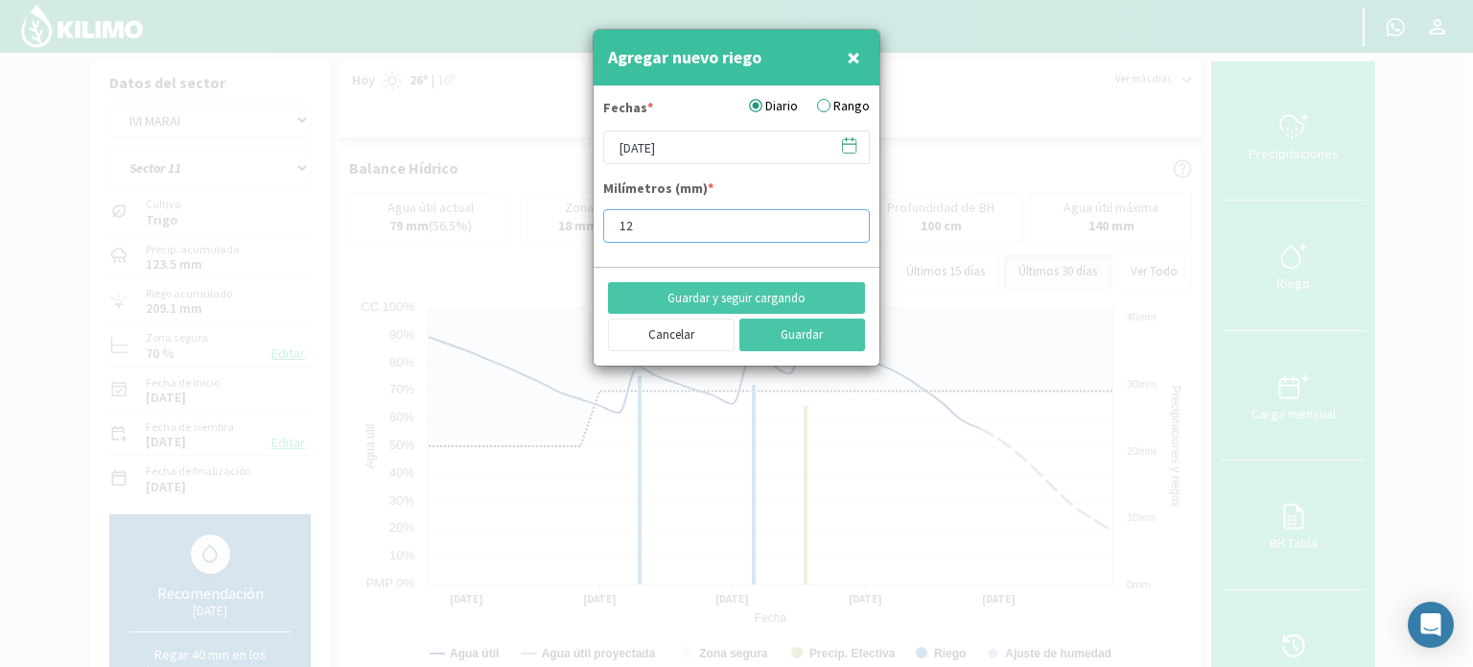
click at [843, 226] on input "12" at bounding box center [736, 226] width 267 height 34
type input "11"
click at [844, 226] on input "11" at bounding box center [736, 226] width 267 height 34
type input "11.8"
click at [854, 146] on icon at bounding box center [849, 145] width 18 height 18
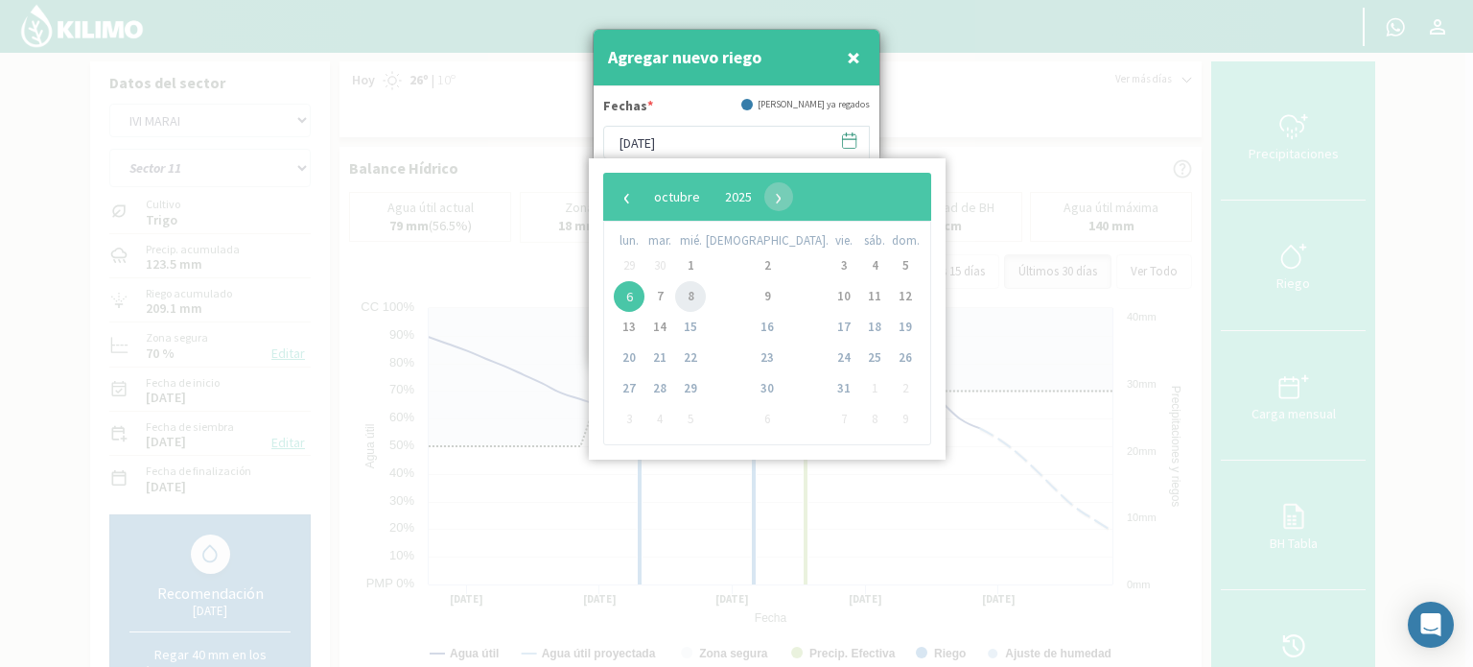
click at [698, 298] on span "8" at bounding box center [690, 296] width 31 height 31
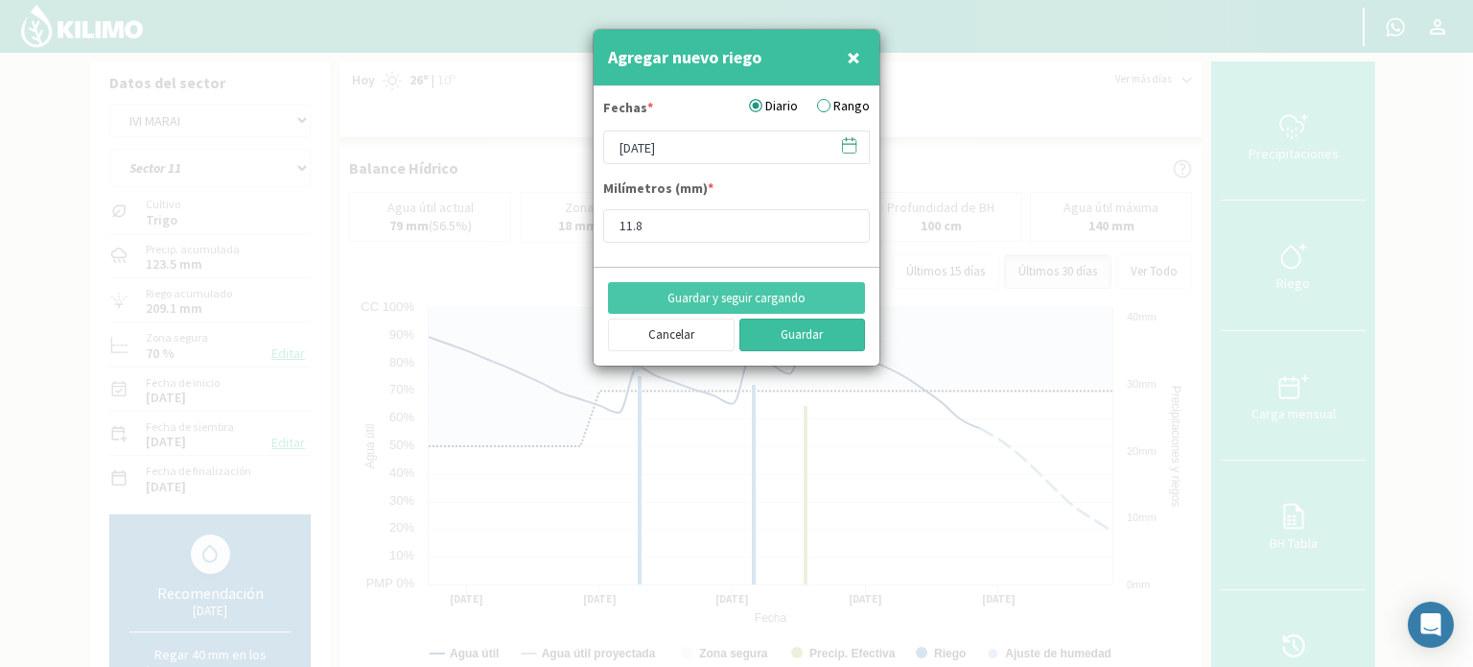
click at [798, 340] on button "Guardar" at bounding box center [803, 334] width 127 height 33
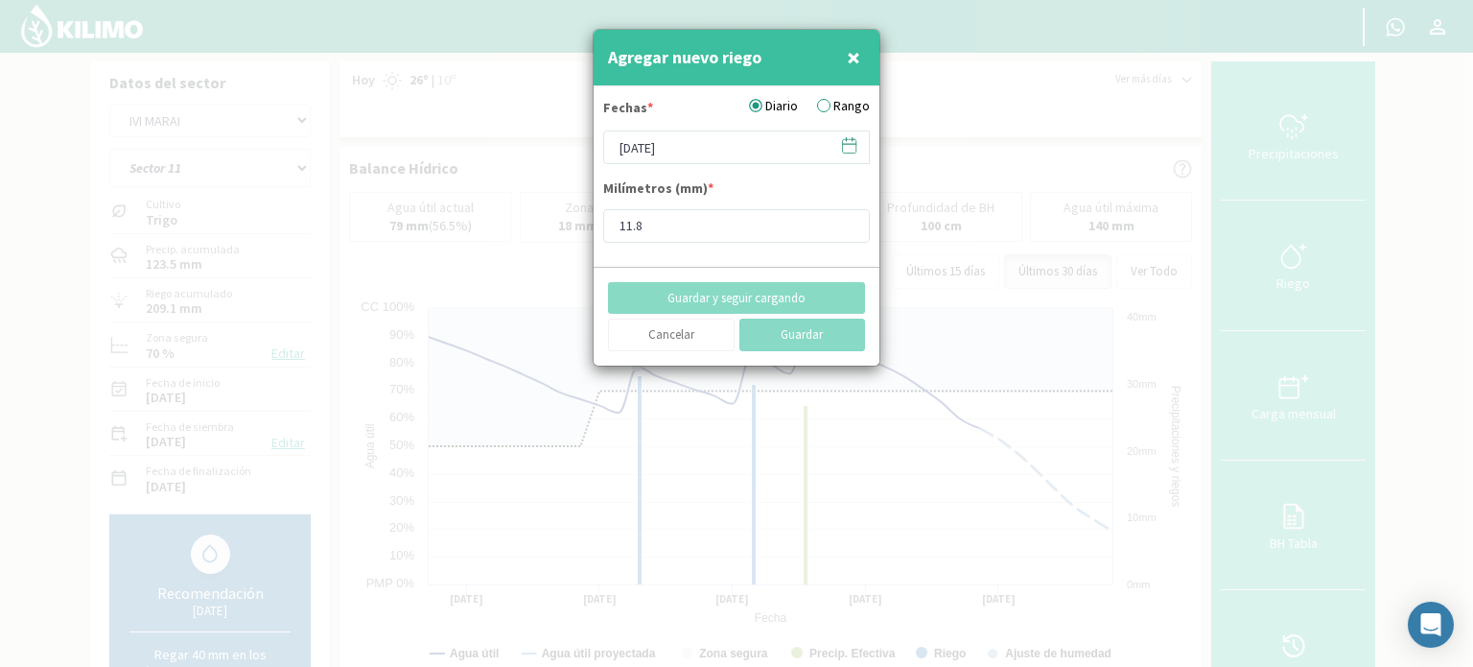
type input "[DATE]"
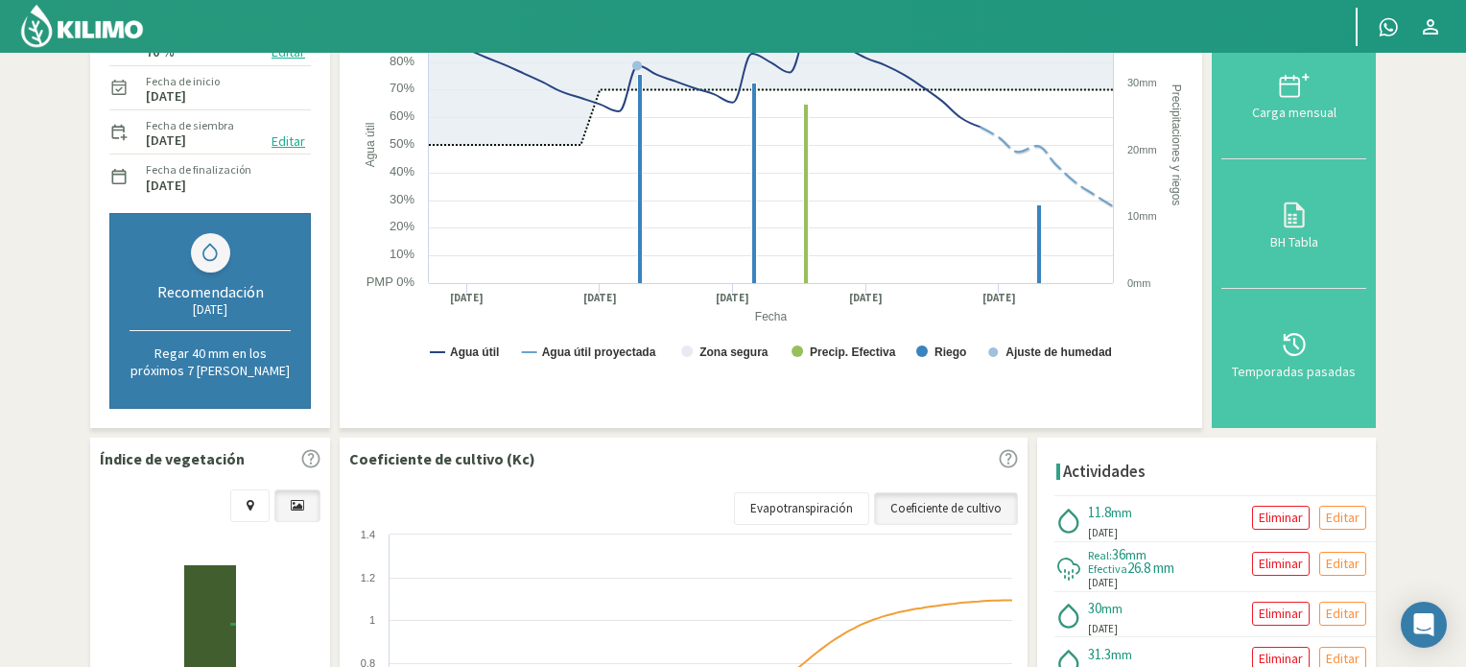
scroll to position [384, 0]
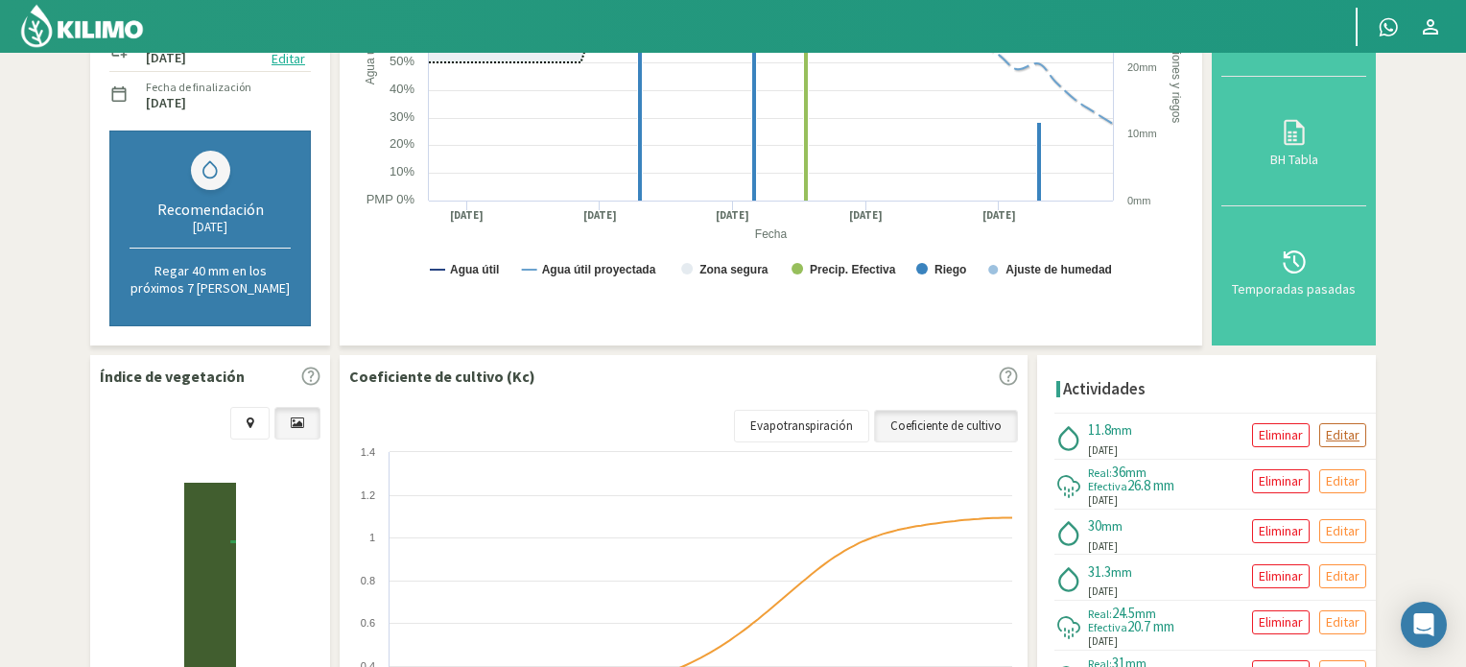
click at [1333, 426] on p "Editar" at bounding box center [1343, 435] width 34 height 22
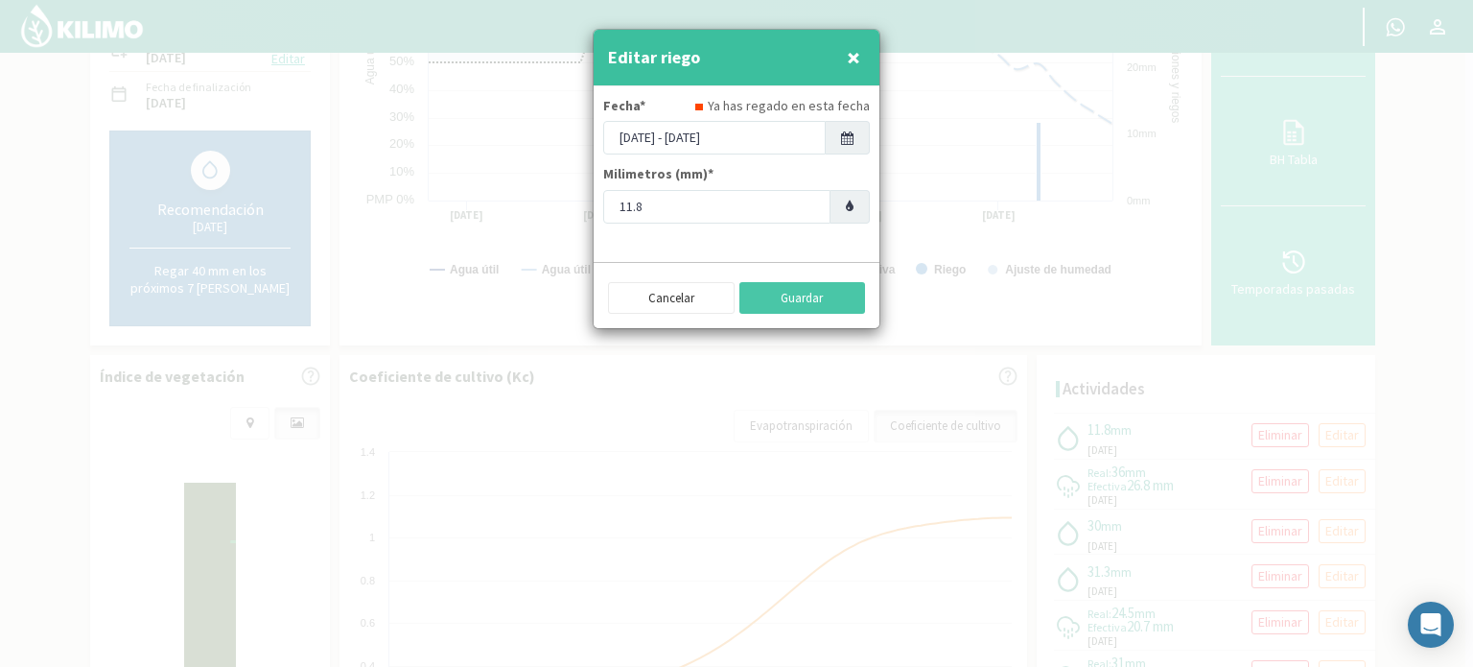
click at [849, 133] on icon at bounding box center [847, 137] width 12 height 13
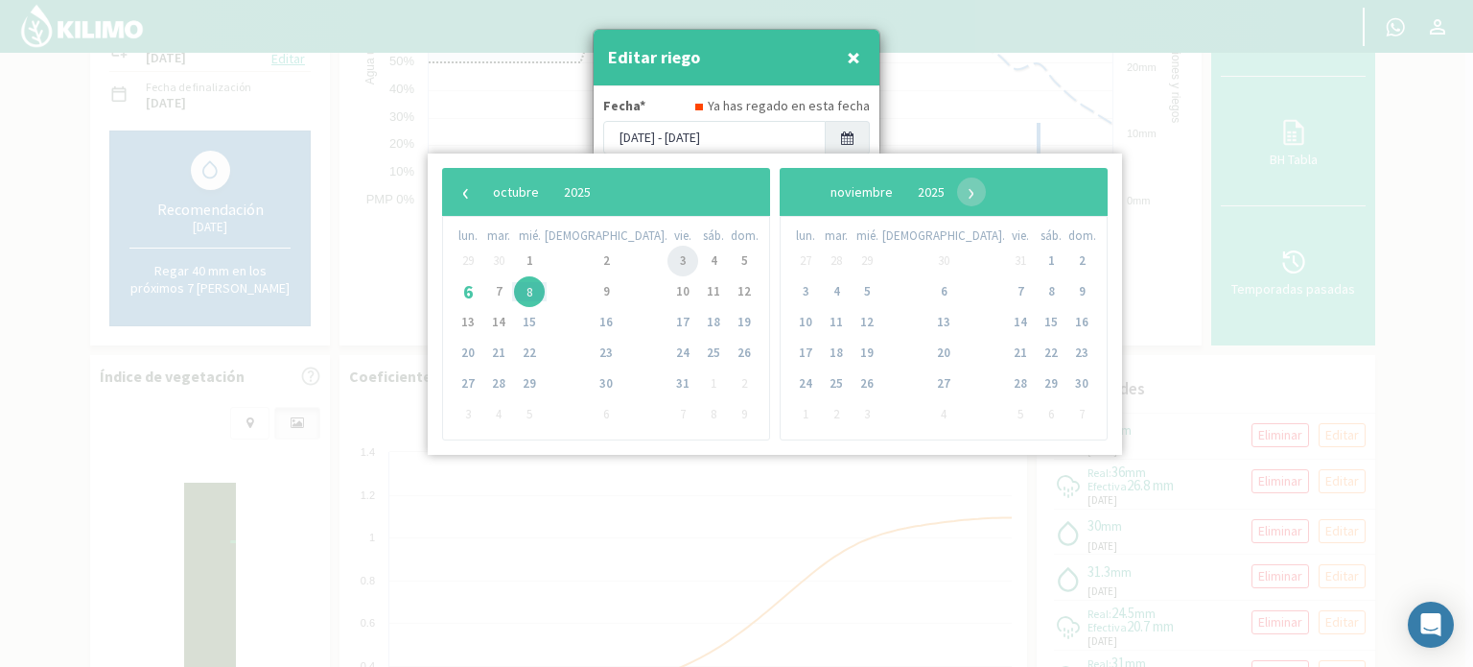
click at [668, 264] on span "3" at bounding box center [683, 261] width 31 height 31
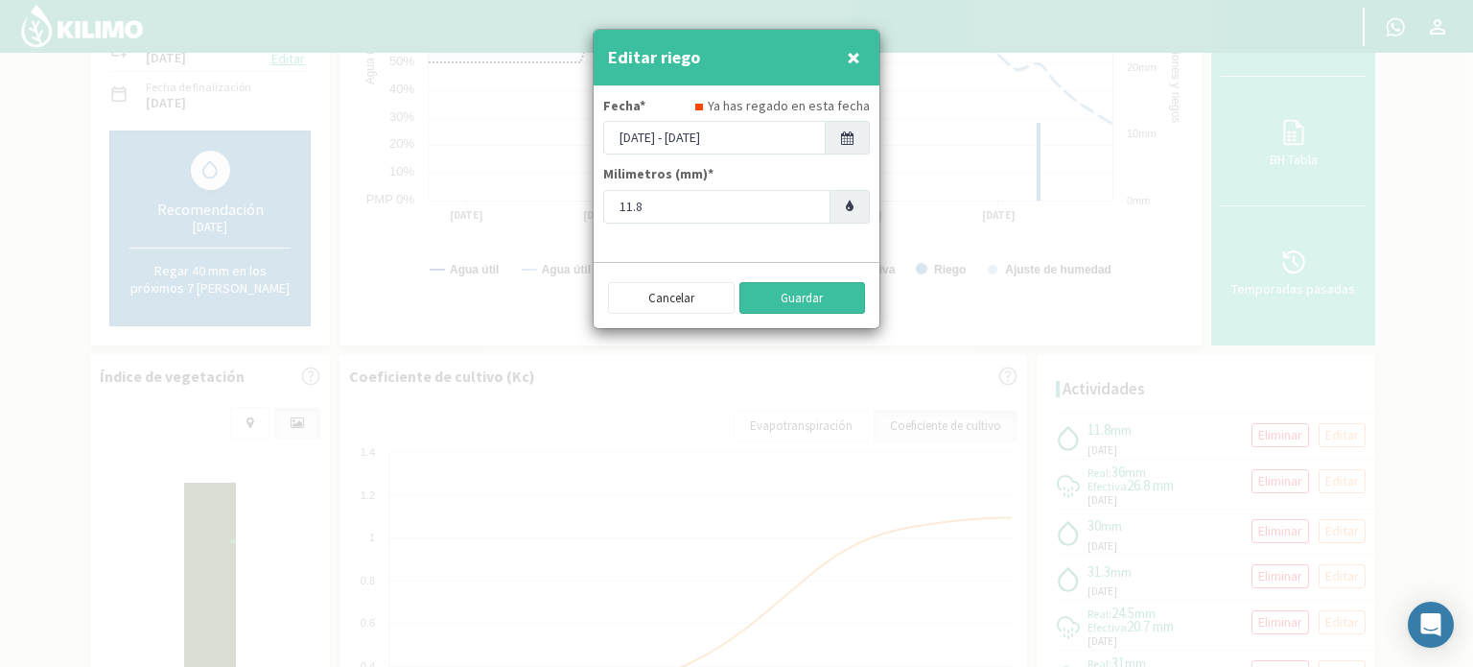
click at [792, 290] on button "Guardar" at bounding box center [803, 298] width 127 height 33
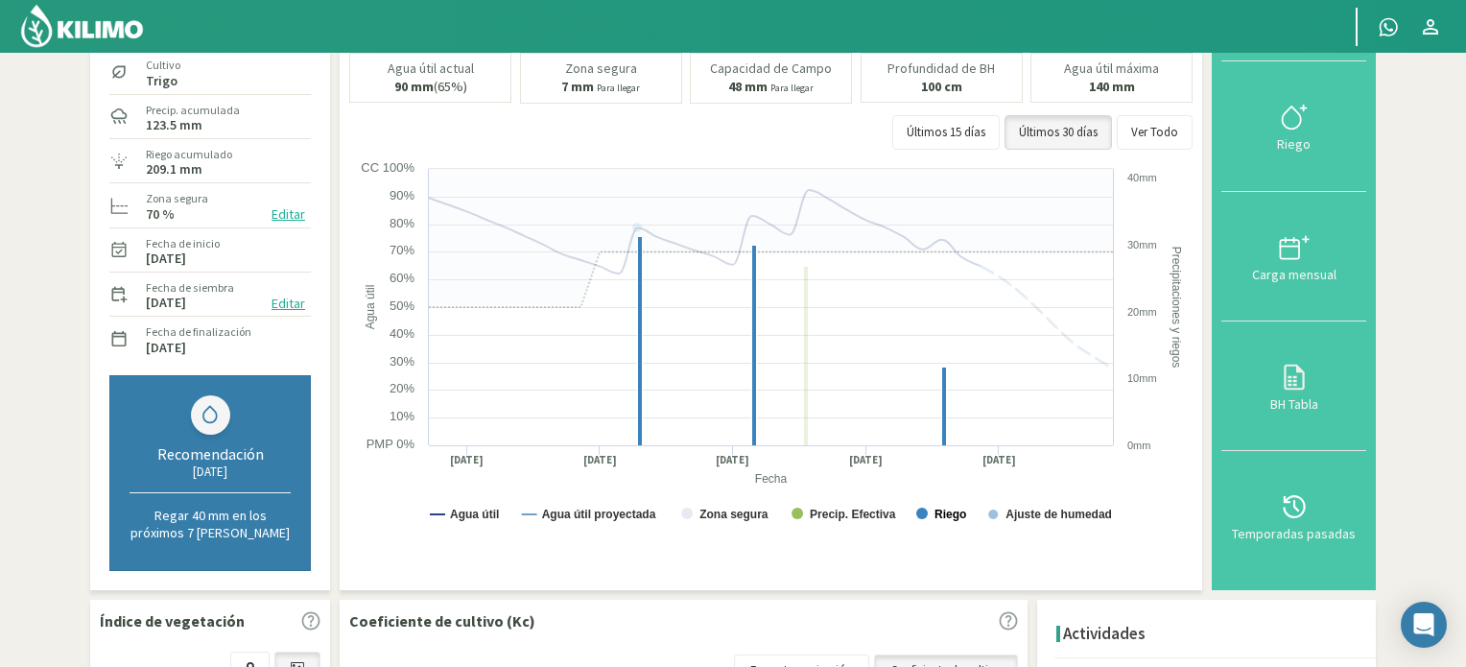
scroll to position [96, 0]
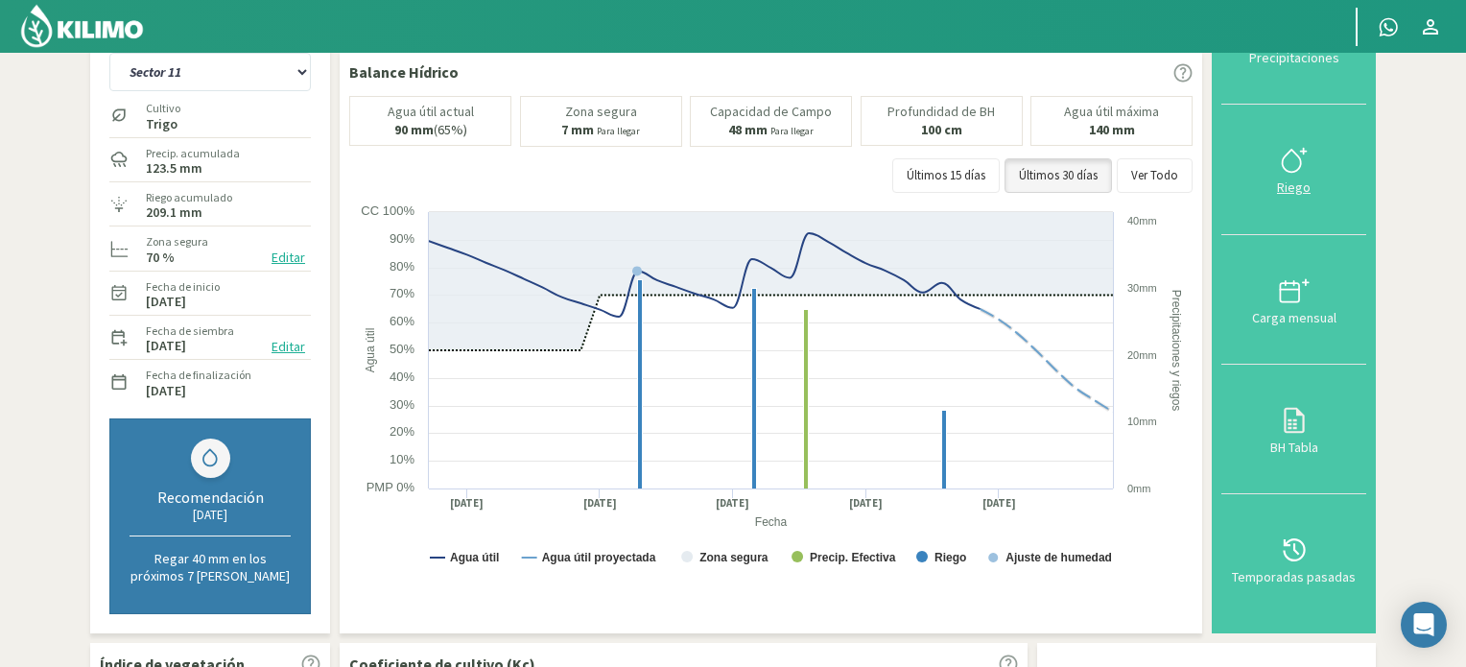
click at [1290, 165] on icon at bounding box center [1294, 160] width 31 height 31
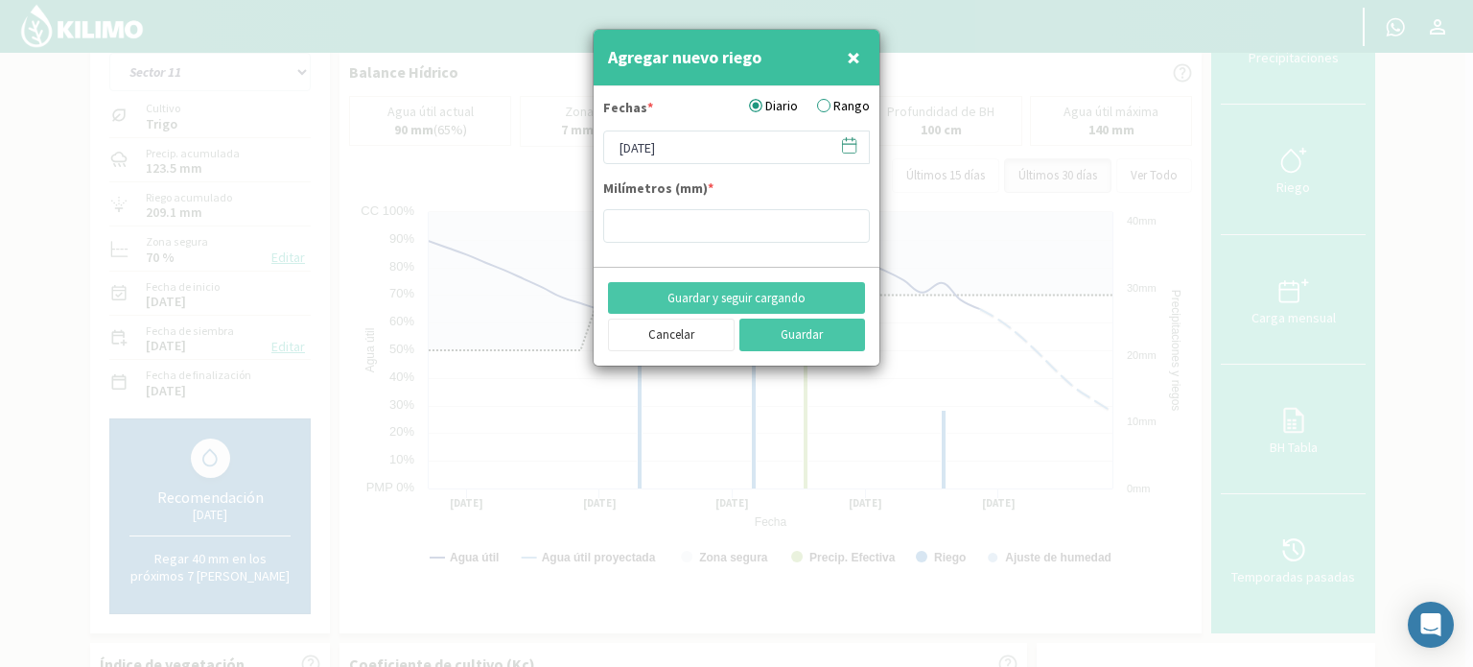
type input "11.8"
click at [854, 144] on icon at bounding box center [849, 144] width 13 height 0
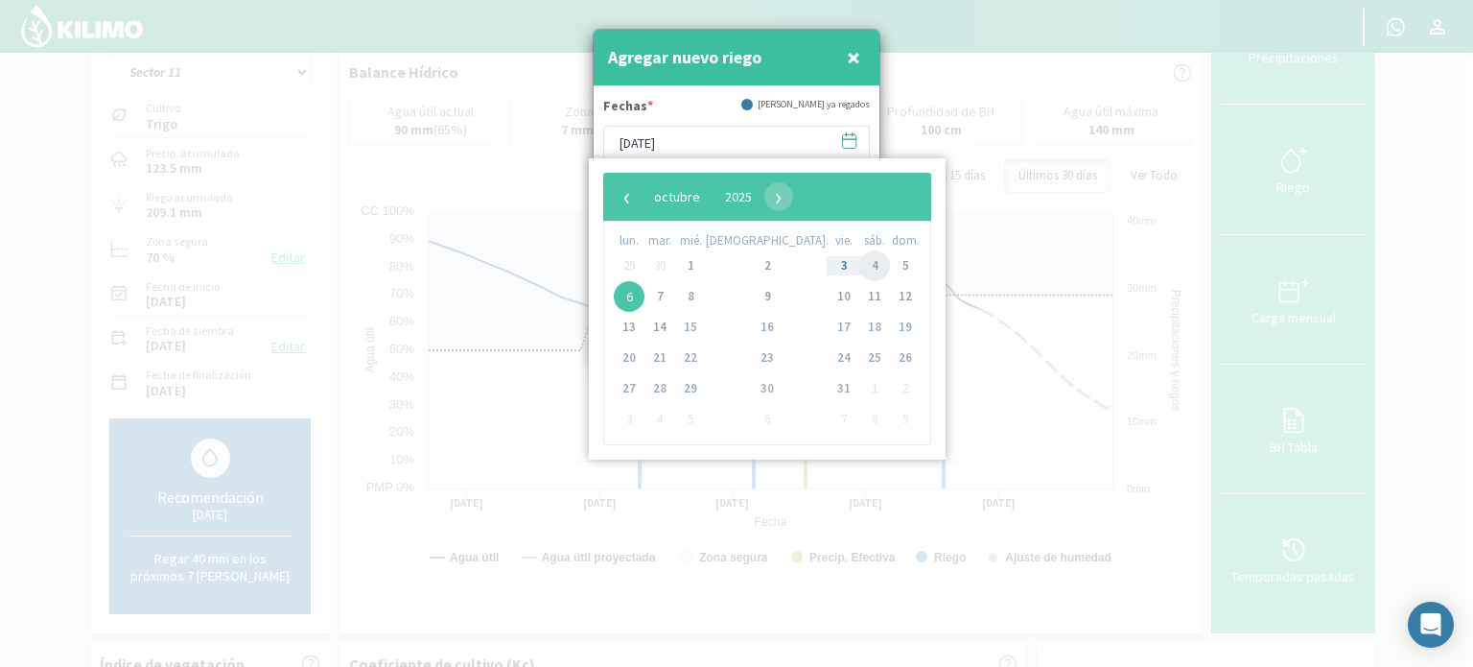
click at [859, 266] on span "4" at bounding box center [874, 265] width 31 height 31
type input "[DATE]"
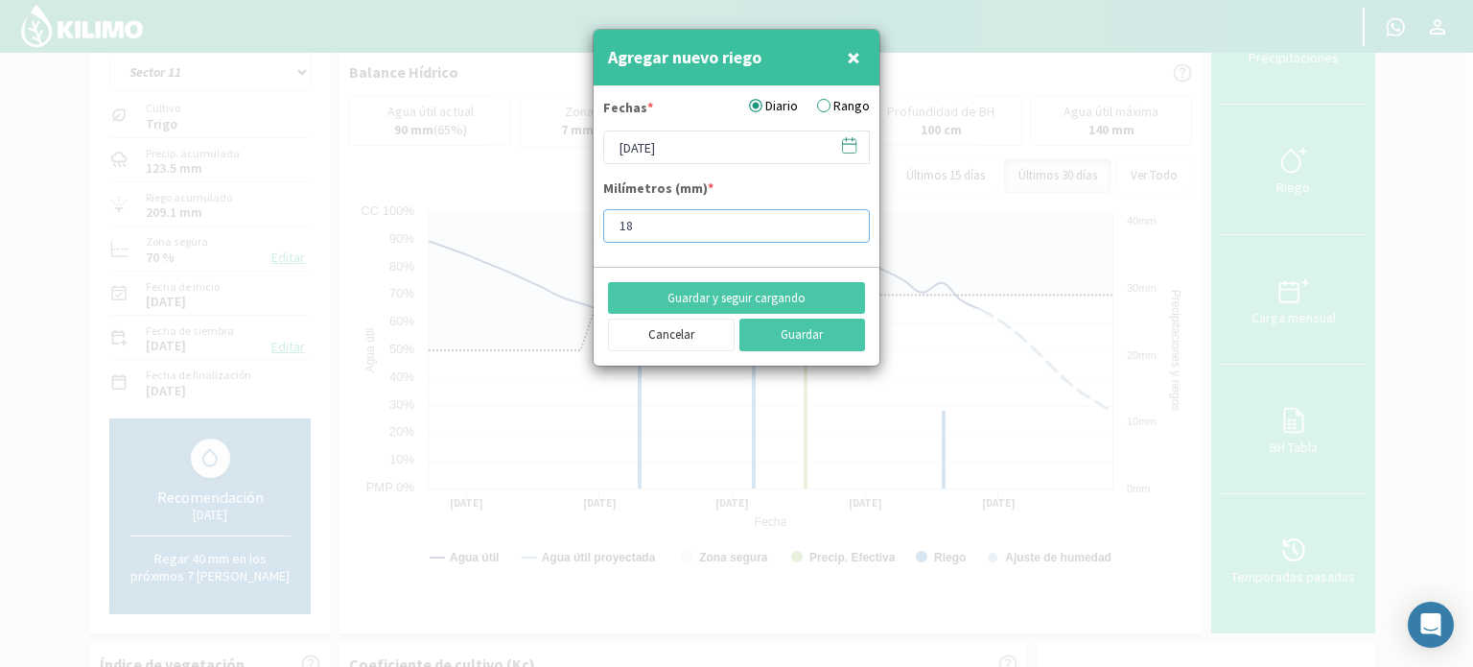
click at [847, 218] on input "18" at bounding box center [736, 226] width 267 height 34
type input "17"
click at [843, 228] on input "17" at bounding box center [736, 226] width 267 height 34
type input "17.7"
click at [825, 323] on button "Guardar" at bounding box center [803, 334] width 127 height 33
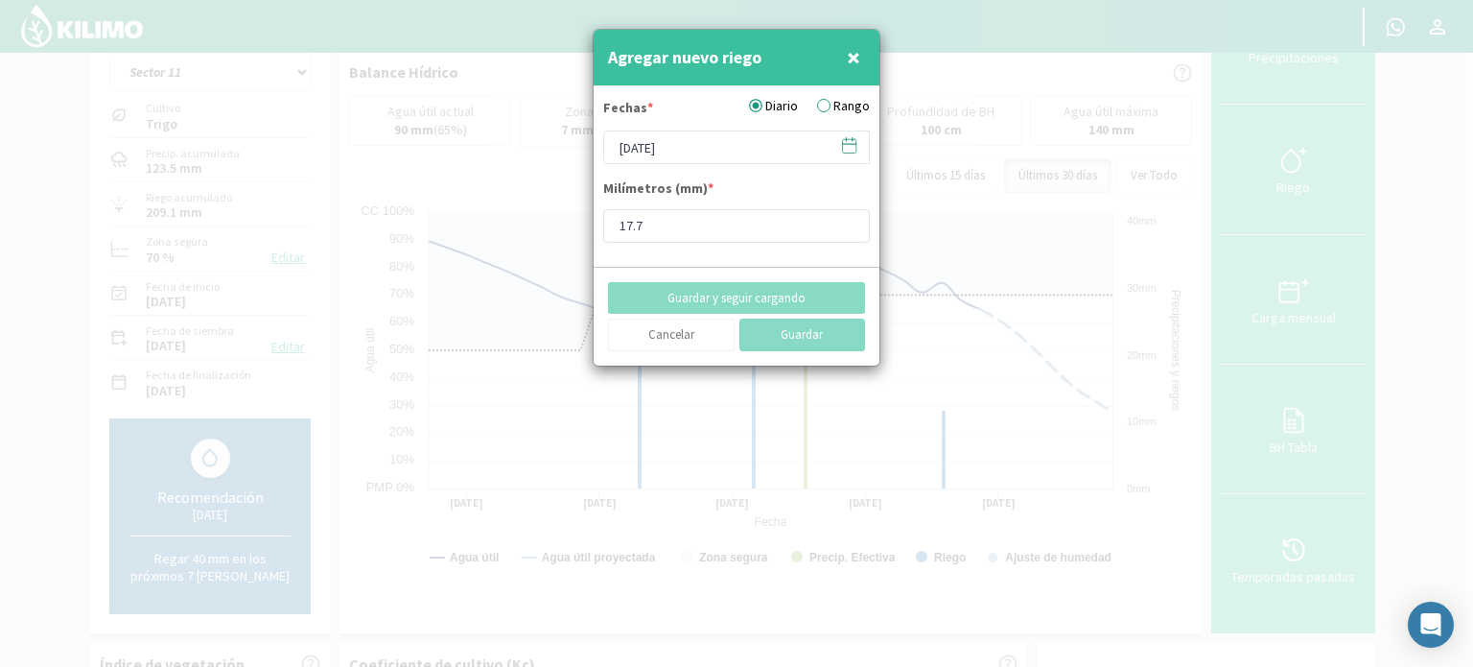
type input "[DATE]"
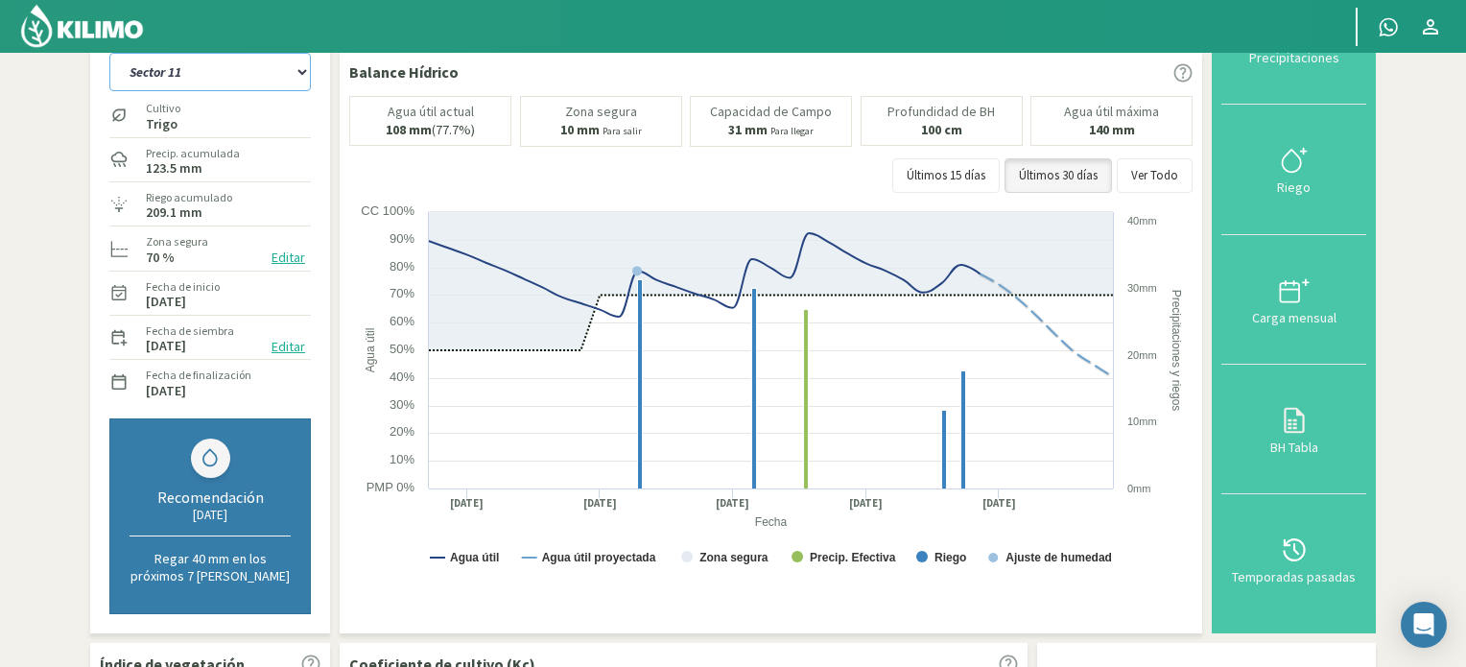
click at [301, 73] on select "Sector 10 Sector 11 Sector 12 Sector 13 Sector 14 Sector 5 Sector 6 Sector 7 Se…" at bounding box center [209, 72] width 201 height 38
select select "72: Object"
click at [109, 53] on select "Sector 10 Sector 11 Sector 12 Sector 13 Sector 14 Sector 5 Sector 6 Sector 7 Se…" at bounding box center [209, 72] width 201 height 38
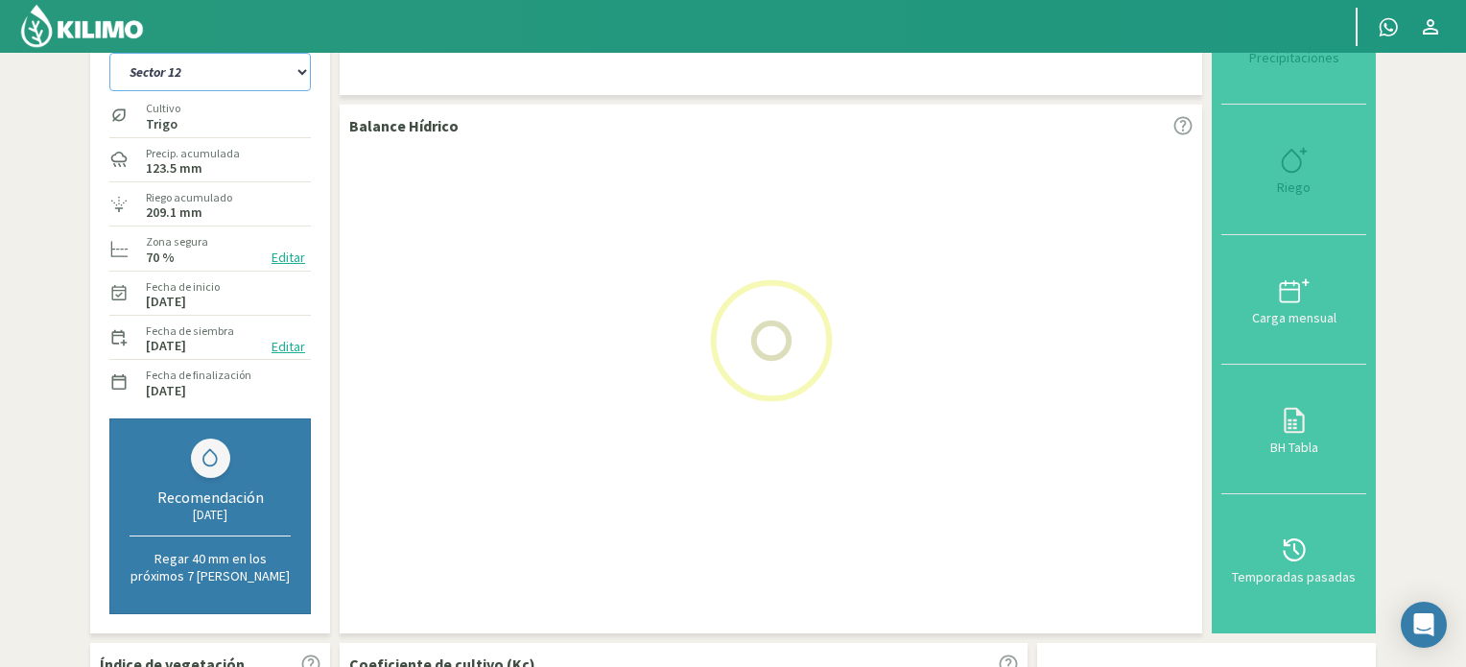
select select "24: Object"
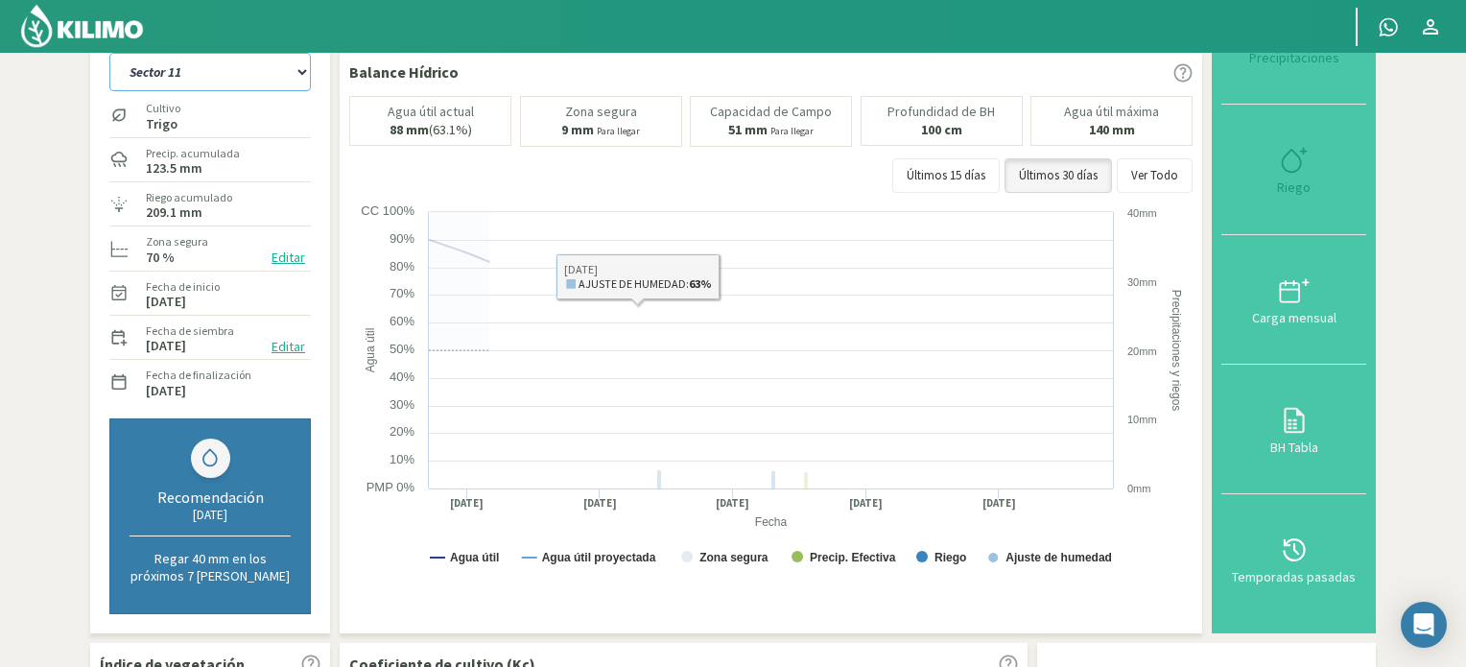
select select "82: Object"
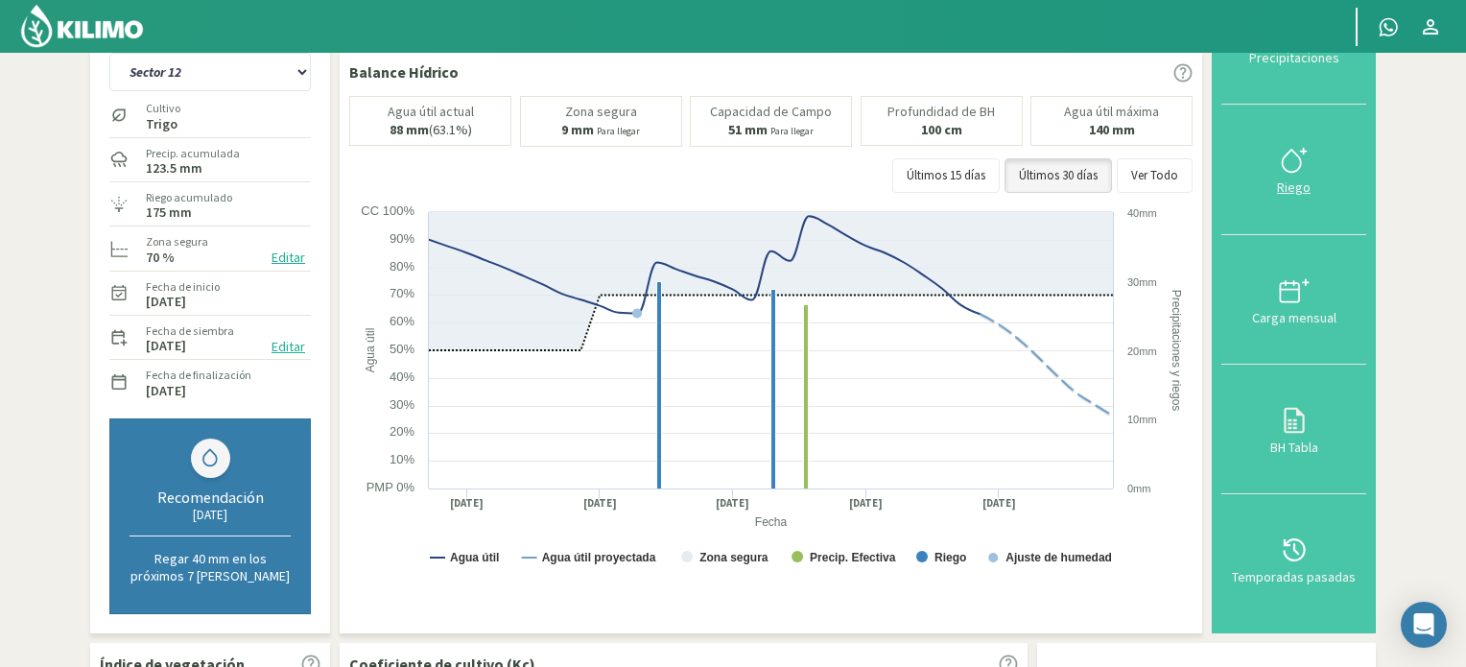
click at [1297, 156] on icon at bounding box center [1294, 160] width 31 height 31
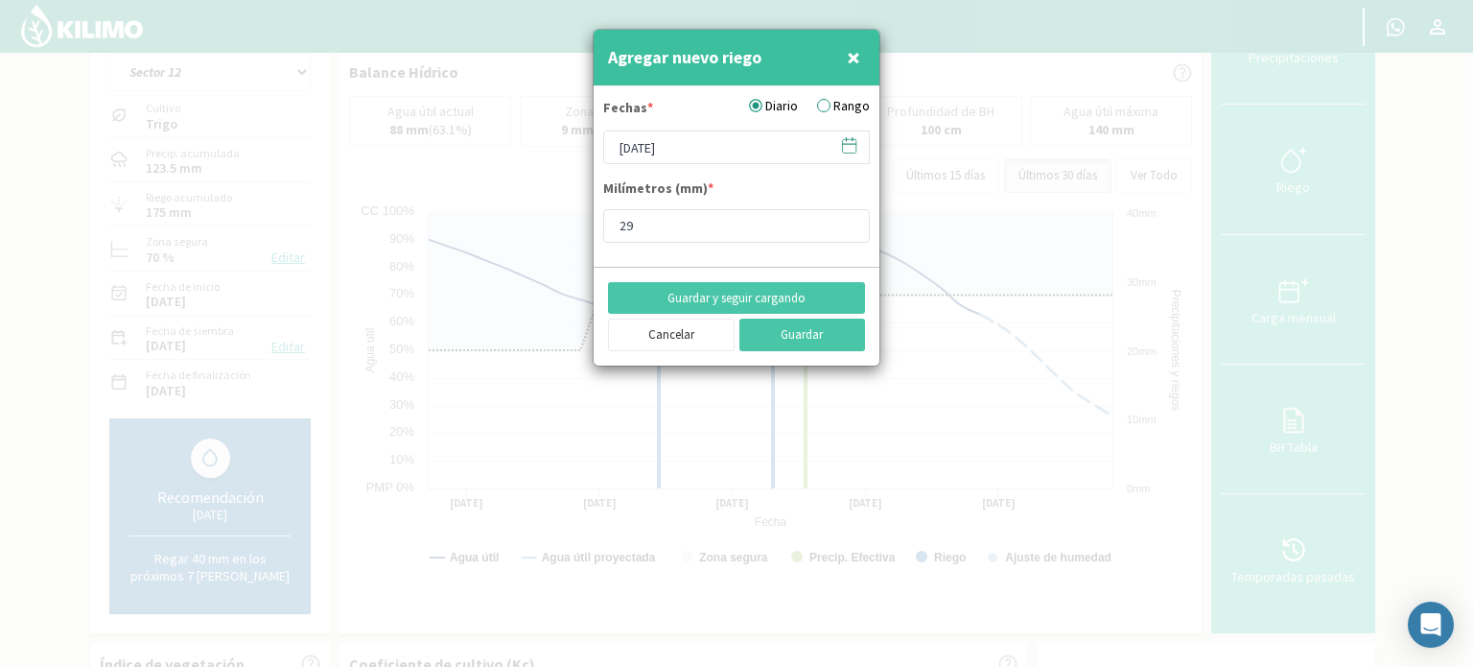
click at [846, 144] on icon at bounding box center [849, 144] width 13 height 0
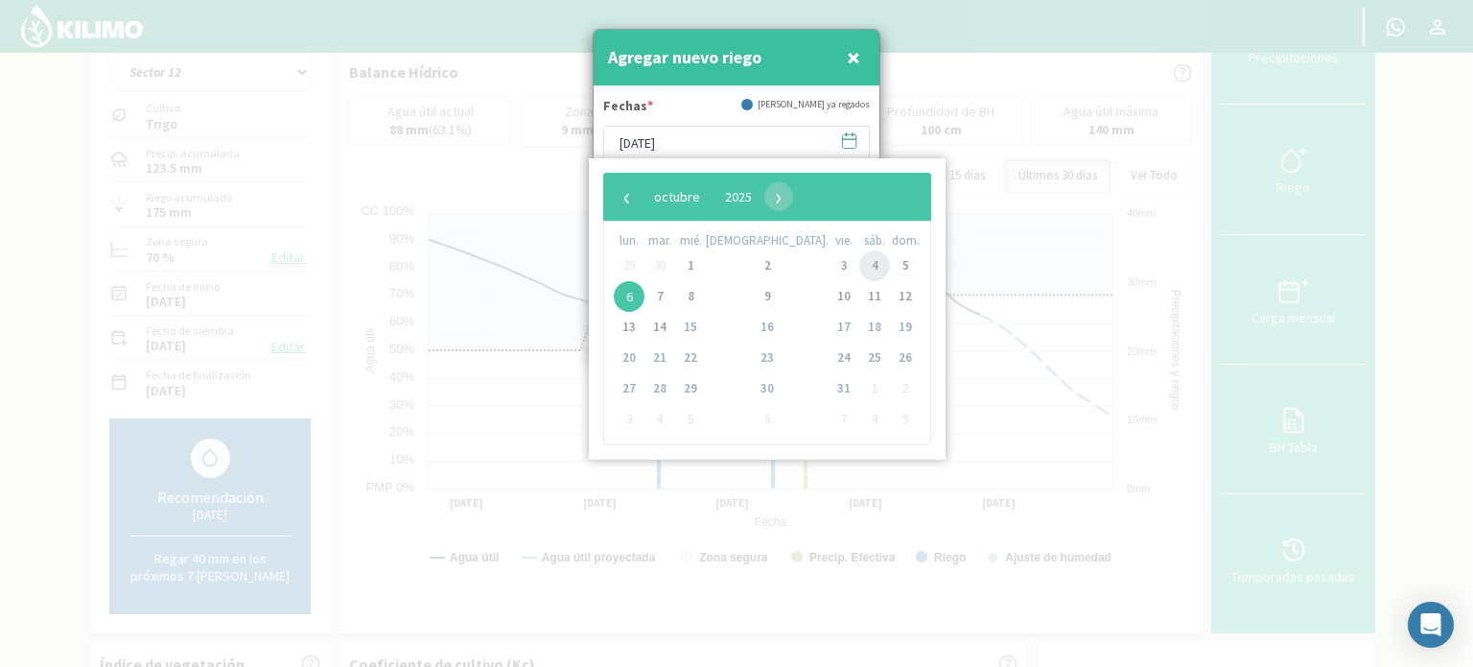
click at [859, 264] on span "4" at bounding box center [874, 265] width 31 height 31
type input "[DATE]"
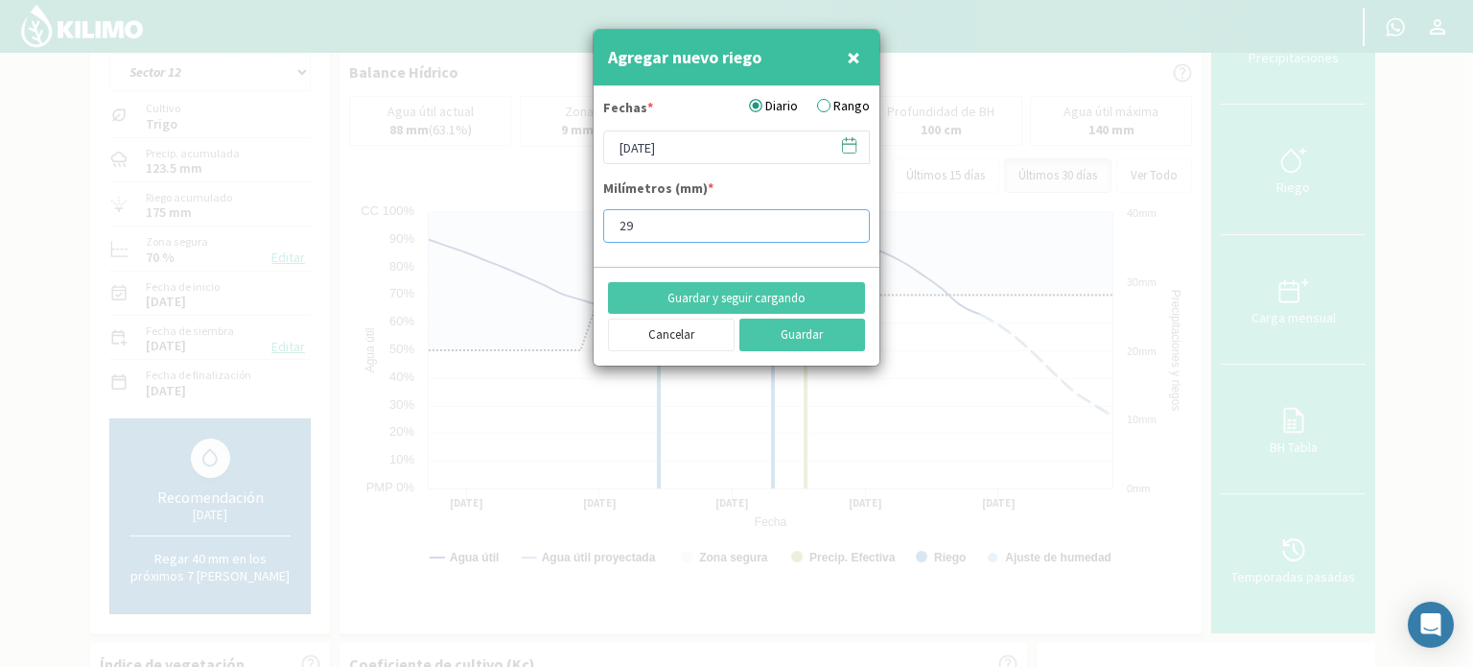
drag, startPoint x: 671, startPoint y: 226, endPoint x: 535, endPoint y: 218, distance: 136.5
click at [535, 218] on div "Agregar nuevo riego × Fechas * Diario Rango [DATE] Milímetros (mm) * 29 Guardar…" at bounding box center [736, 333] width 1473 height 667
type input "12"
type input "12.1"
click at [803, 332] on button "Guardar" at bounding box center [803, 334] width 127 height 33
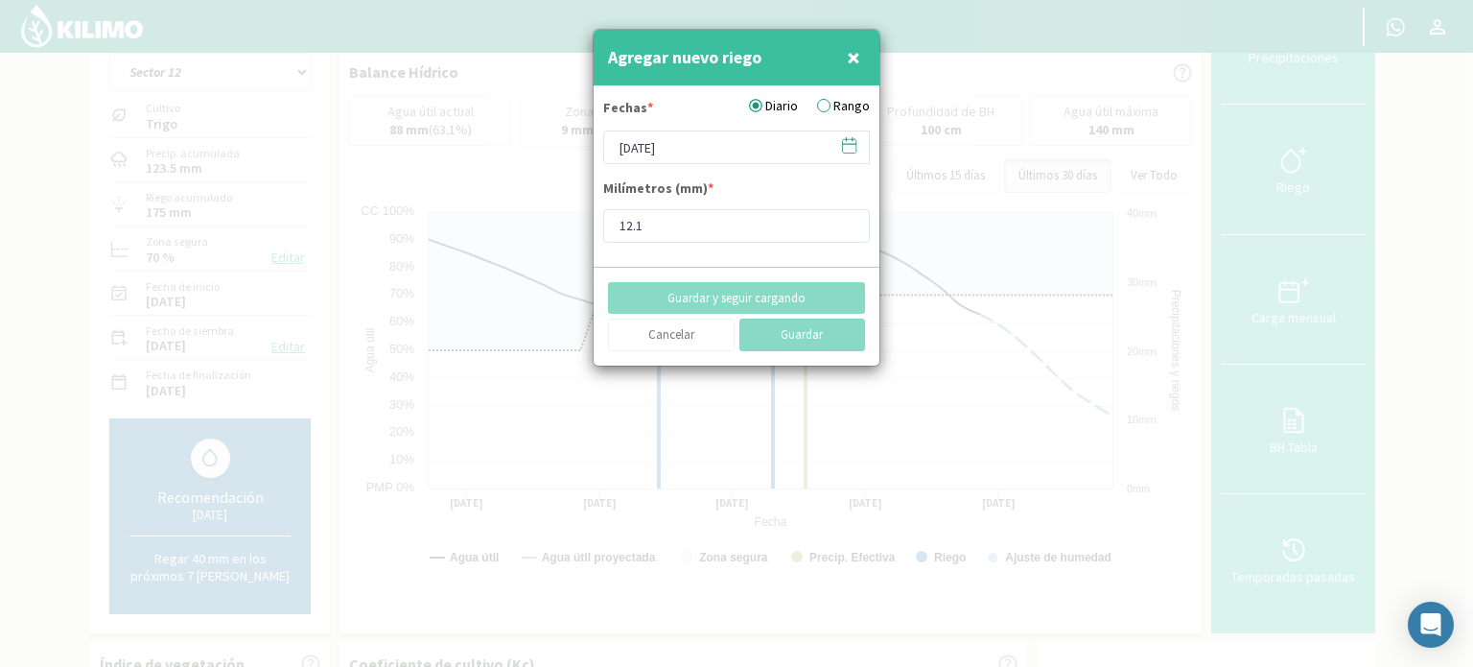
type input "[DATE]"
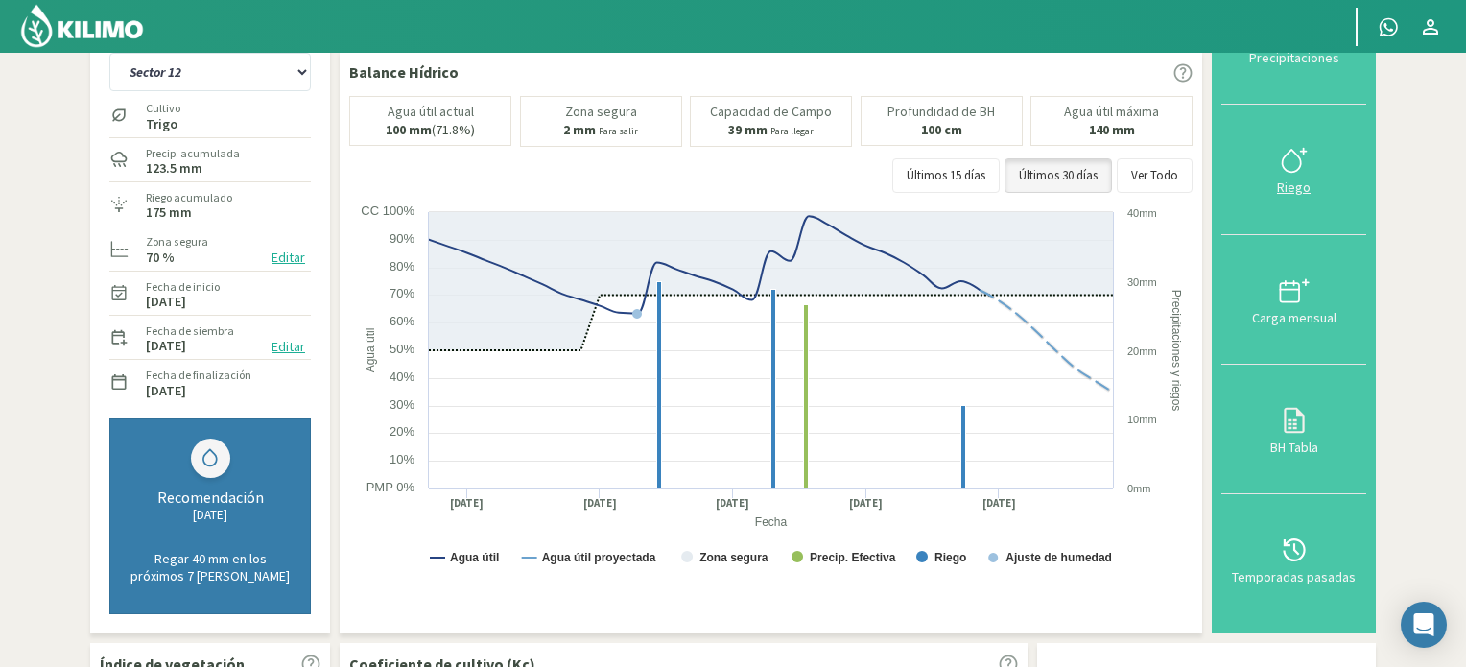
click at [1281, 149] on icon at bounding box center [1294, 160] width 31 height 31
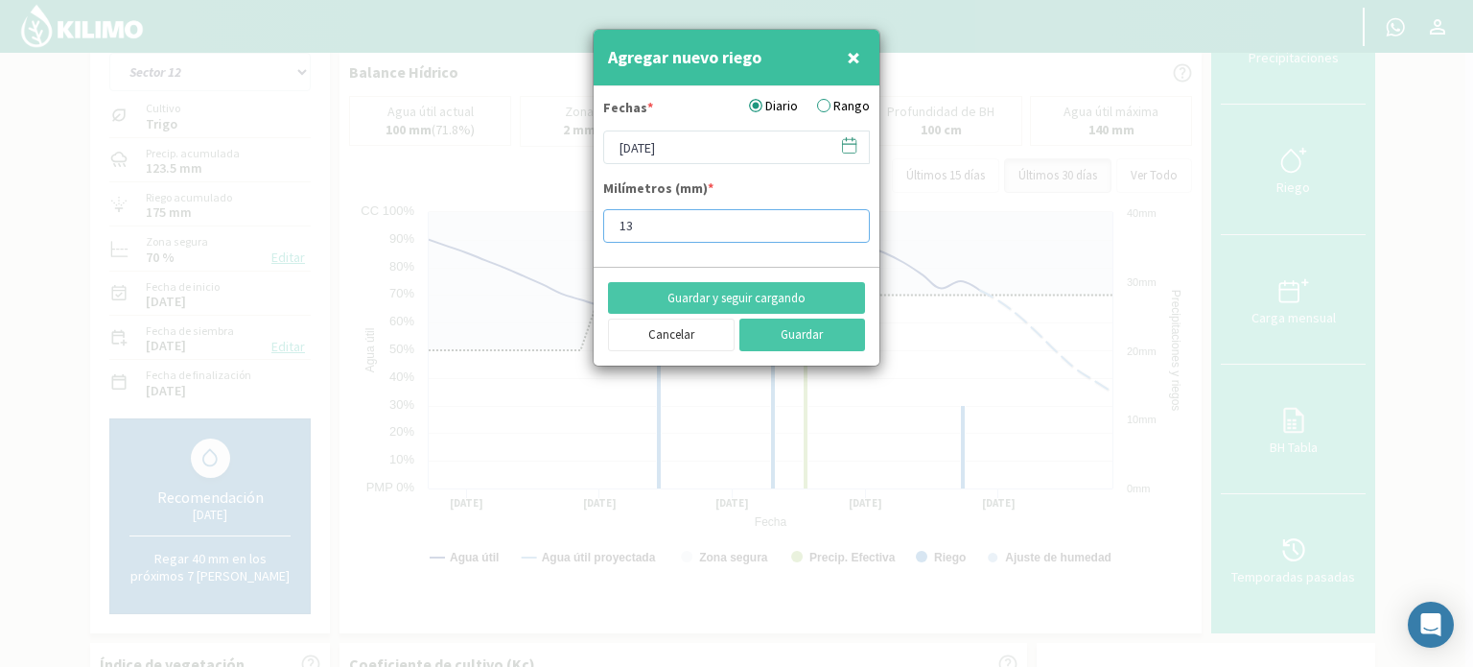
click at [850, 223] on input "13" at bounding box center [736, 226] width 267 height 34
type input "14"
click at [850, 223] on input "14" at bounding box center [736, 226] width 267 height 34
type input "14.5"
click at [846, 140] on icon at bounding box center [846, 139] width 0 height 3
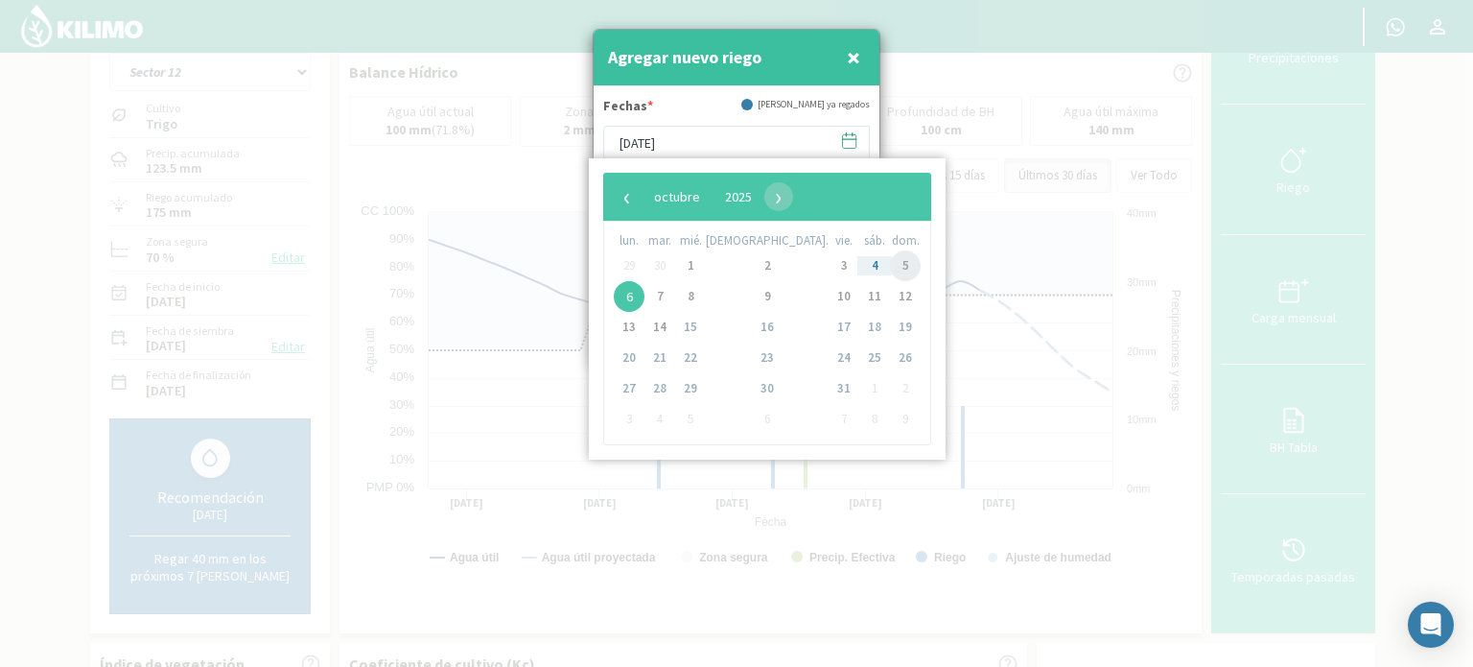
click at [890, 268] on span "5" at bounding box center [905, 265] width 31 height 31
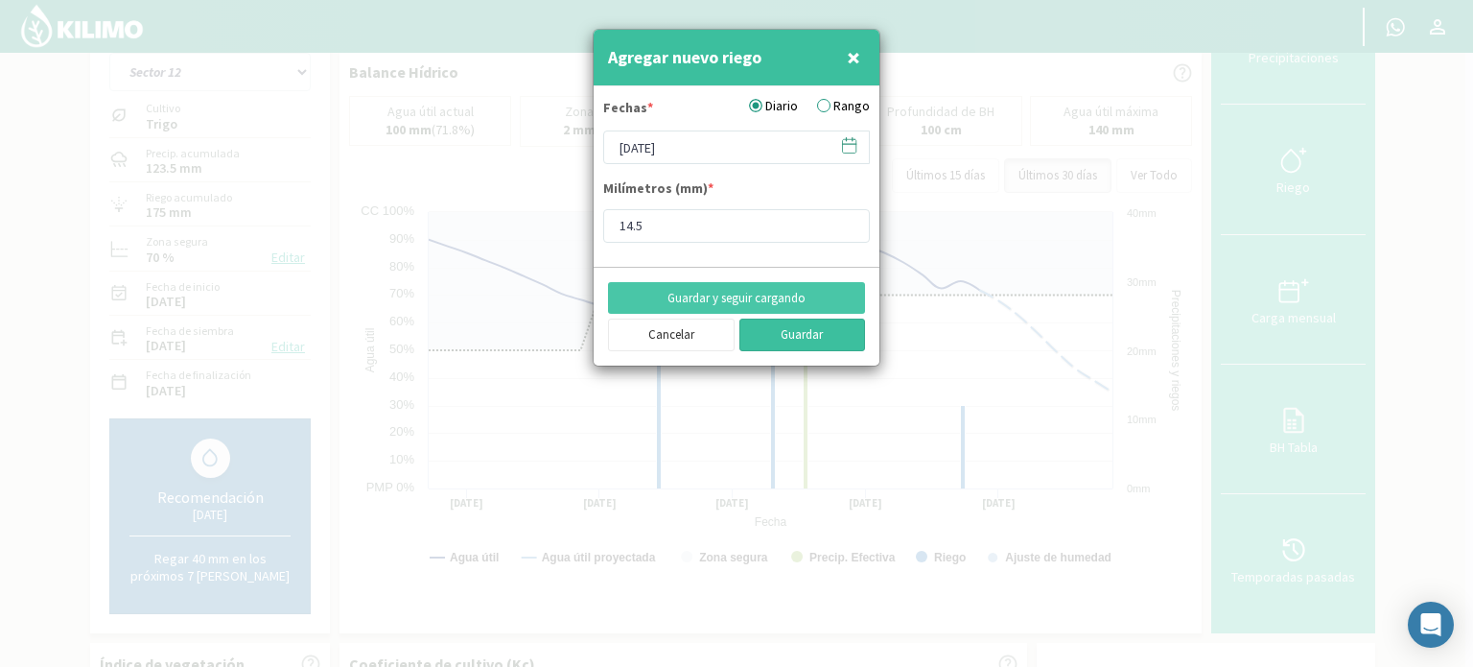
click at [785, 337] on button "Guardar" at bounding box center [803, 334] width 127 height 33
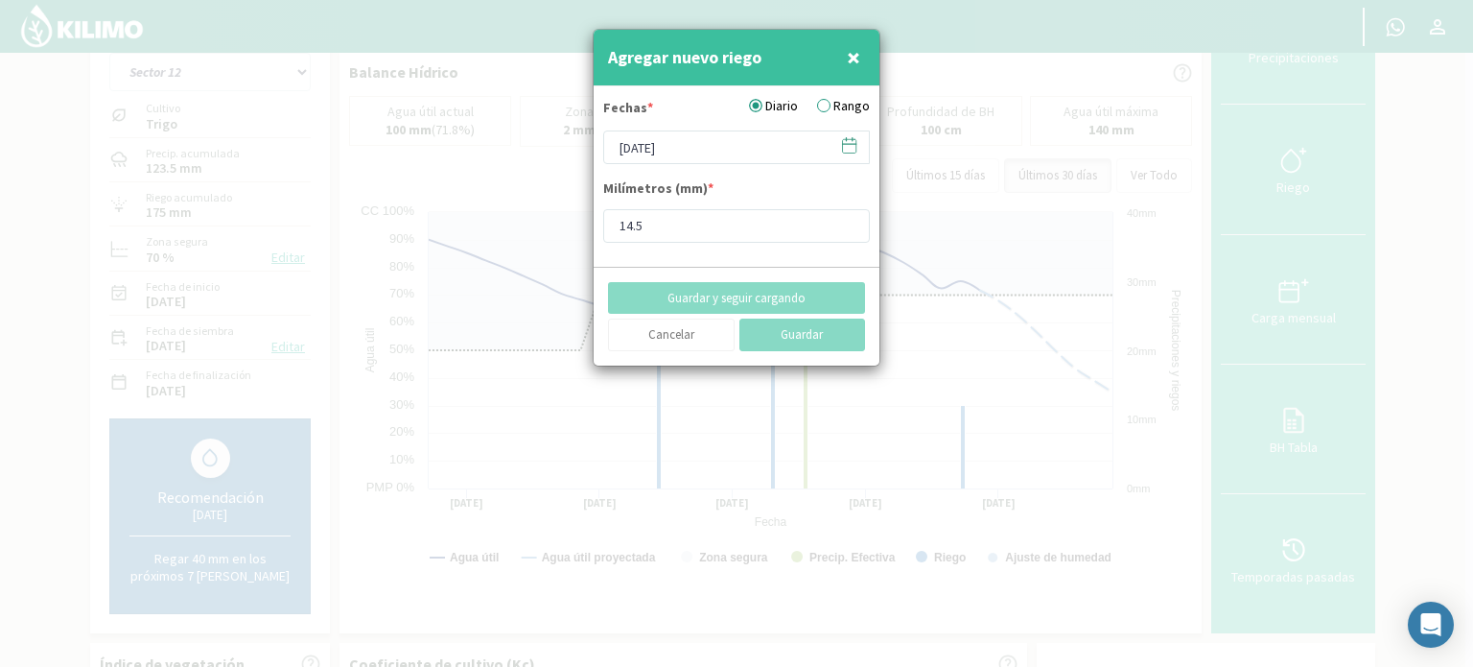
type input "[DATE]"
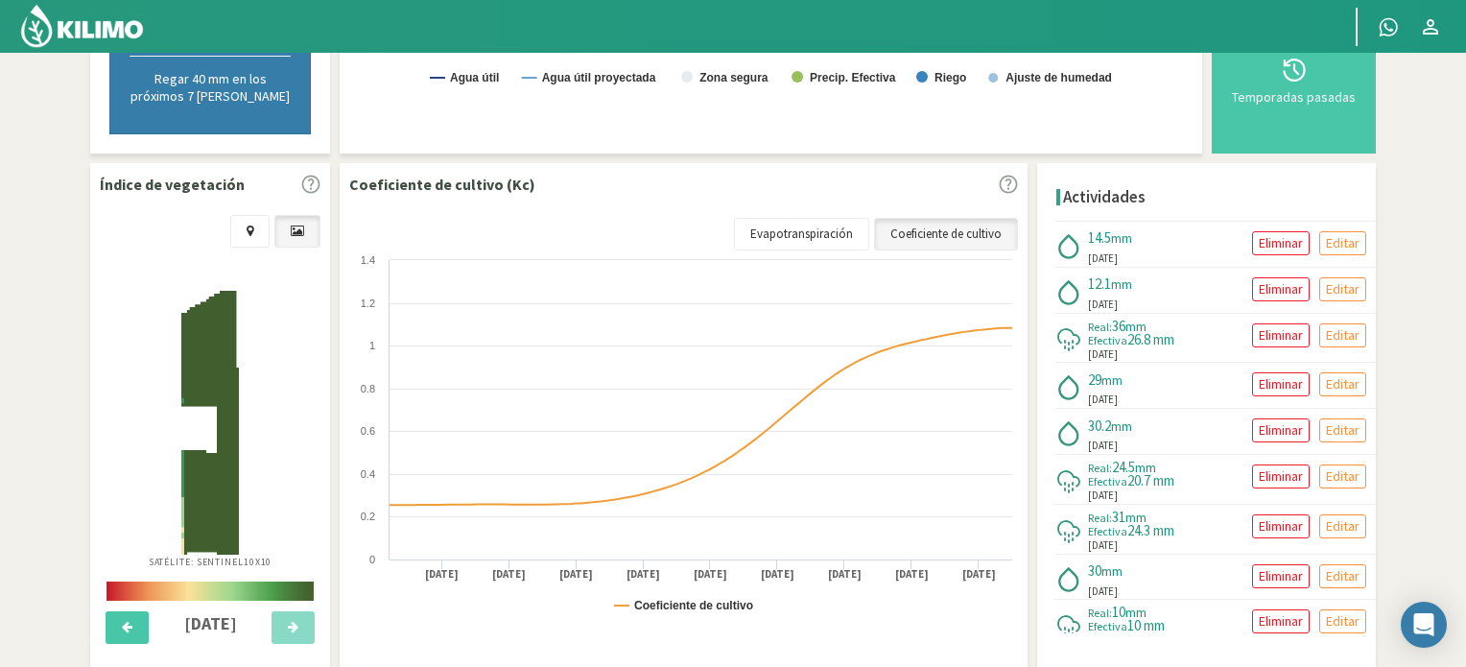
scroll to position [668, 0]
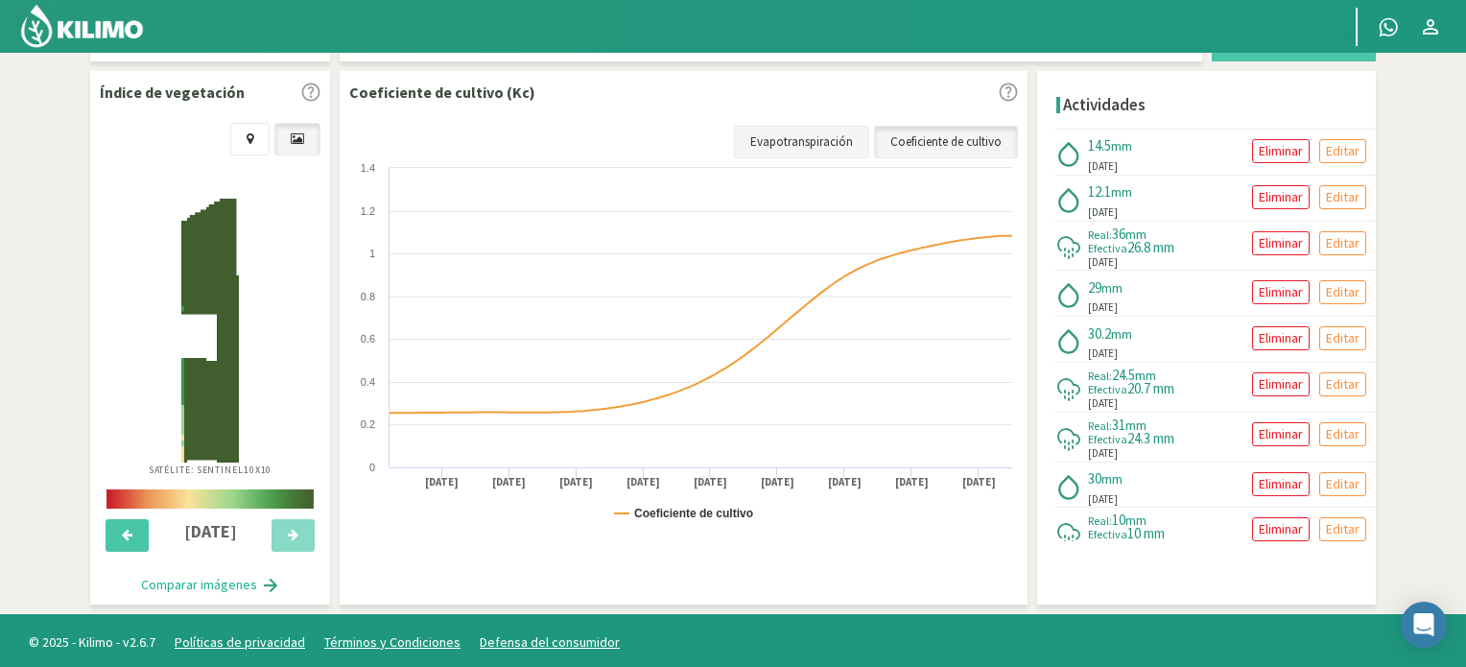
click at [829, 145] on link "Evapotranspiración" at bounding box center [801, 142] width 135 height 33
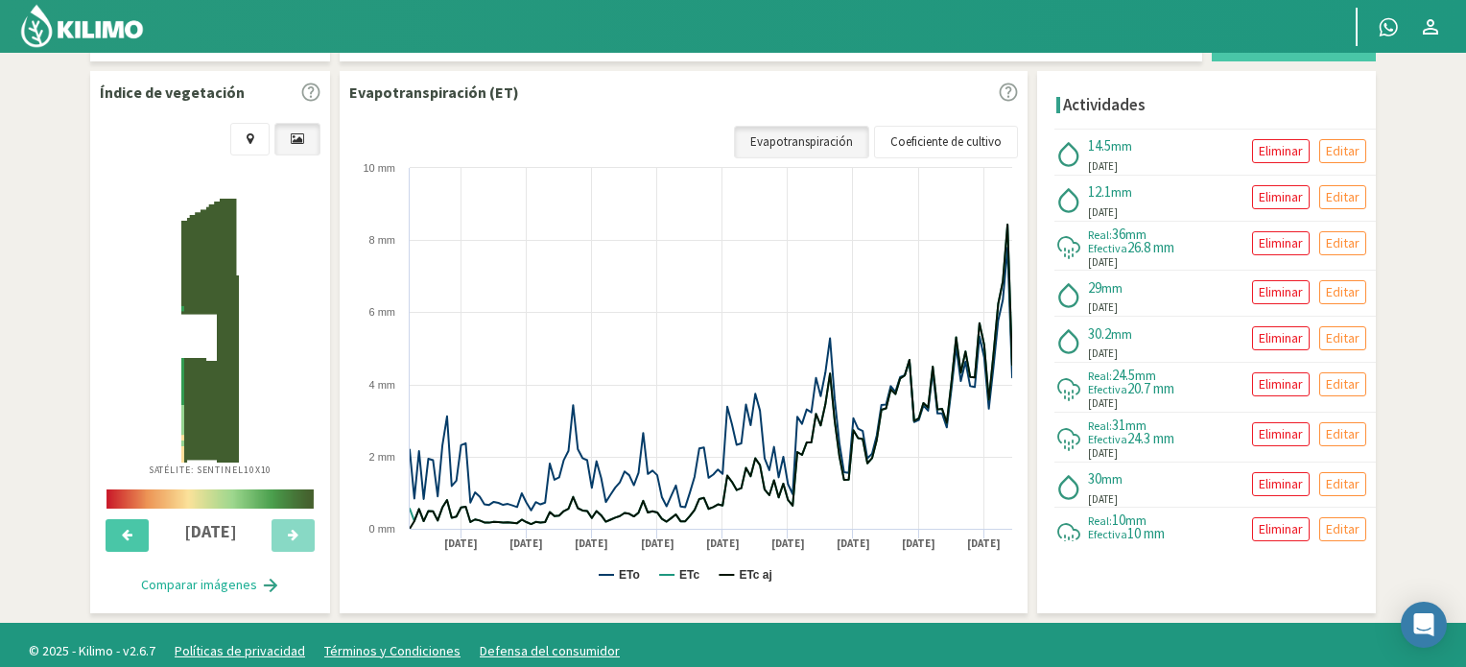
click at [88, 18] on img at bounding box center [82, 26] width 126 height 46
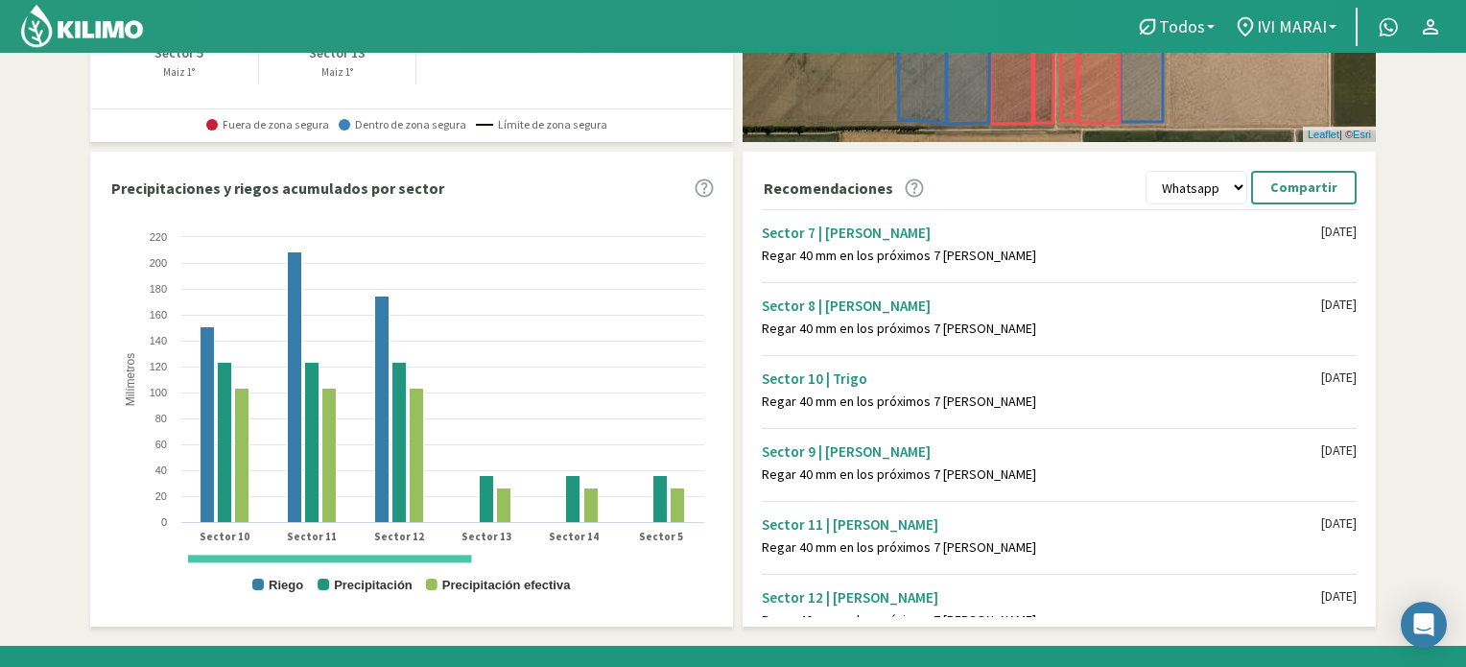
scroll to position [538, 0]
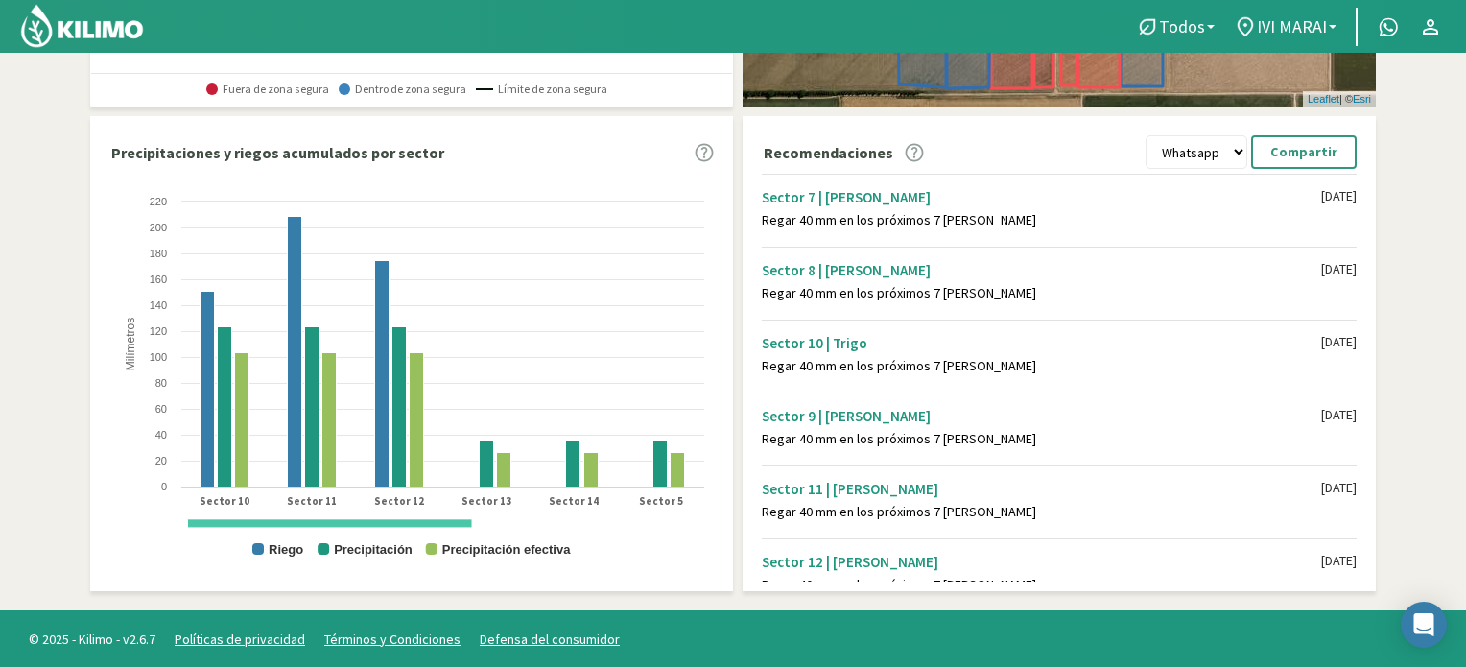
drag, startPoint x: 360, startPoint y: 516, endPoint x: 478, endPoint y: 530, distance: 118.9
click at [478, 530] on rect at bounding box center [411, 384] width 604 height 384
drag, startPoint x: 449, startPoint y: 518, endPoint x: 506, endPoint y: 517, distance: 56.6
click at [506, 517] on rect at bounding box center [411, 384] width 604 height 384
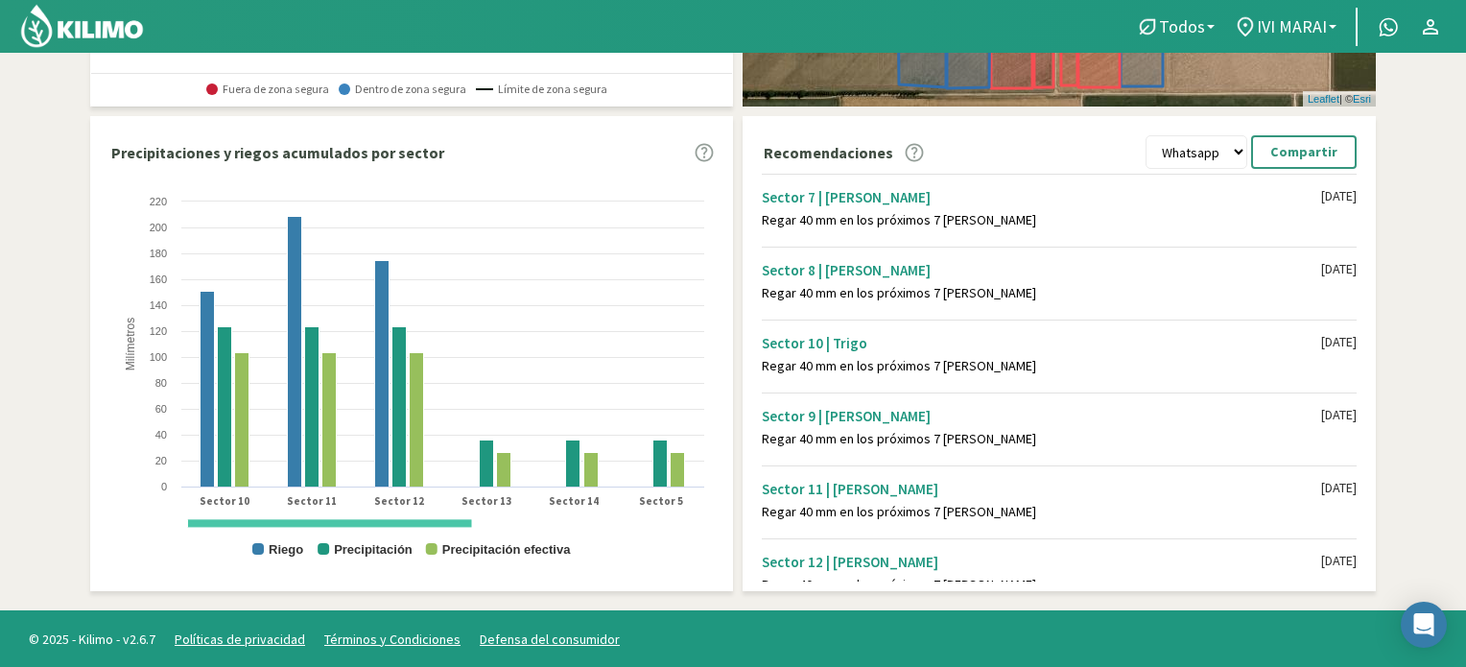
click at [176, 520] on rect at bounding box center [411, 384] width 604 height 384
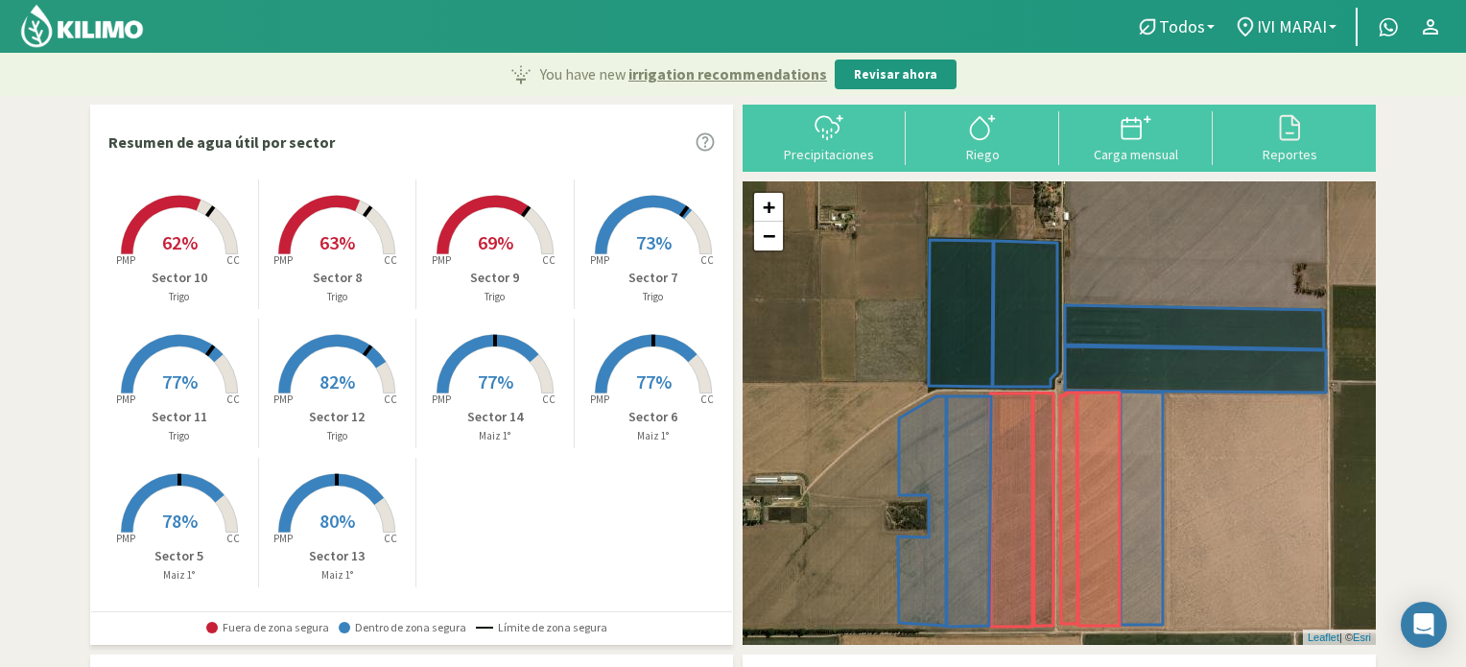
scroll to position [96, 0]
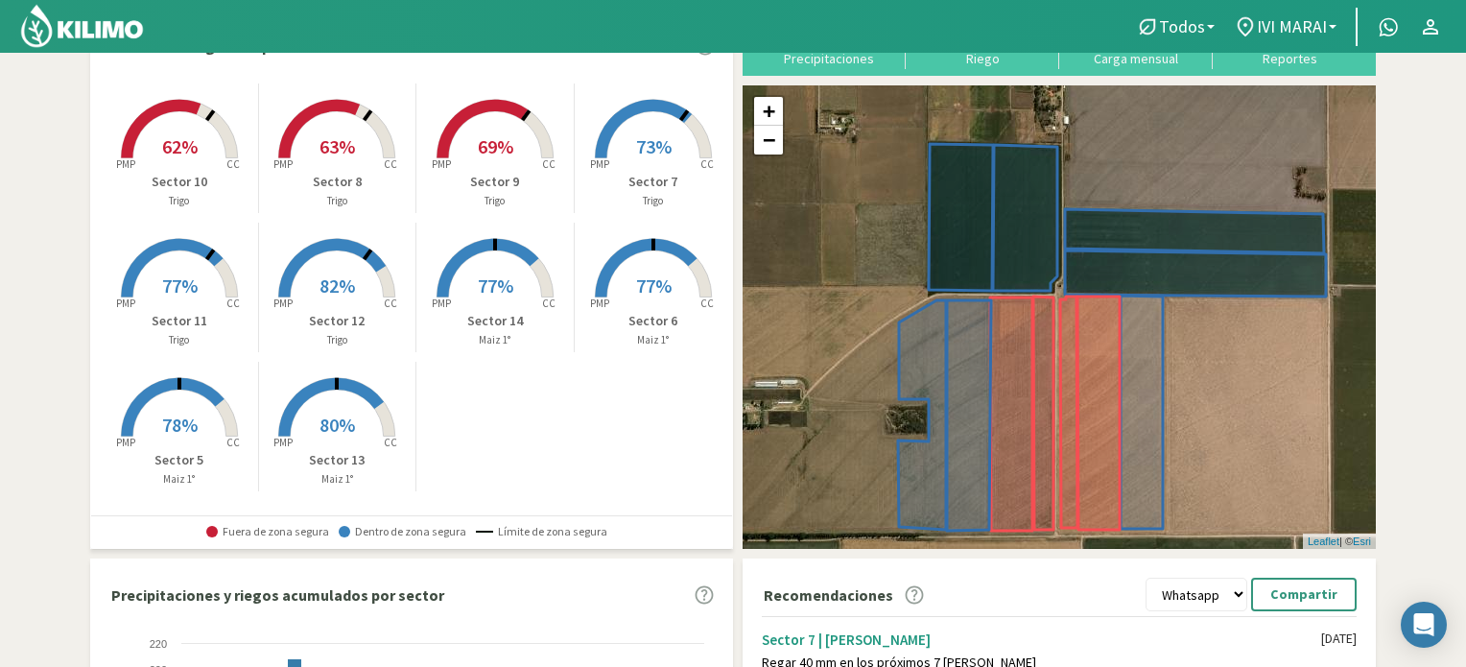
click at [334, 287] on span "82%" at bounding box center [336, 285] width 35 height 24
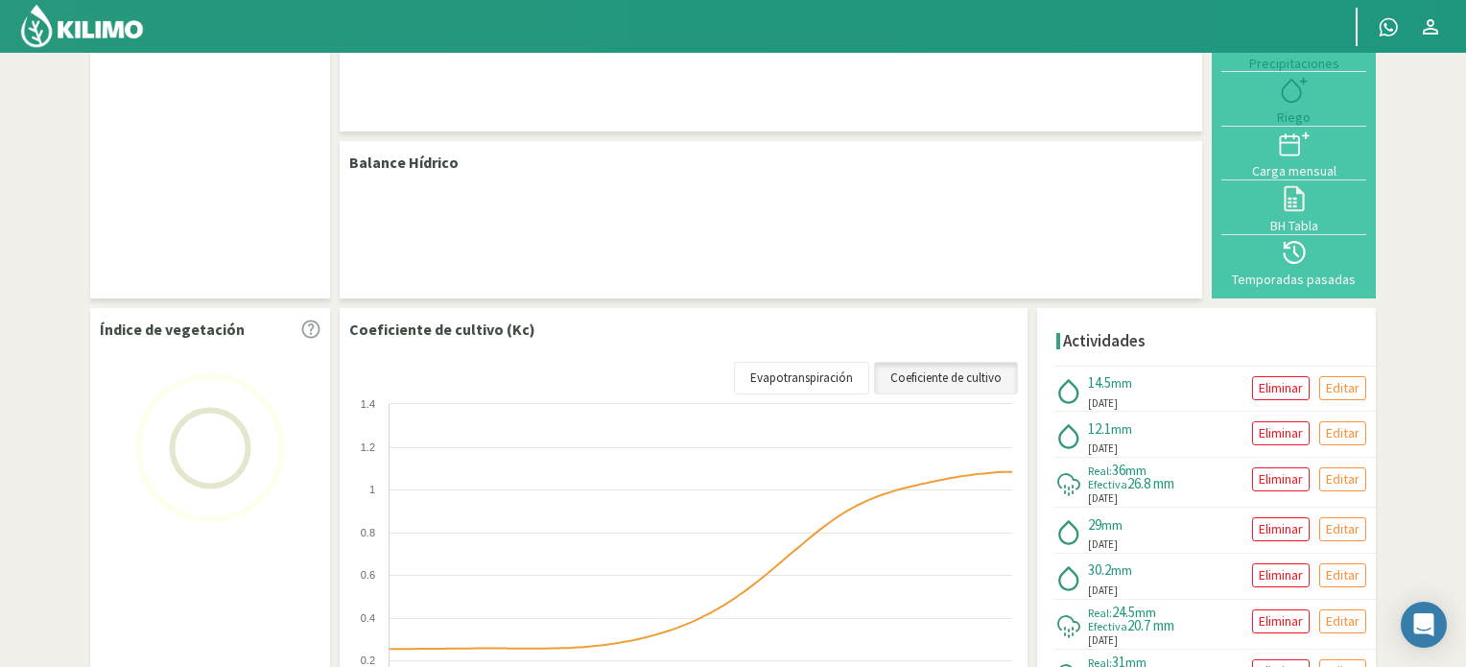
select select "2: Object"
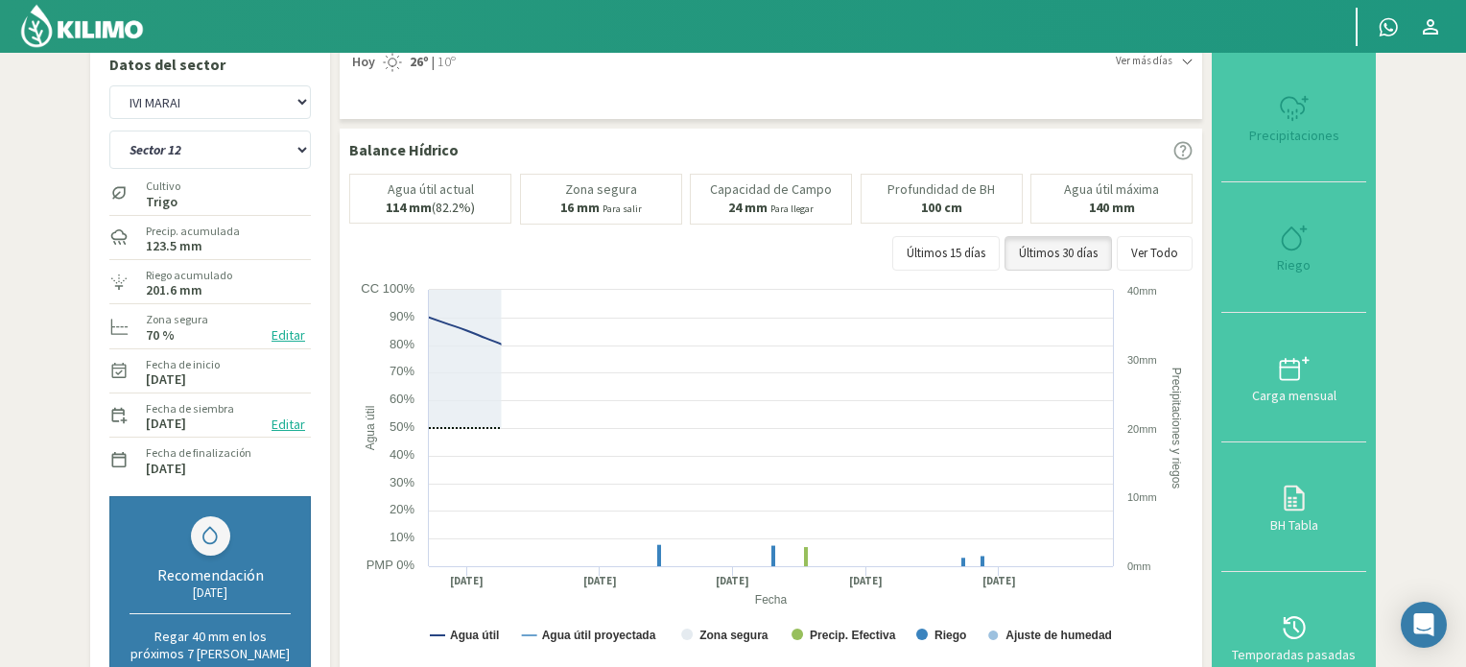
scroll to position [0, 0]
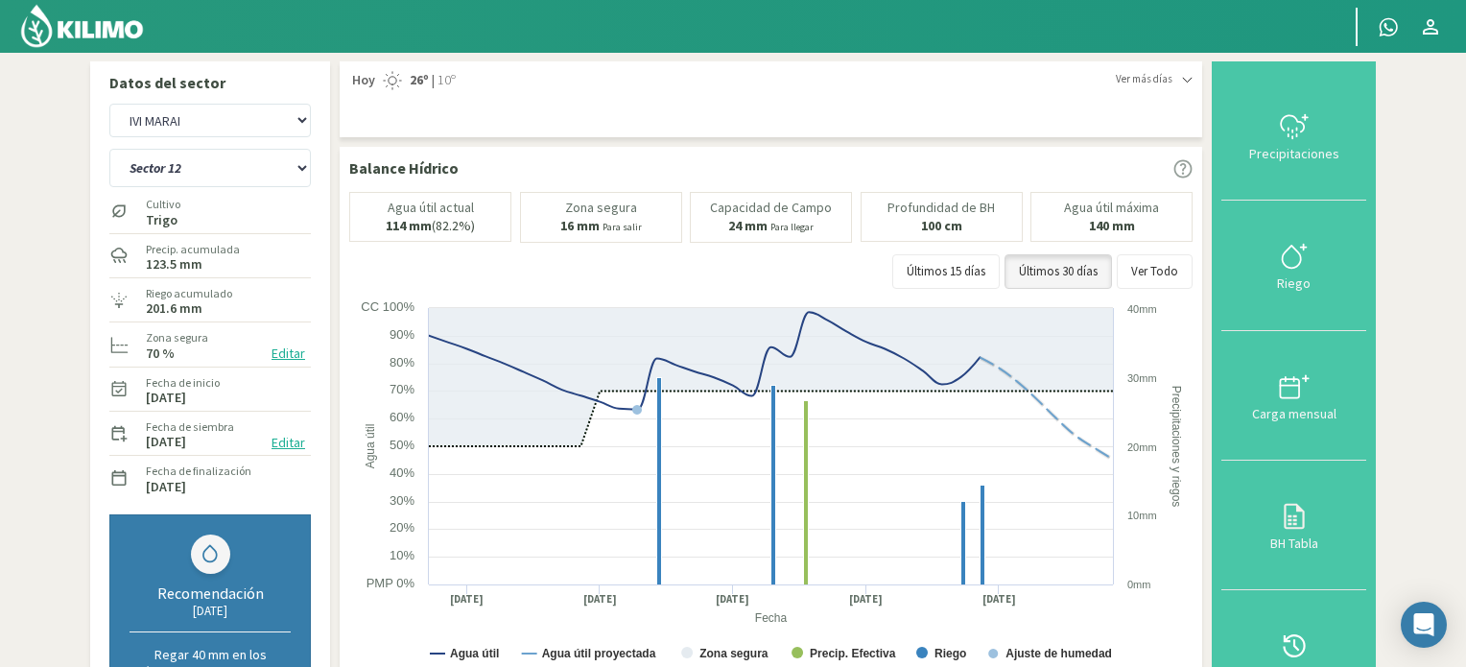
click at [114, 34] on img at bounding box center [82, 26] width 126 height 46
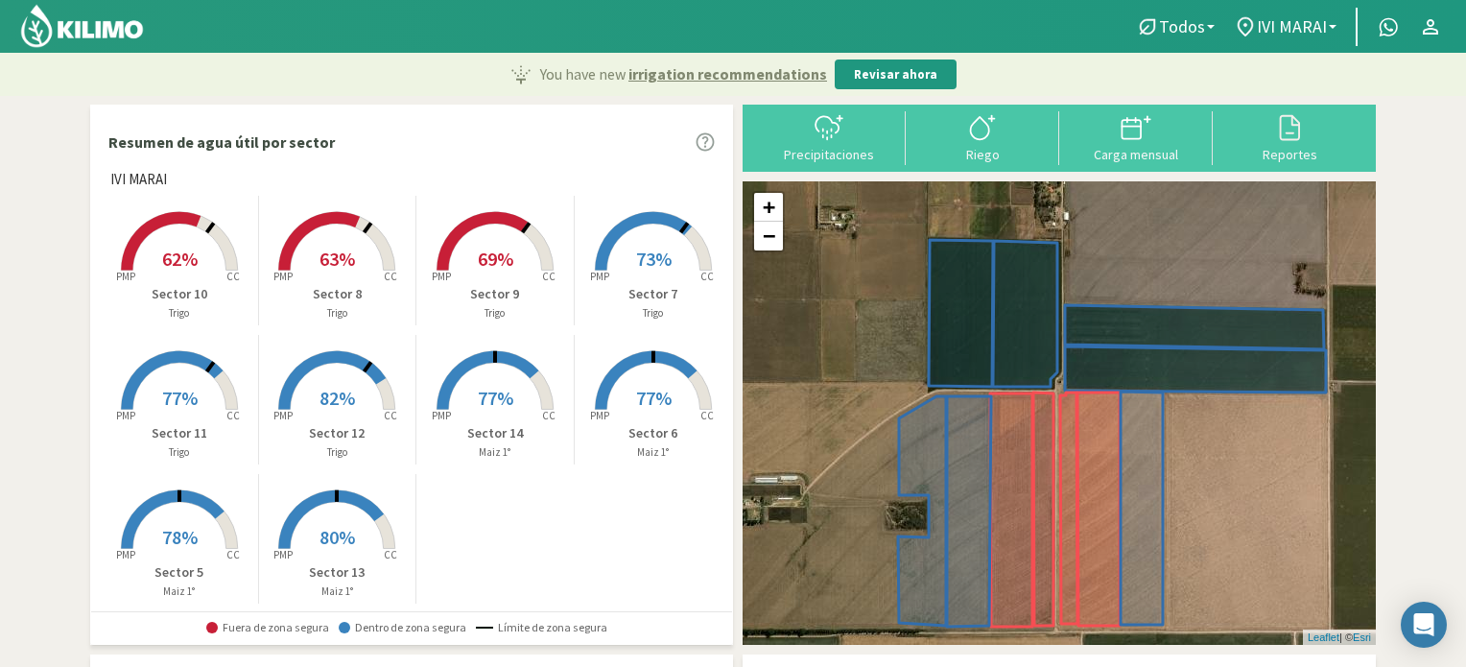
click at [182, 265] on span "62%" at bounding box center [179, 259] width 35 height 24
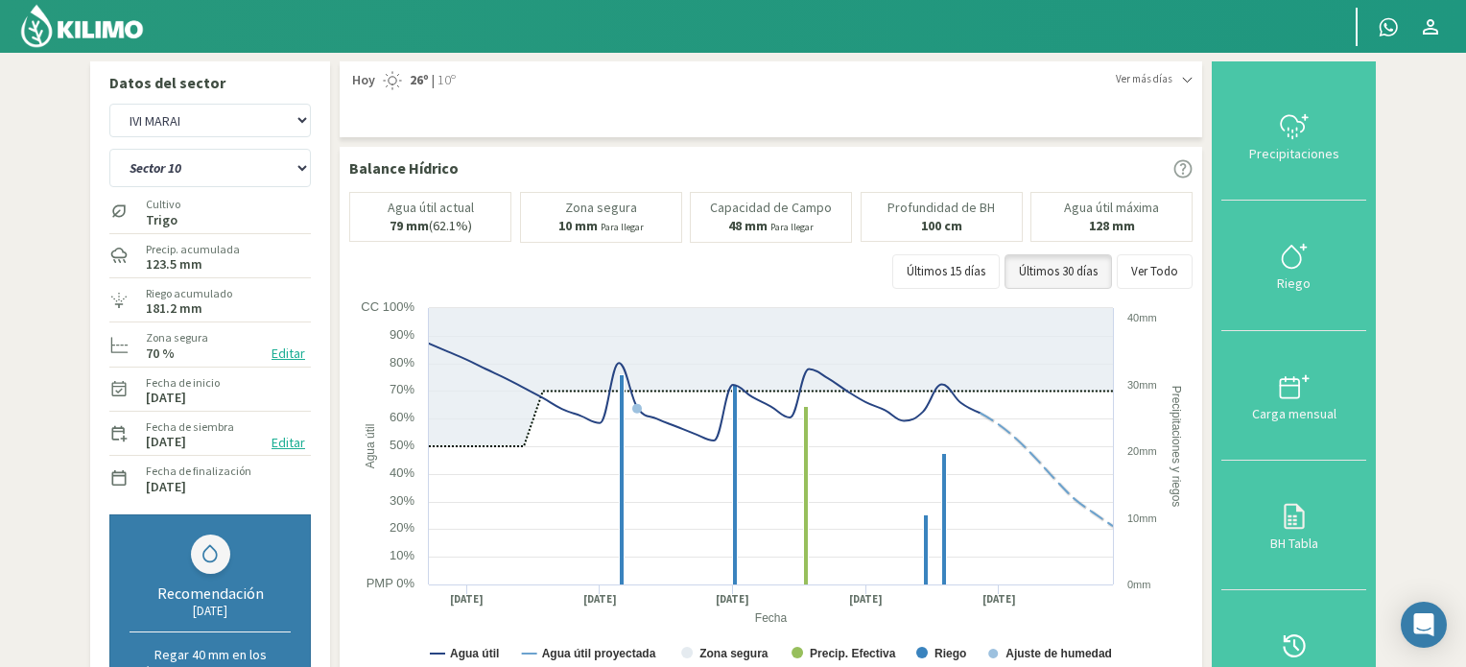
click at [114, 32] on img at bounding box center [82, 26] width 126 height 46
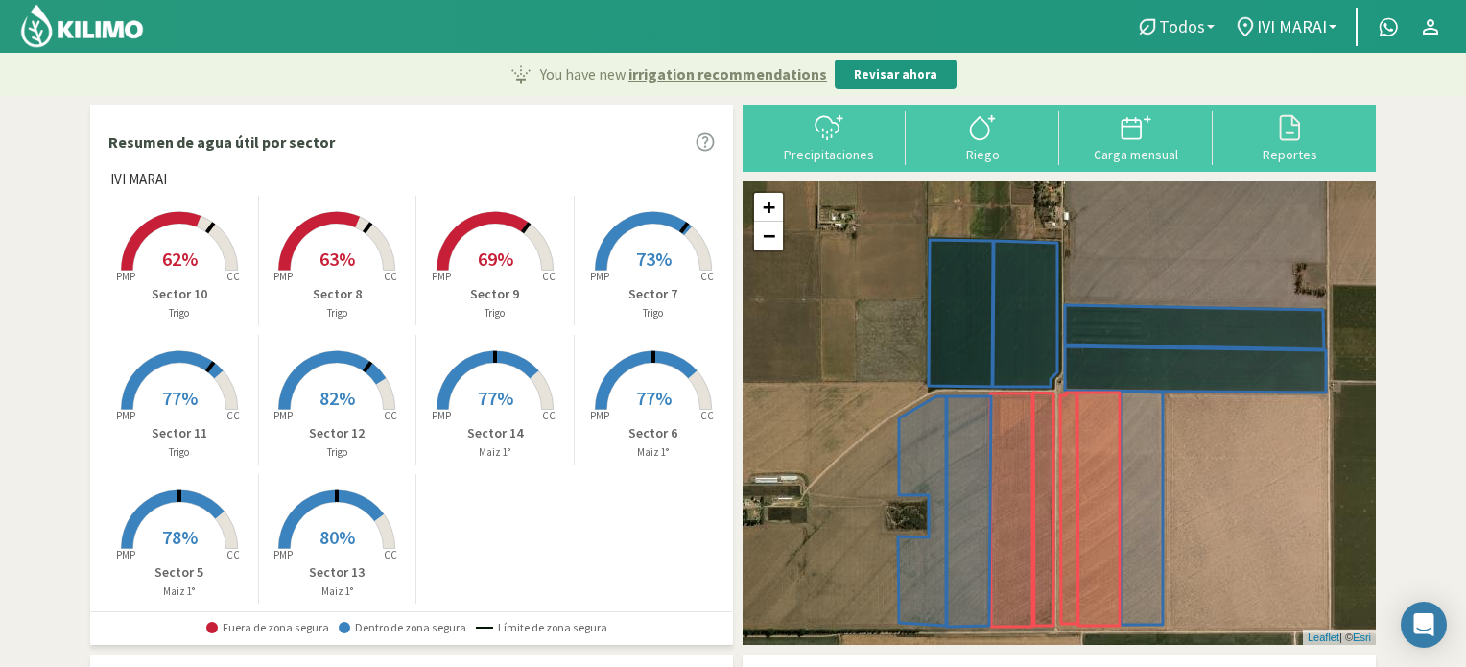
click at [1220, 25] on link "Todos" at bounding box center [1175, 27] width 98 height 36
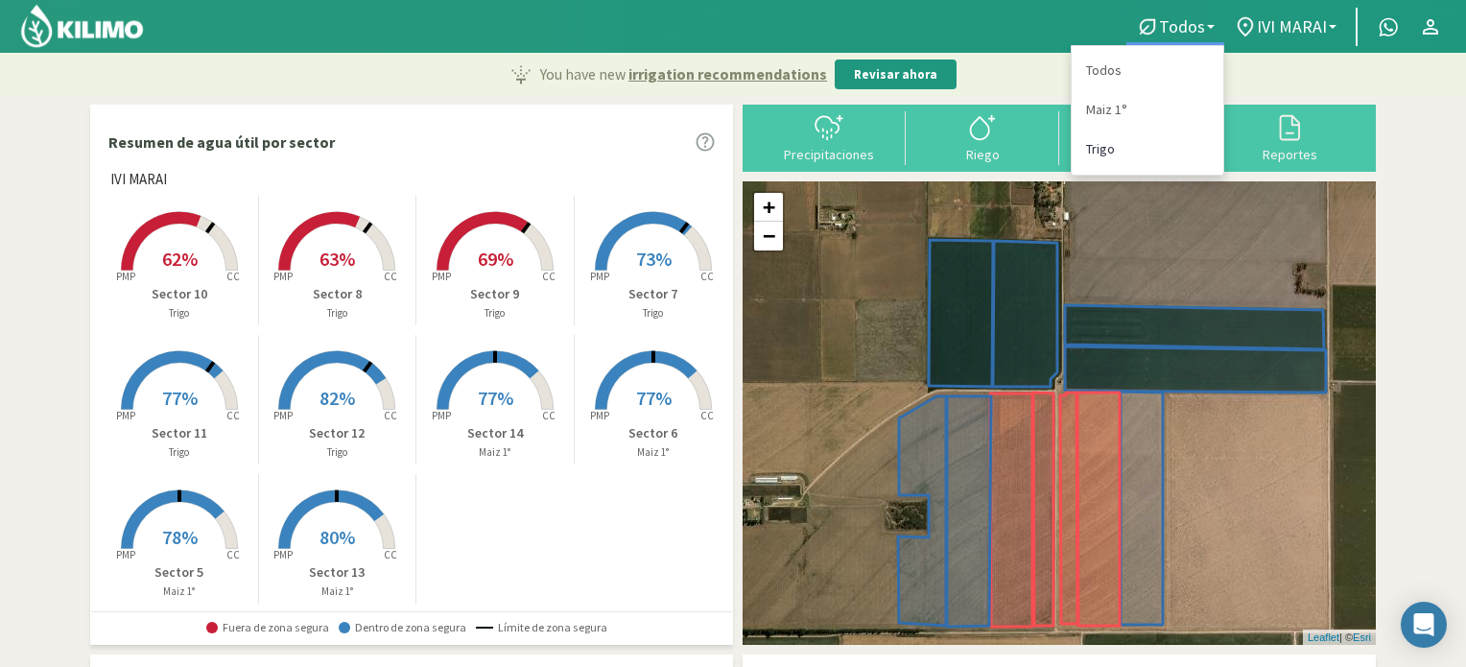
click at [1120, 147] on link "Trigo" at bounding box center [1147, 148] width 152 height 39
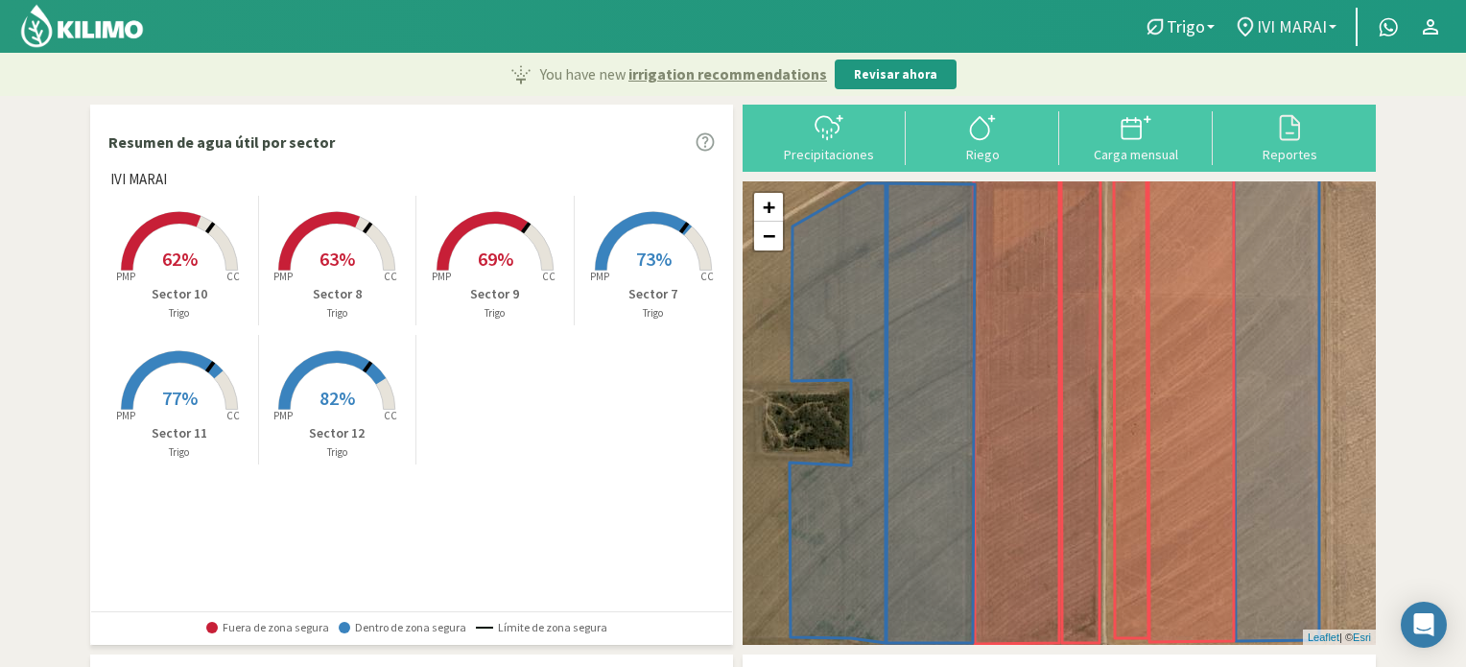
click at [1337, 19] on link "IVI MARAI" at bounding box center [1285, 27] width 122 height 36
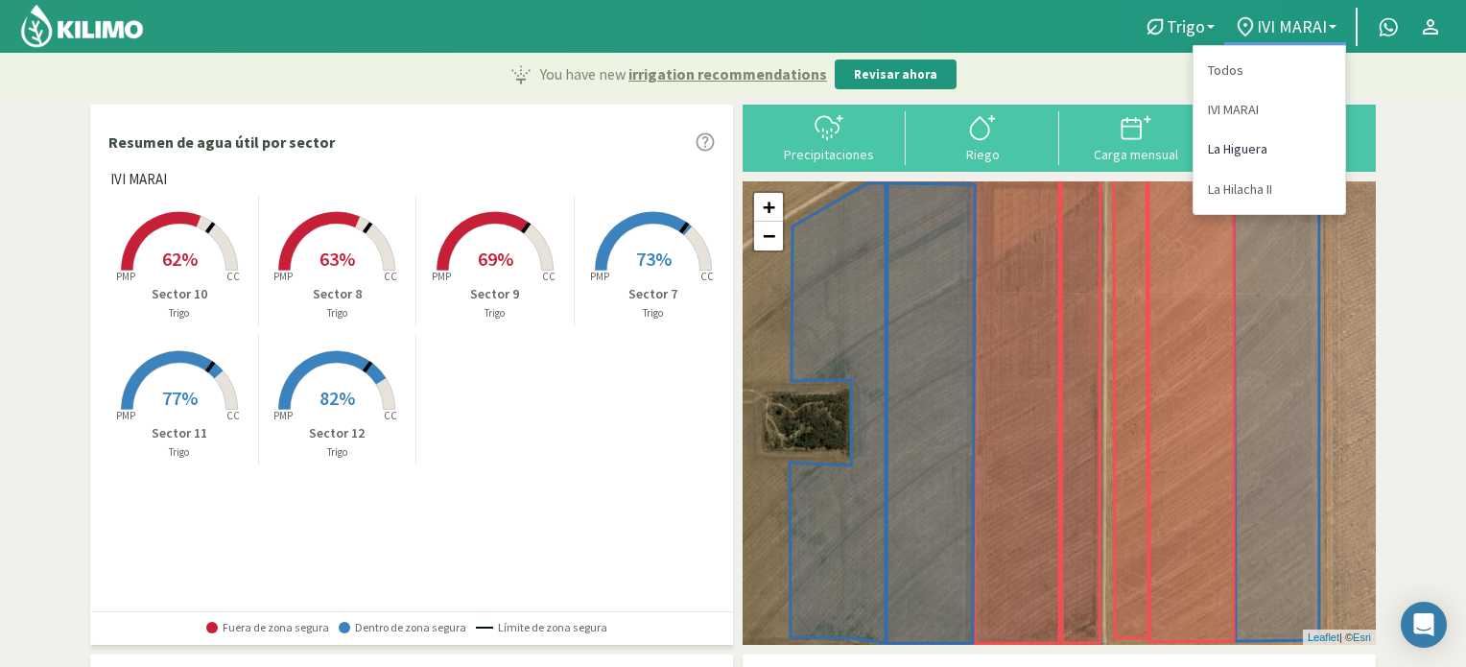
click at [1232, 143] on link "La Higuera" at bounding box center [1269, 148] width 152 height 39
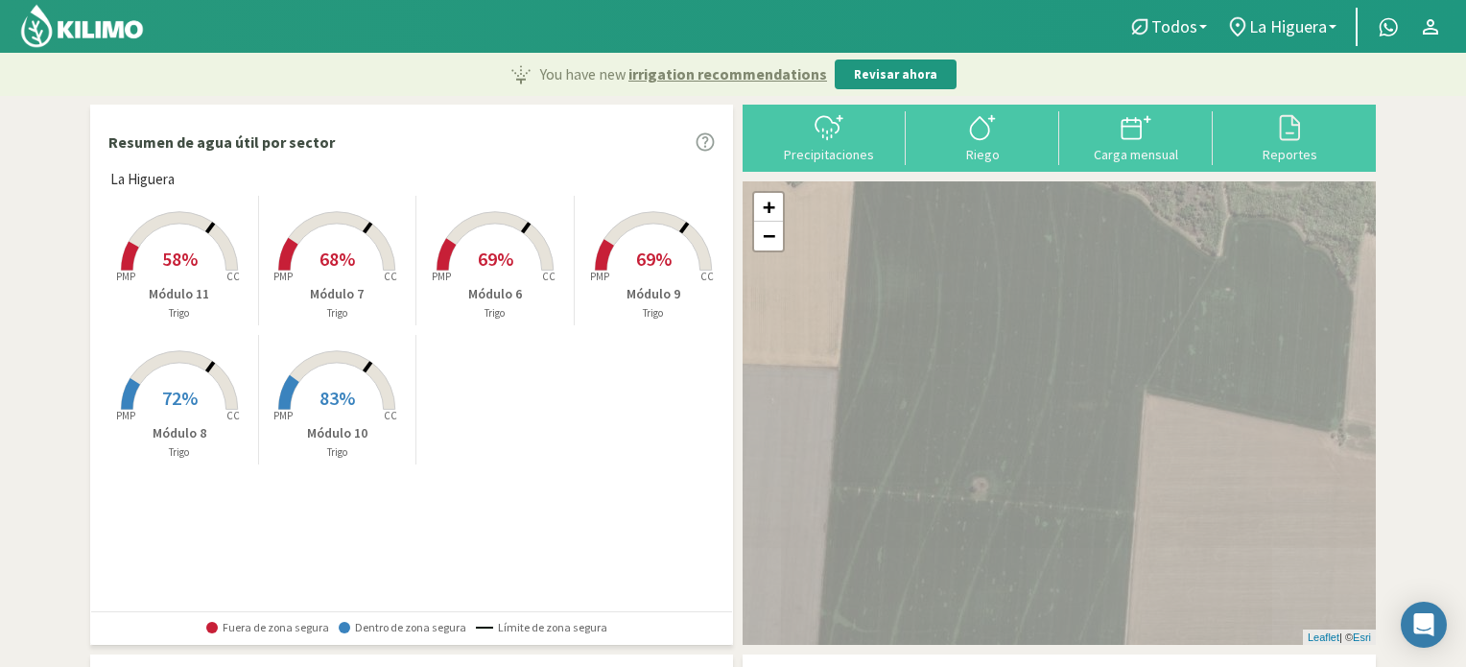
click at [1204, 25] on b at bounding box center [1203, 27] width 8 height 4
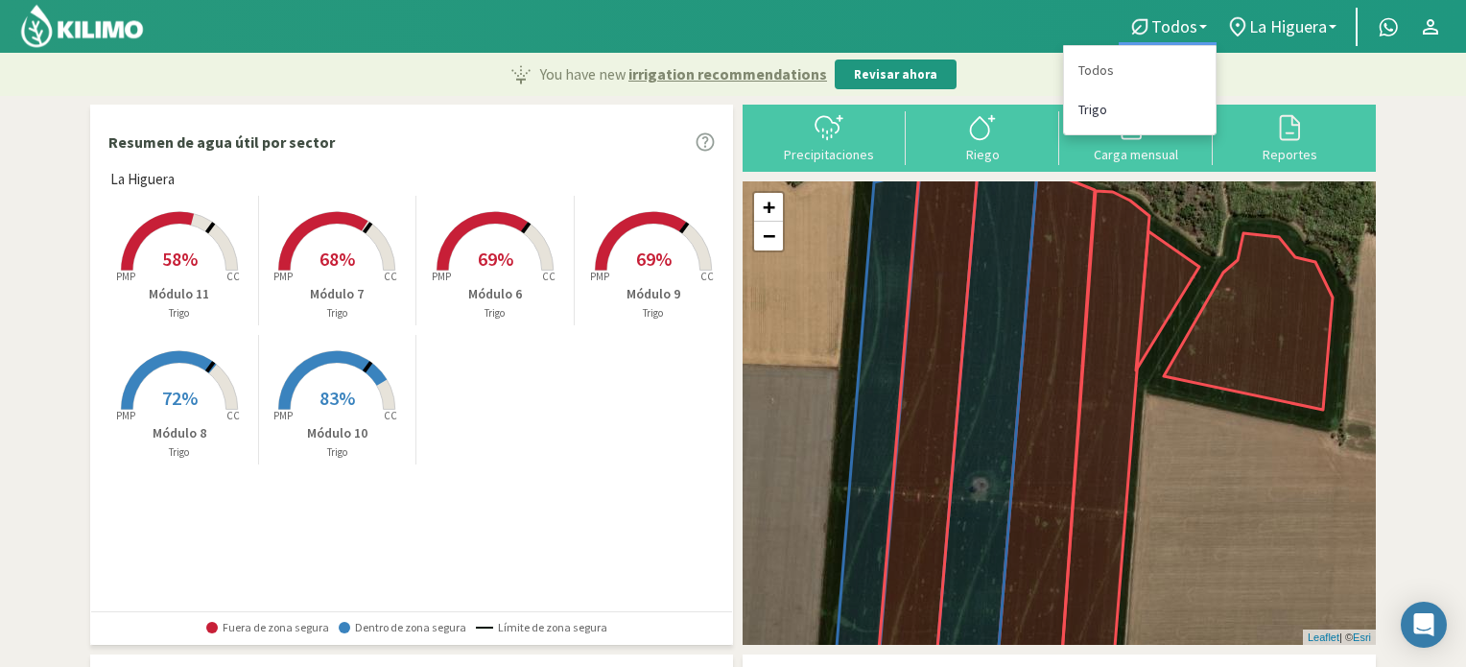
click at [1096, 108] on link "Trigo" at bounding box center [1140, 109] width 152 height 39
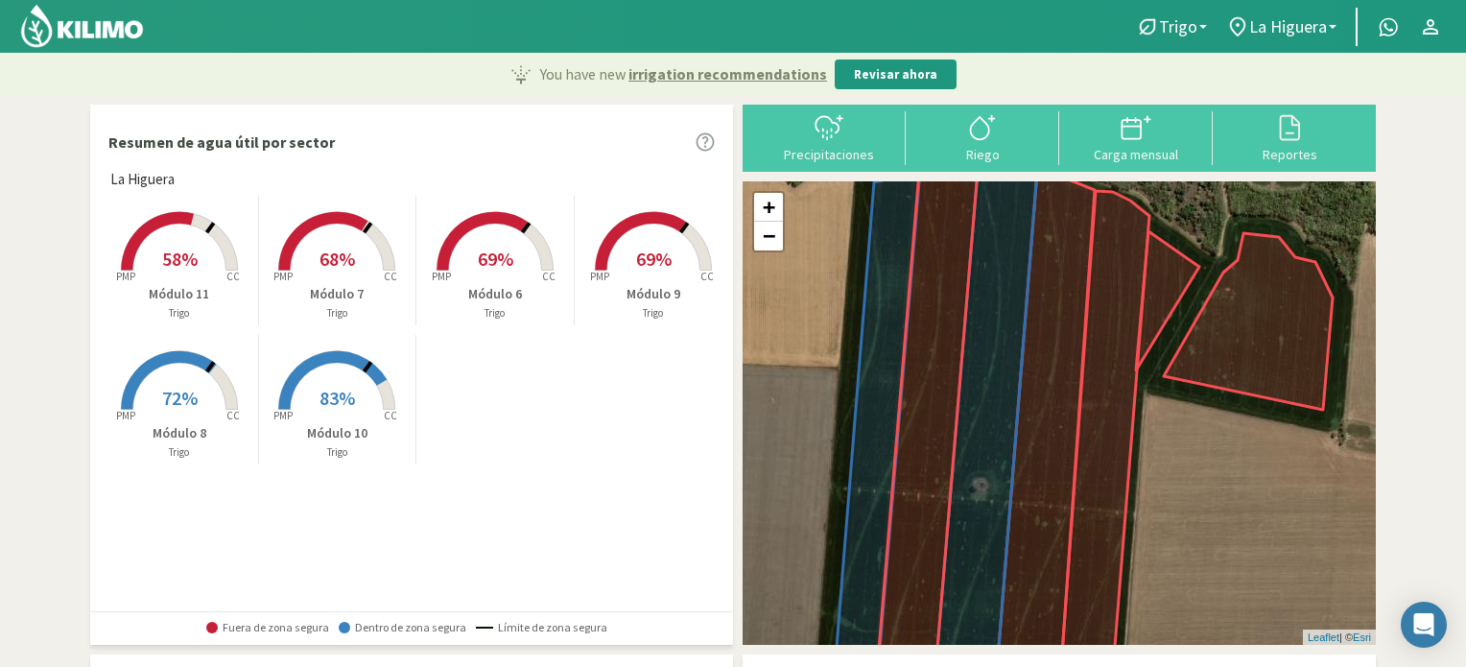
click at [202, 261] on rect at bounding box center [179, 272] width 153 height 153
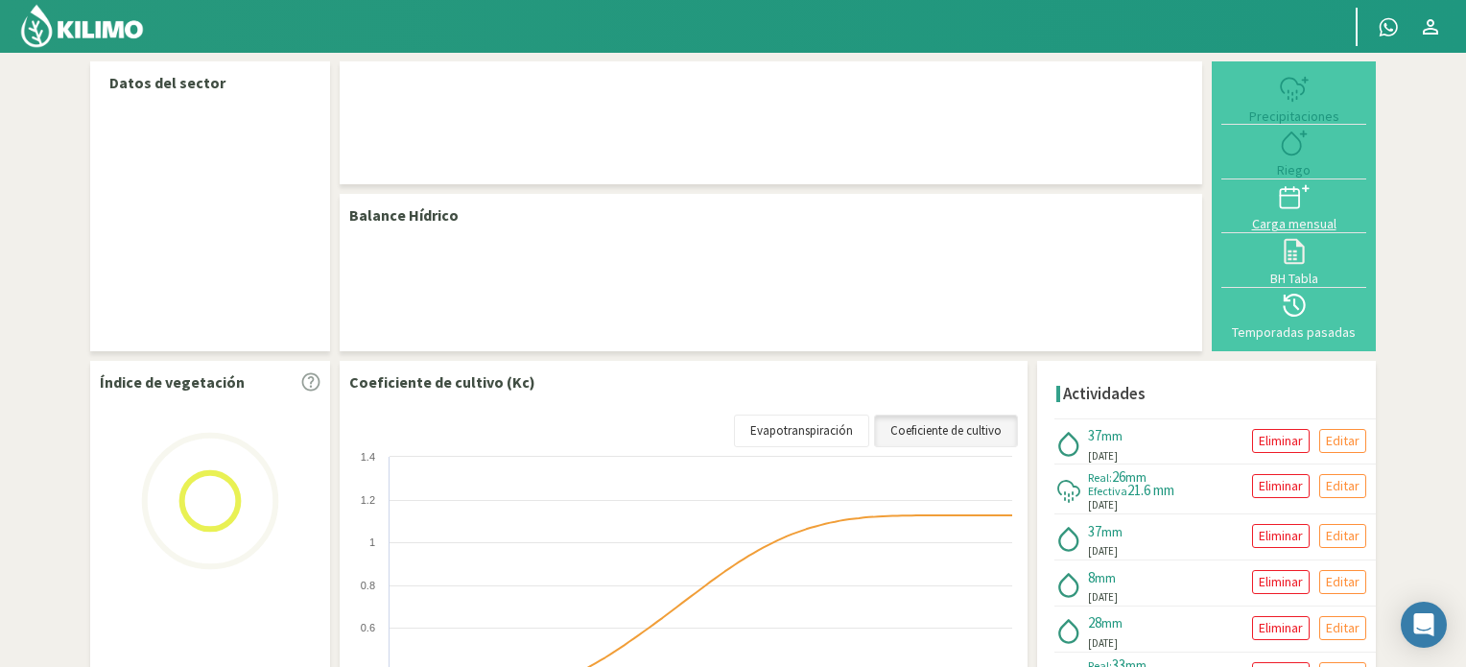
select select "1: Object"
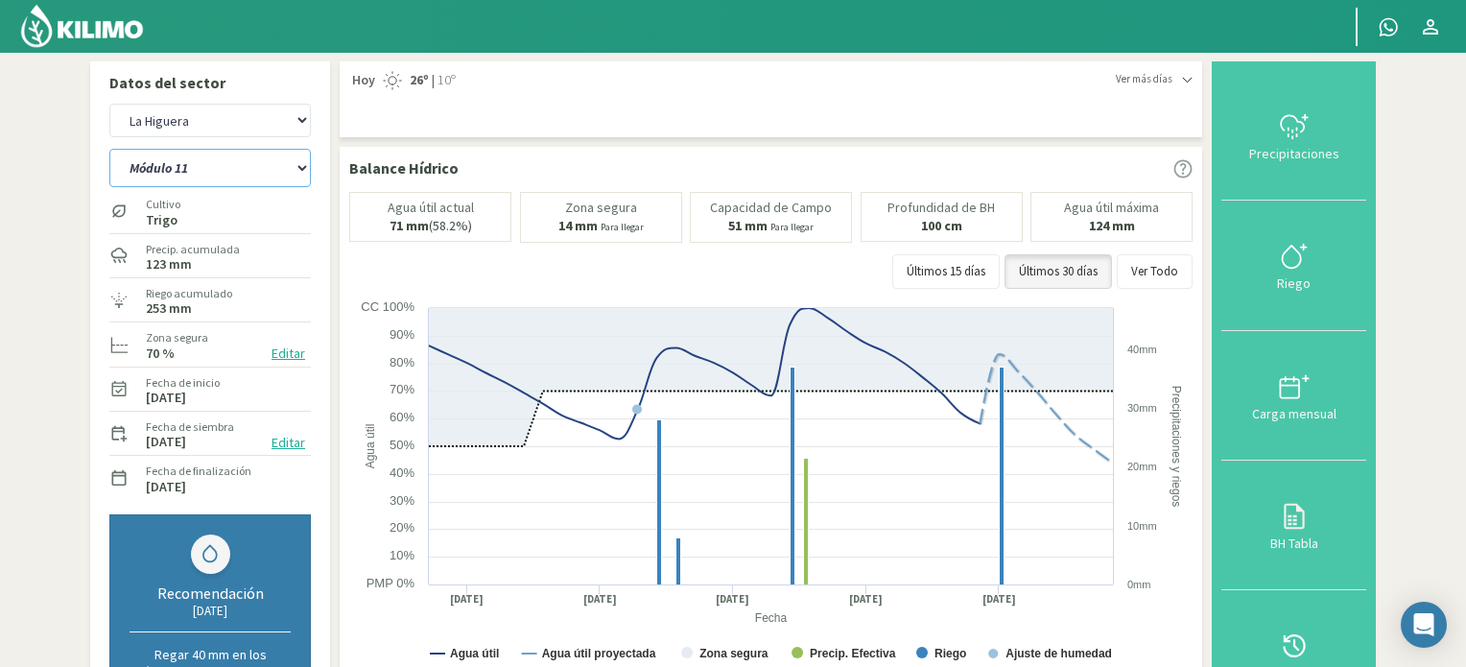
click at [303, 170] on select "Módulo 10 Módulo 11 Módulo 6 Módulo 7 Módulo 8 Módulo 9" at bounding box center [209, 168] width 201 height 38
click at [109, 149] on select "Módulo 10 Módulo 11 Módulo 6 Módulo 7 Módulo 8 Módulo 9" at bounding box center [209, 168] width 201 height 38
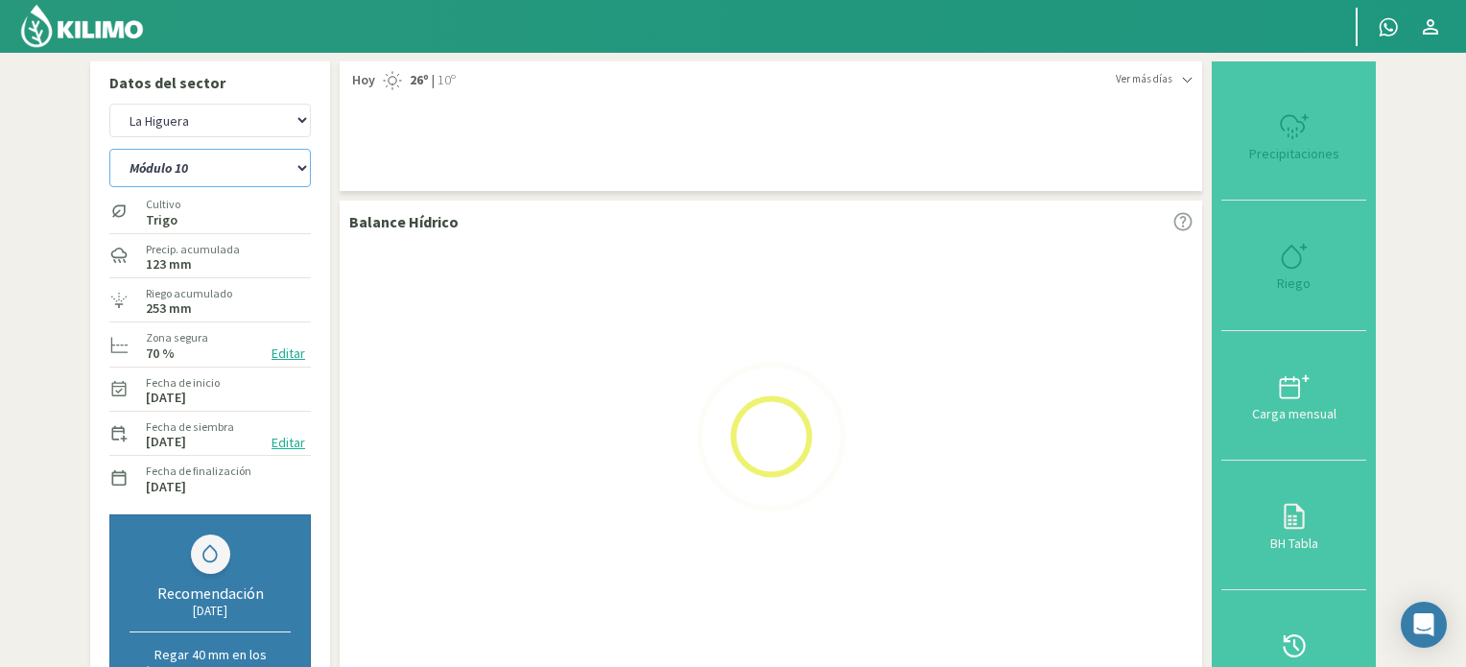
select select "1: Object"
select select "4: Object"
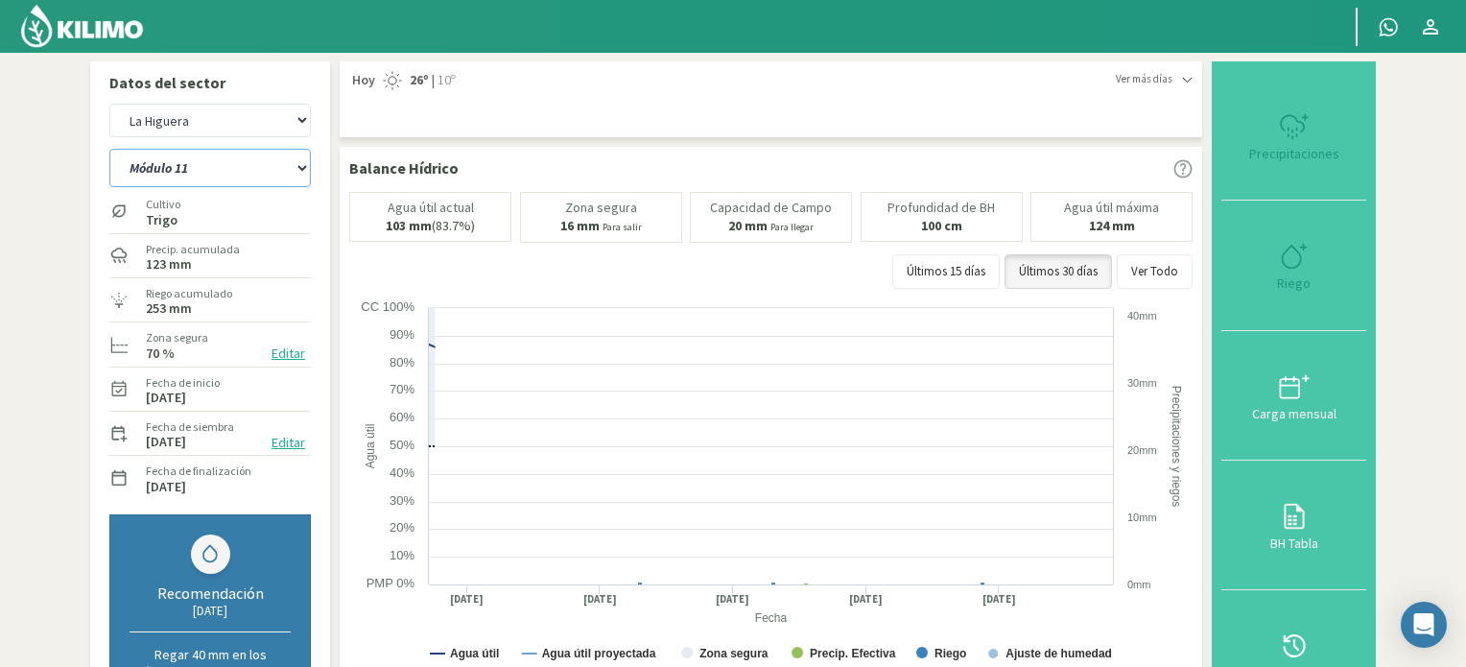
select select "6: Object"
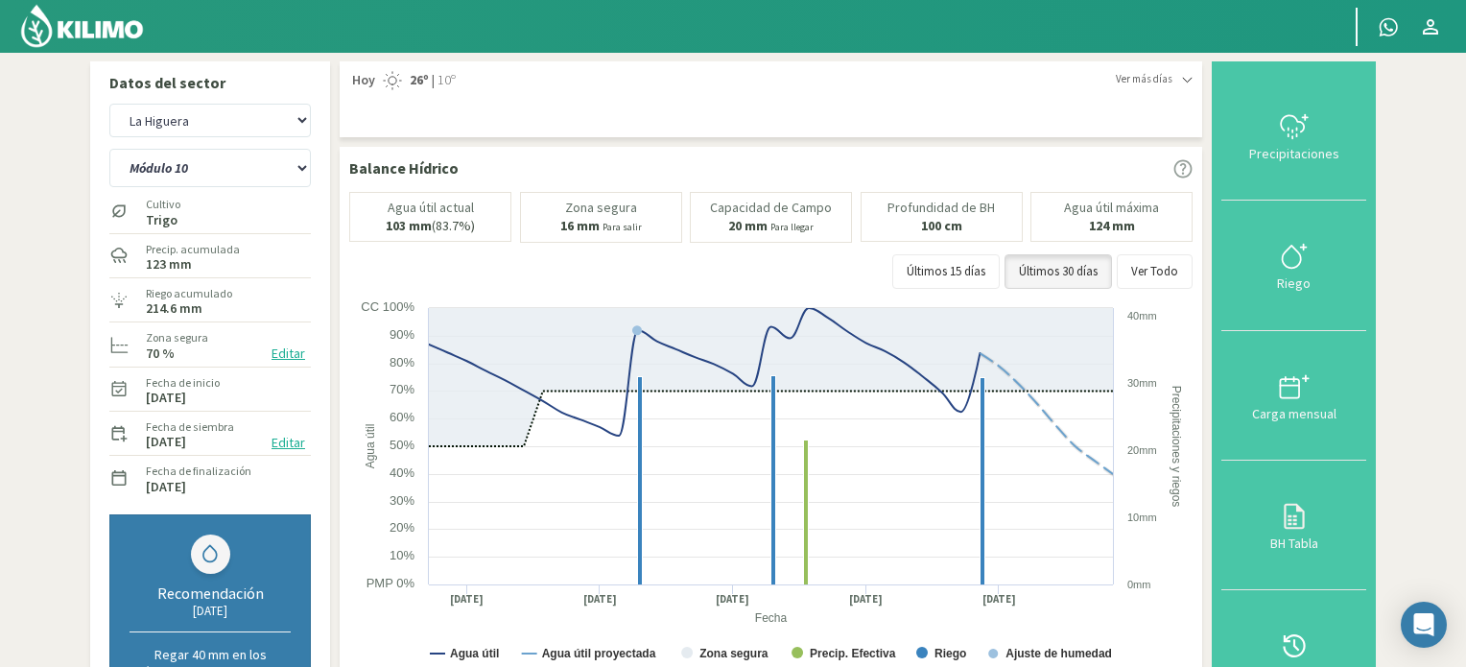
click at [91, 32] on img at bounding box center [82, 26] width 126 height 46
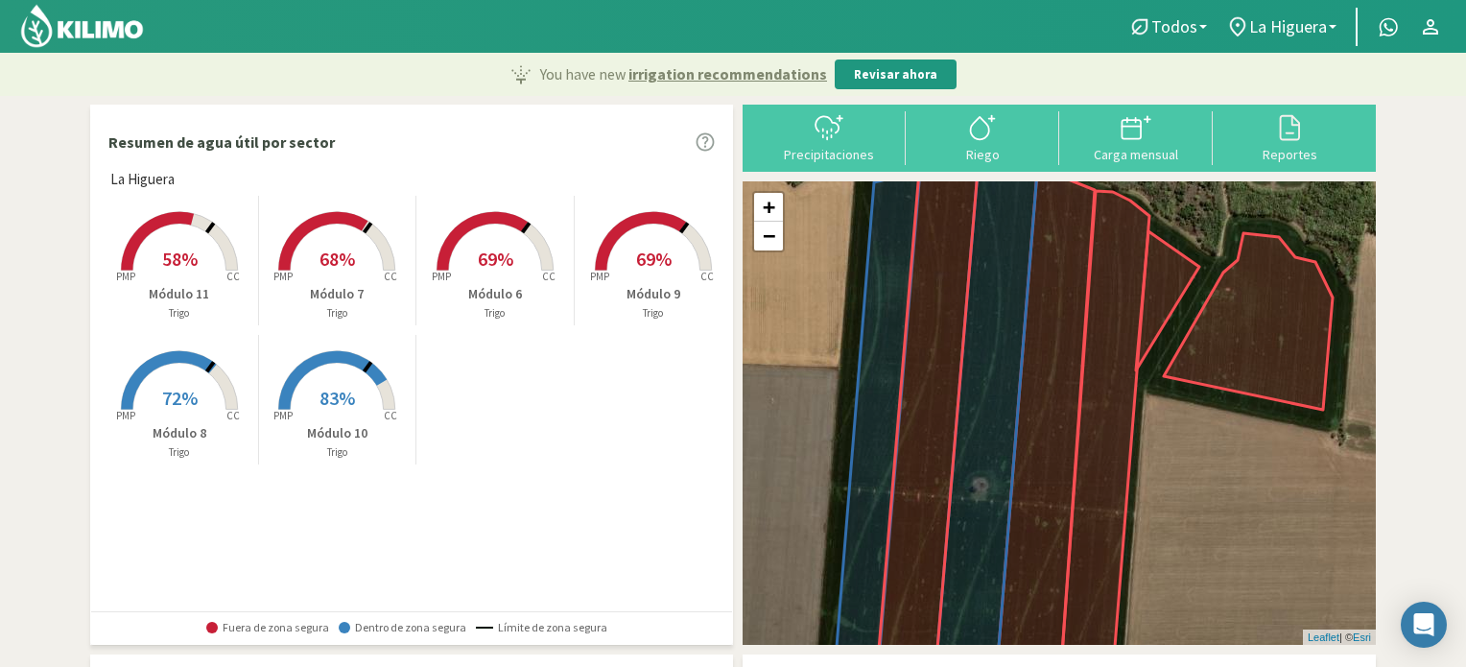
click at [341, 284] on p "Módulo 7" at bounding box center [337, 294] width 157 height 20
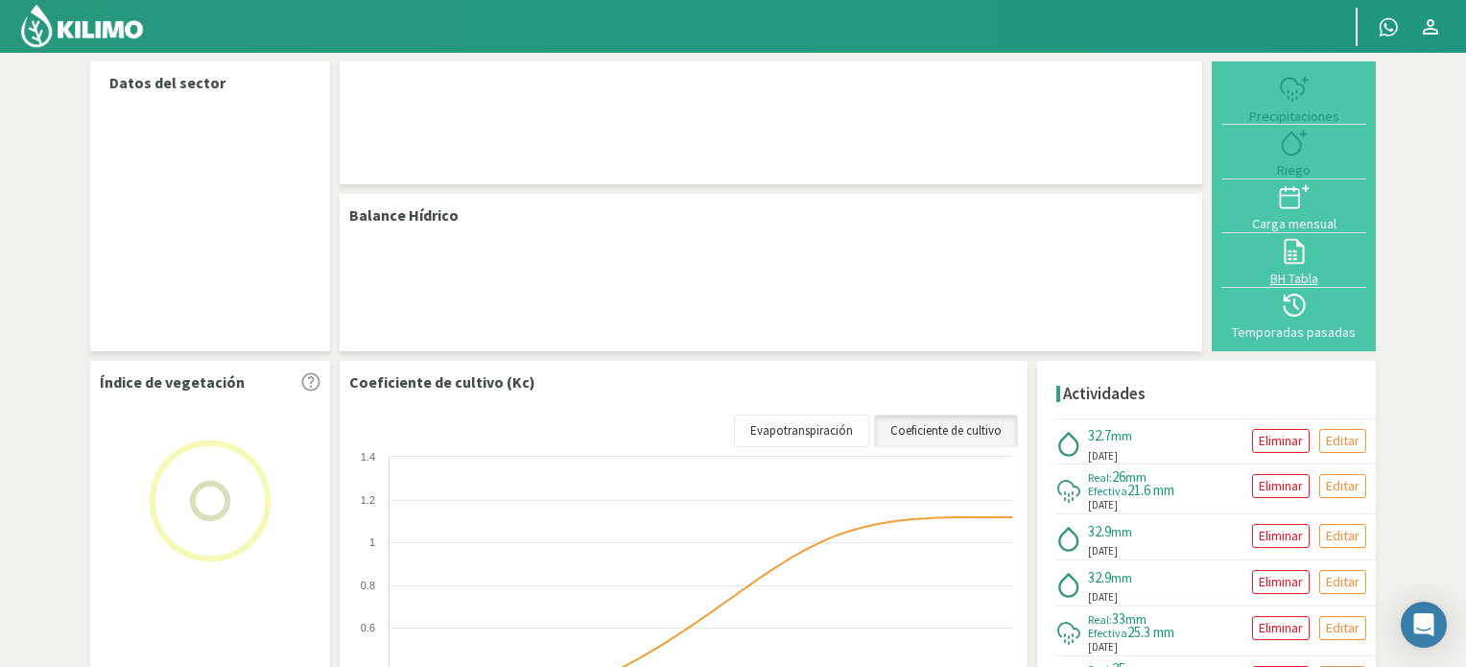
select select "1: Object"
select select "3: Object"
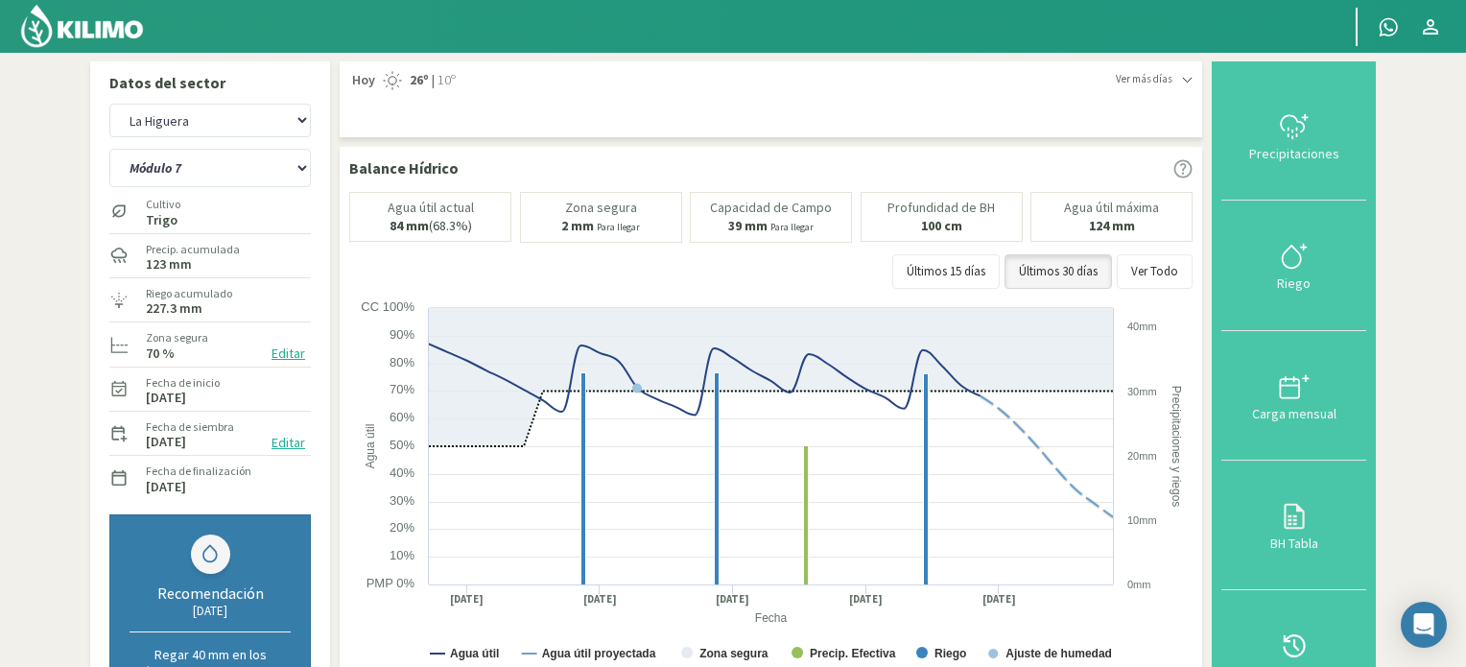
click at [99, 40] on img at bounding box center [82, 26] width 126 height 46
